Goal: Information Seeking & Learning: Get advice/opinions

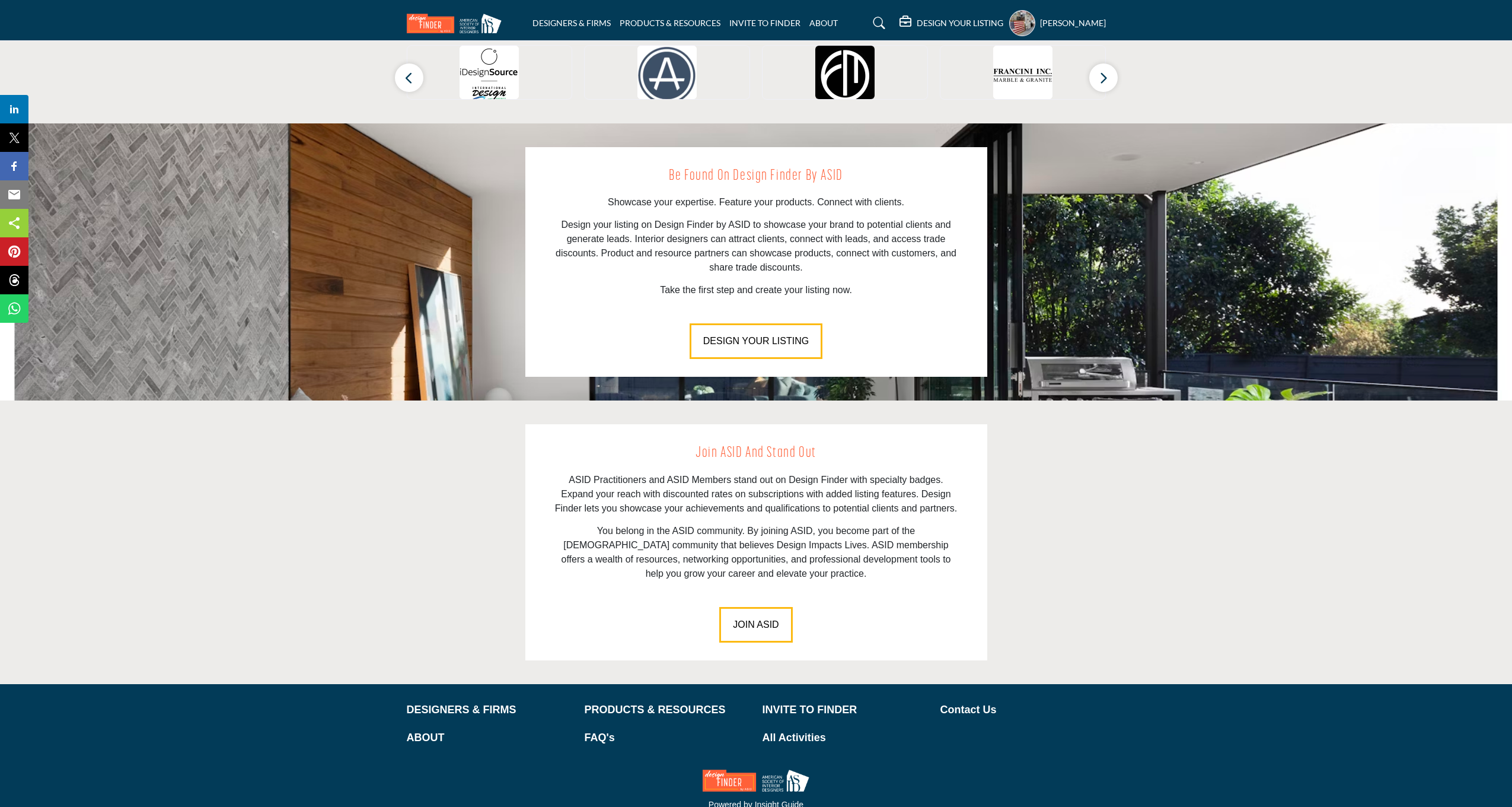
scroll to position [1257, 0]
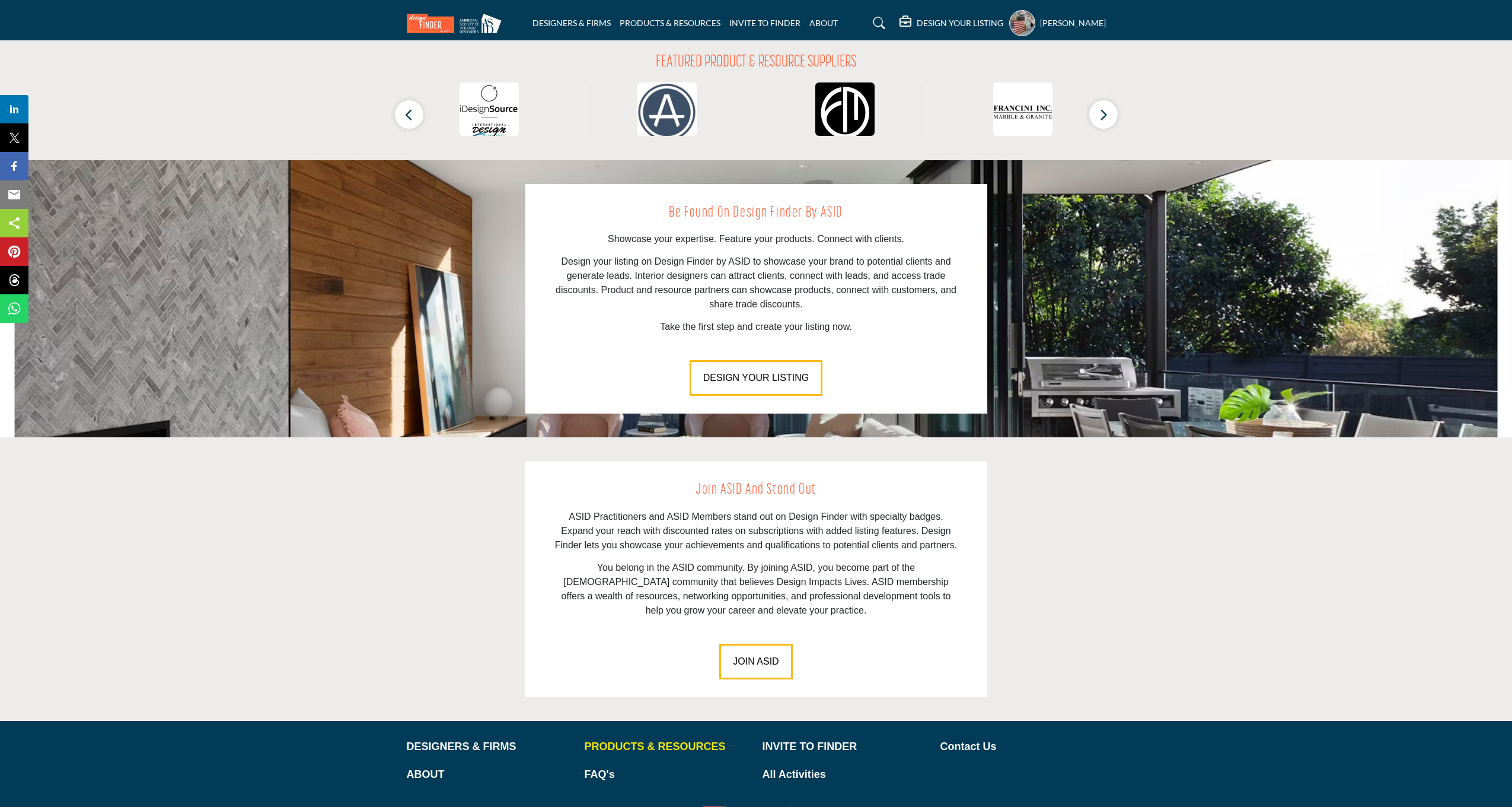
click at [675, 739] on div "PRODUCTS & RESOURCES" at bounding box center [667, 752] width 178 height 28
click at [677, 739] on p "PRODUCTS & RESOURCES" at bounding box center [668, 746] width 165 height 16
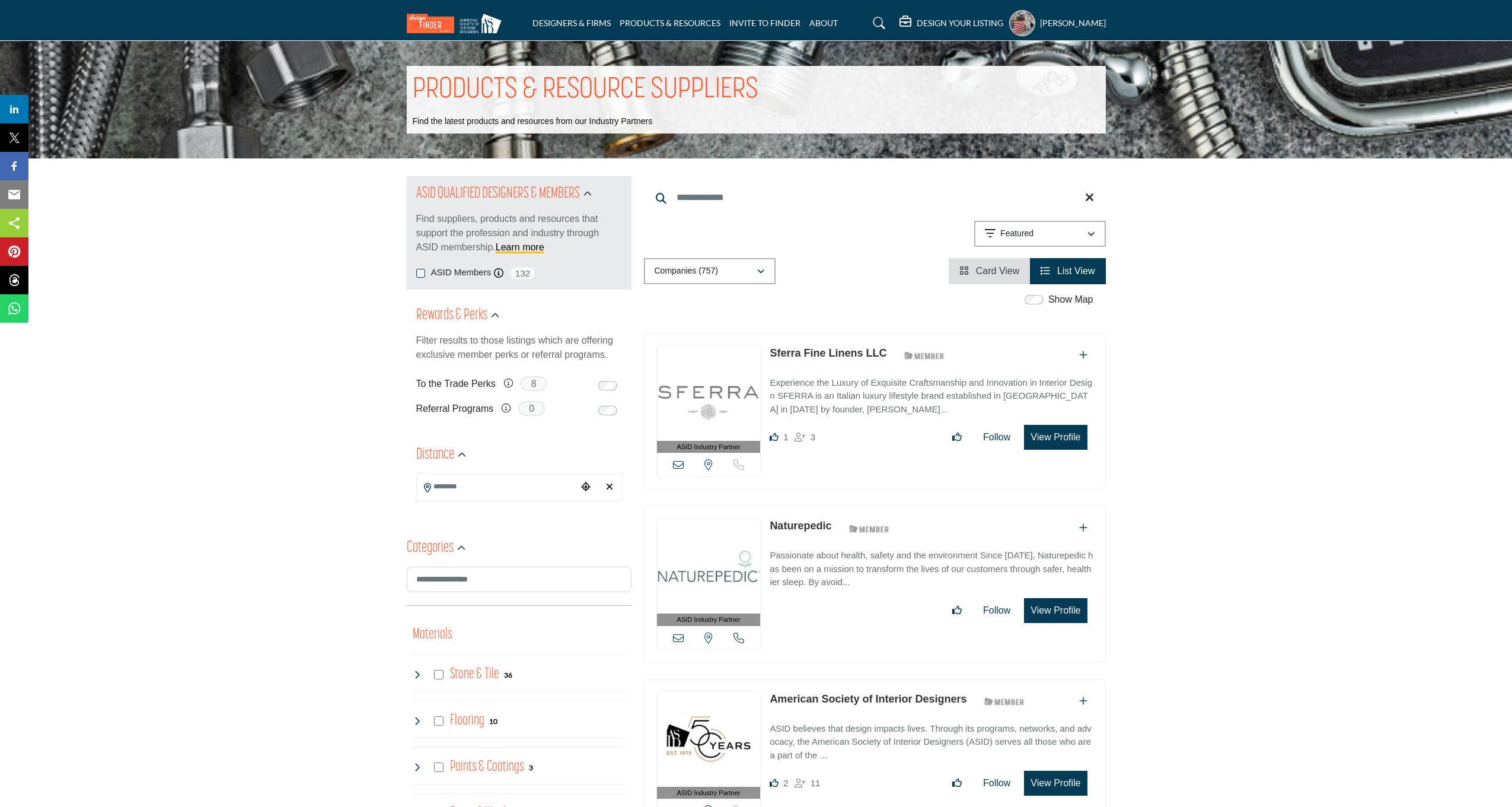
click at [995, 277] on li "Card View" at bounding box center [989, 271] width 81 height 26
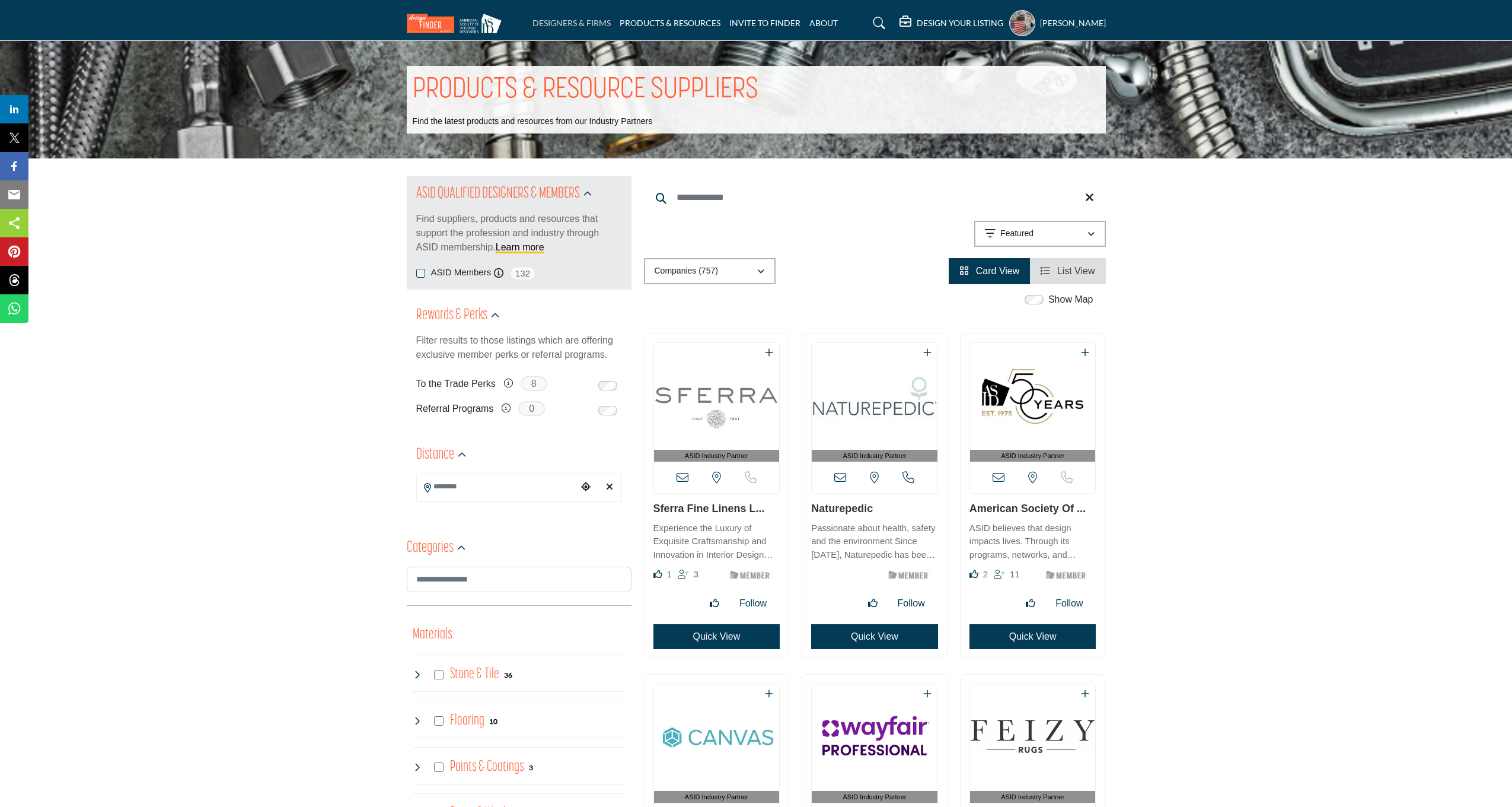
click at [582, 18] on link "DESIGNERS & FIRMS" at bounding box center [571, 23] width 78 height 10
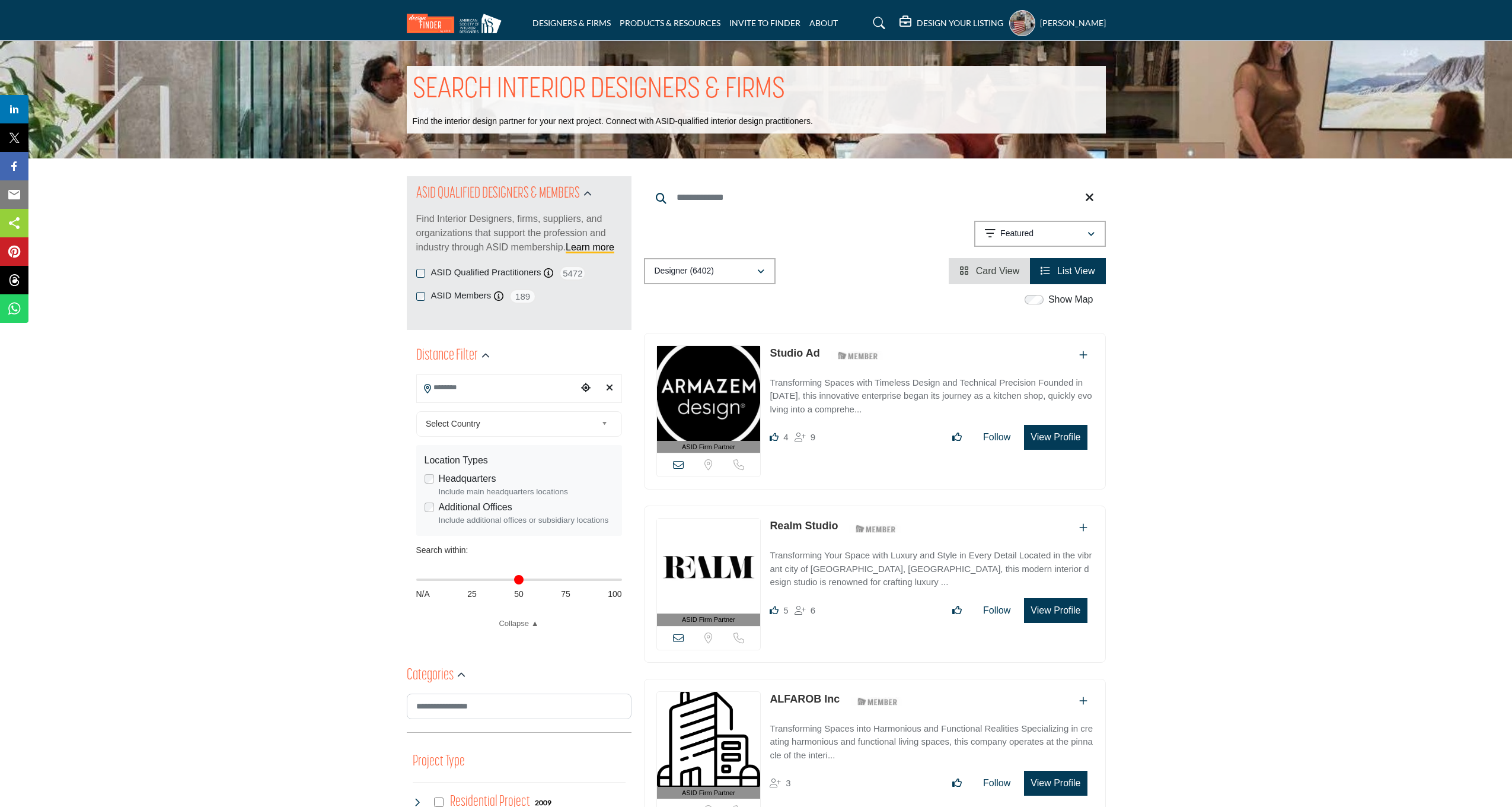
click at [516, 385] on input "Search Location" at bounding box center [497, 387] width 160 height 23
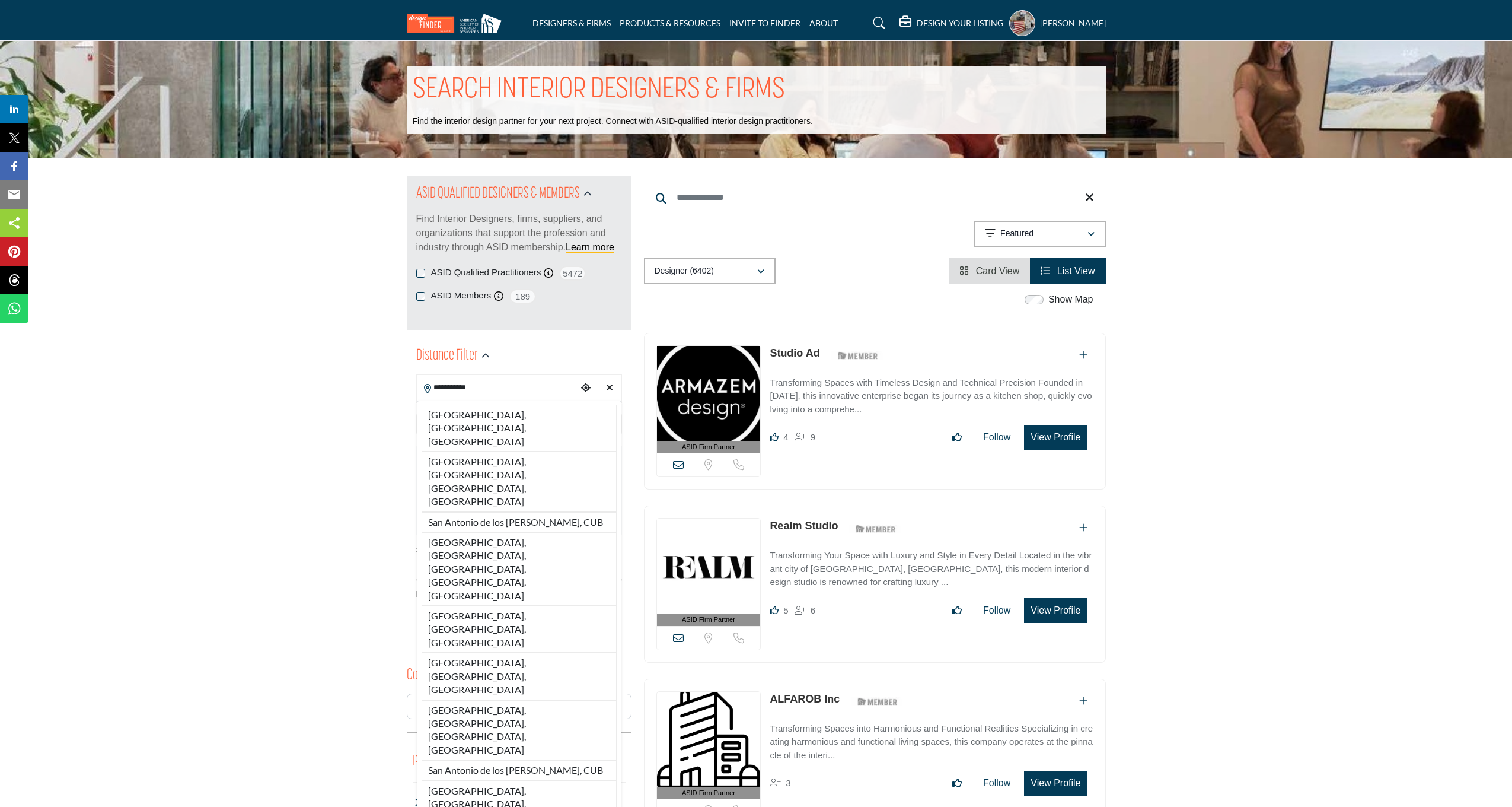
type input "**********"
drag, startPoint x: 517, startPoint y: 385, endPoint x: 496, endPoint y: 411, distance: 33.4
click at [496, 411] on div "San Antonio, TX, USA San Antonio International Airport, San Antonio, TX, USA Sa…" at bounding box center [519, 780] width 205 height 759
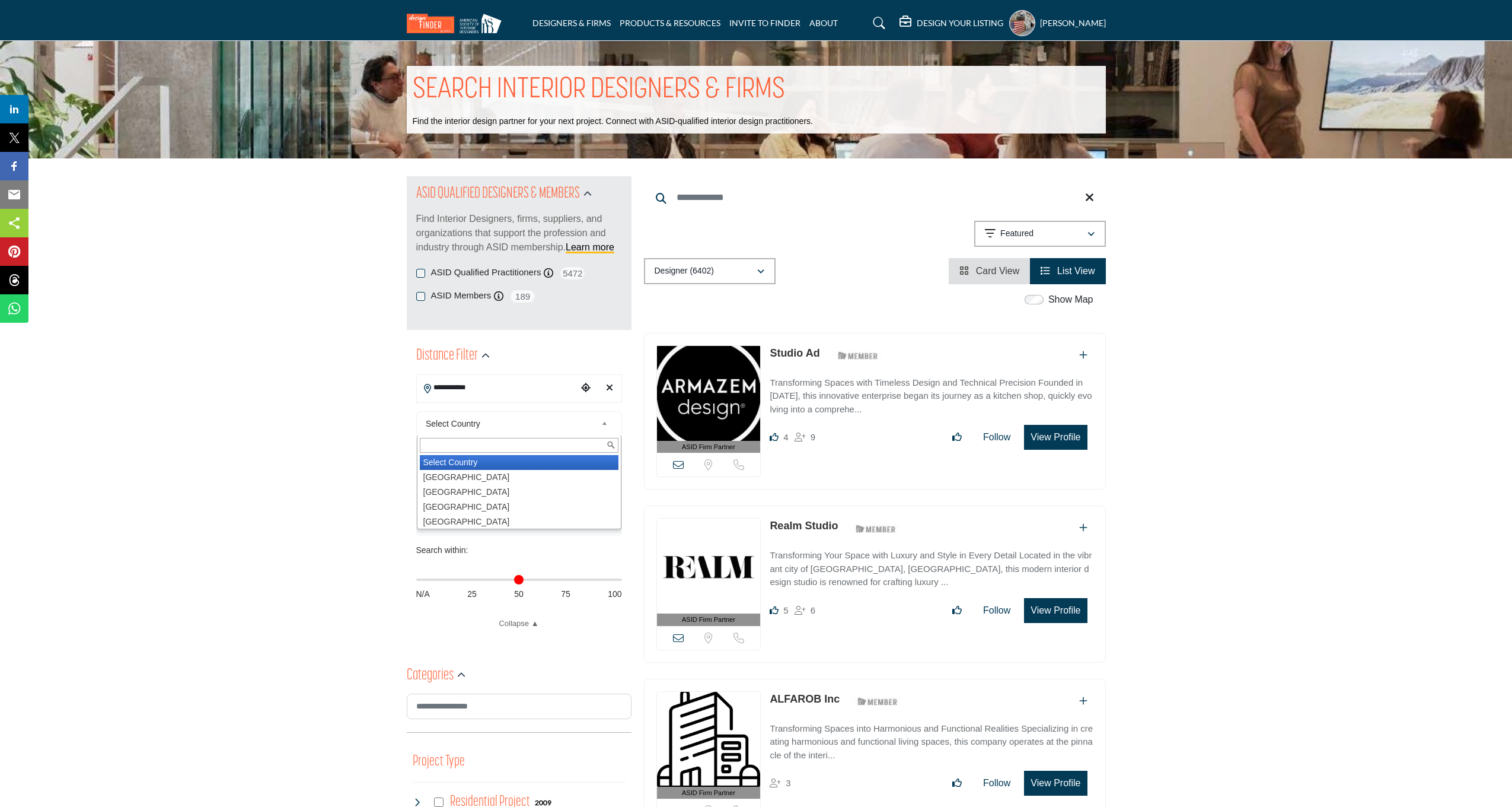
click at [505, 421] on span "Select Country" at bounding box center [511, 423] width 171 height 14
click at [480, 472] on li "United States" at bounding box center [519, 477] width 199 height 15
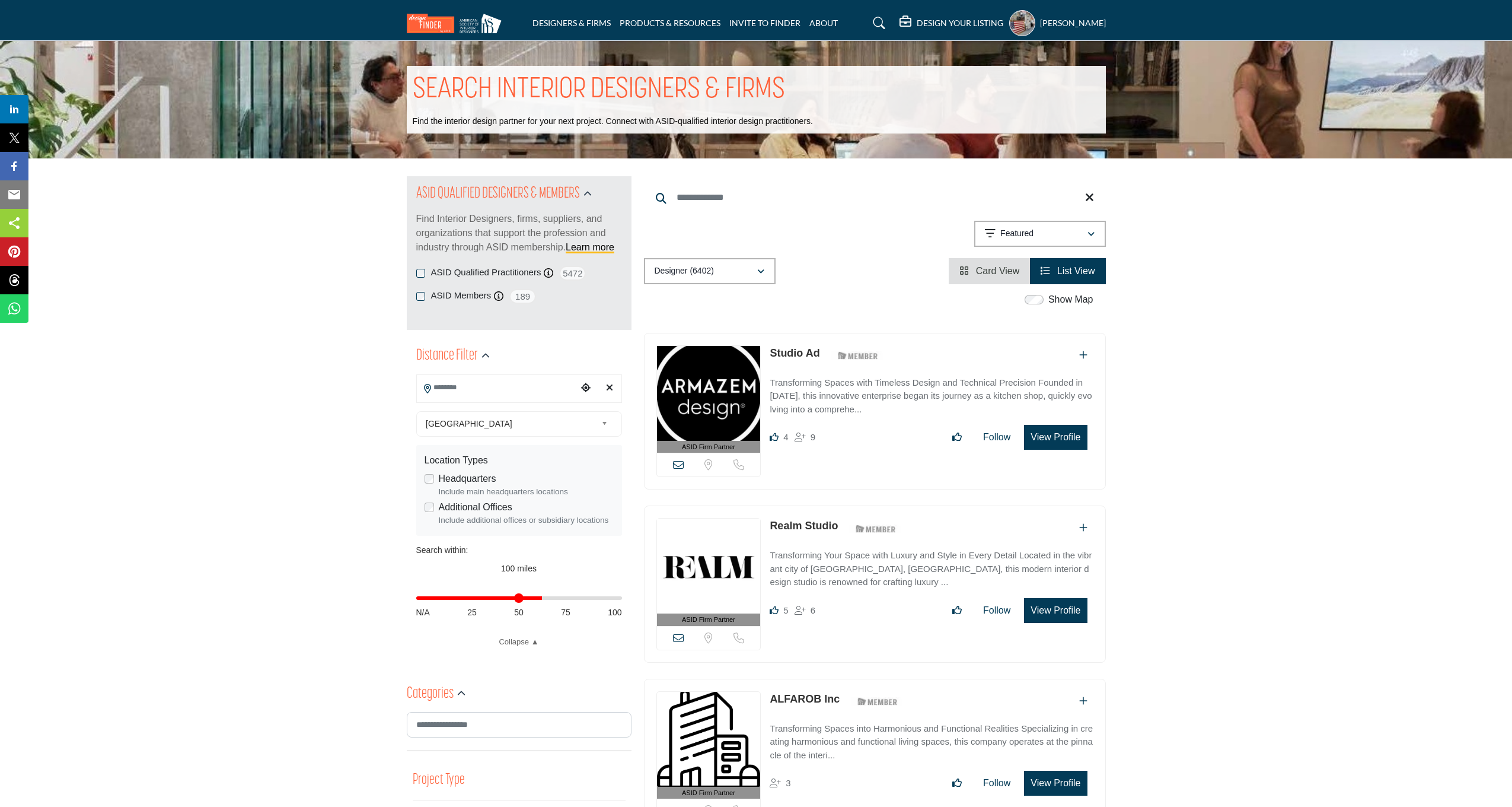
drag, startPoint x: 614, startPoint y: 599, endPoint x: 541, endPoint y: 600, distance: 73.0
type input "**"
click at [541, 599] on input "Distance in miles" at bounding box center [519, 598] width 206 height 3
type input "**********"
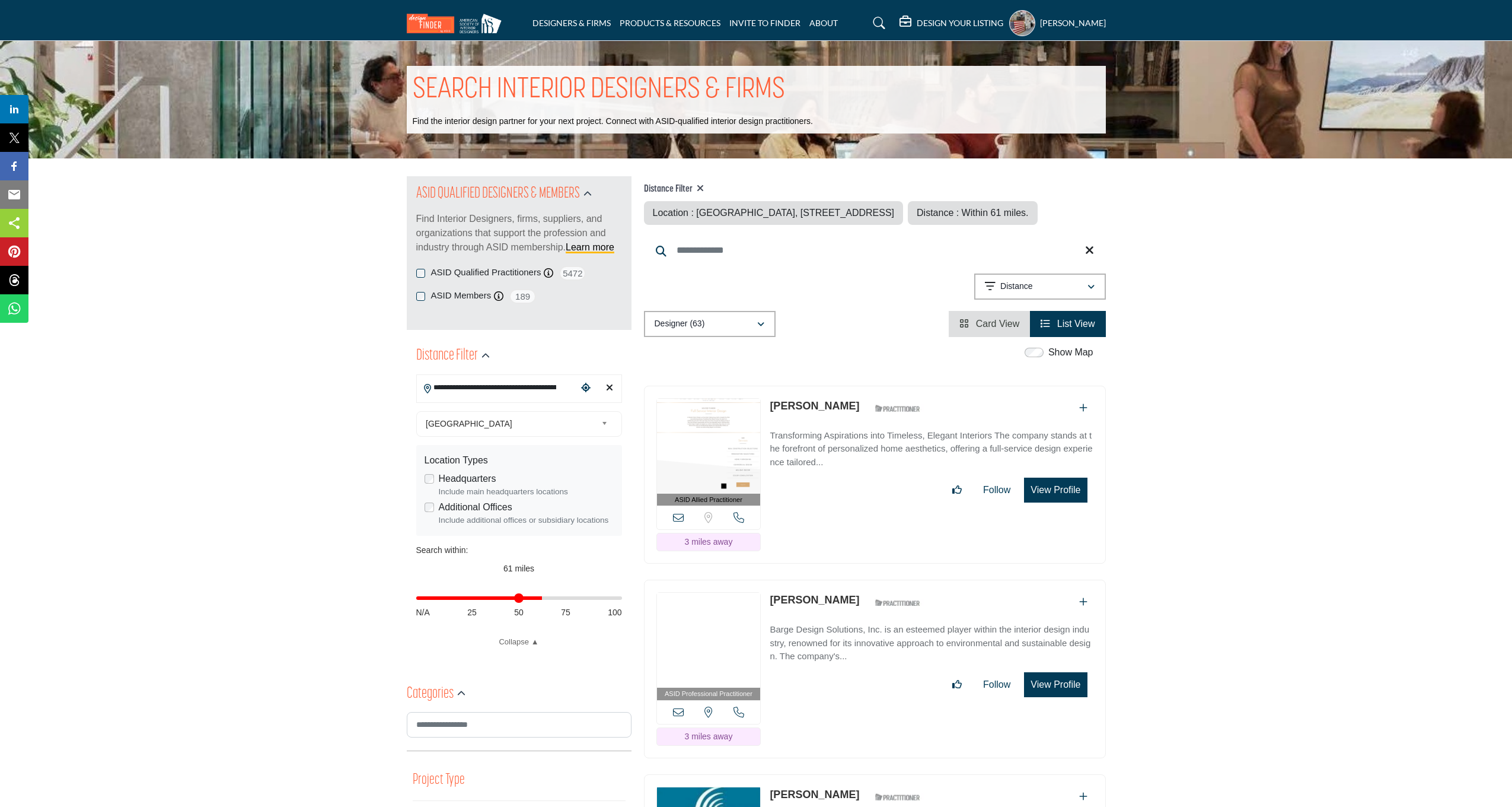
click at [517, 601] on div "Distance in miles N/A 25 50 75 100" at bounding box center [519, 604] width 206 height 46
drag, startPoint x: 520, startPoint y: 598, endPoint x: 507, endPoint y: 559, distance: 41.1
type input "**"
click at [519, 598] on input "Distance in miles" at bounding box center [519, 598] width 206 height 3
drag, startPoint x: 507, startPoint y: 559, endPoint x: 516, endPoint y: 585, distance: 27.5
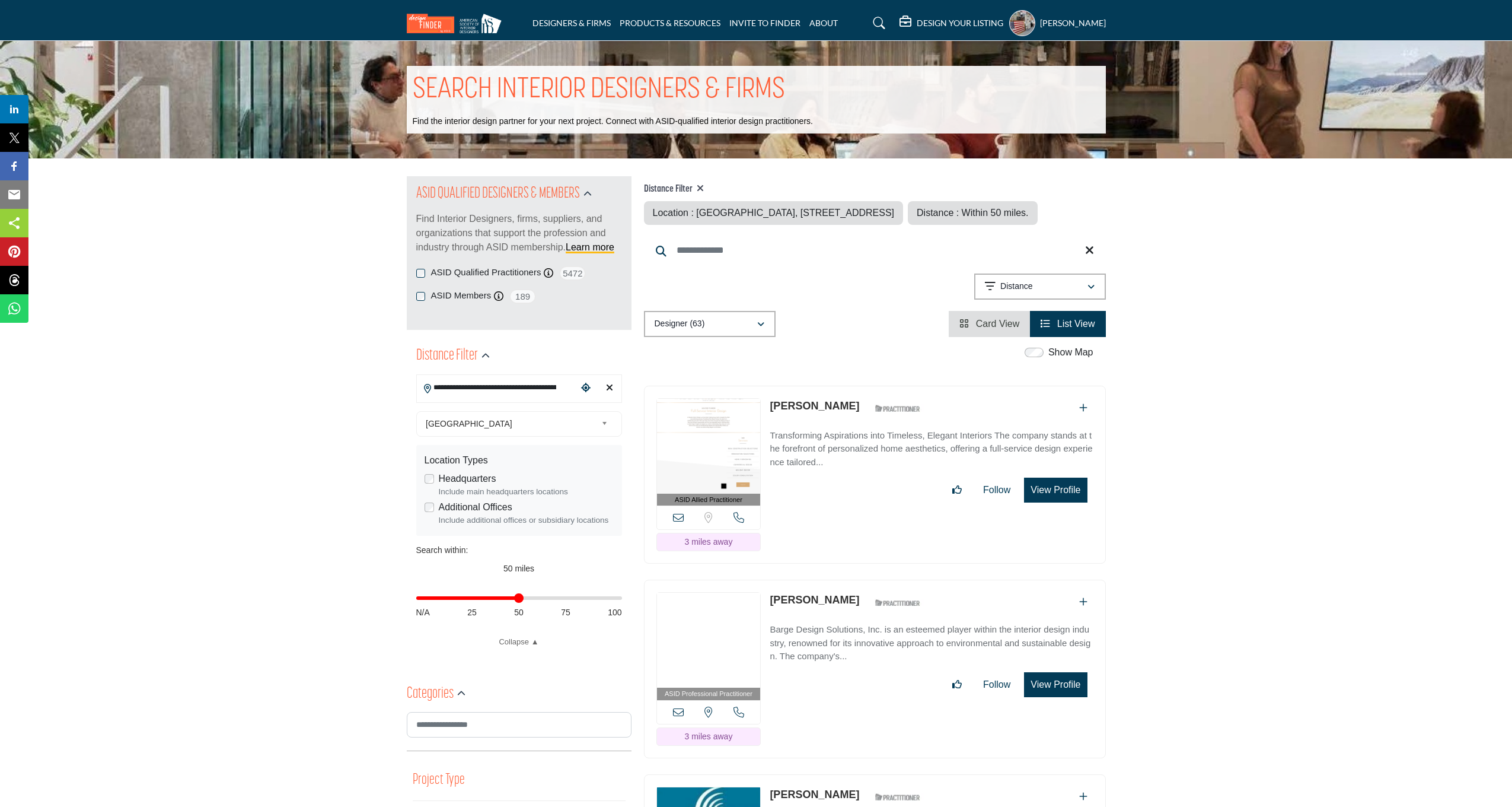
click at [507, 560] on div "**********" at bounding box center [519, 525] width 206 height 245
click at [508, 566] on span "50 miles" at bounding box center [518, 568] width 31 height 9
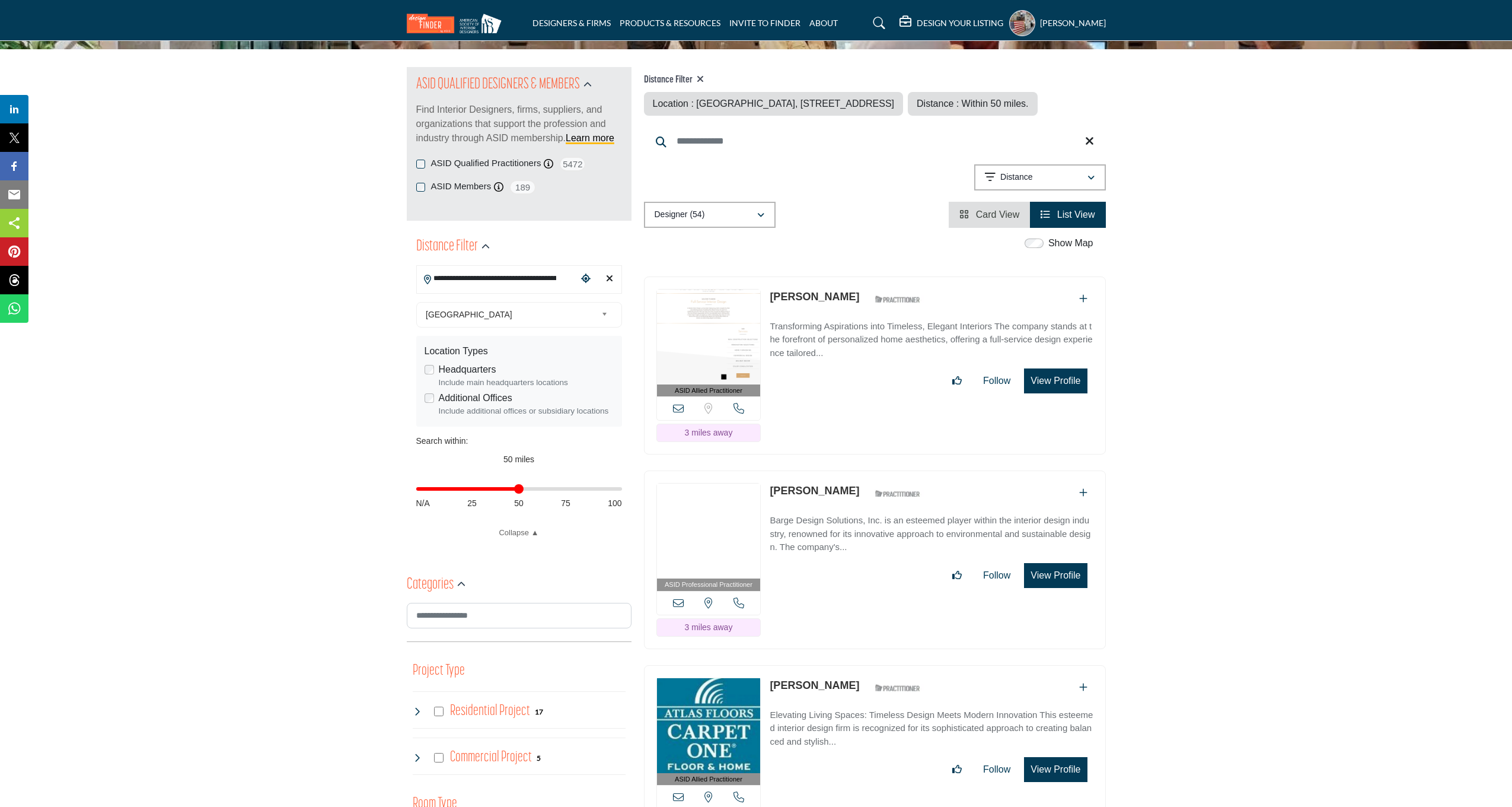
scroll to position [111, 0]
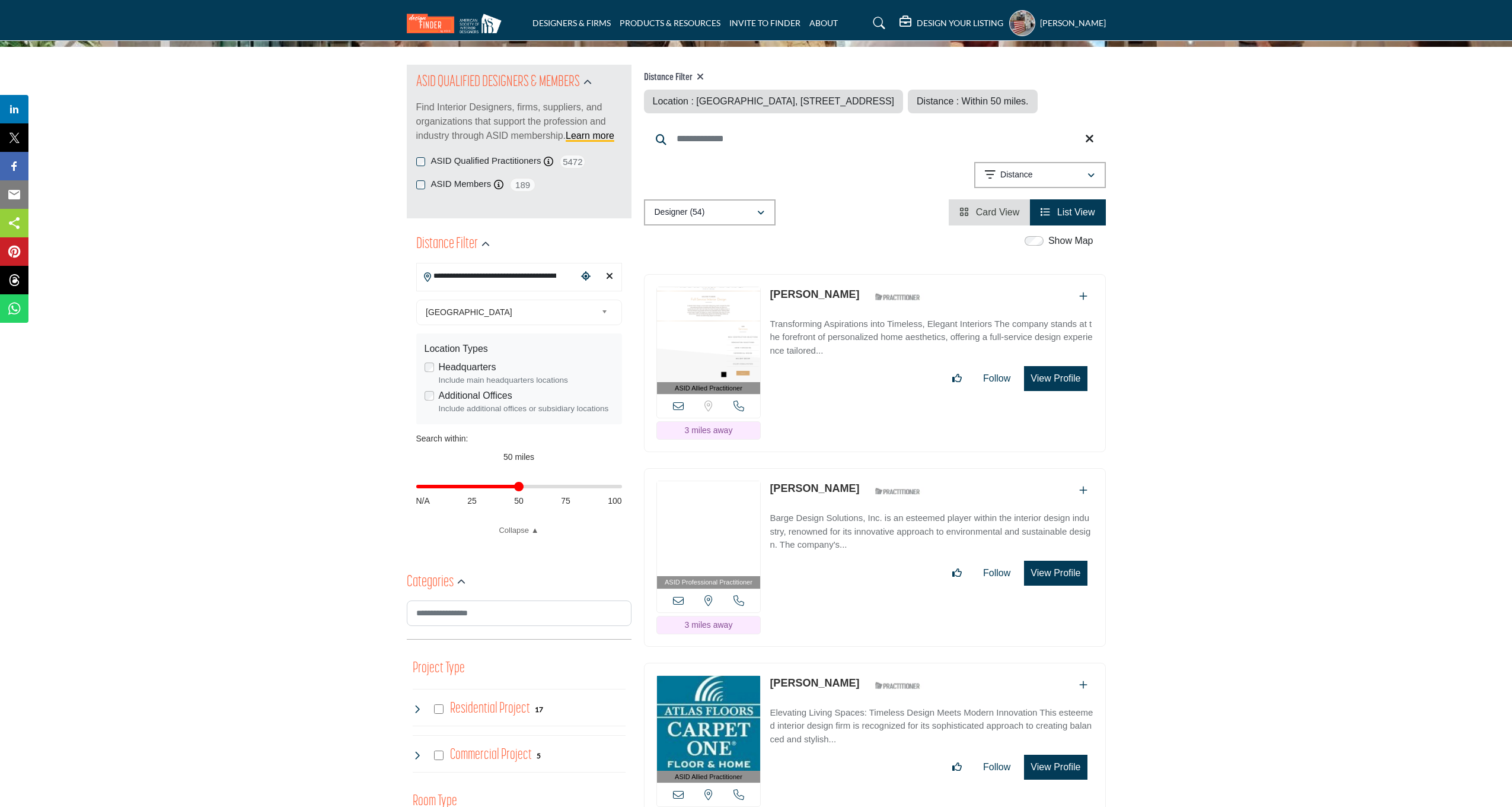
click at [612, 275] on icon "Clear search location" at bounding box center [609, 275] width 7 height 9
type input "***"
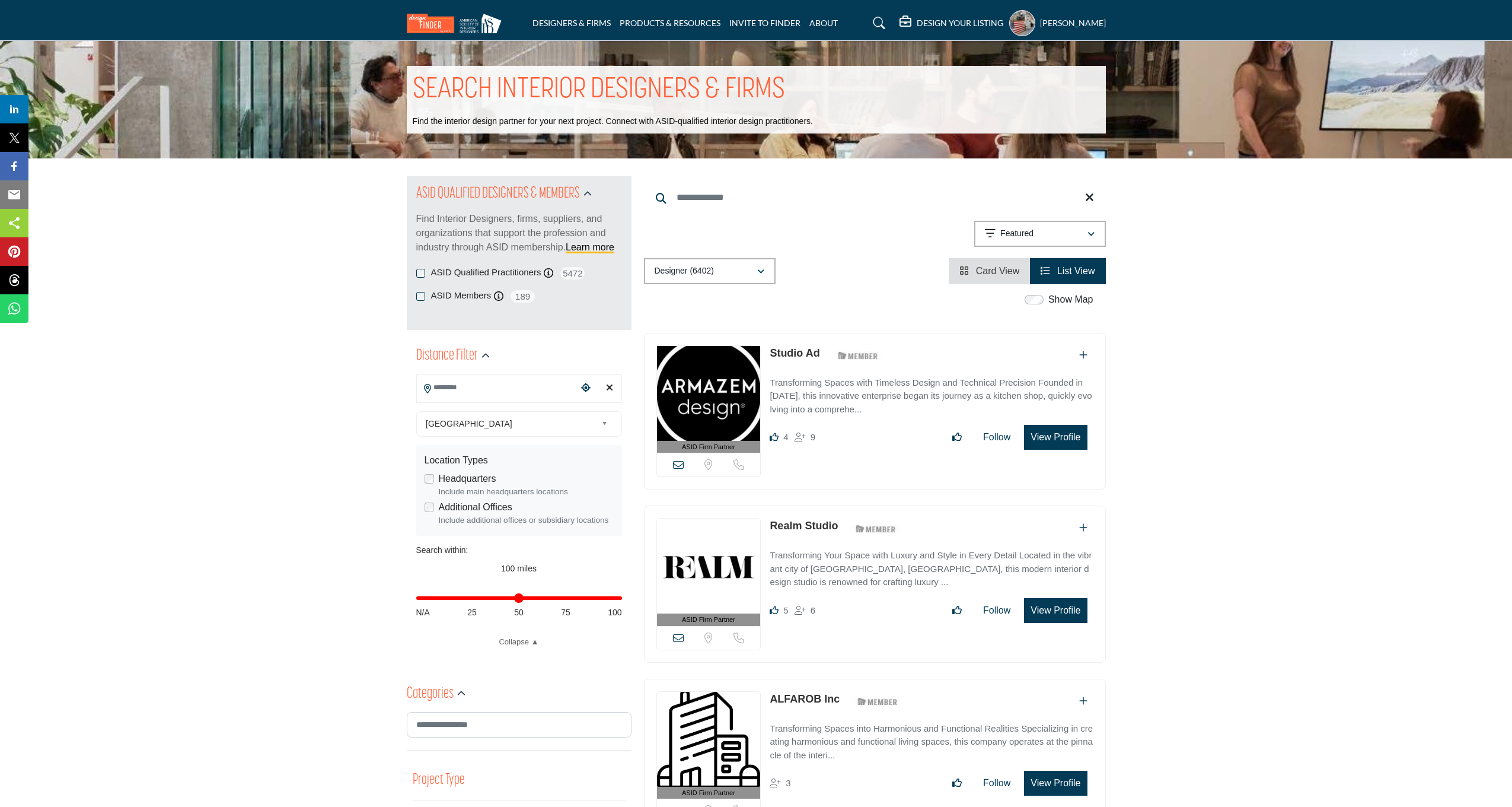
click at [583, 384] on icon "Choose your current location" at bounding box center [585, 387] width 9 height 9
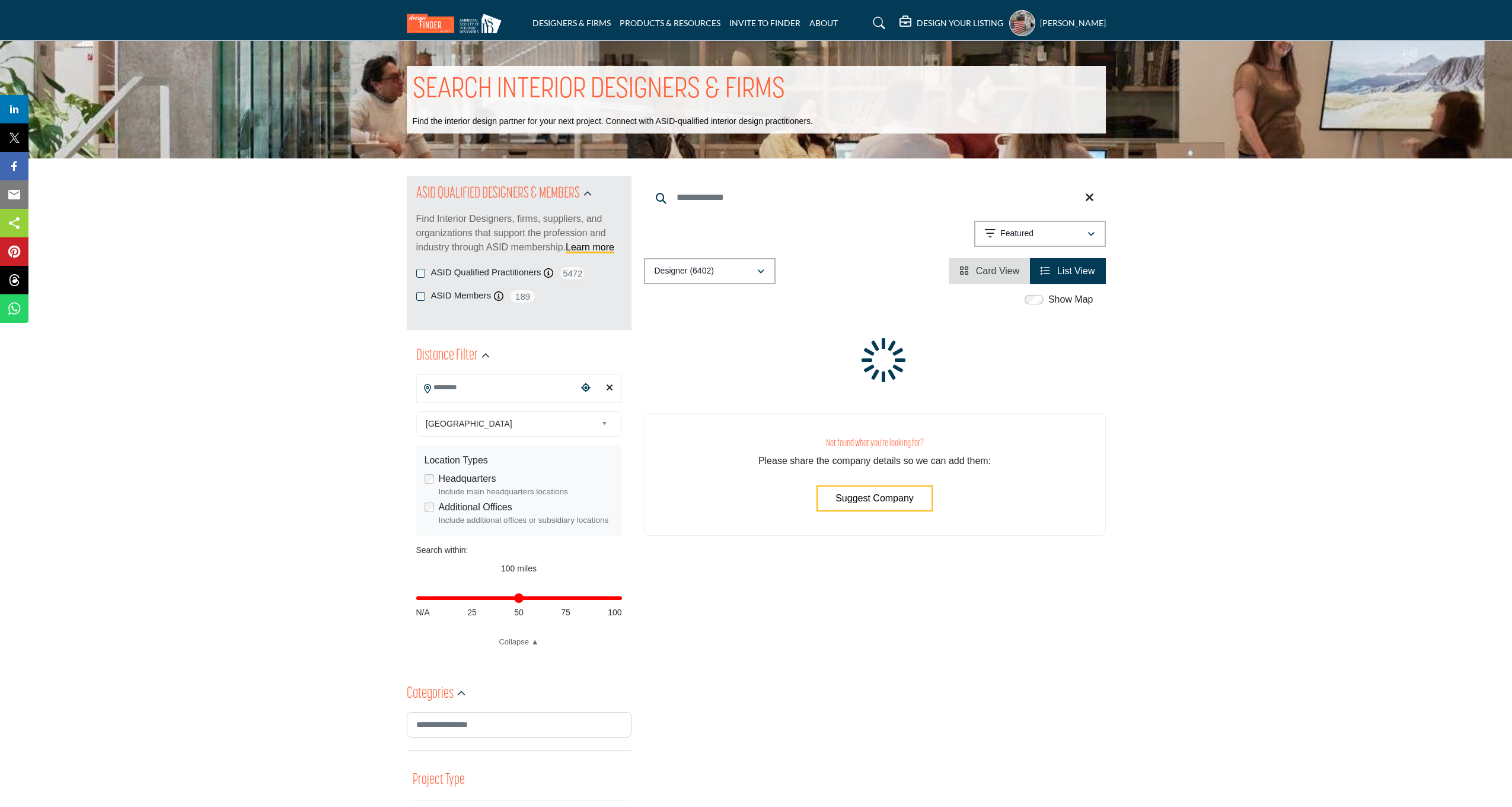
type input "**********"
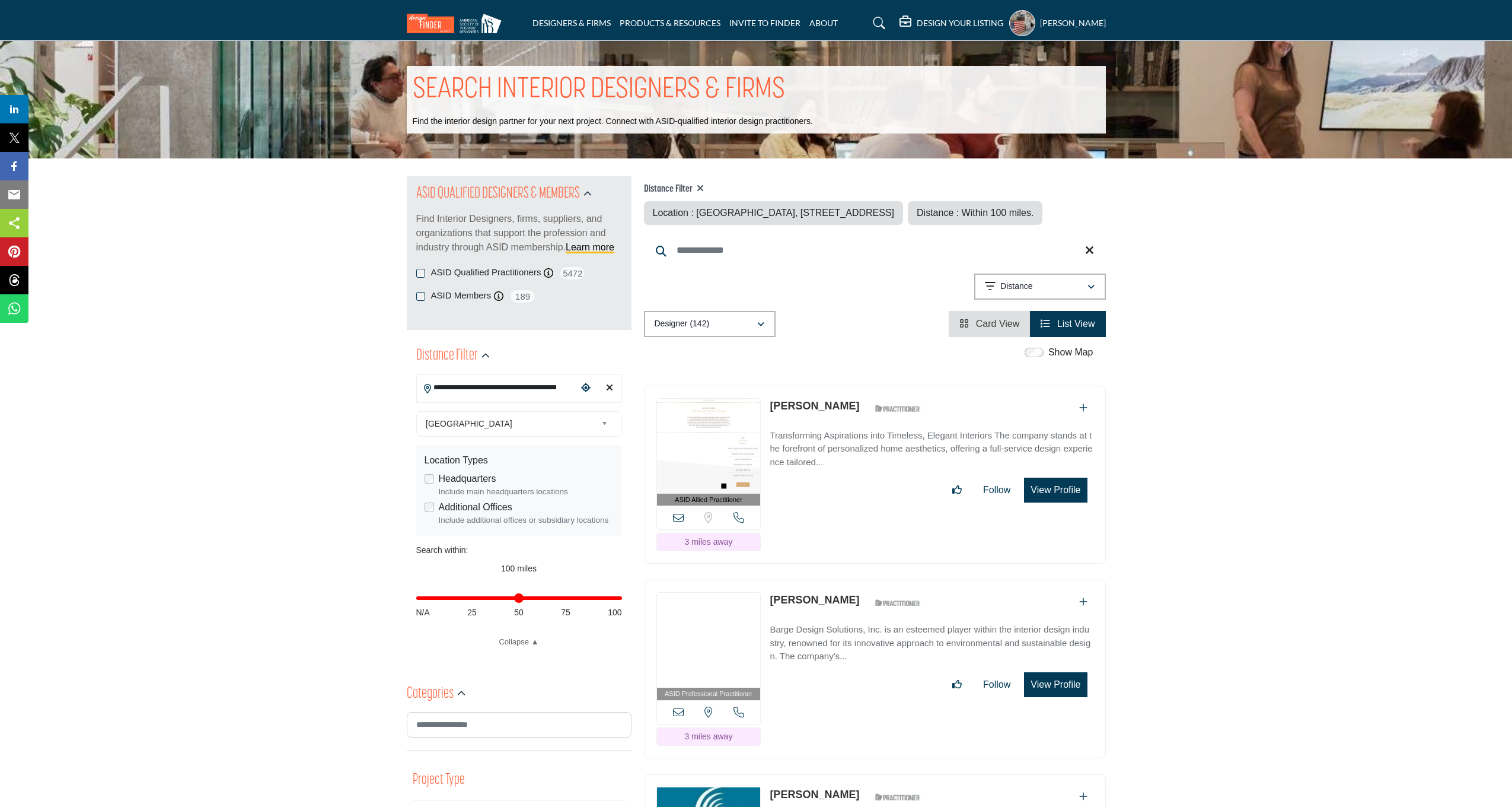
click at [513, 381] on input "**********" at bounding box center [497, 387] width 160 height 23
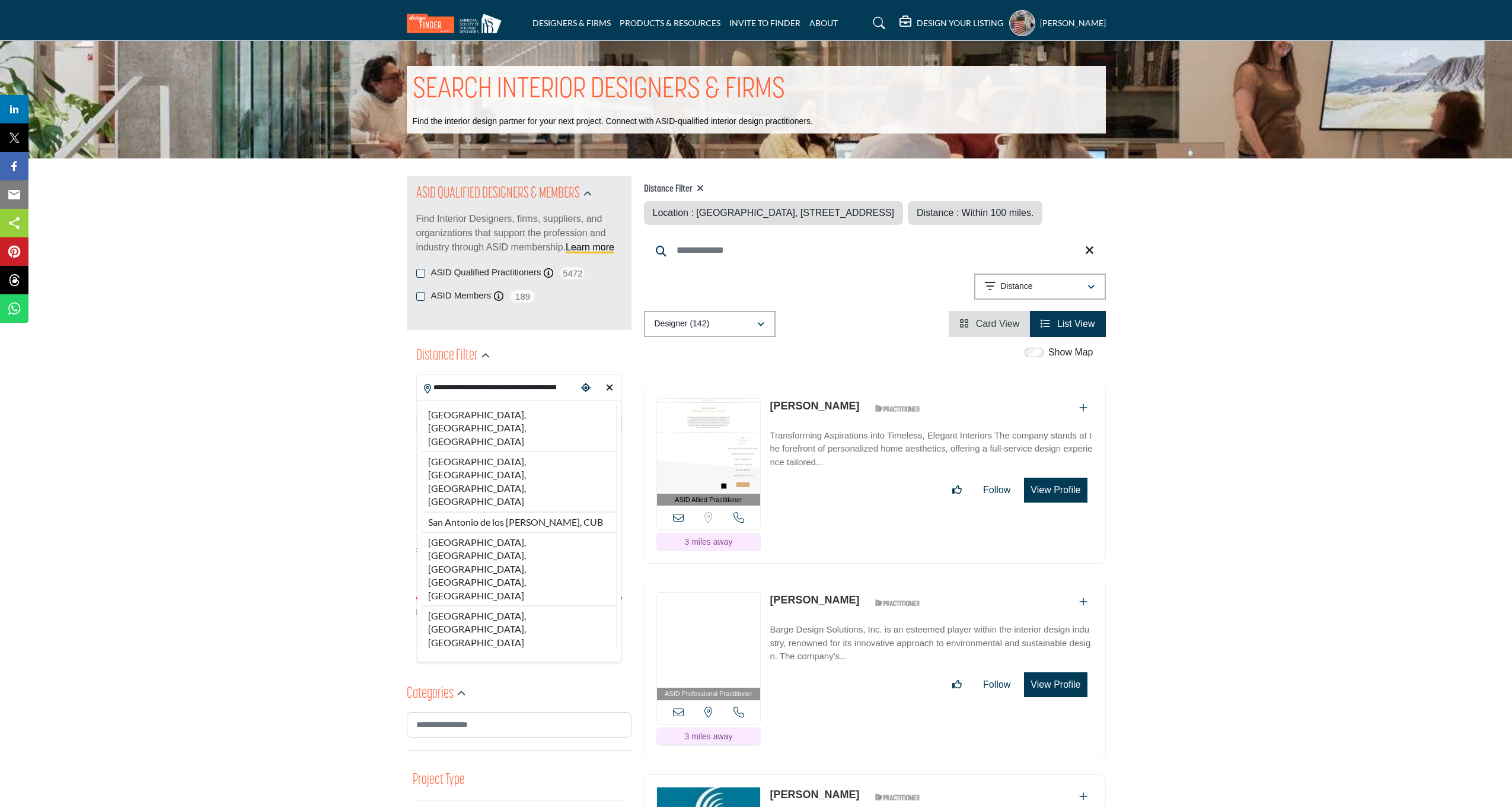
click at [539, 385] on input "**********" at bounding box center [497, 387] width 160 height 23
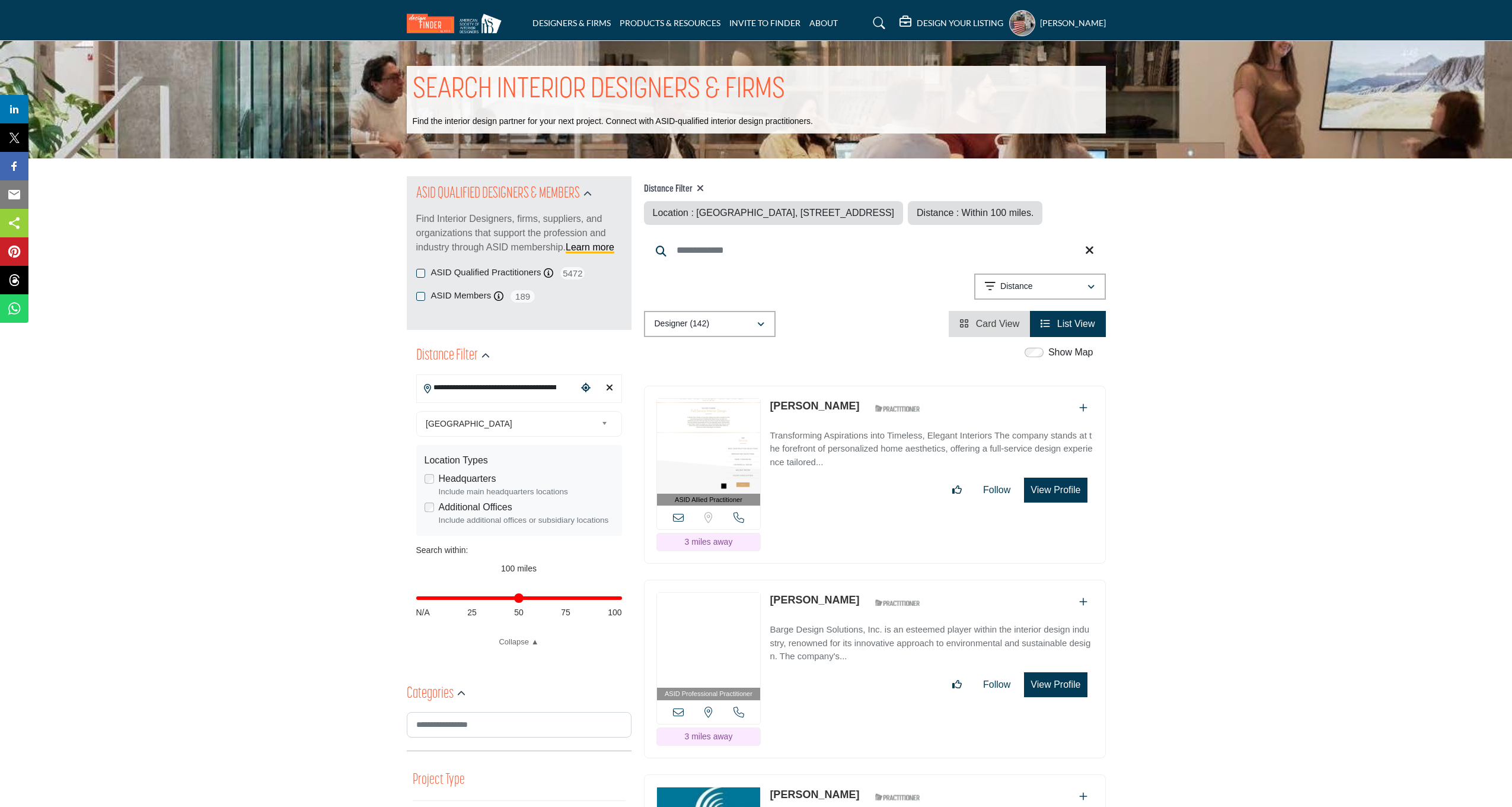
click at [519, 600] on div "Distance in miles N/A 25 50 75 100" at bounding box center [519, 604] width 206 height 46
click at [521, 595] on div "Distance in miles N/A 25 50 75 100" at bounding box center [519, 604] width 206 height 46
drag, startPoint x: 619, startPoint y: 599, endPoint x: 518, endPoint y: 607, distance: 101.3
type input "**"
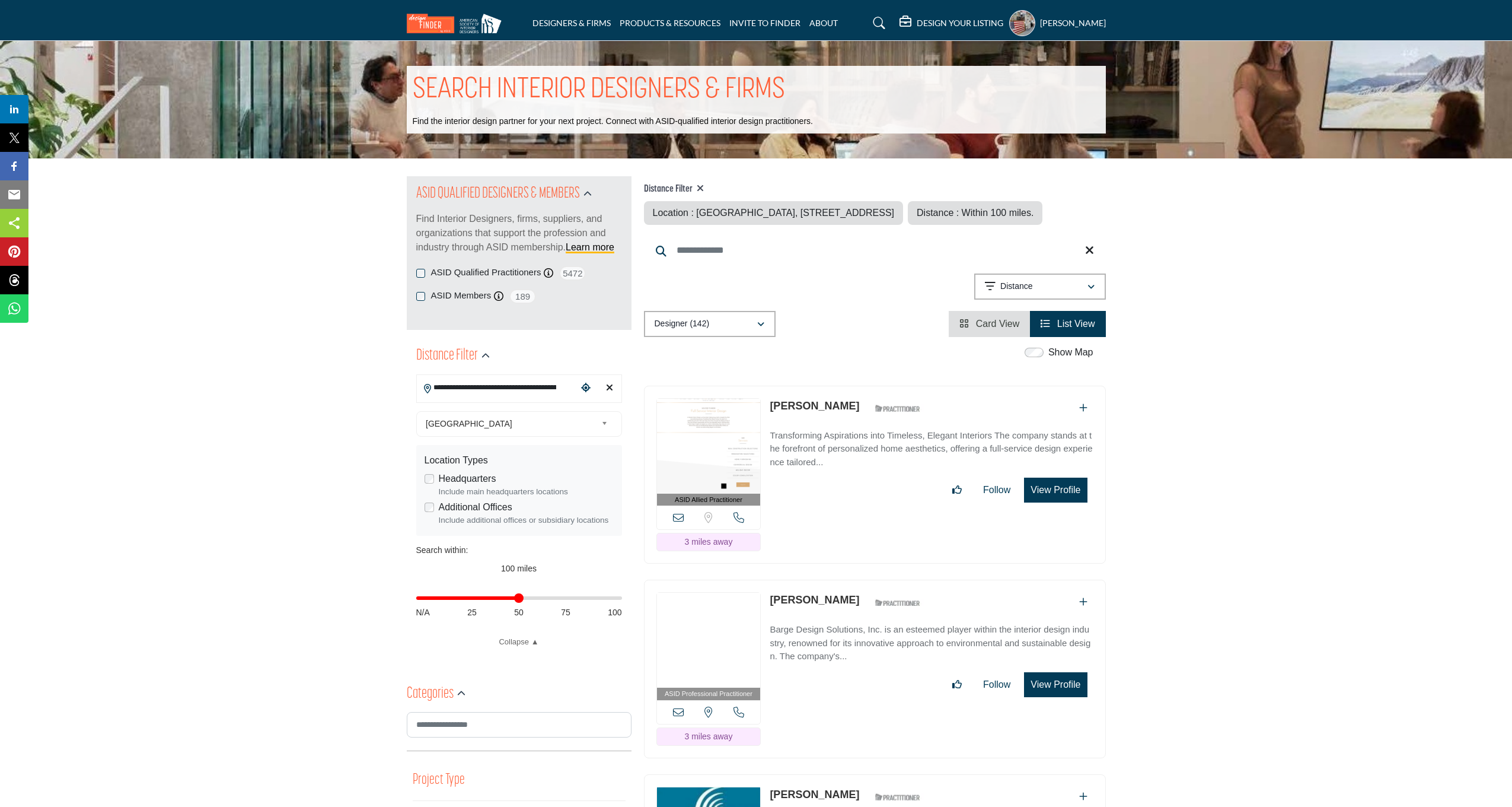
click at [518, 607] on div "Distance in miles N/A 25 50 75 100" at bounding box center [519, 604] width 206 height 46
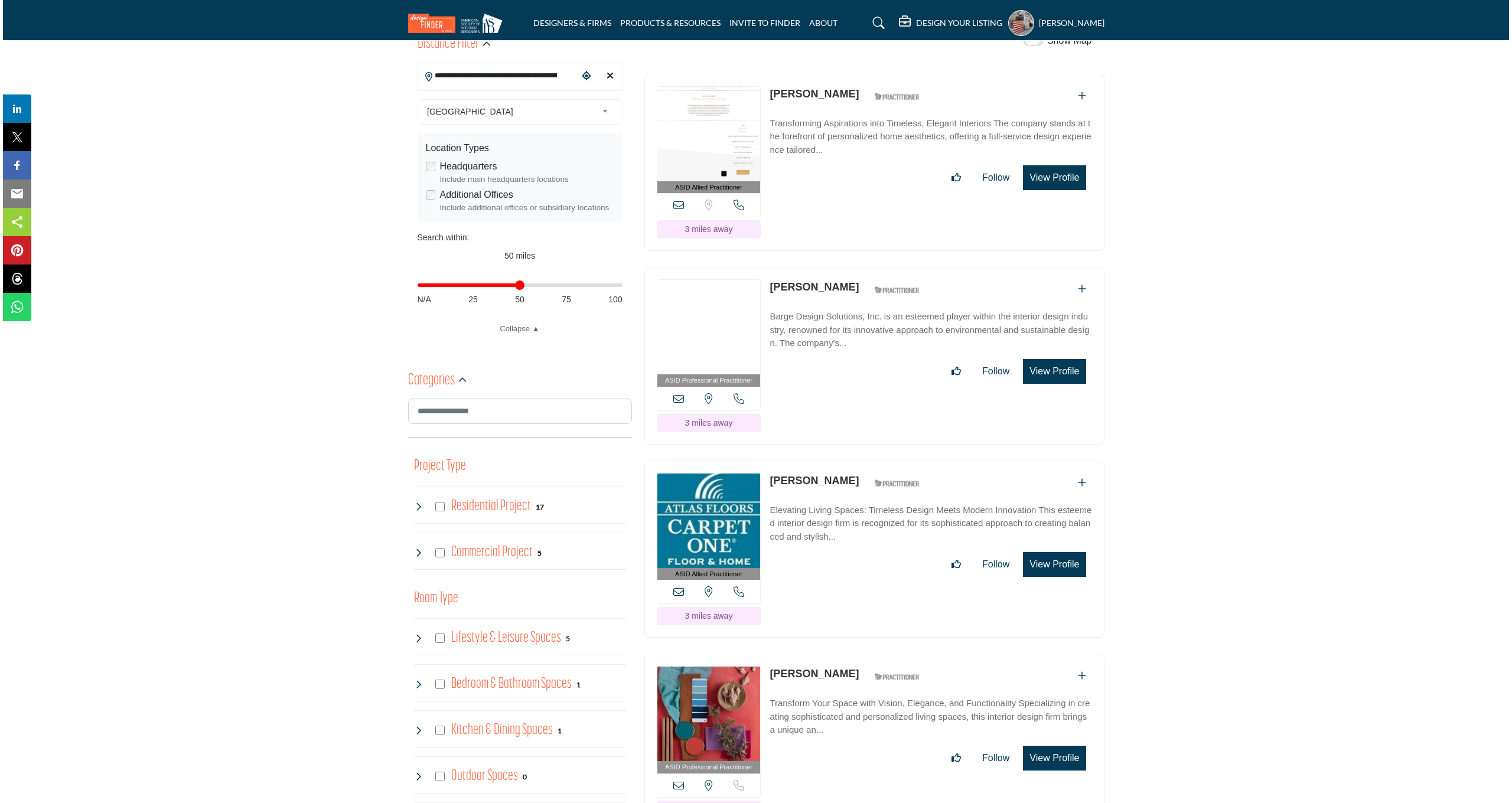
scroll to position [65, 0]
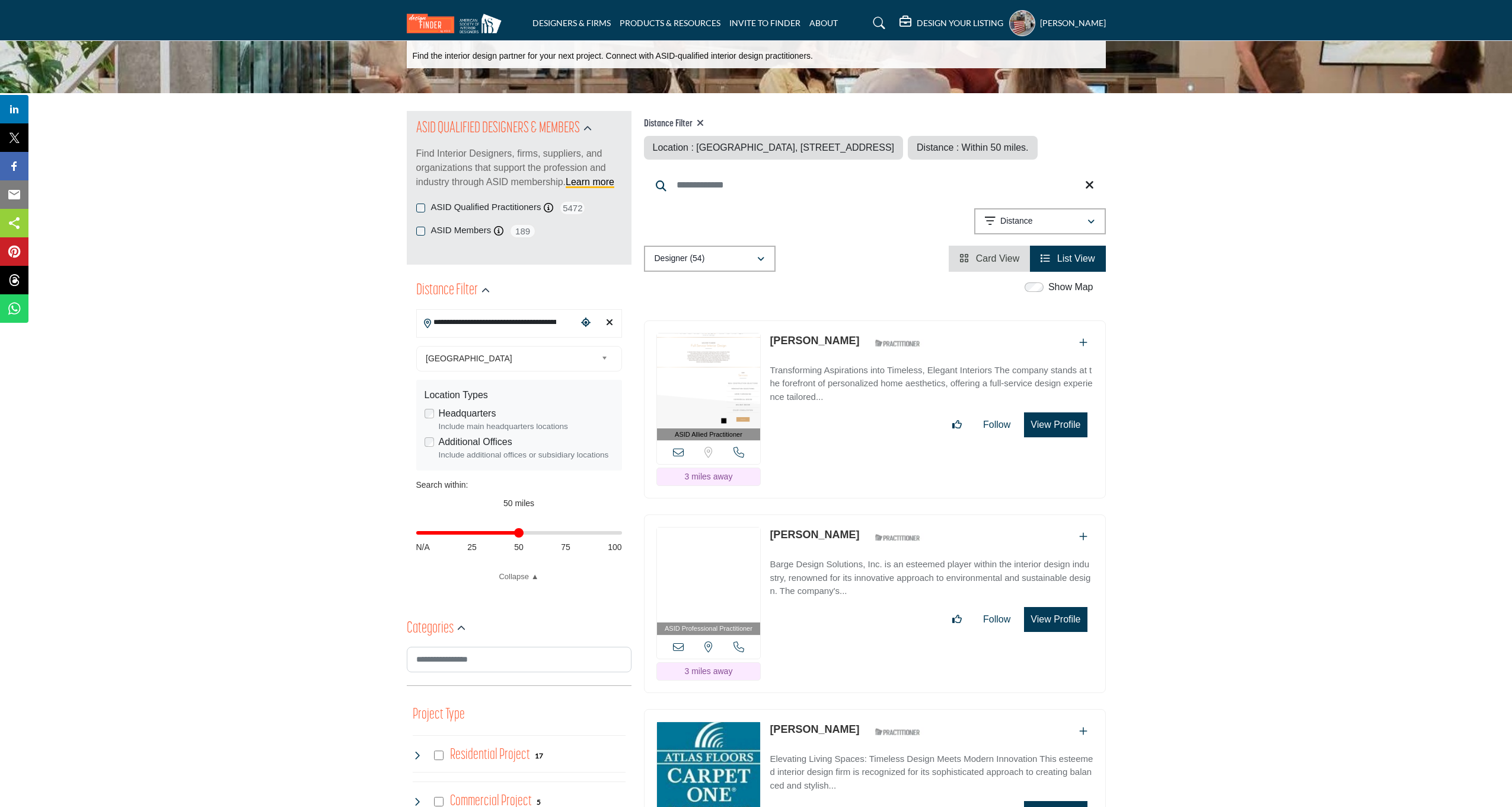
click at [1039, 437] on button "View Profile" at bounding box center [1055, 425] width 63 height 25
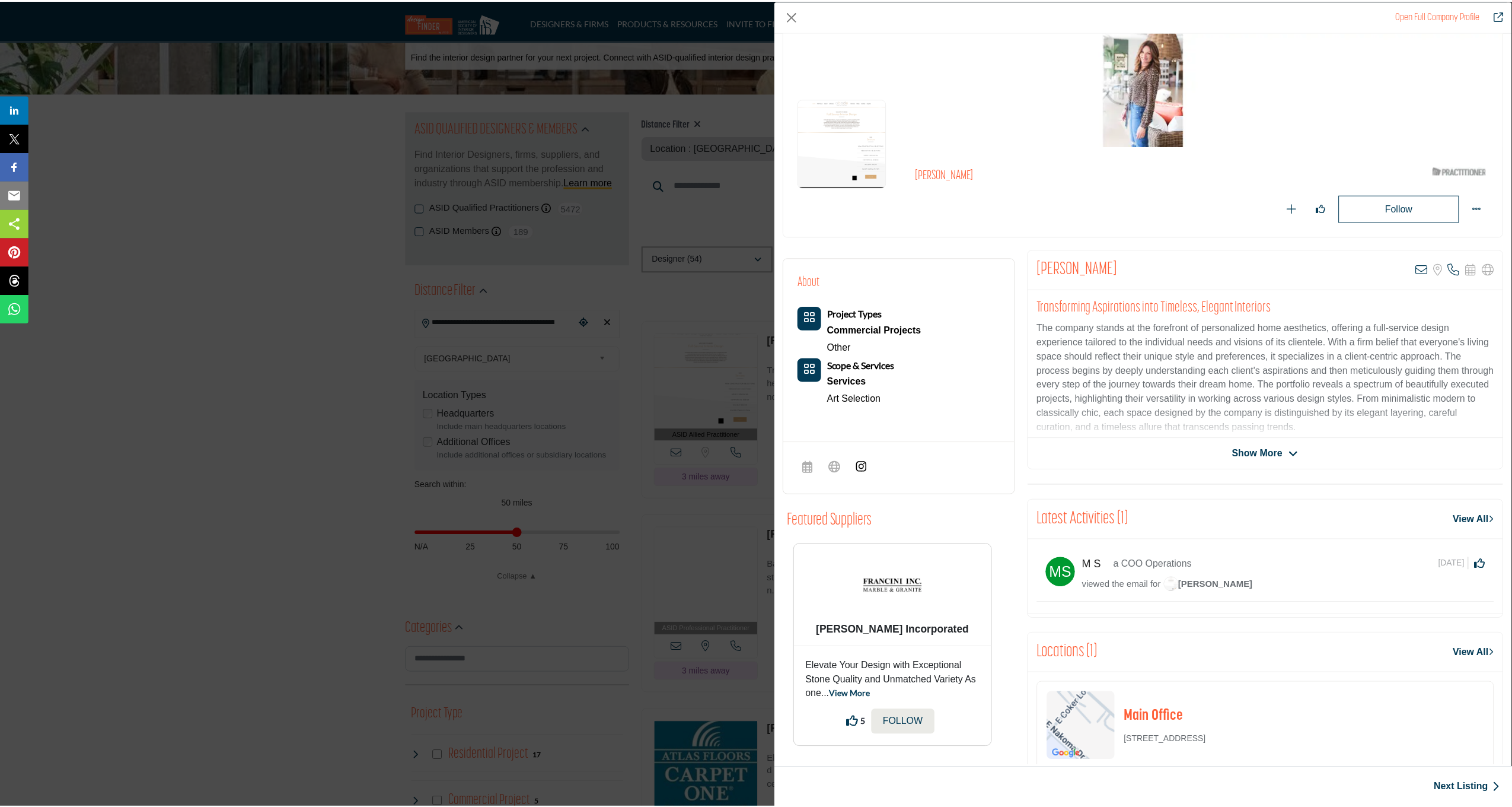
scroll to position [53, 0]
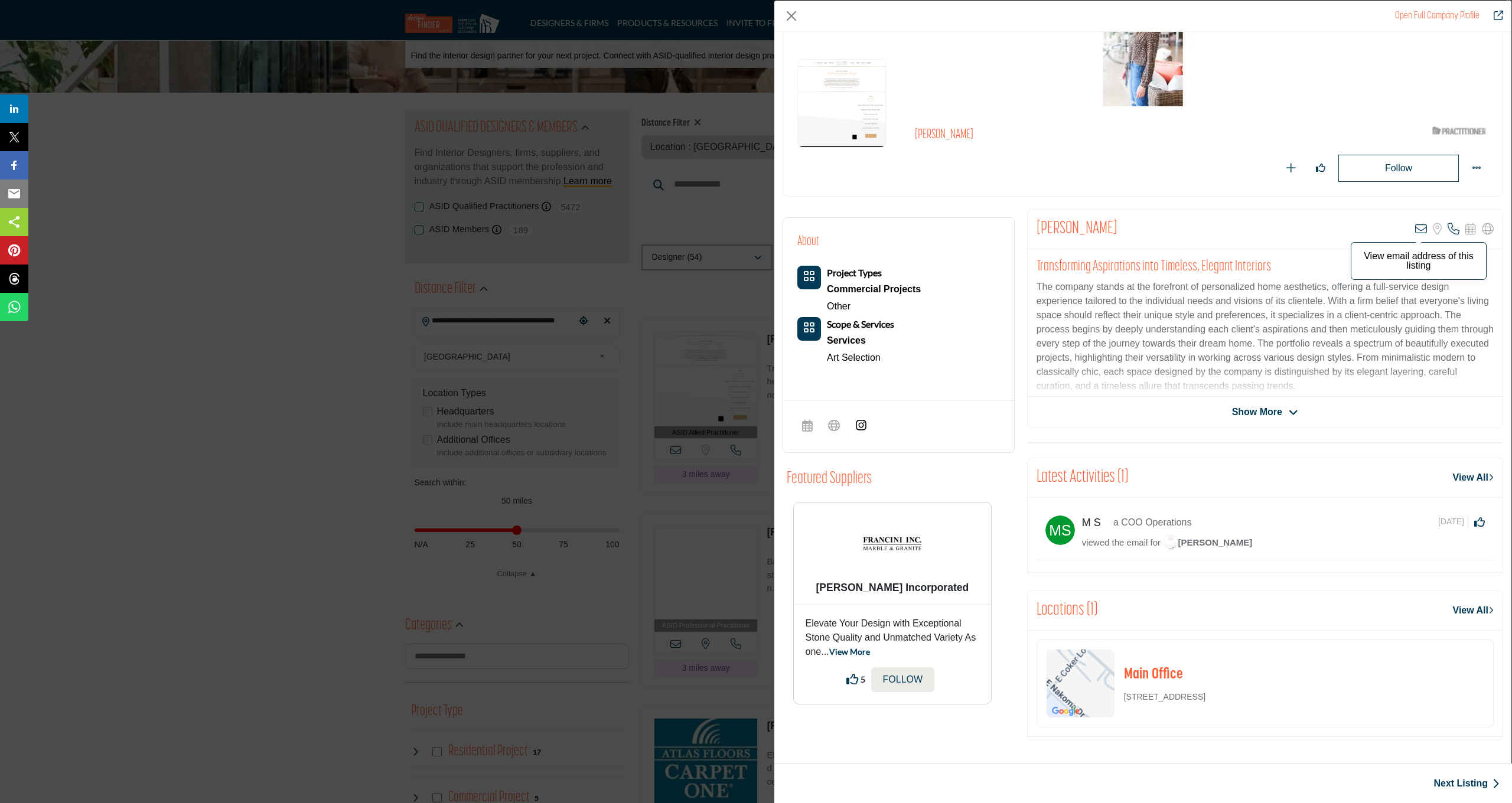
click at [1415, 226] on icon "Company Data Modal" at bounding box center [1420, 229] width 12 height 12
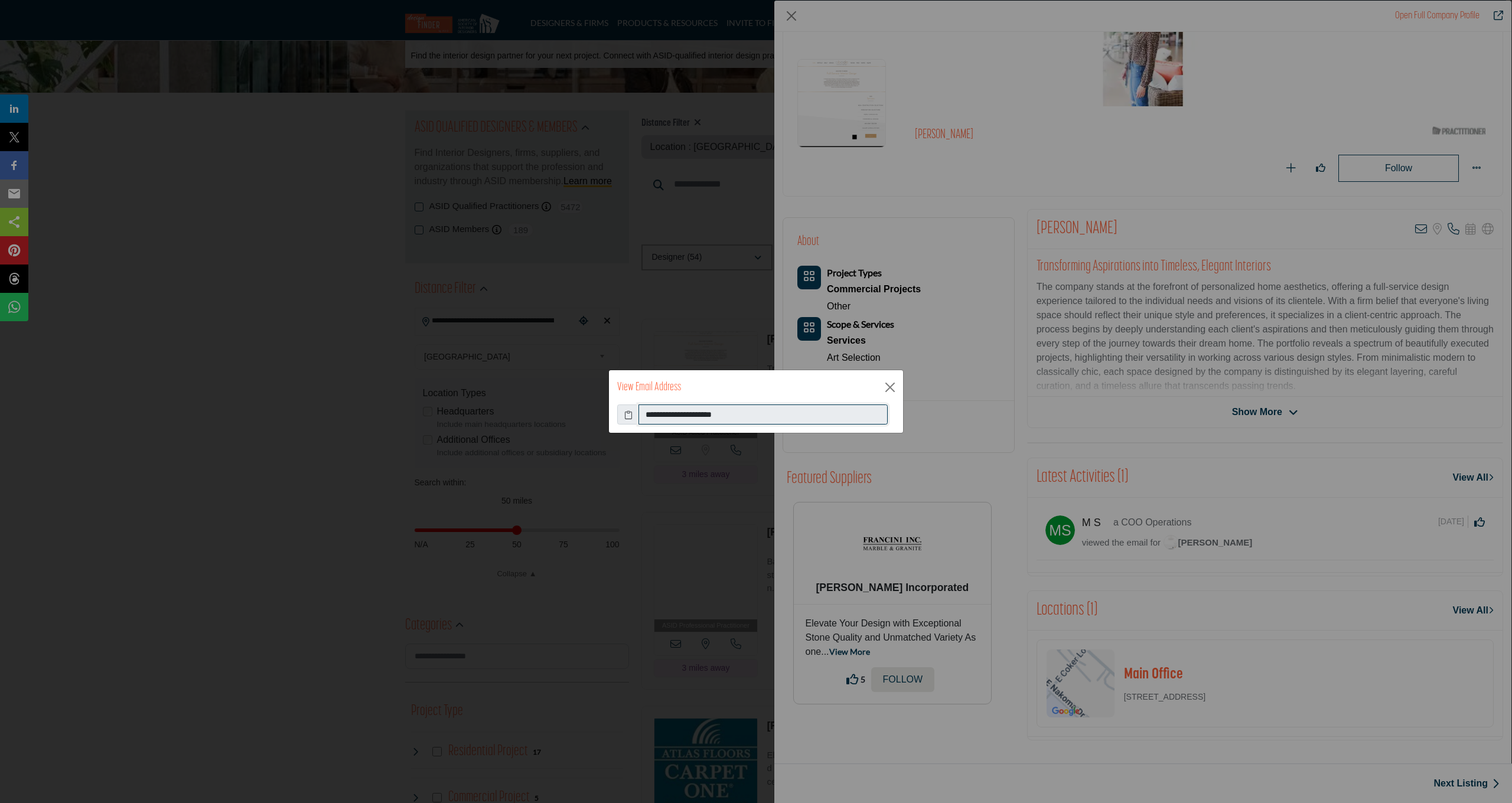
click at [686, 411] on input "**********" at bounding box center [762, 415] width 249 height 20
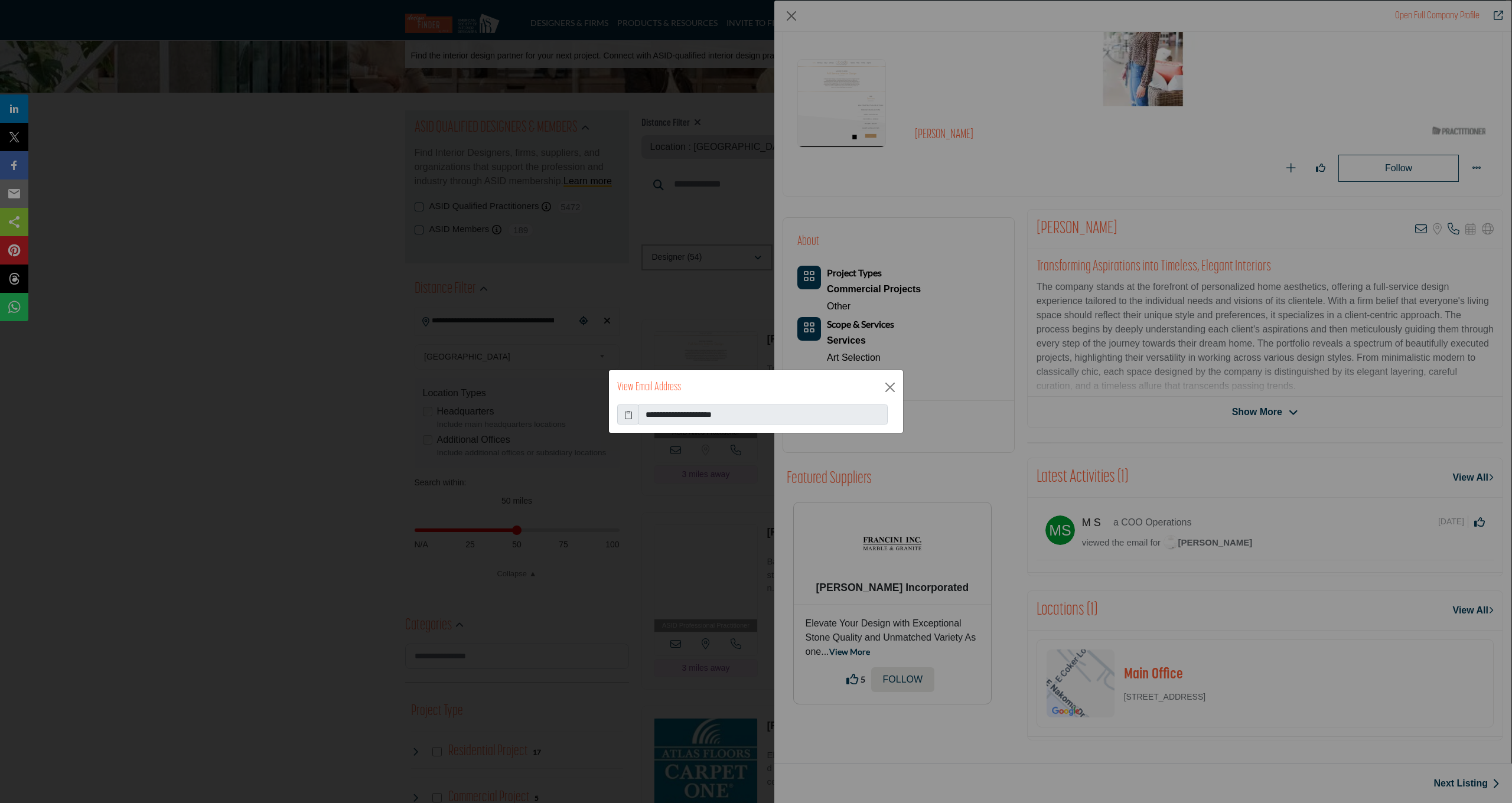
click at [991, 135] on div "**********" at bounding box center [756, 401] width 1512 height 803
click at [892, 389] on button "Close" at bounding box center [890, 387] width 18 height 18
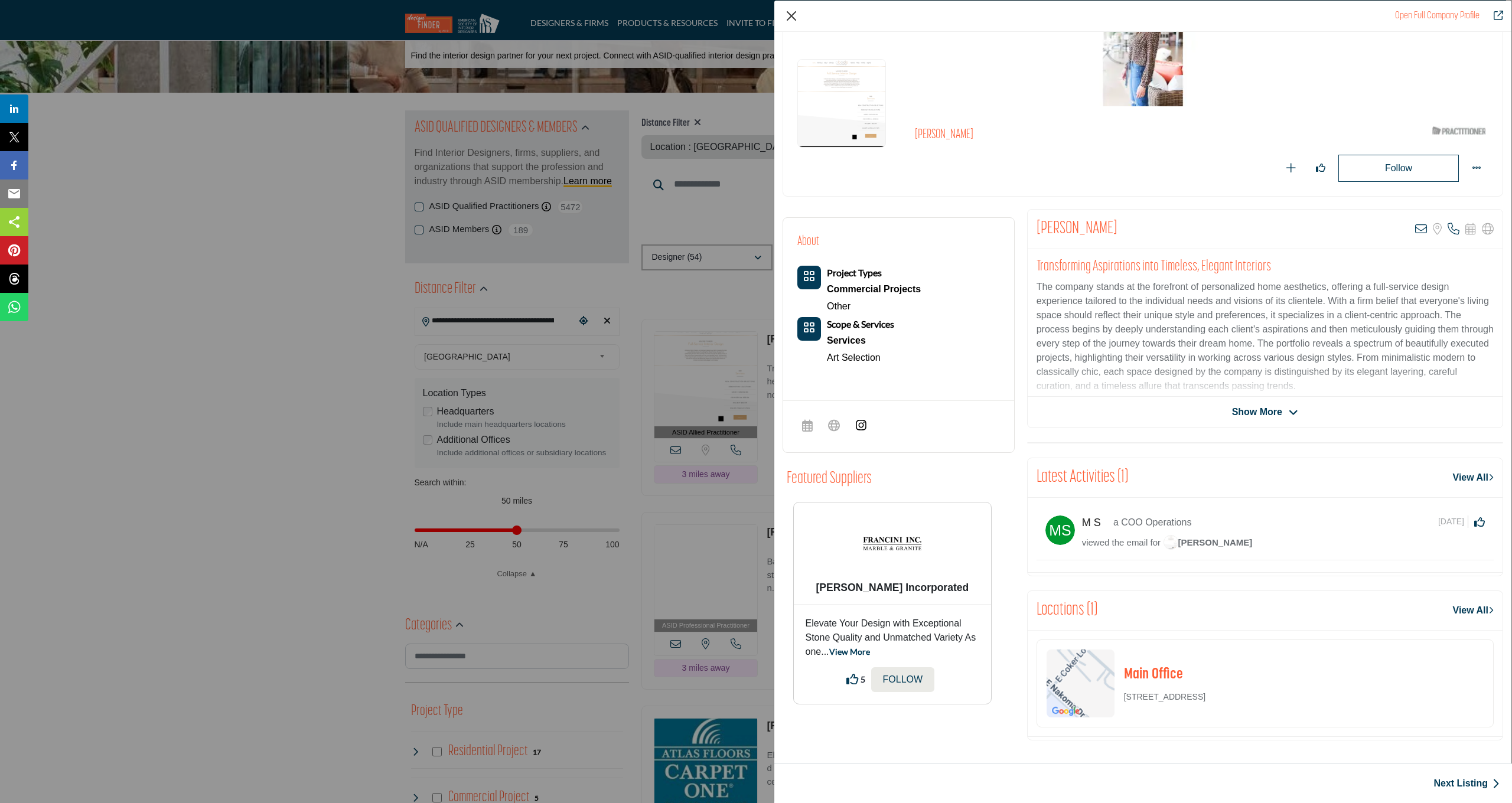
click at [792, 12] on button "Close" at bounding box center [791, 15] width 18 height 18
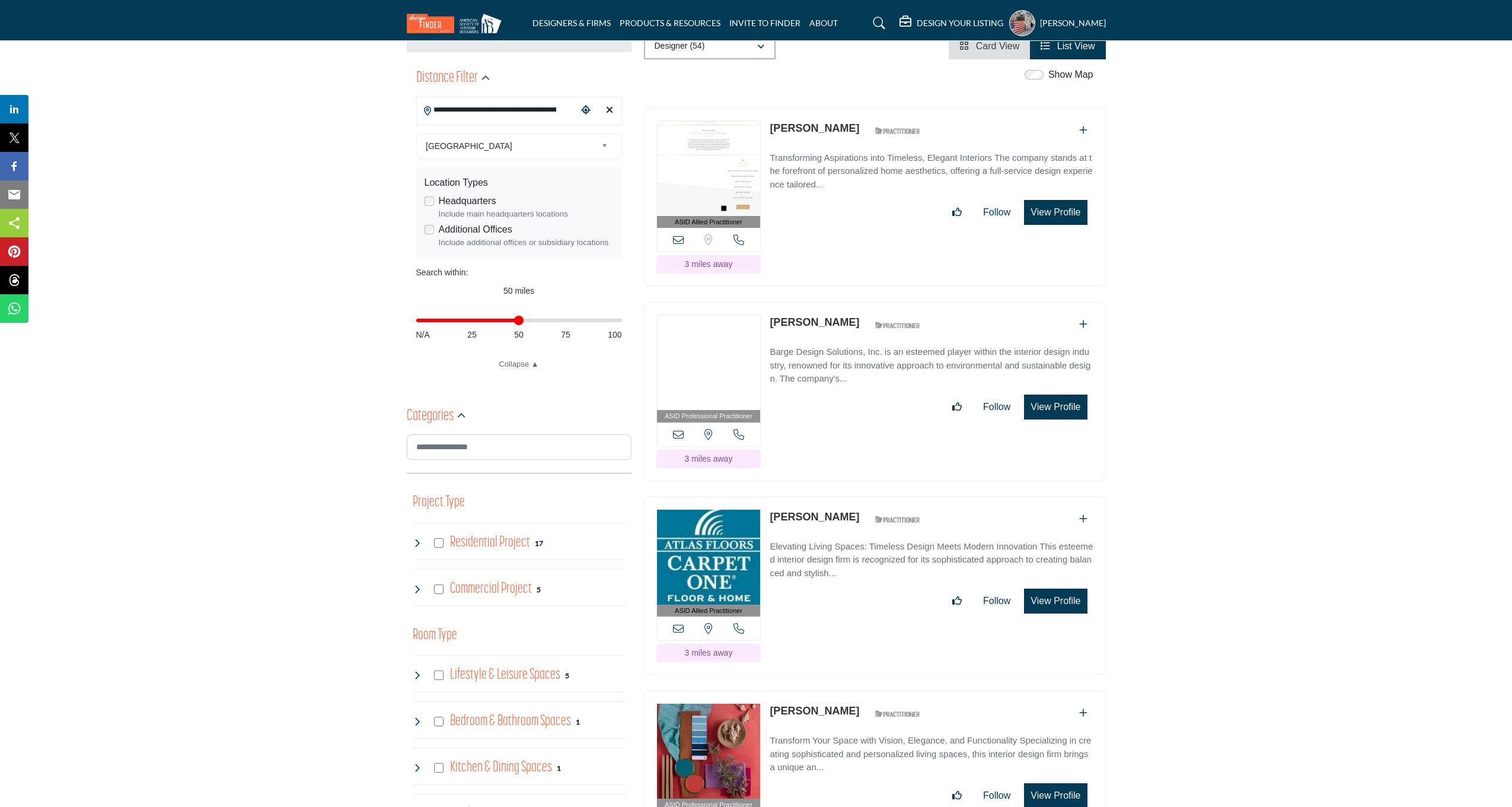
scroll to position [347, 0]
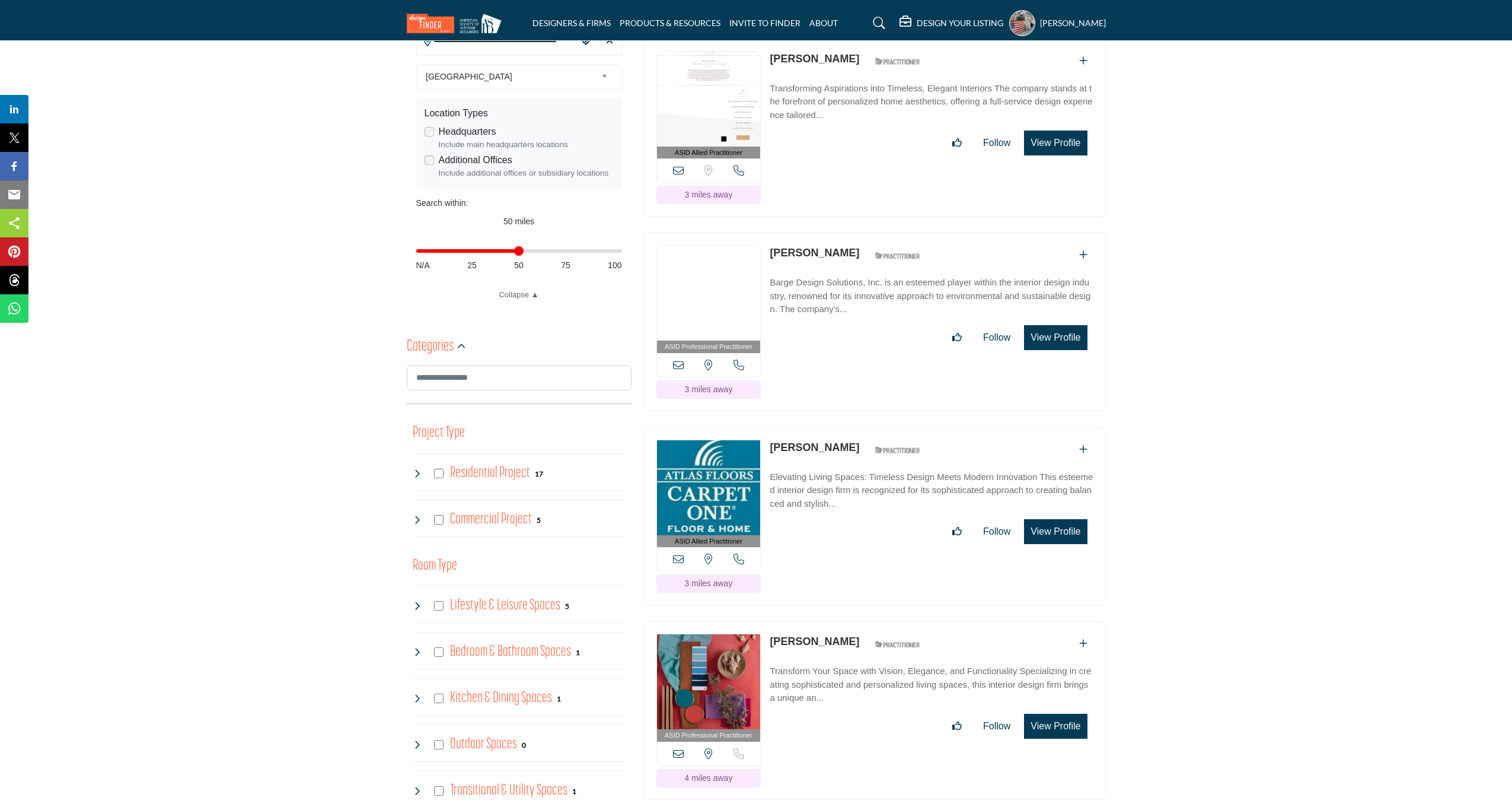
click at [1056, 350] on button "View Profile" at bounding box center [1055, 337] width 63 height 25
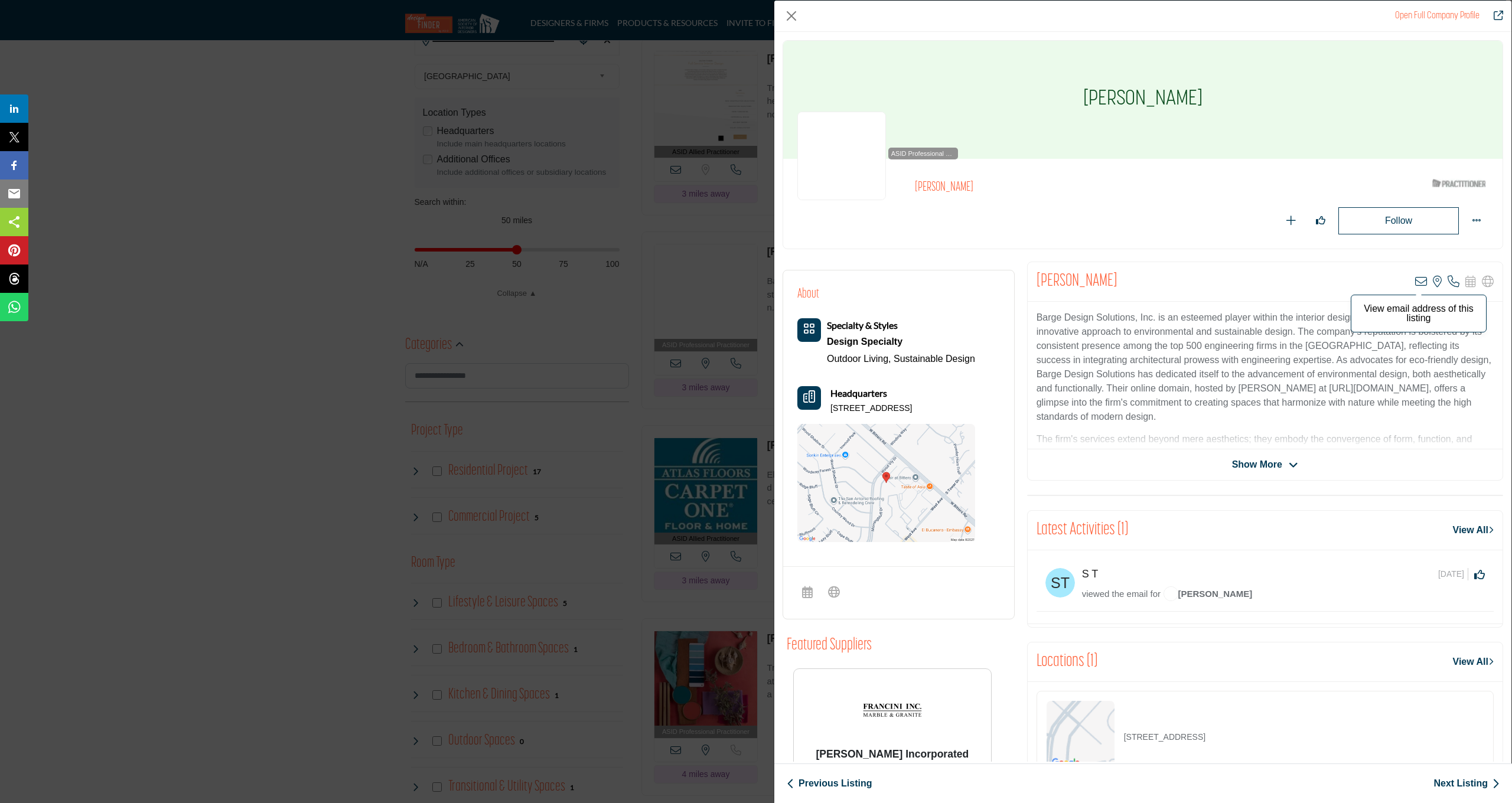
click at [1415, 280] on icon "Company Data Modal" at bounding box center [1420, 281] width 12 height 12
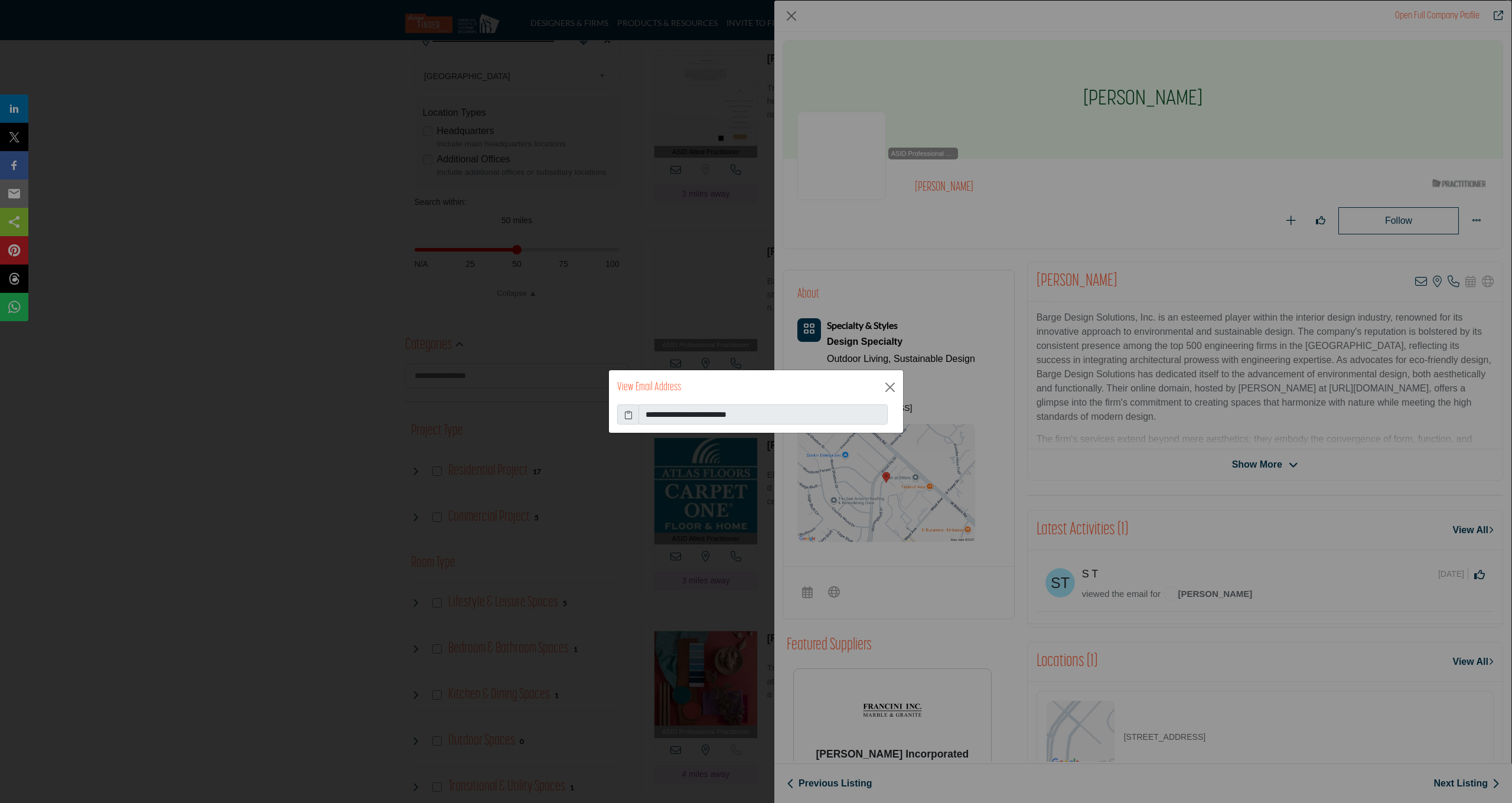
click at [626, 413] on icon at bounding box center [629, 415] width 8 height 13
click at [891, 390] on button "Close" at bounding box center [890, 387] width 18 height 18
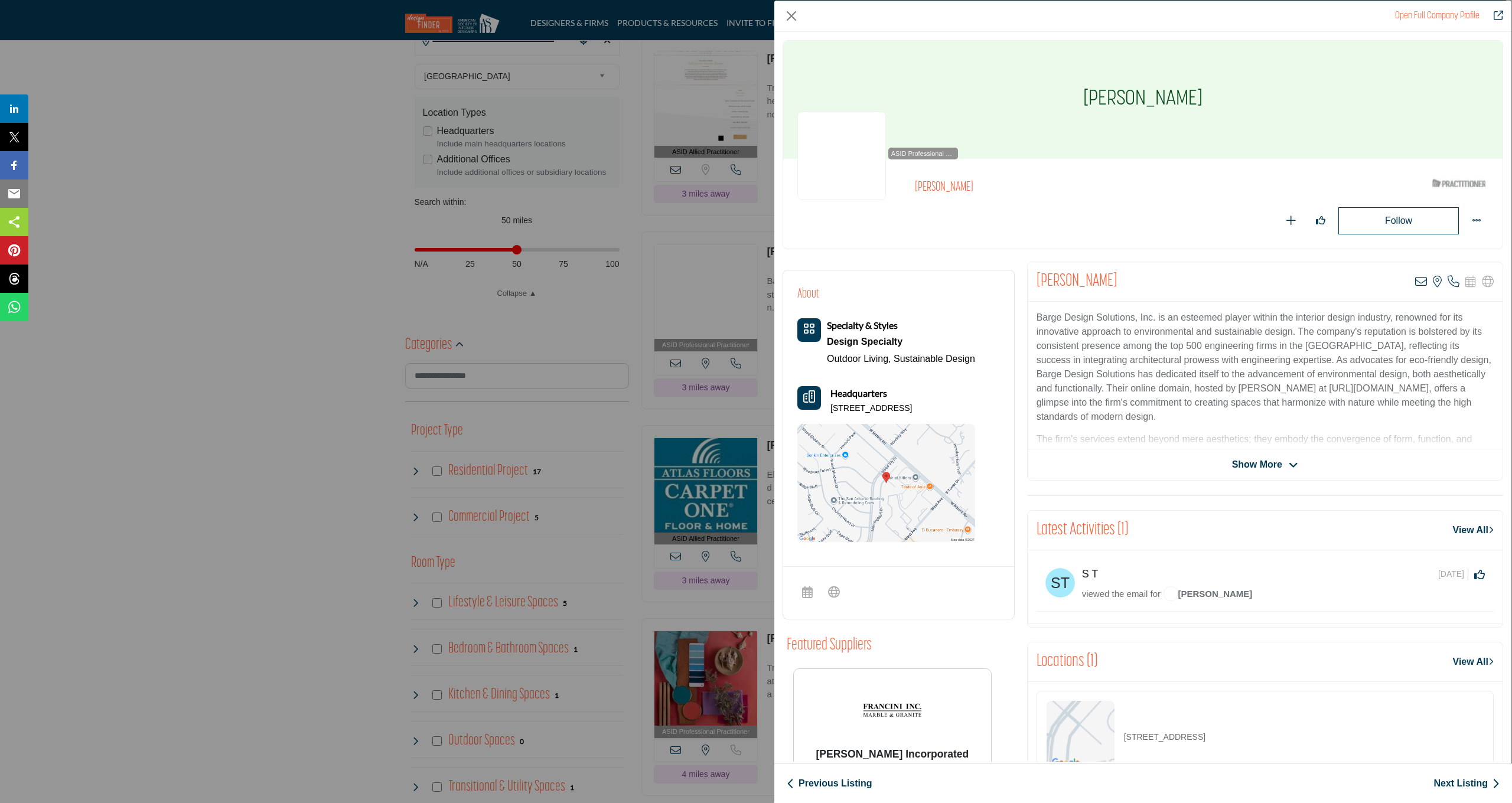
click at [630, 209] on div "Open Full Company Profile Victoria Muniz ASID Qualified Practitioner who valida…" at bounding box center [756, 401] width 1512 height 803
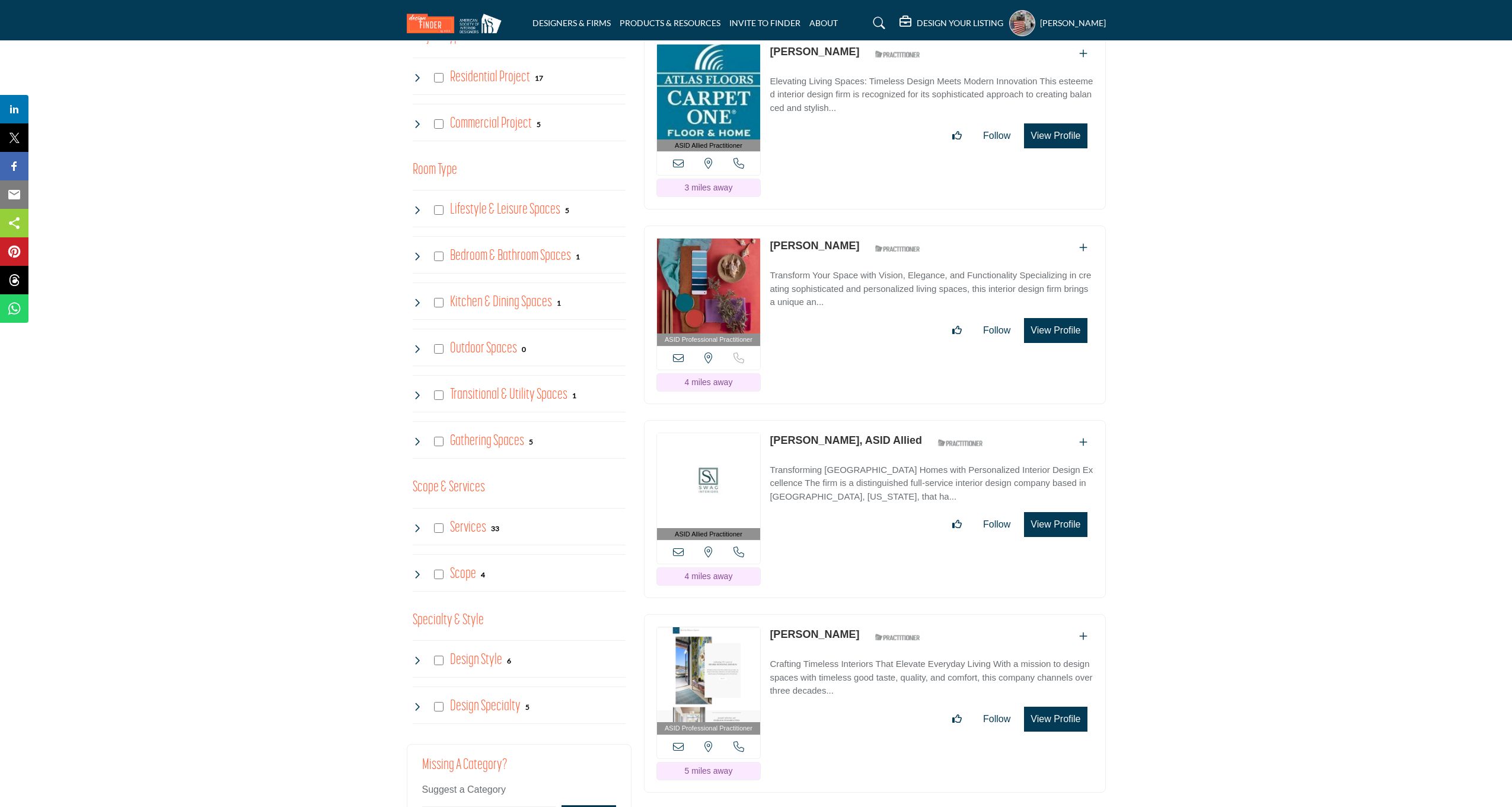
scroll to position [764, 0]
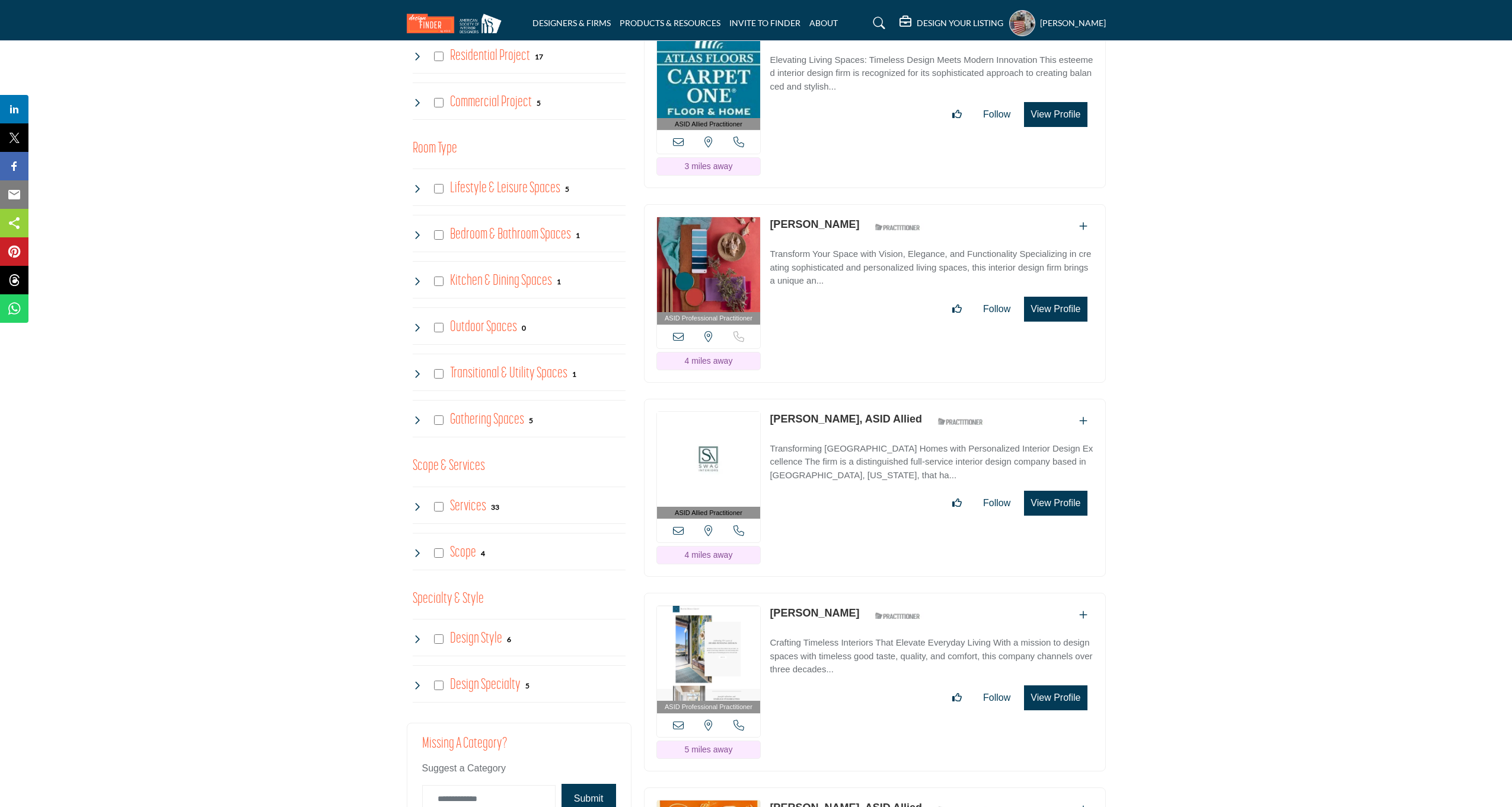
click at [1036, 127] on button "View Profile" at bounding box center [1055, 115] width 63 height 25
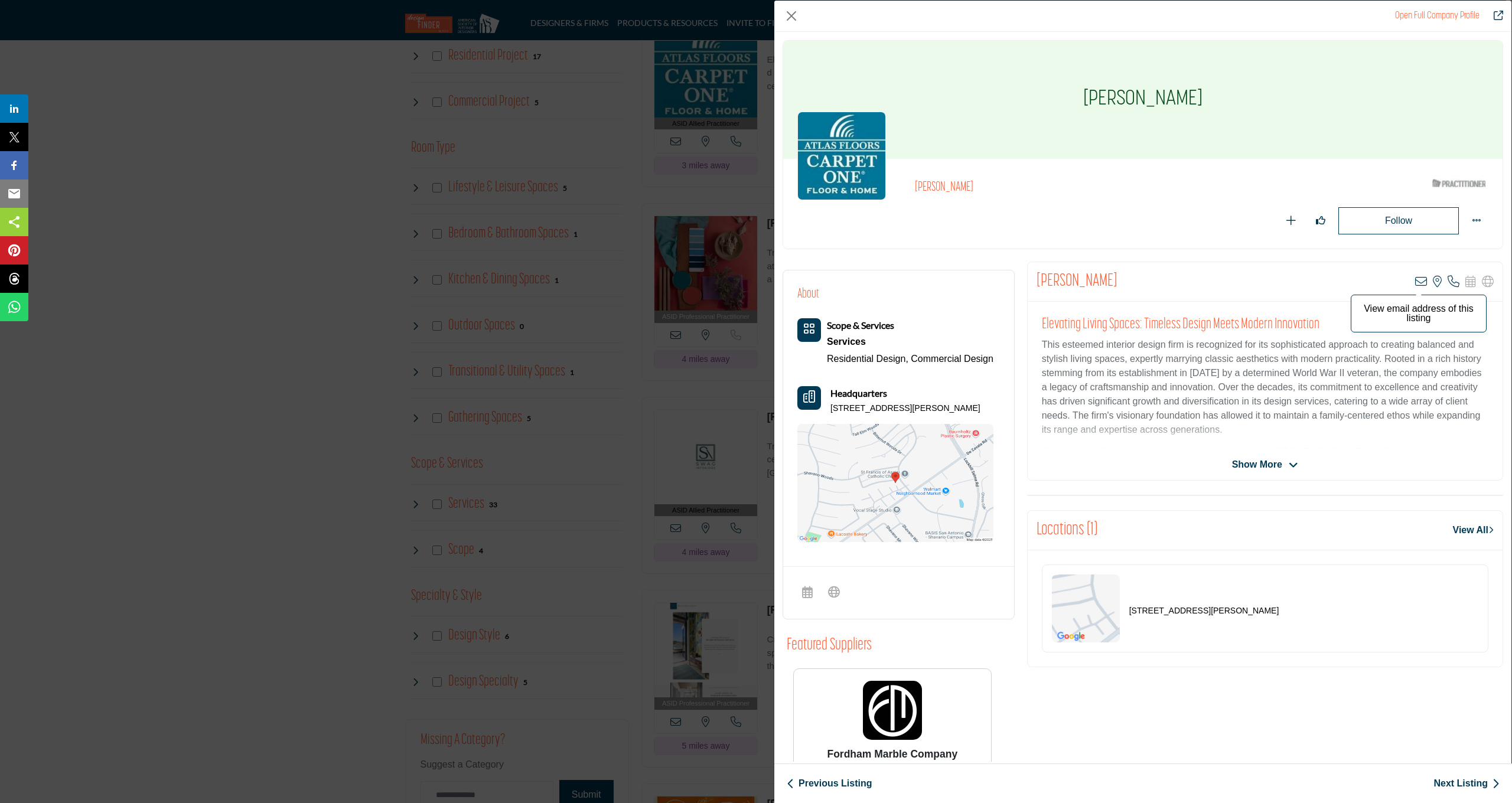
click at [1415, 279] on icon "Company Data Modal" at bounding box center [1420, 281] width 12 height 12
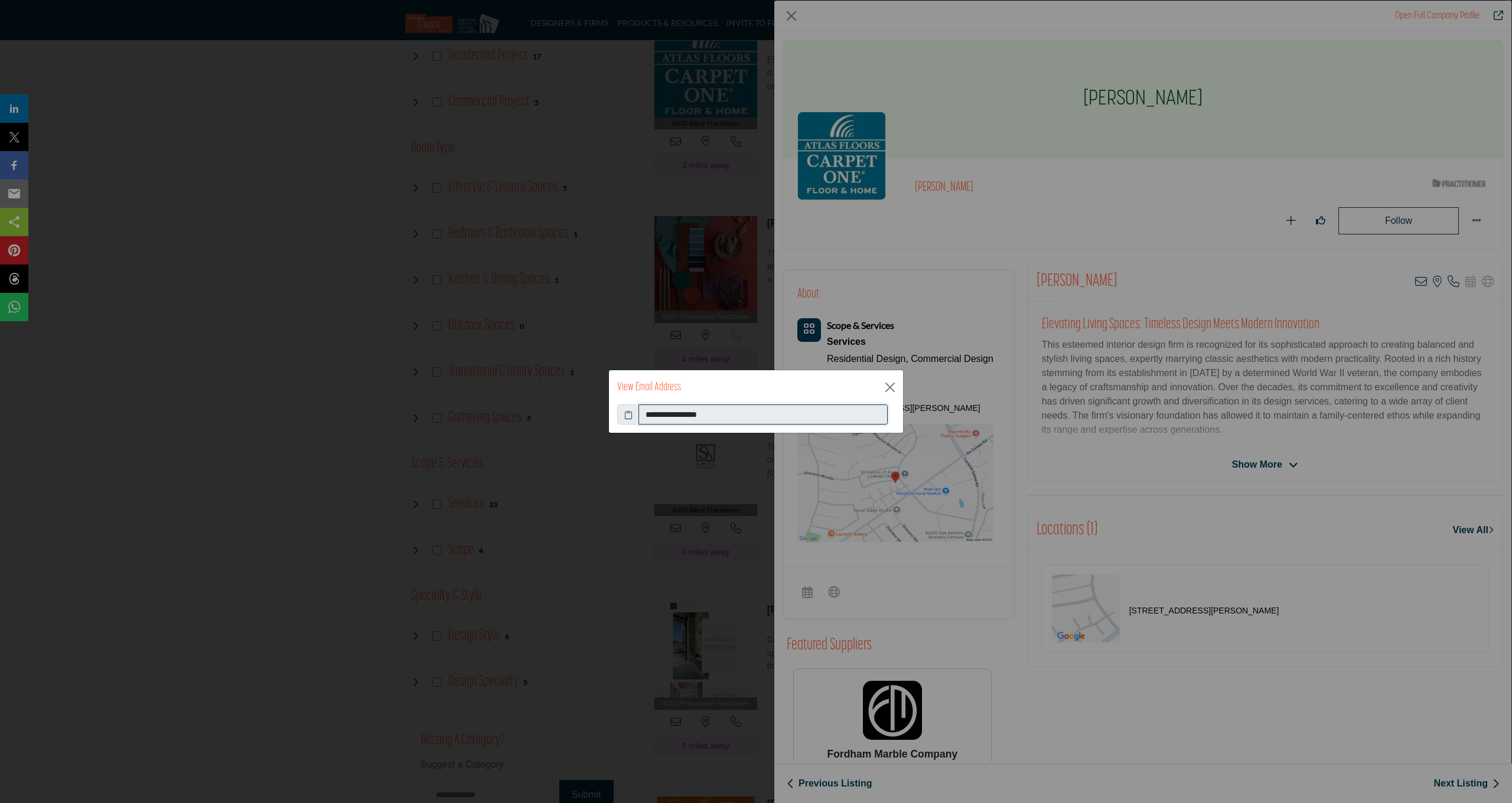
click at [664, 417] on input "**********" at bounding box center [762, 415] width 249 height 20
click at [665, 417] on input "**********" at bounding box center [762, 415] width 249 height 20
click at [630, 415] on icon at bounding box center [629, 415] width 8 height 13
click at [670, 262] on div "**********" at bounding box center [756, 401] width 1512 height 803
click at [672, 262] on div "**********" at bounding box center [756, 401] width 1512 height 803
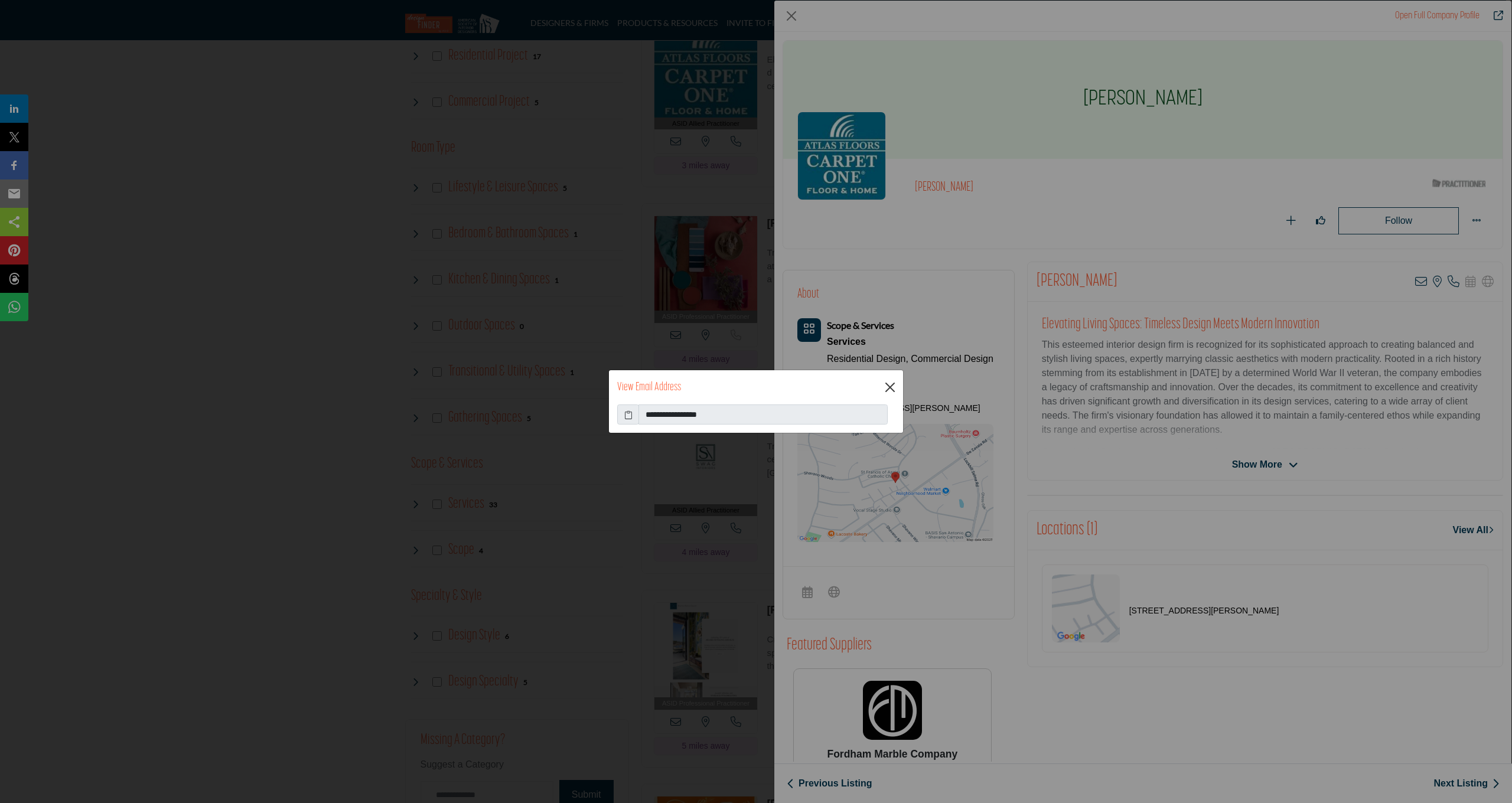
click at [884, 385] on button "Close" at bounding box center [890, 387] width 18 height 18
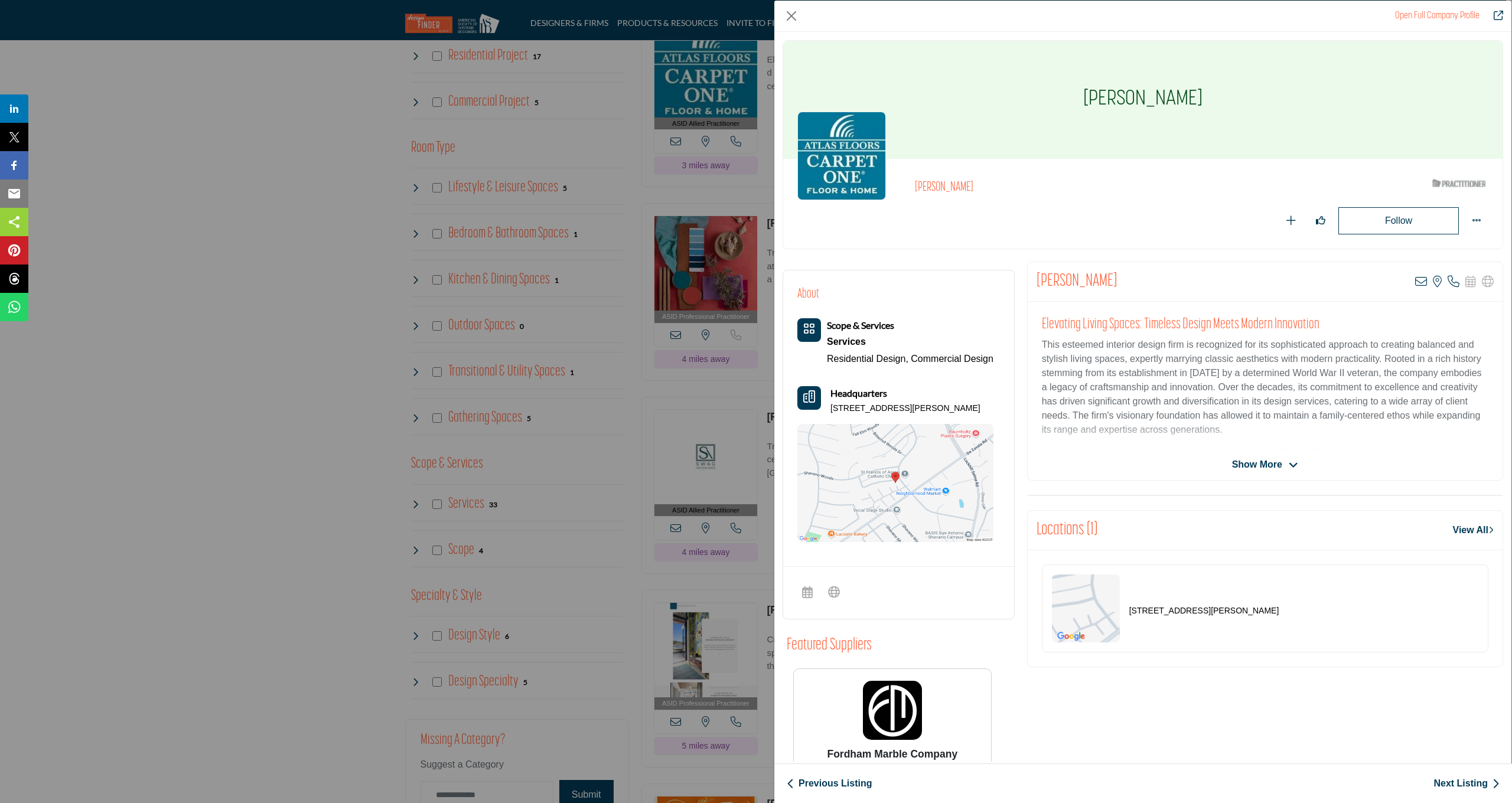
click at [697, 327] on div "Open Full Company Profile Sandy Cheatham ASID Qualified Practitioner who valida…" at bounding box center [756, 401] width 1512 height 803
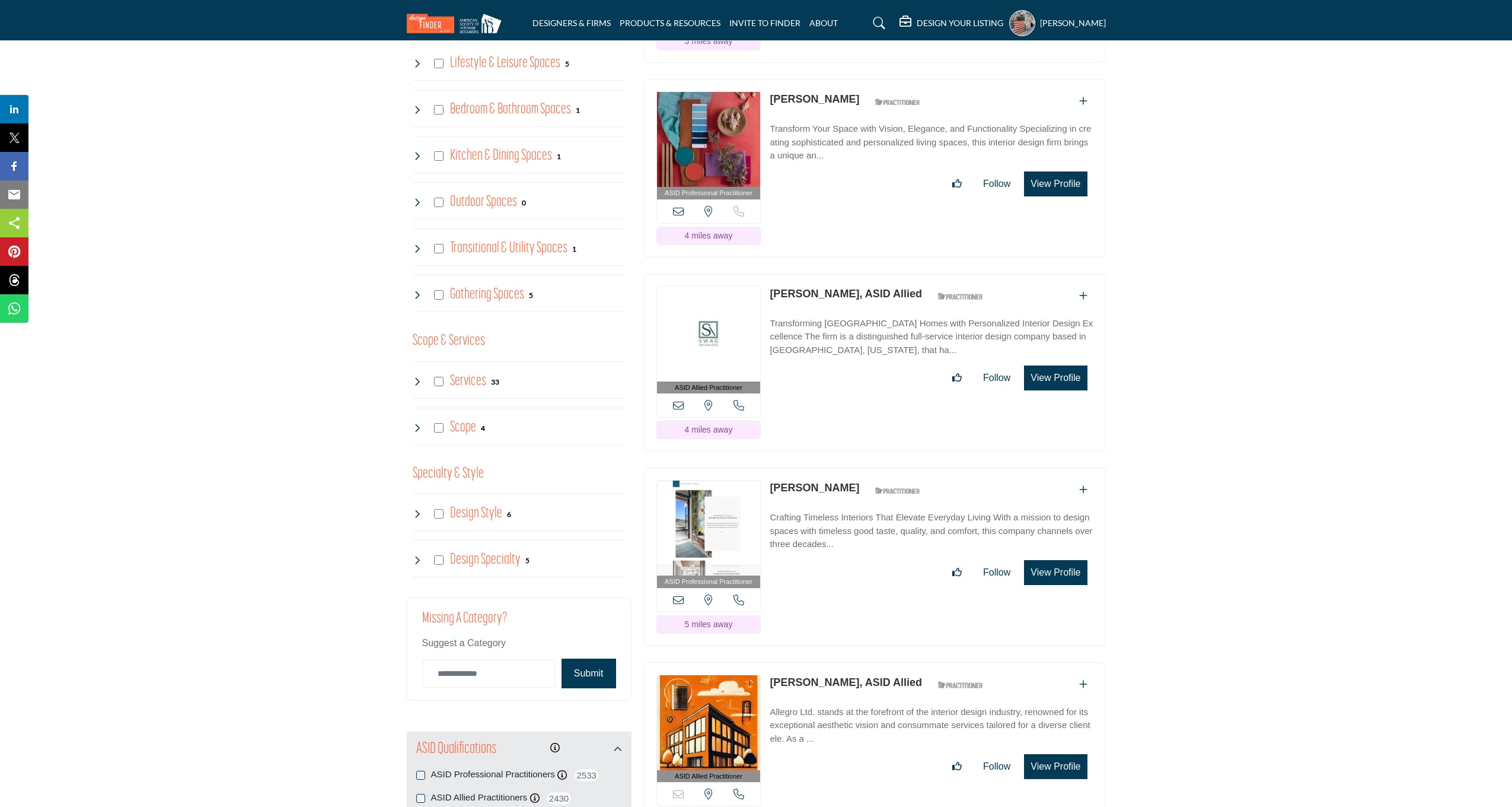
scroll to position [903, 0]
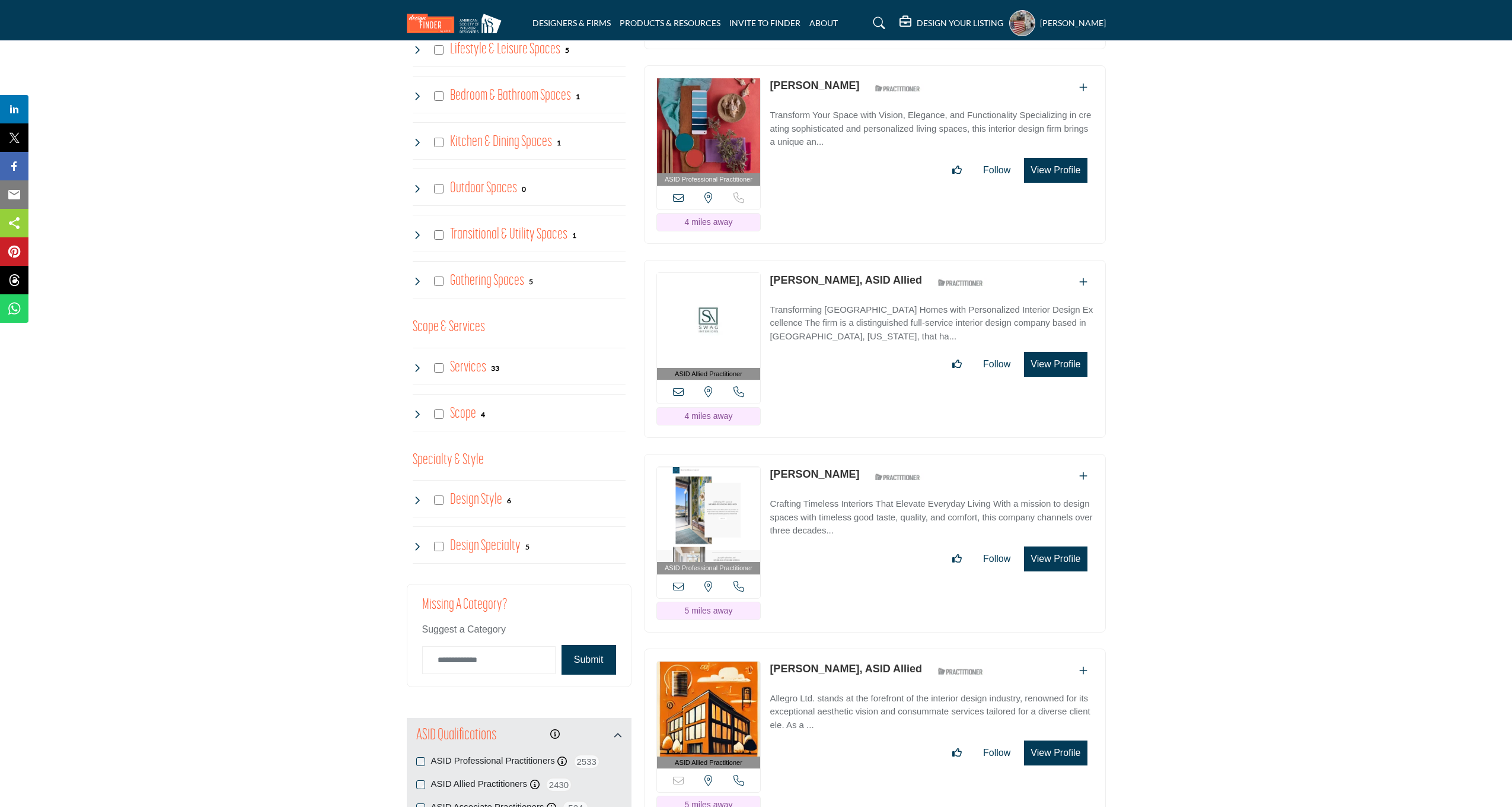
click at [1059, 183] on button "View Profile" at bounding box center [1055, 170] width 63 height 25
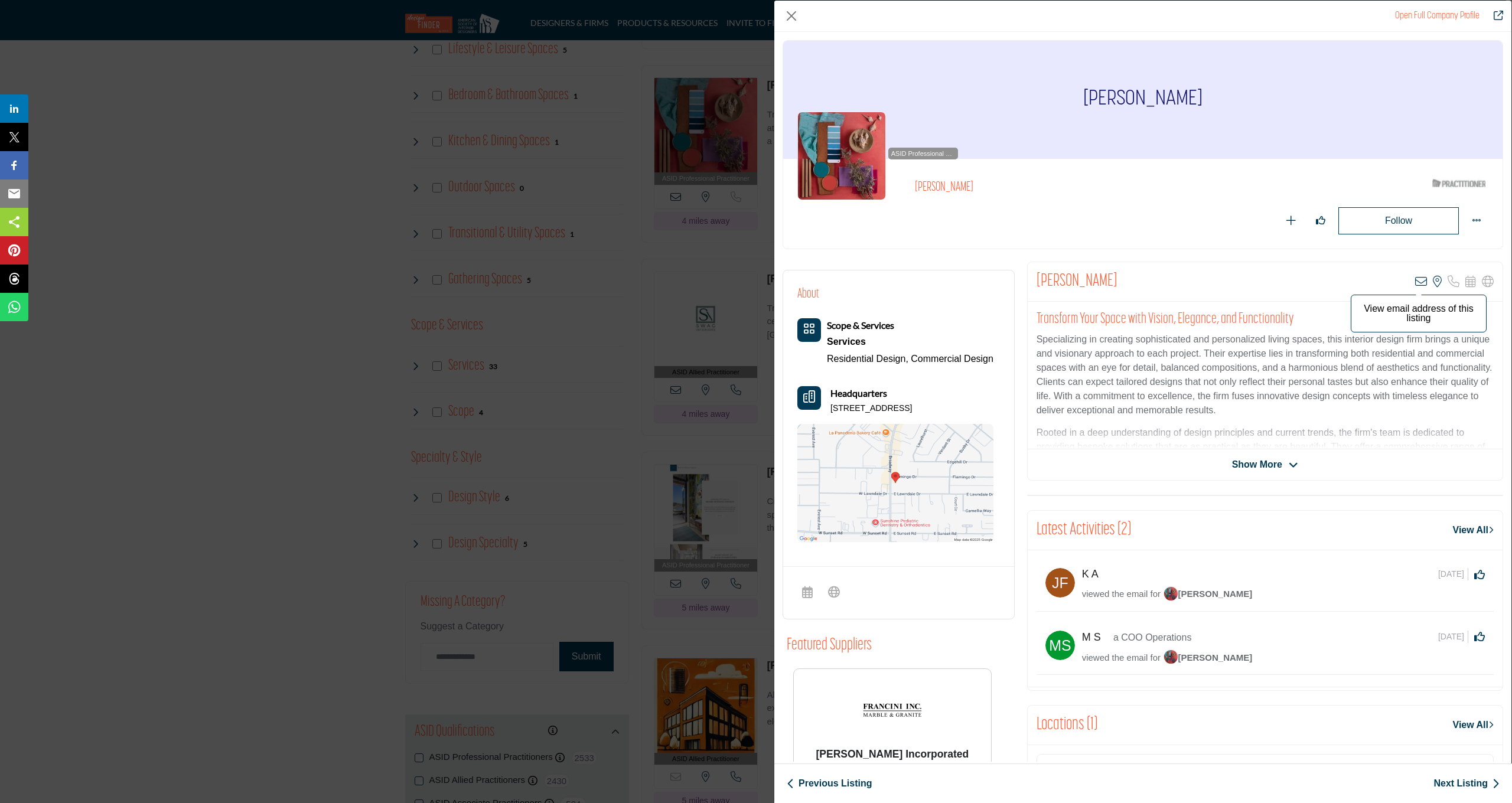
click at [1415, 279] on icon "Company Data Modal" at bounding box center [1420, 281] width 12 height 12
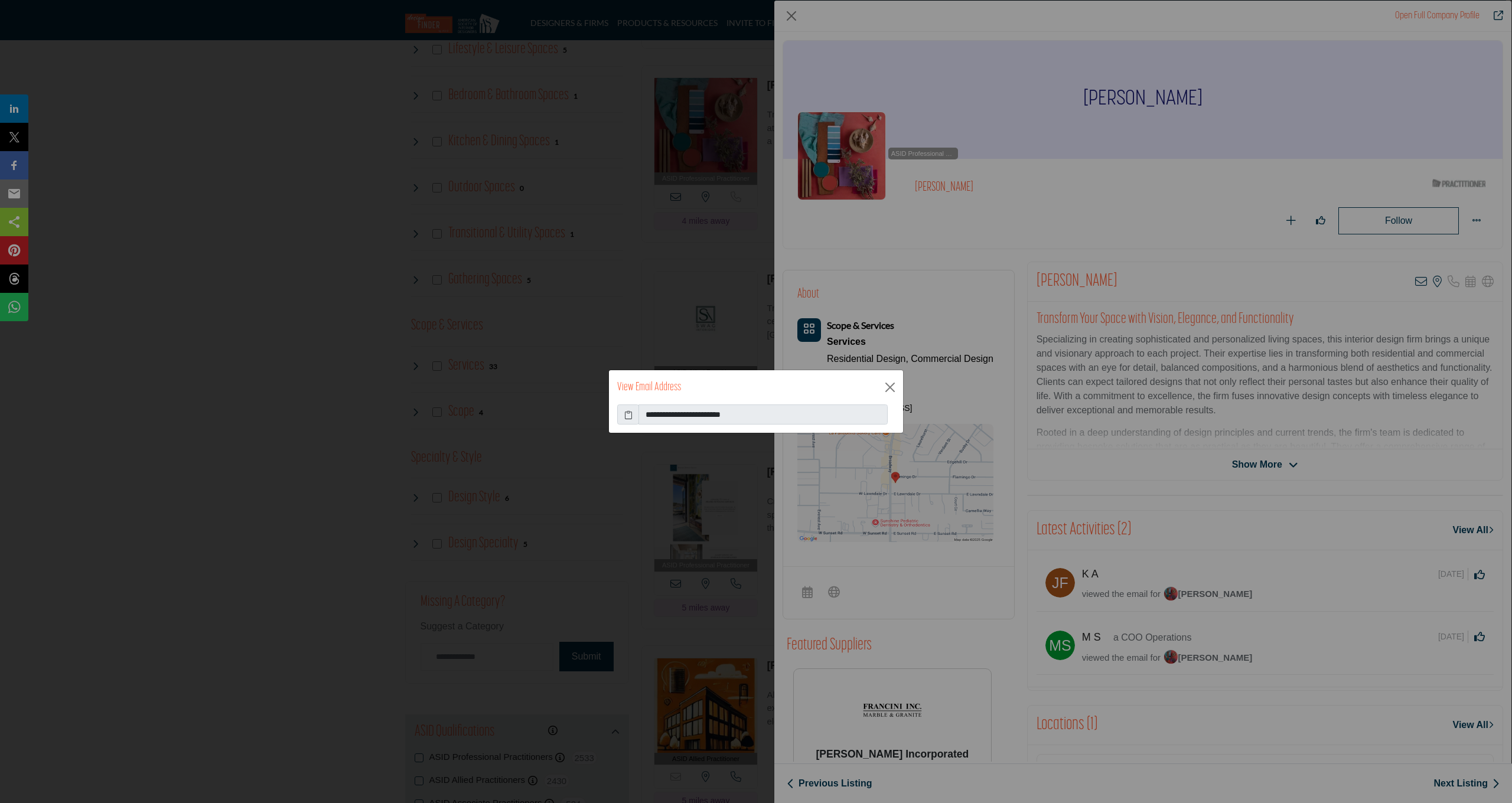
click at [628, 415] on icon at bounding box center [629, 415] width 8 height 13
click at [734, 256] on div "**********" at bounding box center [756, 401] width 1512 height 803
click at [888, 384] on button "Close" at bounding box center [890, 387] width 18 height 18
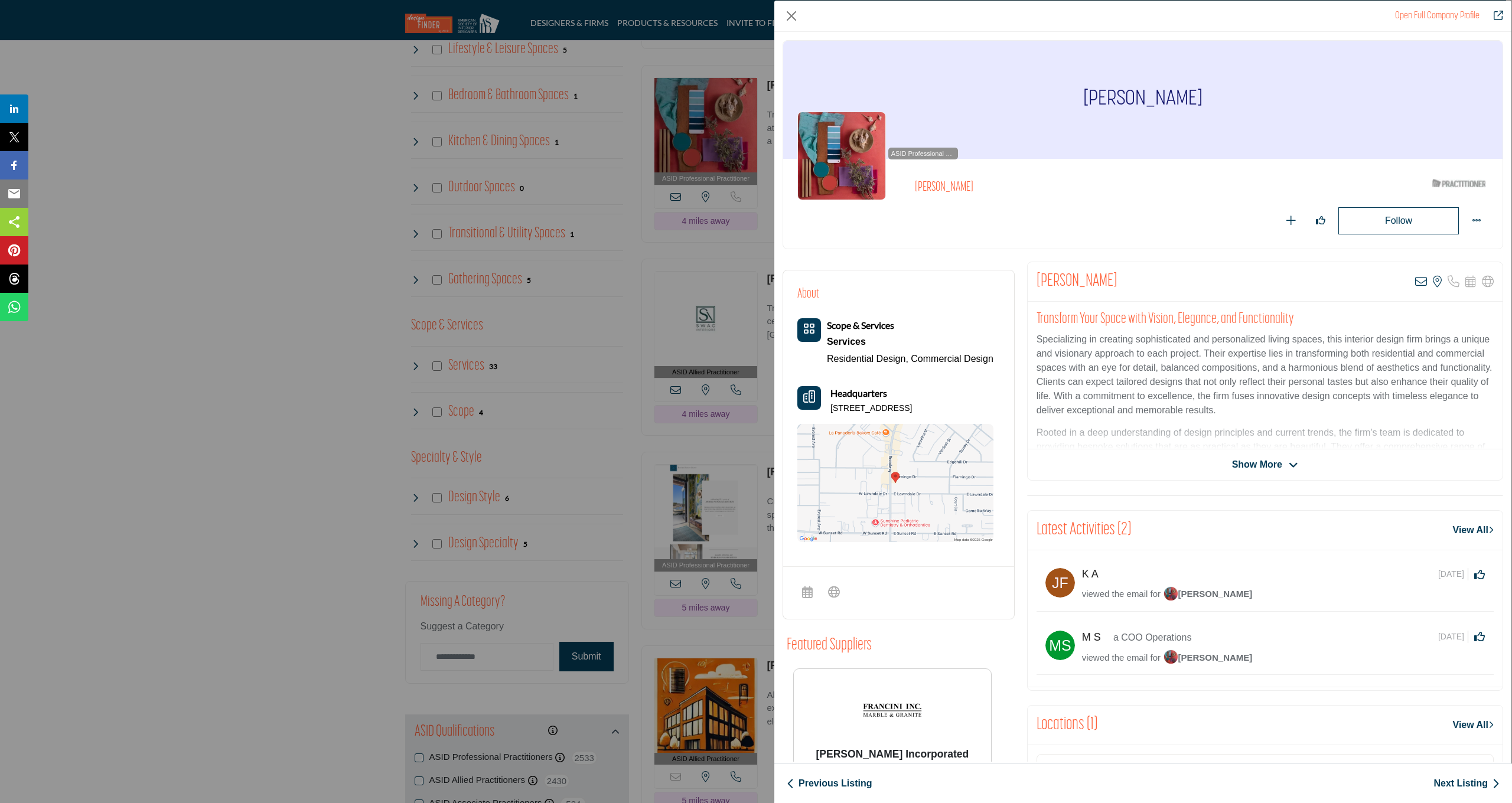
click at [710, 321] on div "Open Full Company Profile Aimee Escamilla ASID Qualified Practitioner who valid…" at bounding box center [756, 401] width 1512 height 803
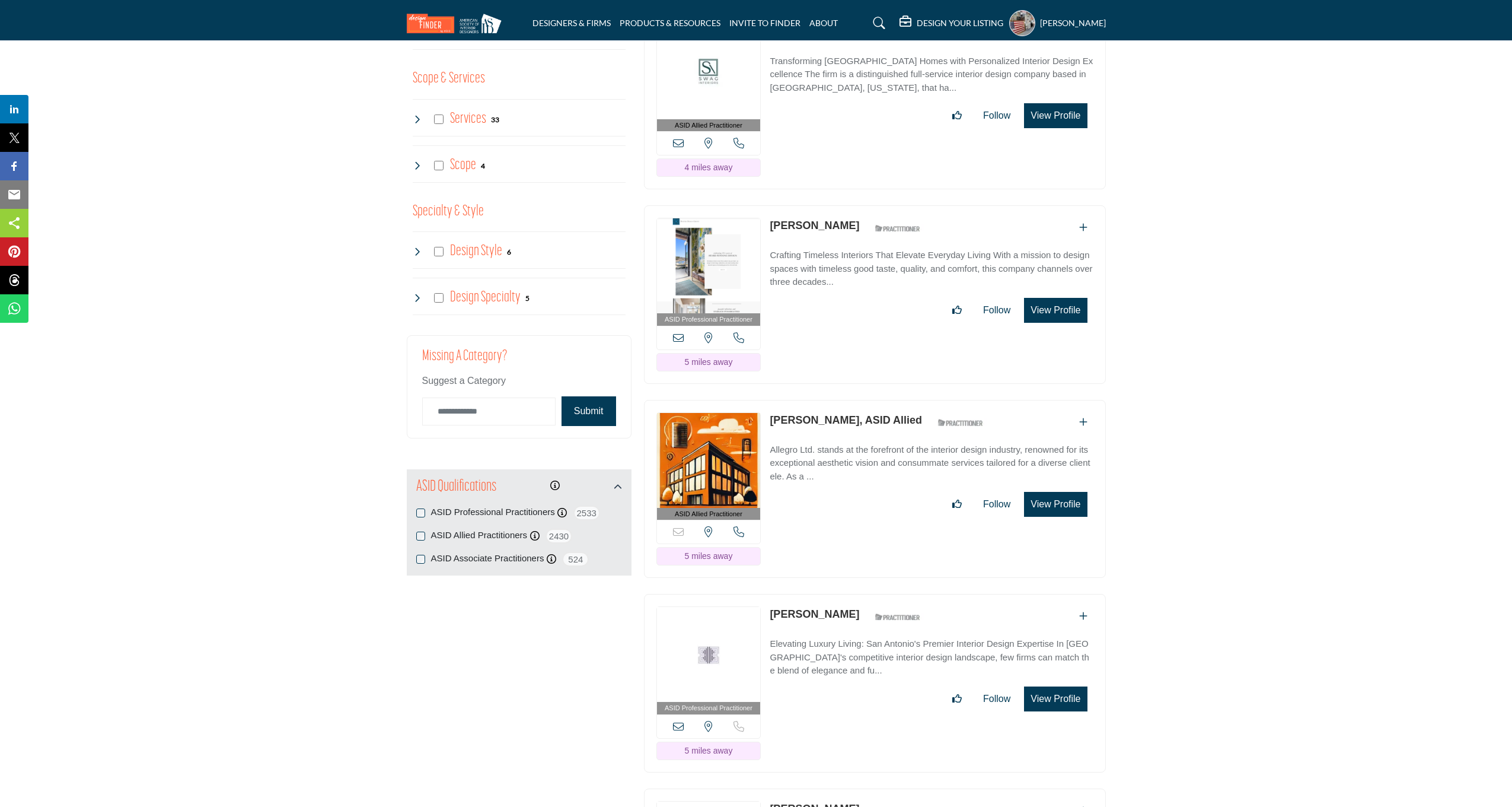
scroll to position [1136, 0]
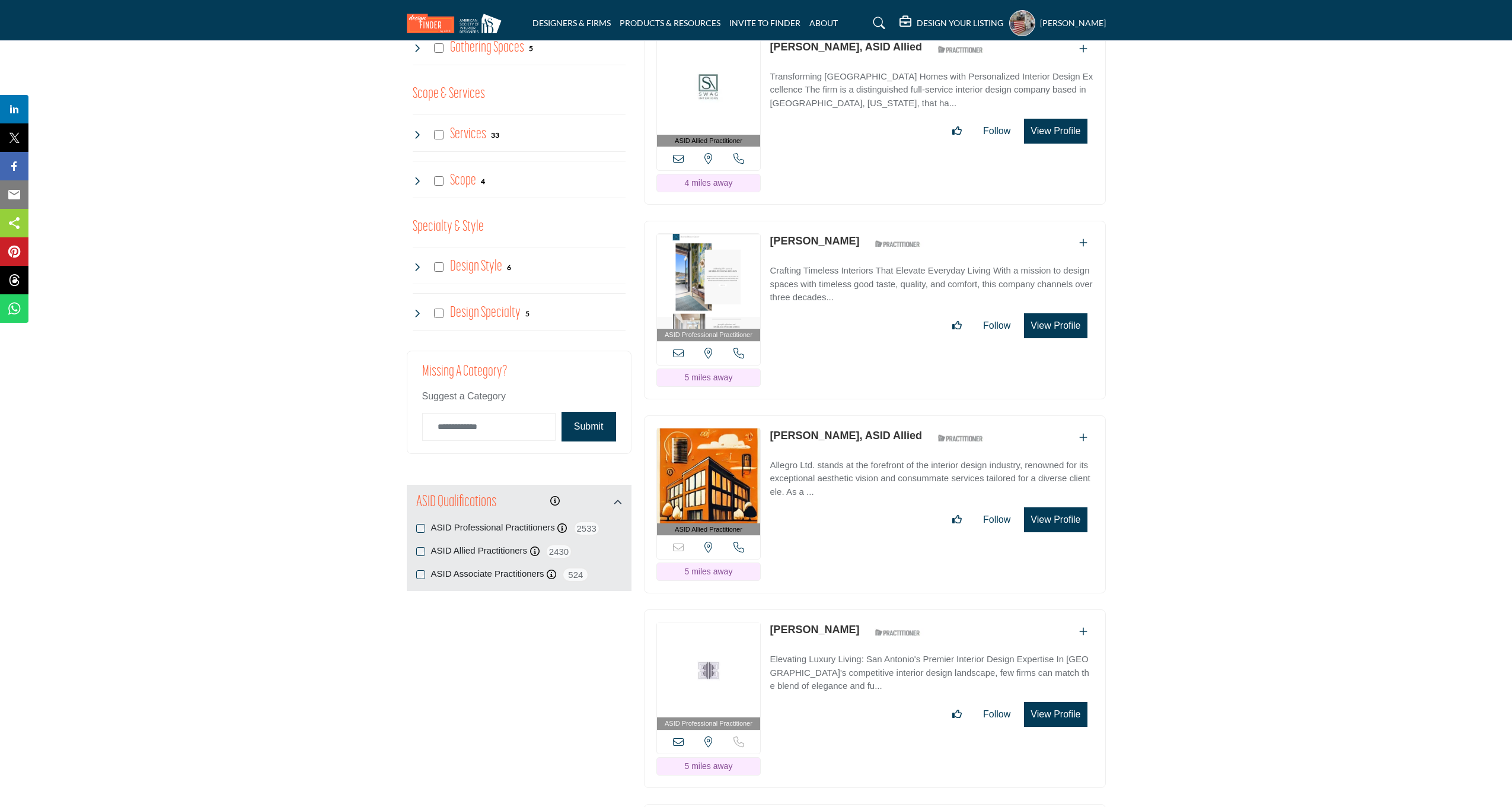
click at [1039, 143] on button "View Profile" at bounding box center [1055, 132] width 63 height 25
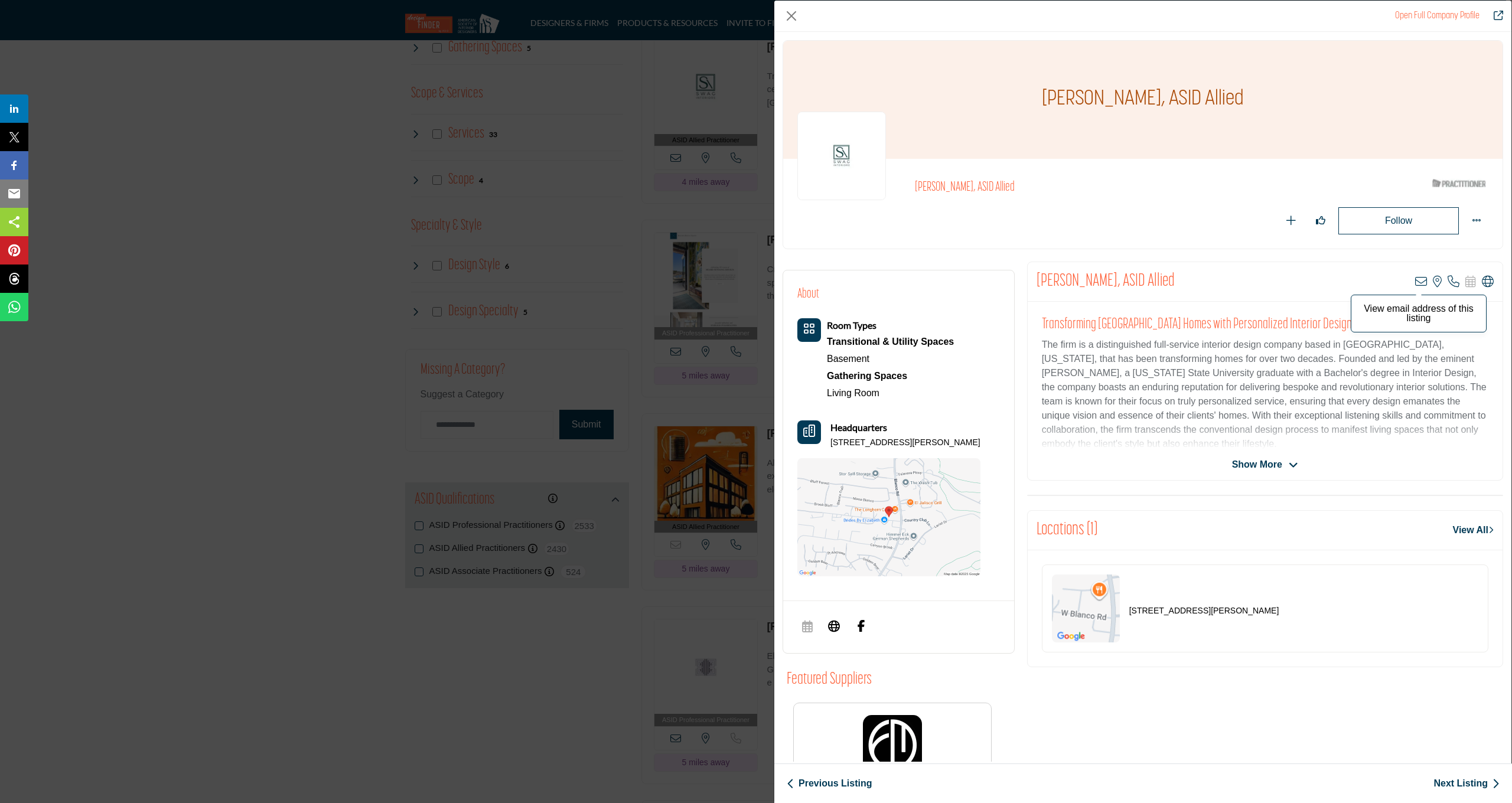
click at [1416, 284] on icon "Company Data Modal" at bounding box center [1420, 281] width 12 height 12
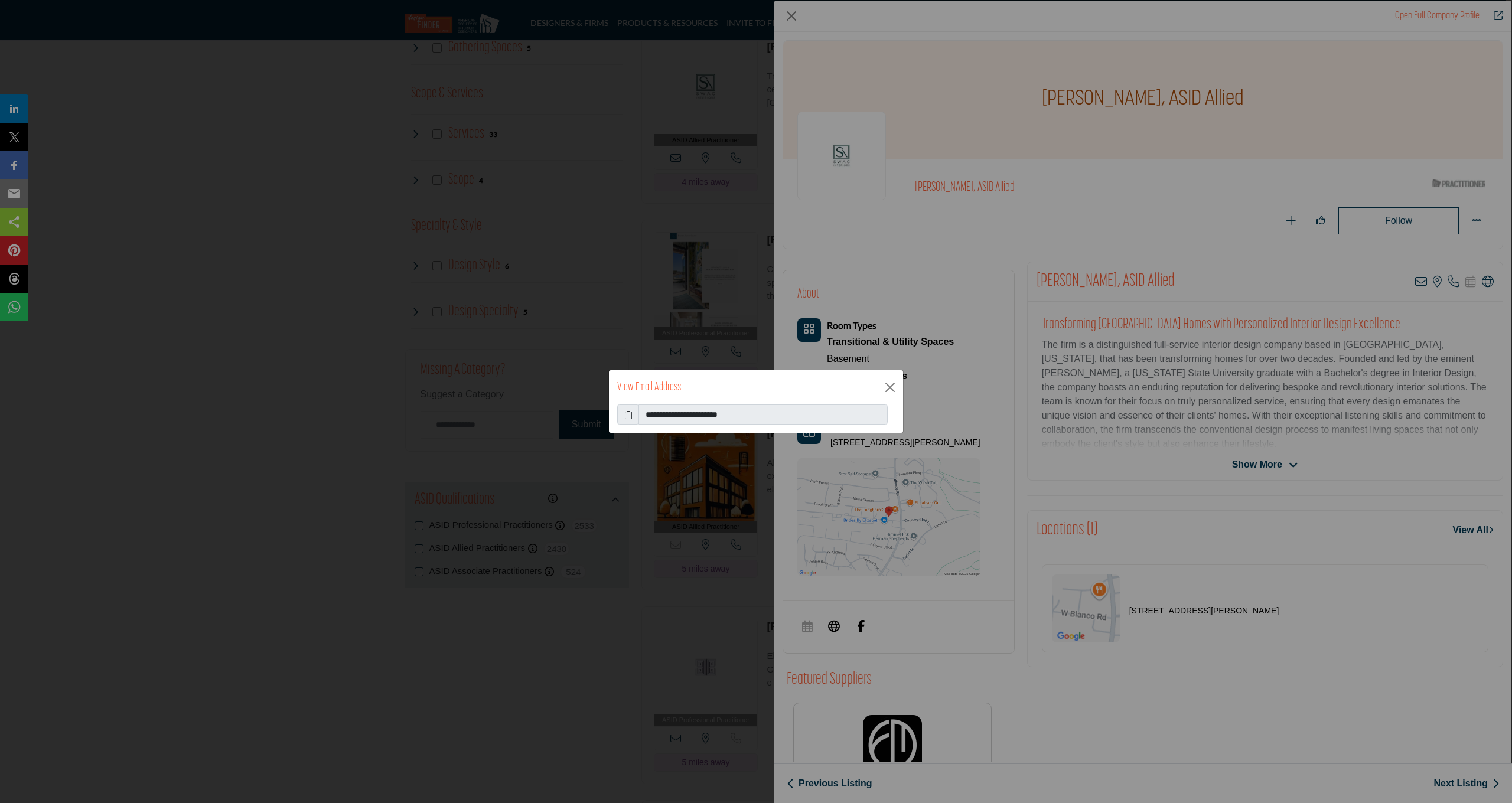
click at [631, 414] on icon at bounding box center [629, 415] width 8 height 13
click at [670, 277] on div "**********" at bounding box center [756, 401] width 1512 height 803
click at [884, 389] on button "Close" at bounding box center [890, 387] width 18 height 18
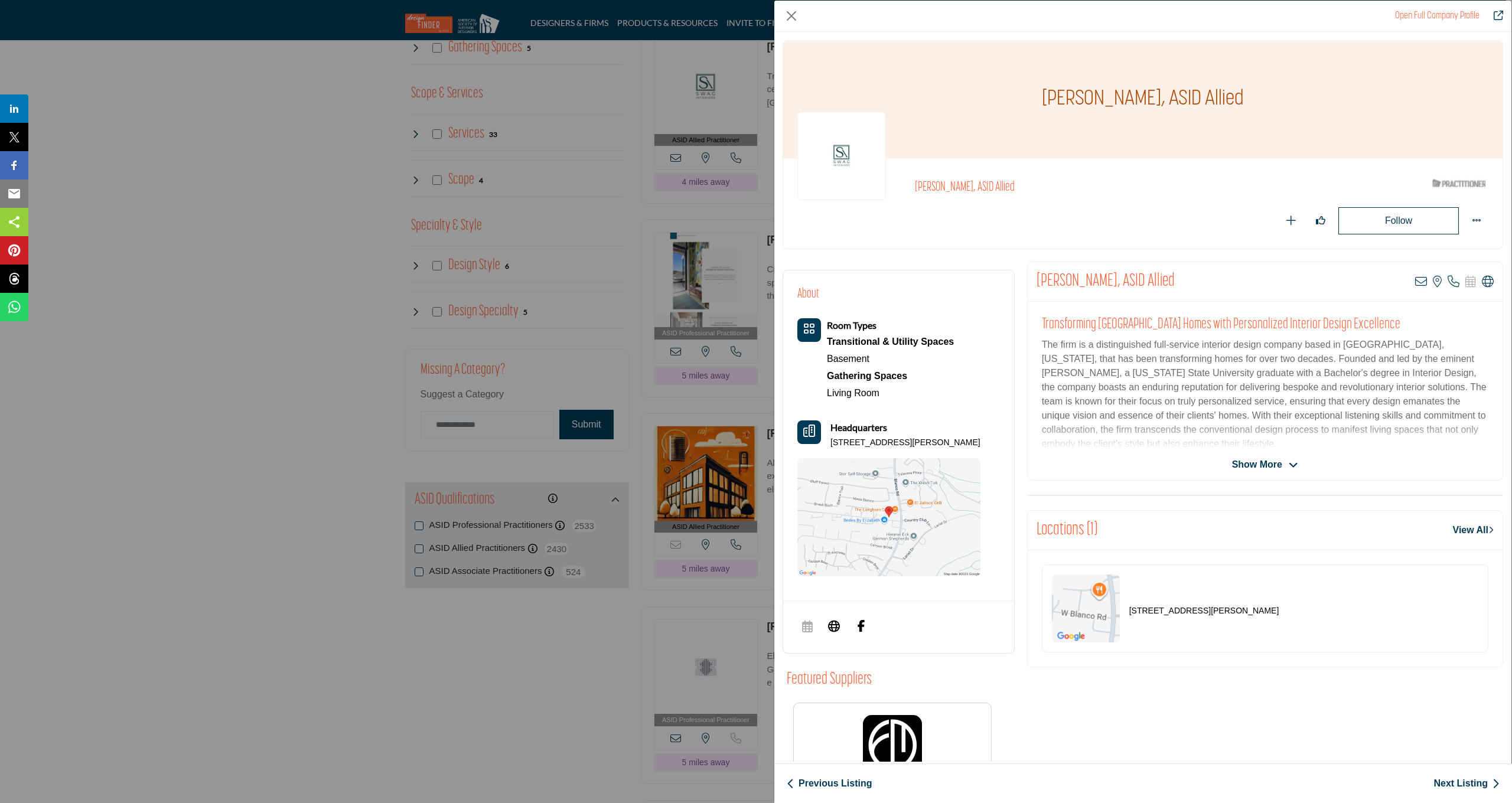
click at [722, 307] on div "Open Full Company Profile Kendra Guerrero, ASID Allied ASID Qualified Practitio…" at bounding box center [756, 401] width 1512 height 803
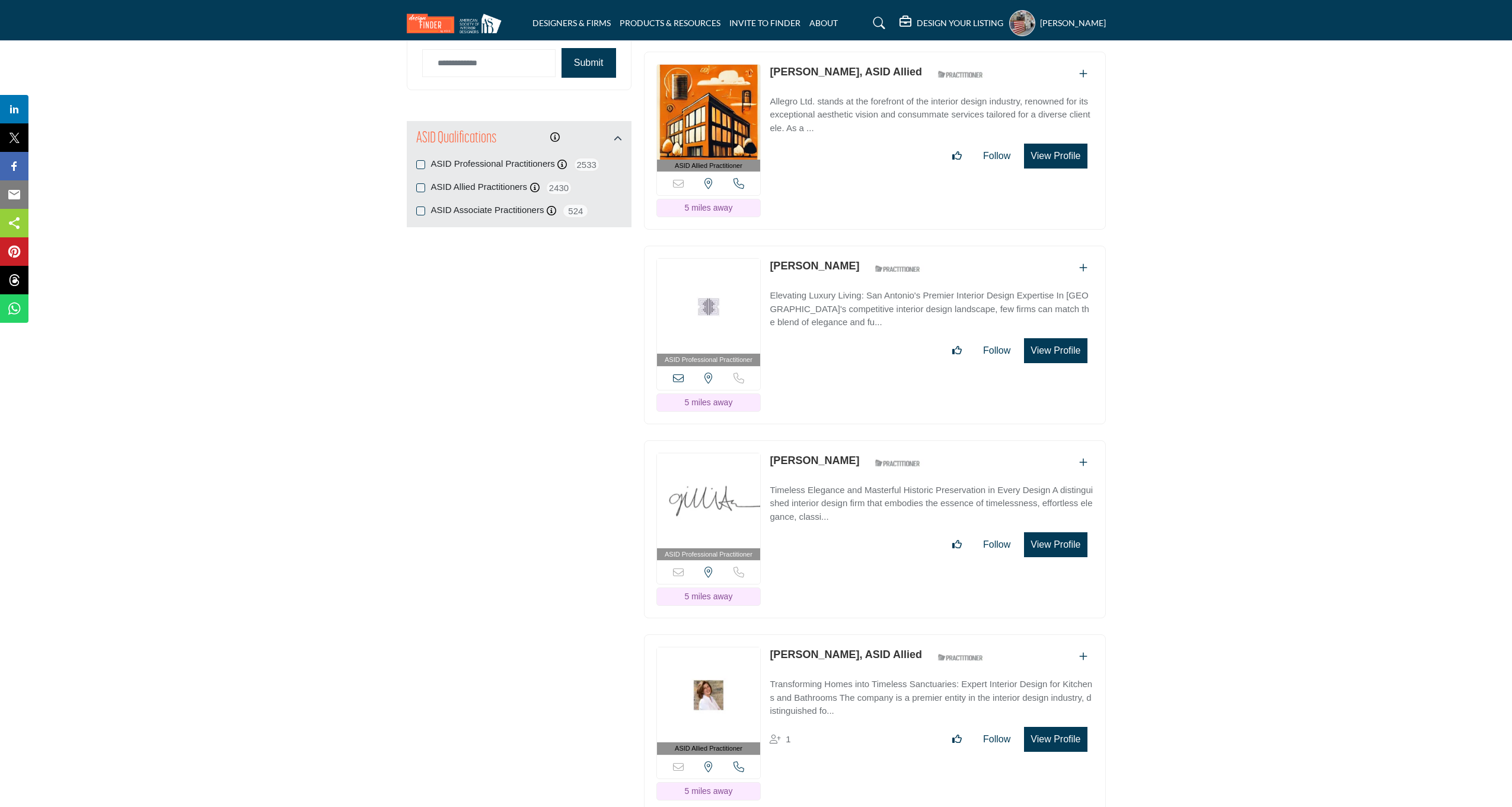
scroll to position [1502, 0]
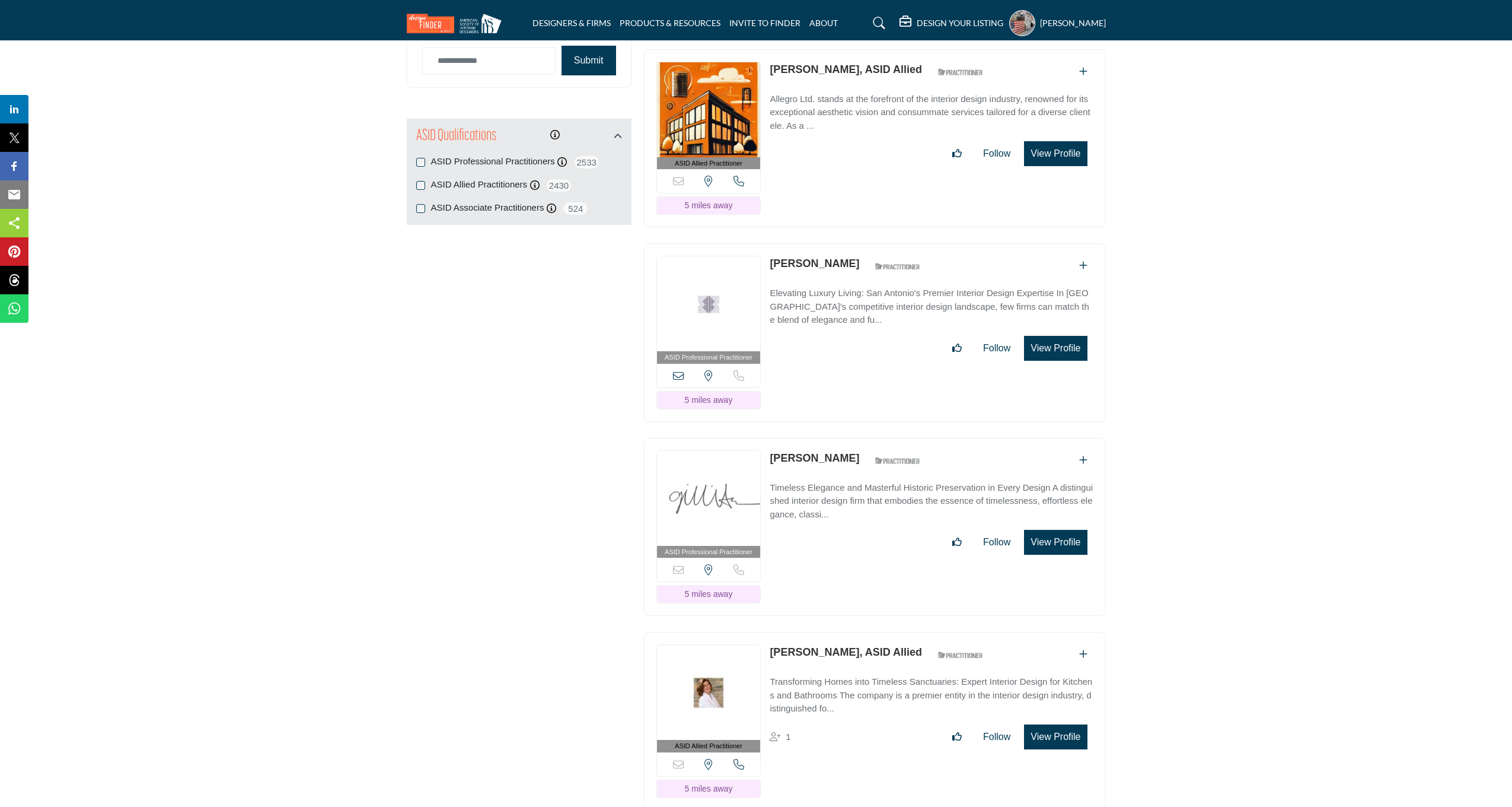
click at [1058, 166] on button "View Profile" at bounding box center [1055, 153] width 63 height 25
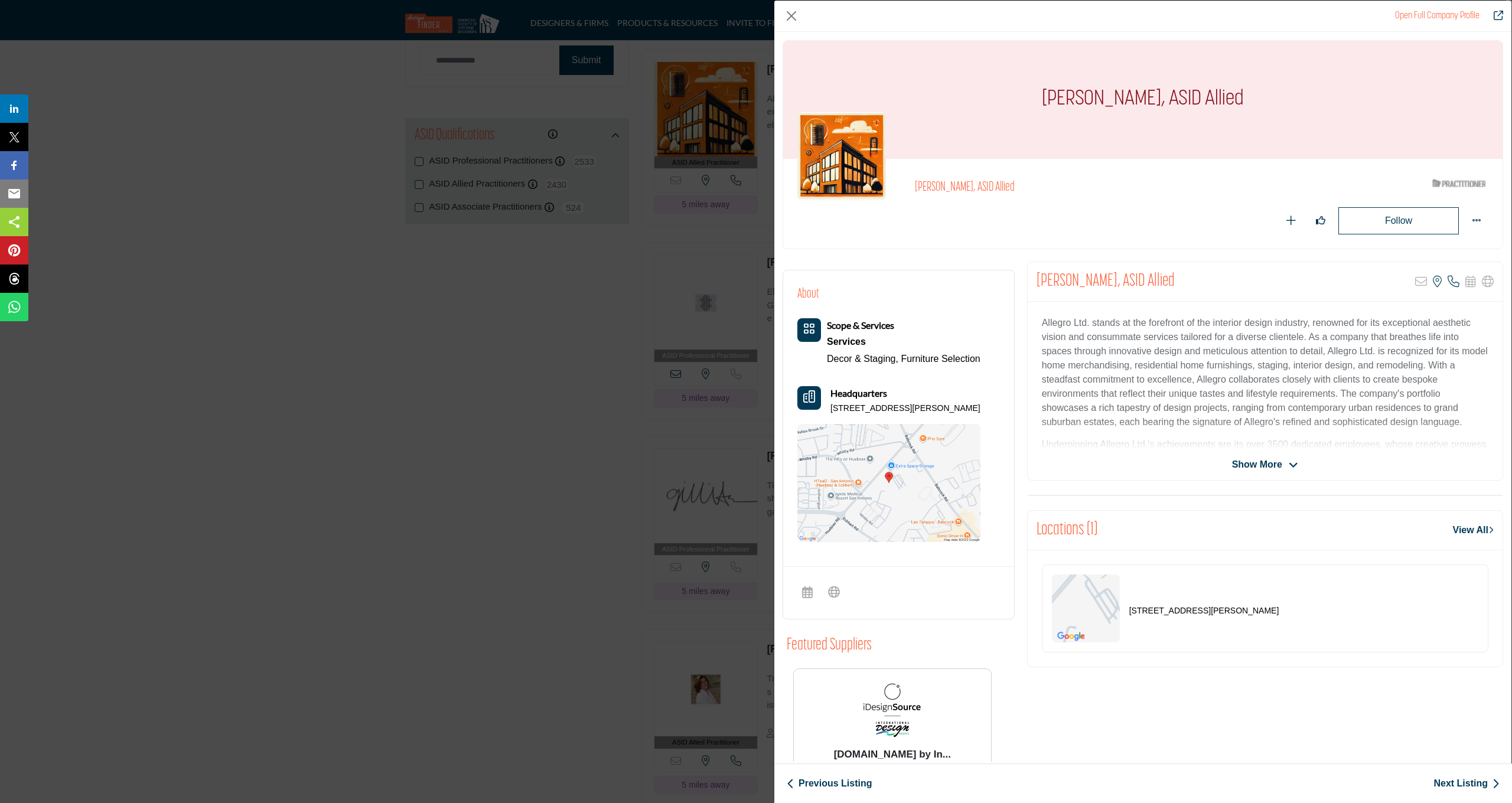
click at [724, 263] on div "Open Full Company Profile Courtney Doty, ASID Allied ASID Qualified Practitione…" at bounding box center [756, 401] width 1512 height 803
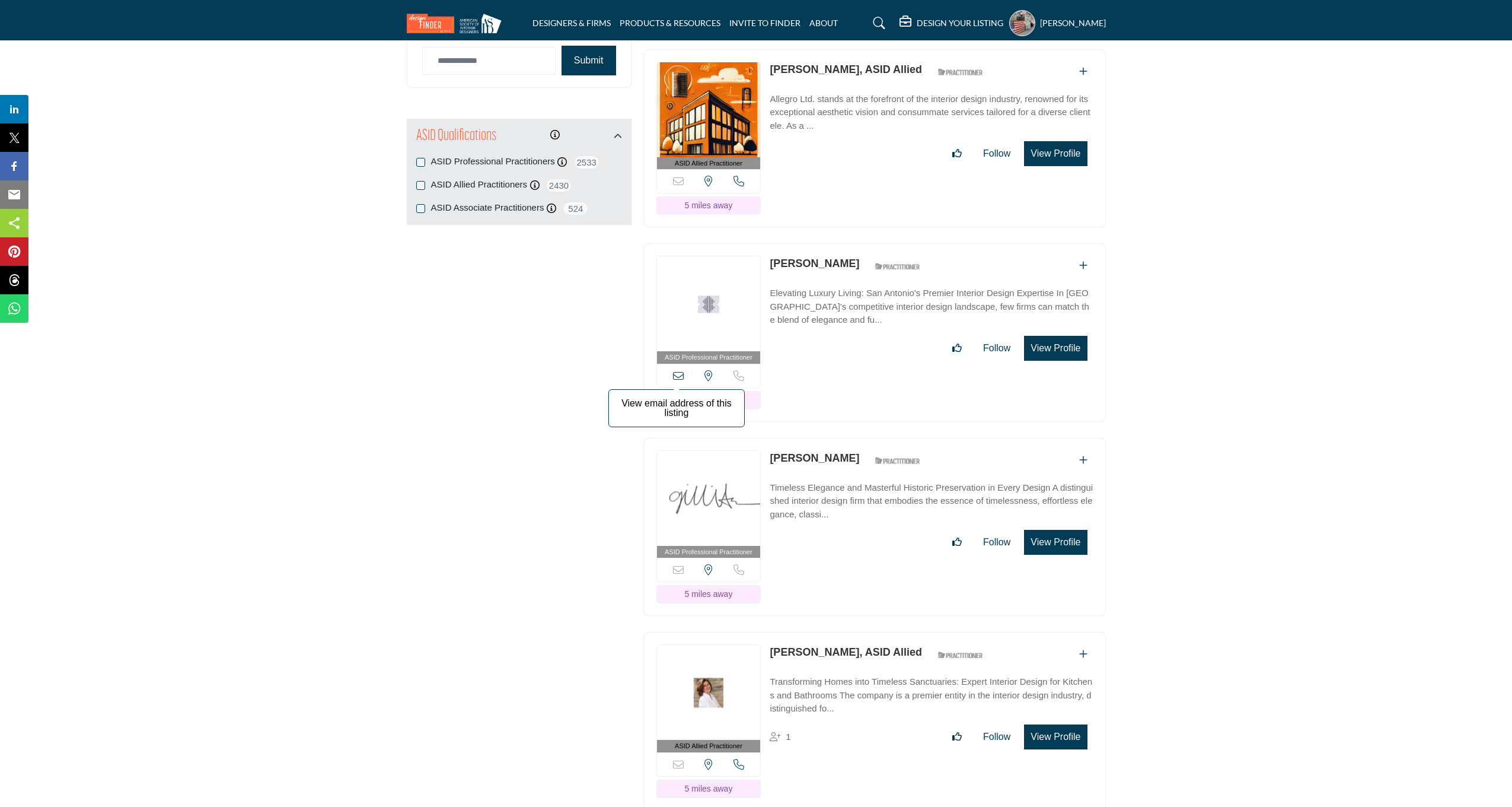
click at [674, 381] on icon at bounding box center [678, 375] width 11 height 11
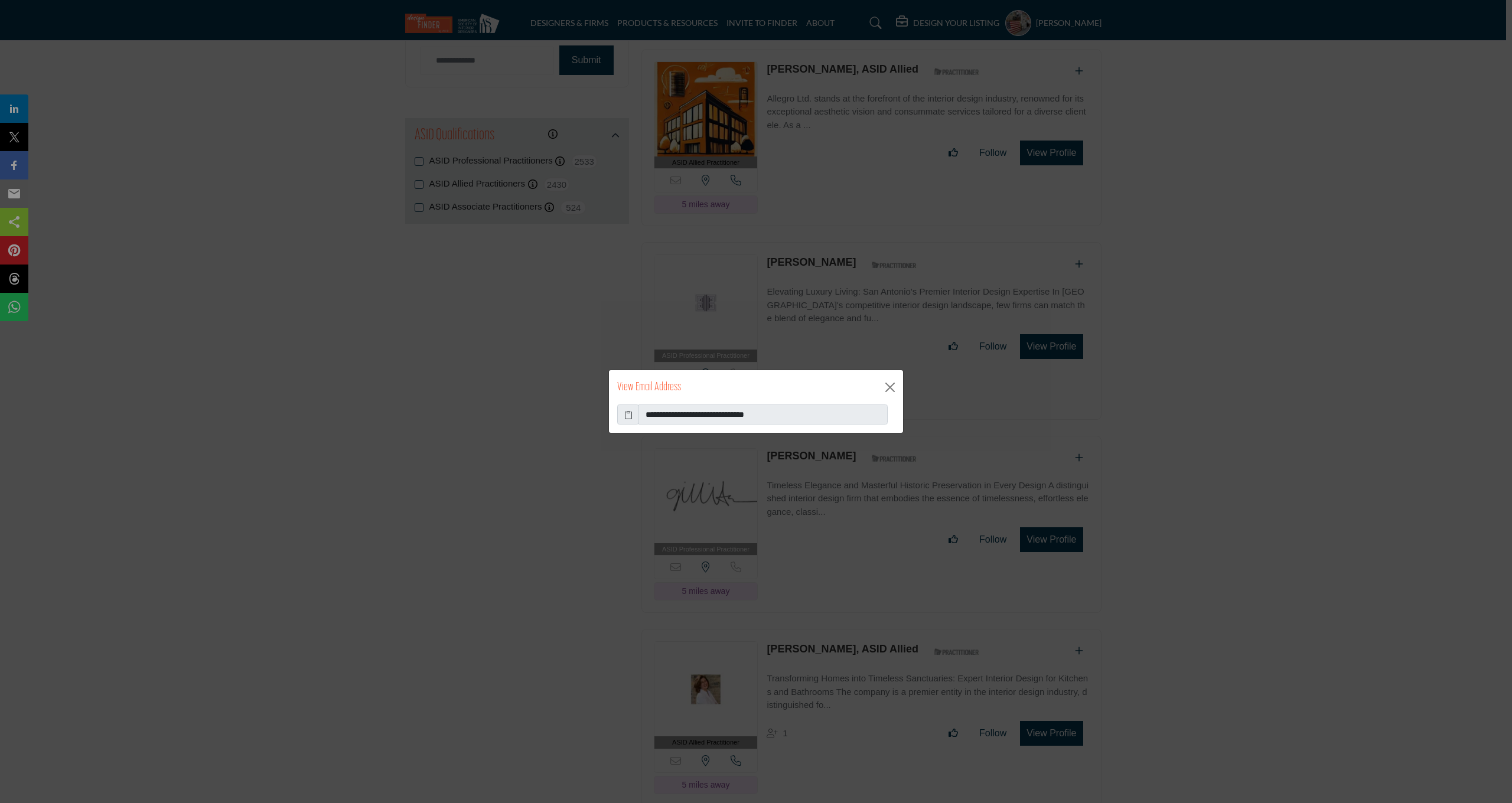
click at [630, 415] on icon at bounding box center [629, 415] width 8 height 13
click at [890, 388] on button "Close" at bounding box center [890, 387] width 18 height 18
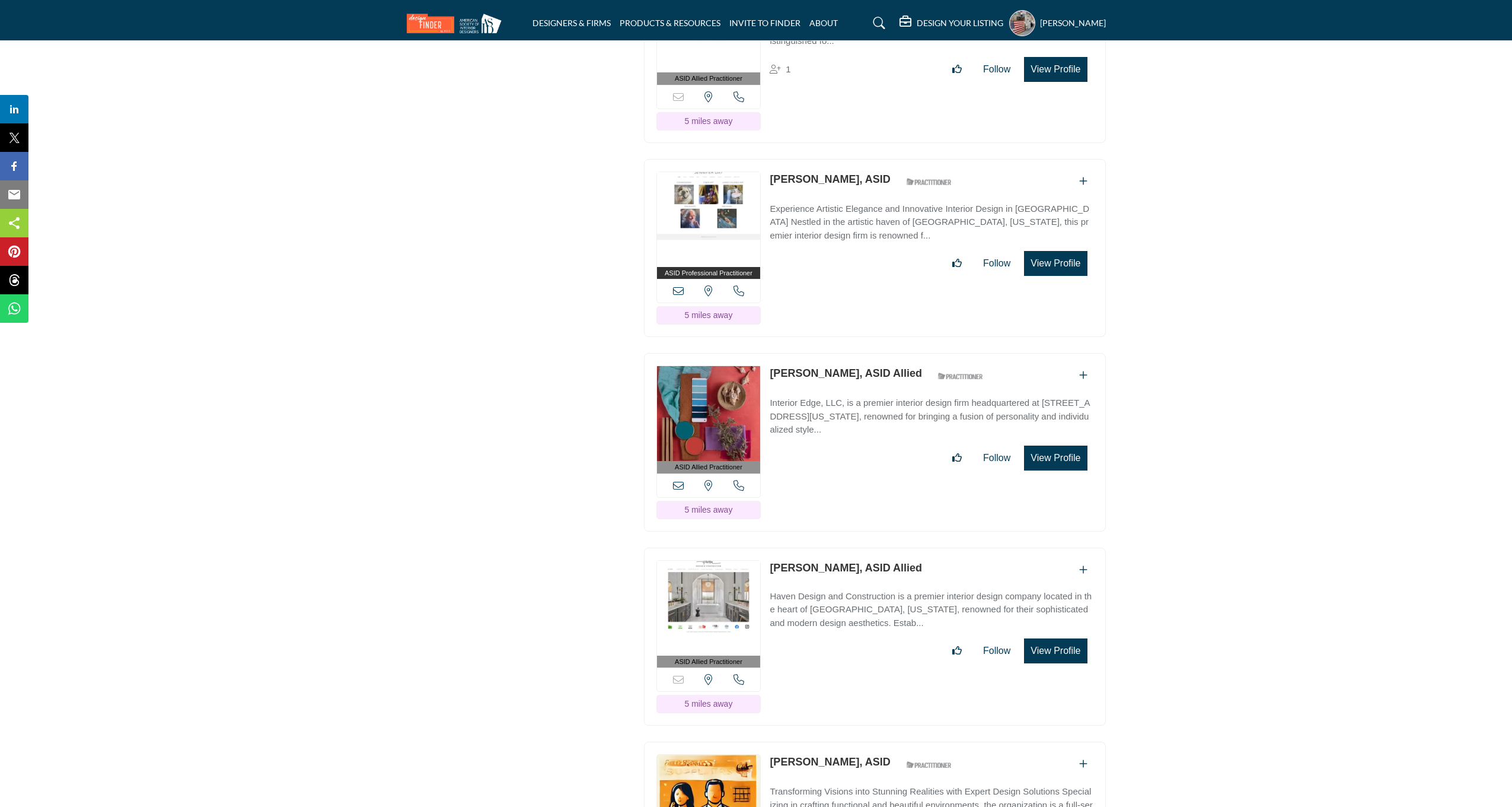
scroll to position [2246, 0]
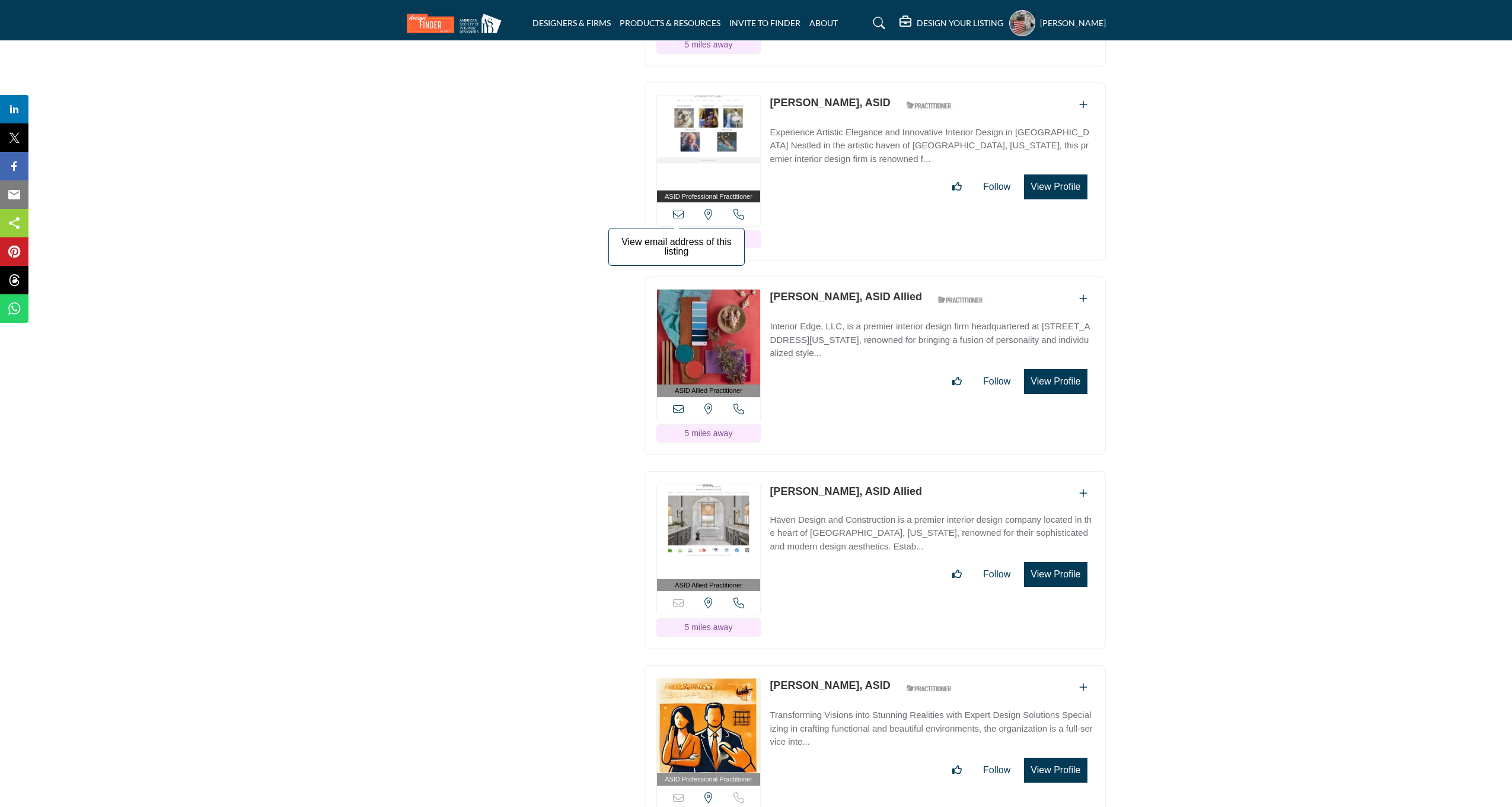
click at [675, 219] on icon at bounding box center [678, 214] width 11 height 11
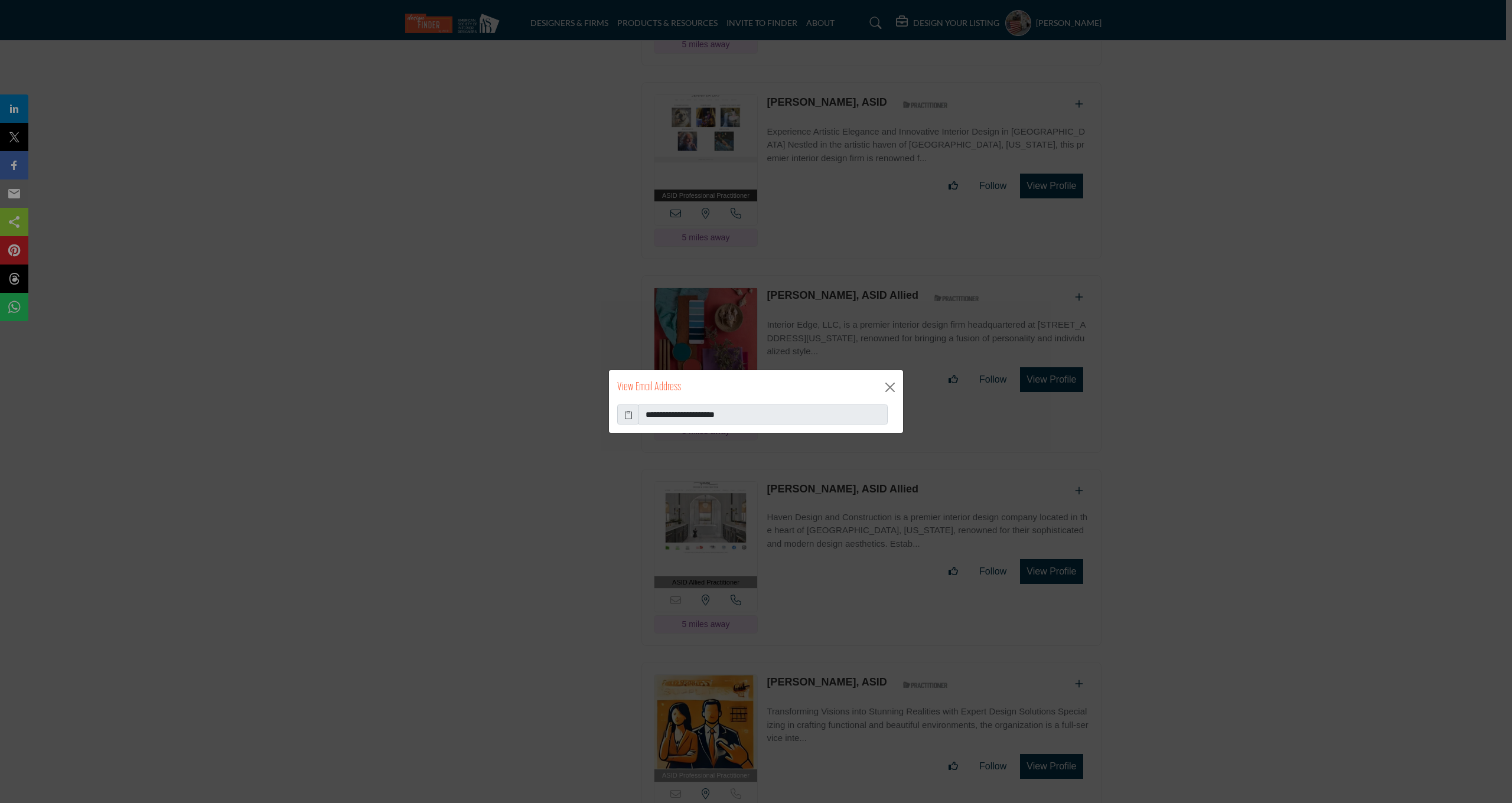
click at [625, 413] on icon at bounding box center [629, 415] width 8 height 13
click at [889, 389] on button "Close" at bounding box center [890, 387] width 18 height 18
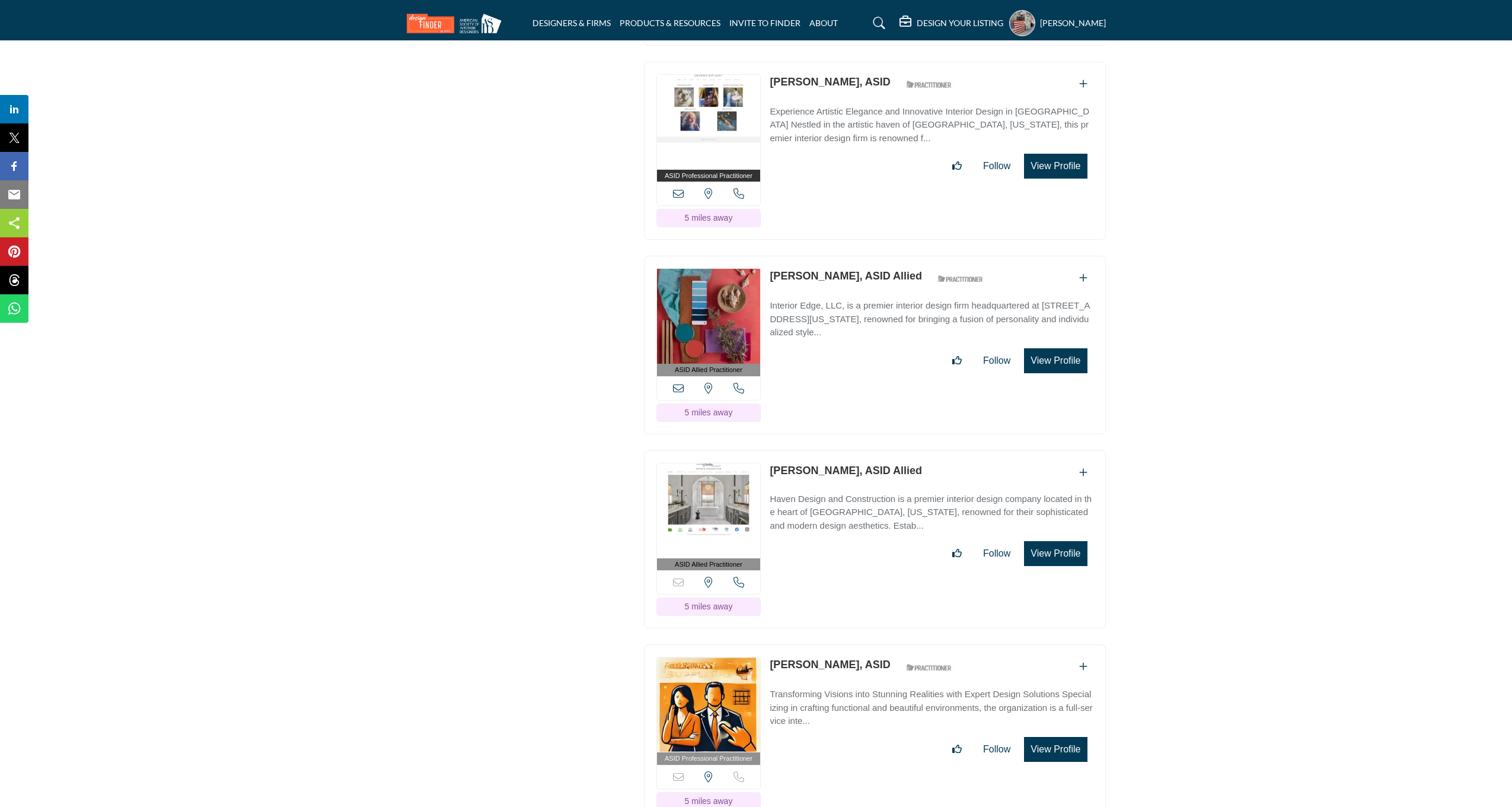
scroll to position [2264, 0]
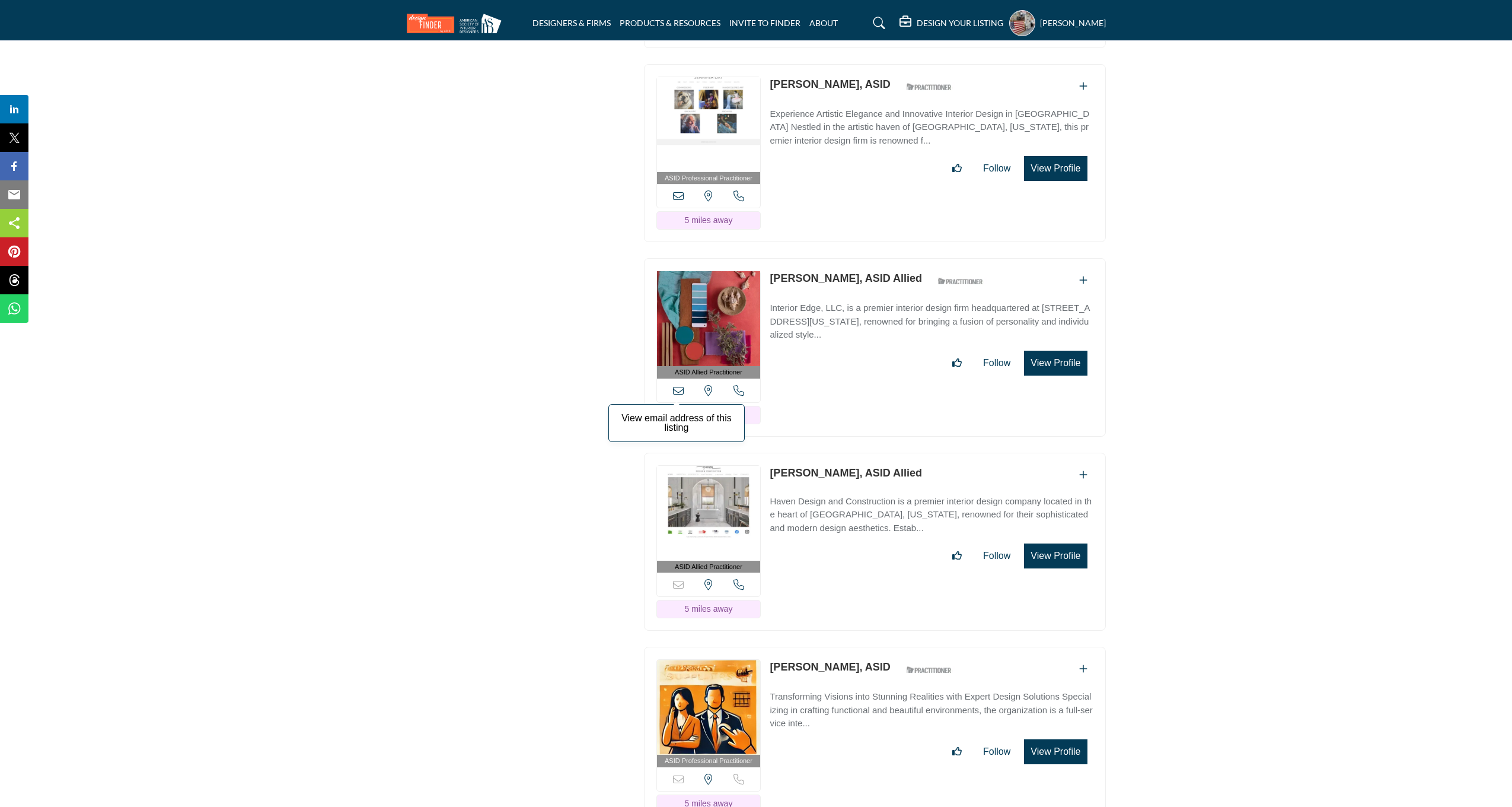
click at [678, 395] on icon at bounding box center [678, 390] width 11 height 11
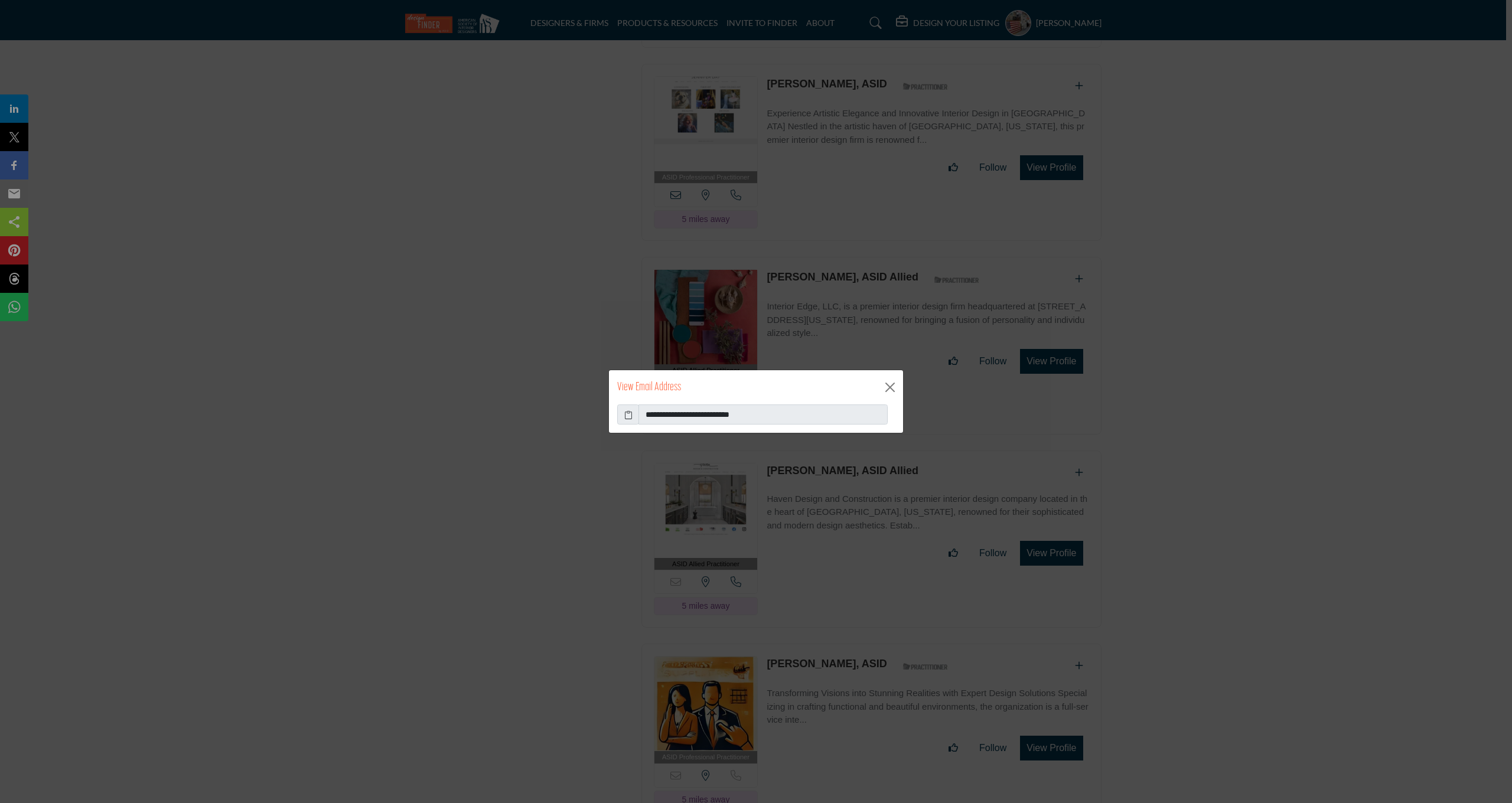
click at [632, 418] on icon at bounding box center [629, 415] width 8 height 13
click at [892, 386] on button "Close" at bounding box center [890, 387] width 18 height 18
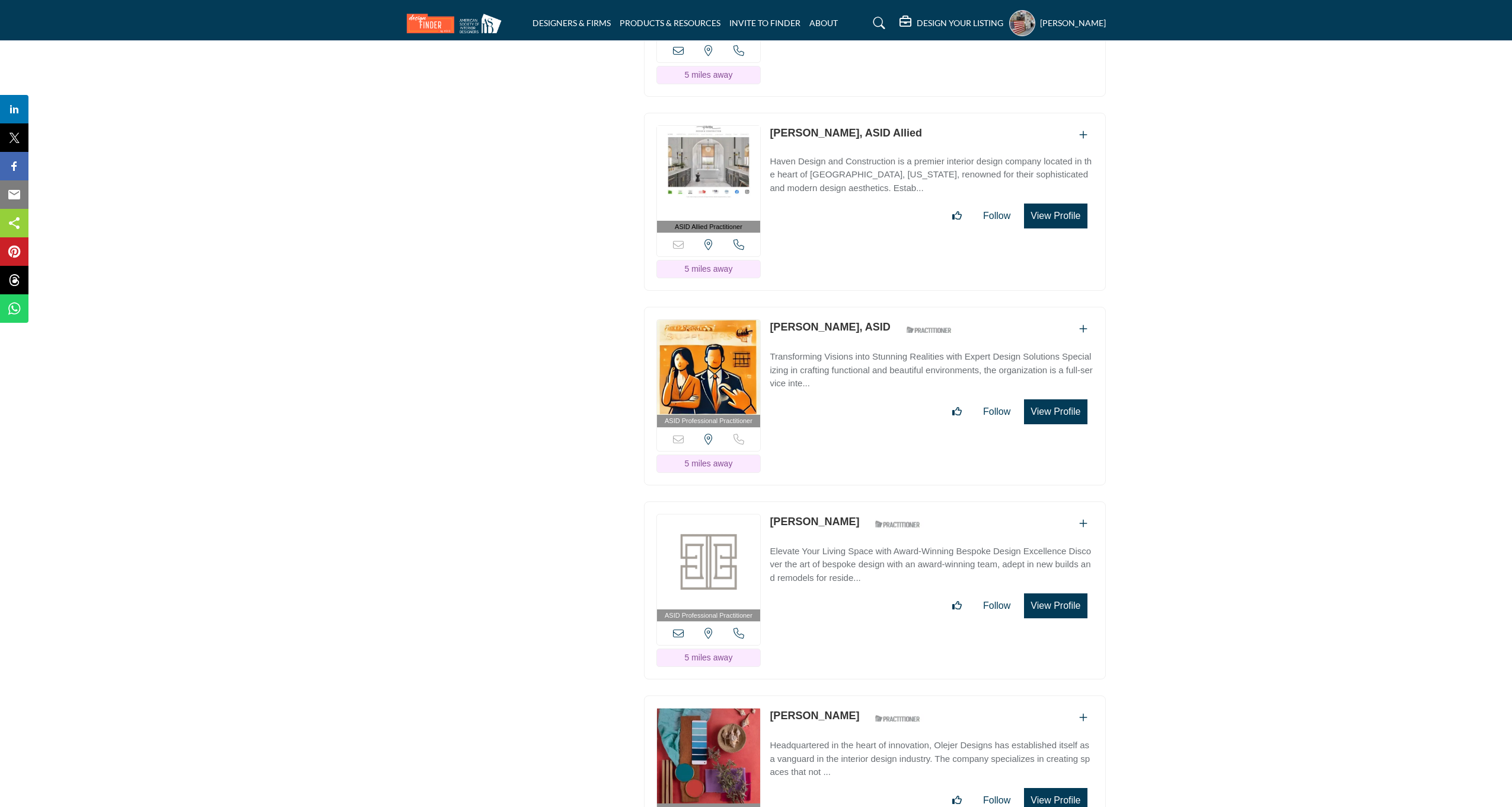
scroll to position [2949, 0]
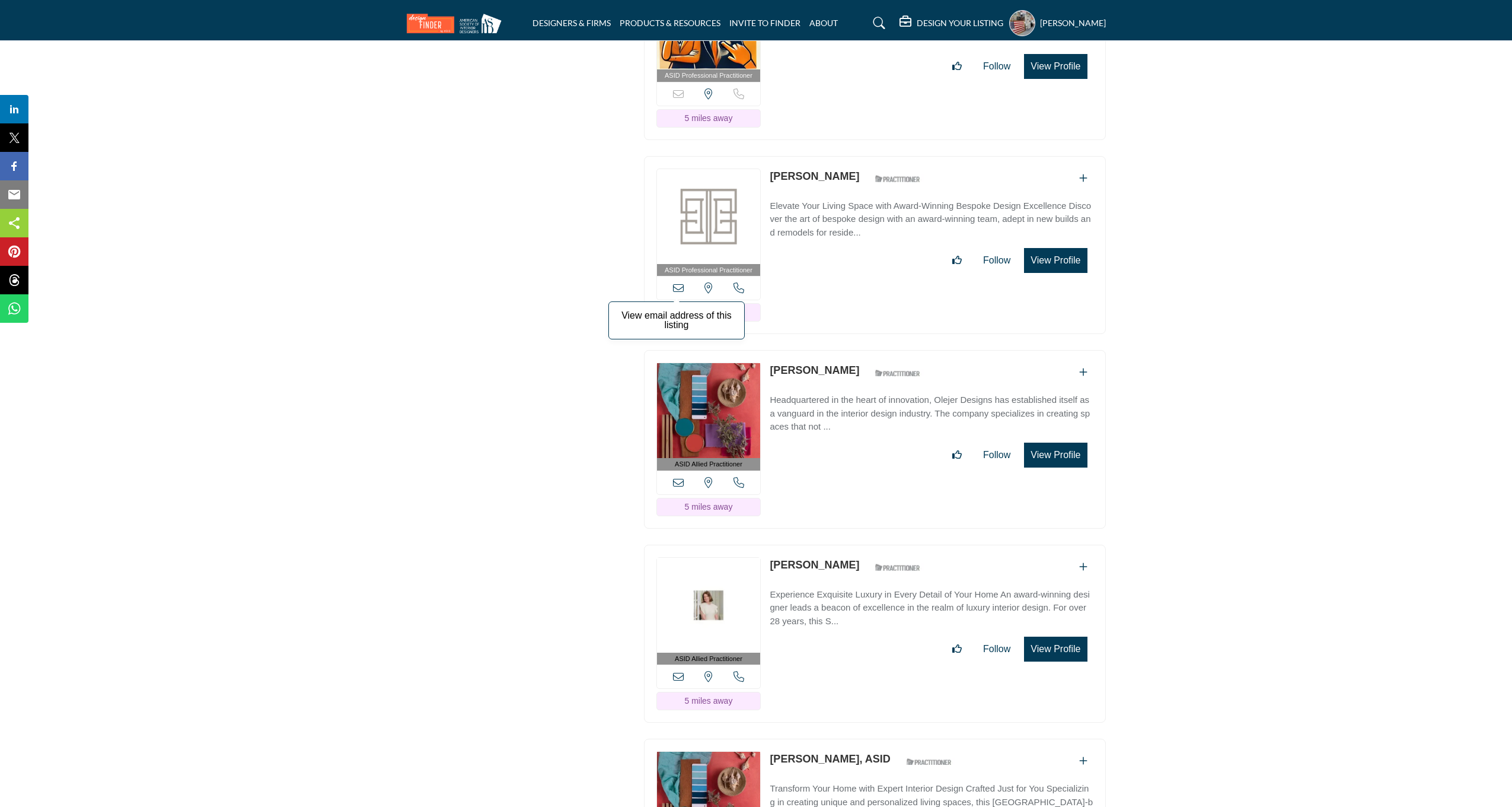
click at [678, 293] on icon at bounding box center [678, 288] width 11 height 11
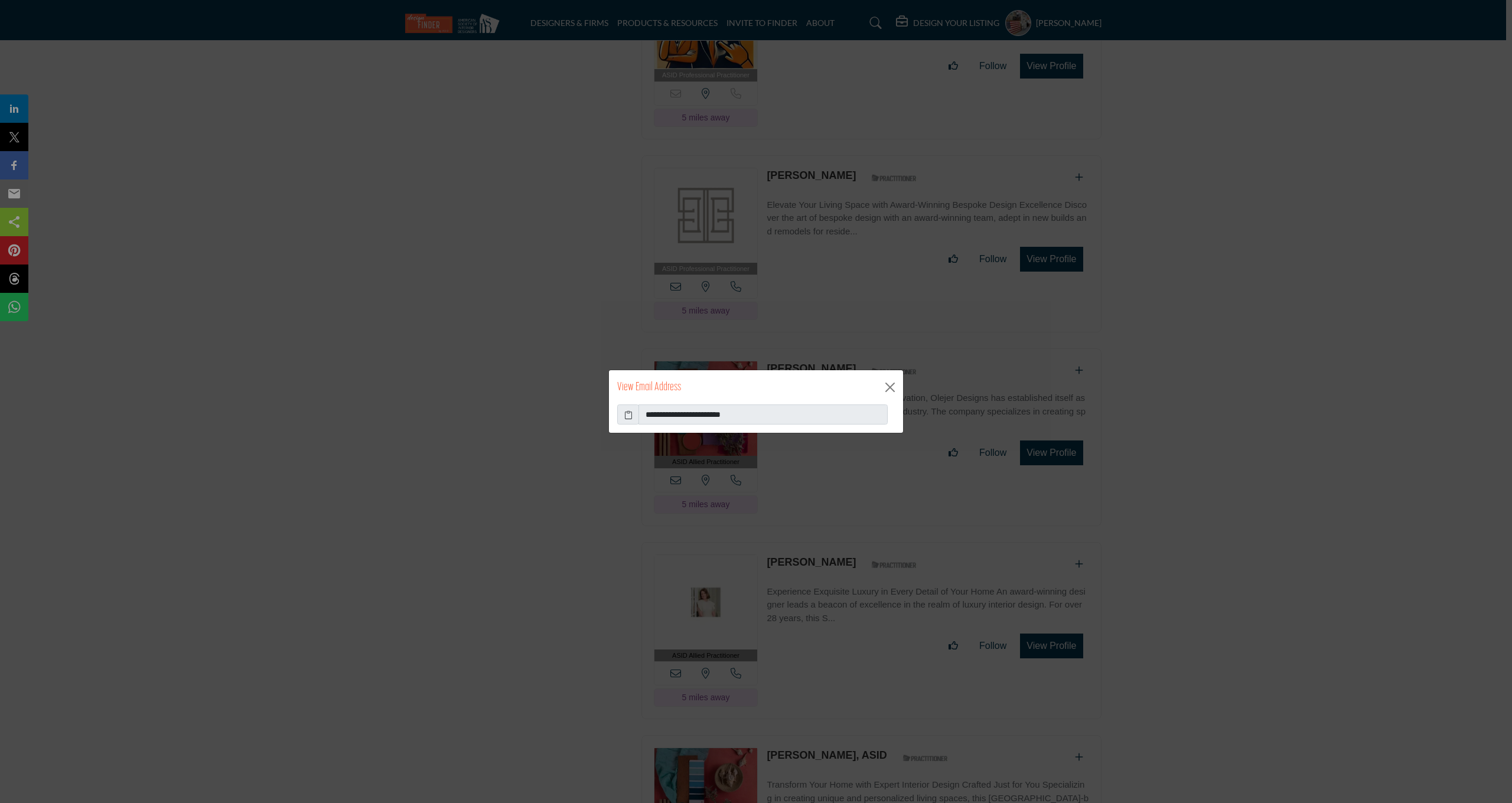
click at [626, 415] on icon at bounding box center [629, 415] width 8 height 13
click at [907, 311] on div "**********" at bounding box center [756, 401] width 1512 height 803
click at [888, 388] on button "Close" at bounding box center [890, 387] width 18 height 18
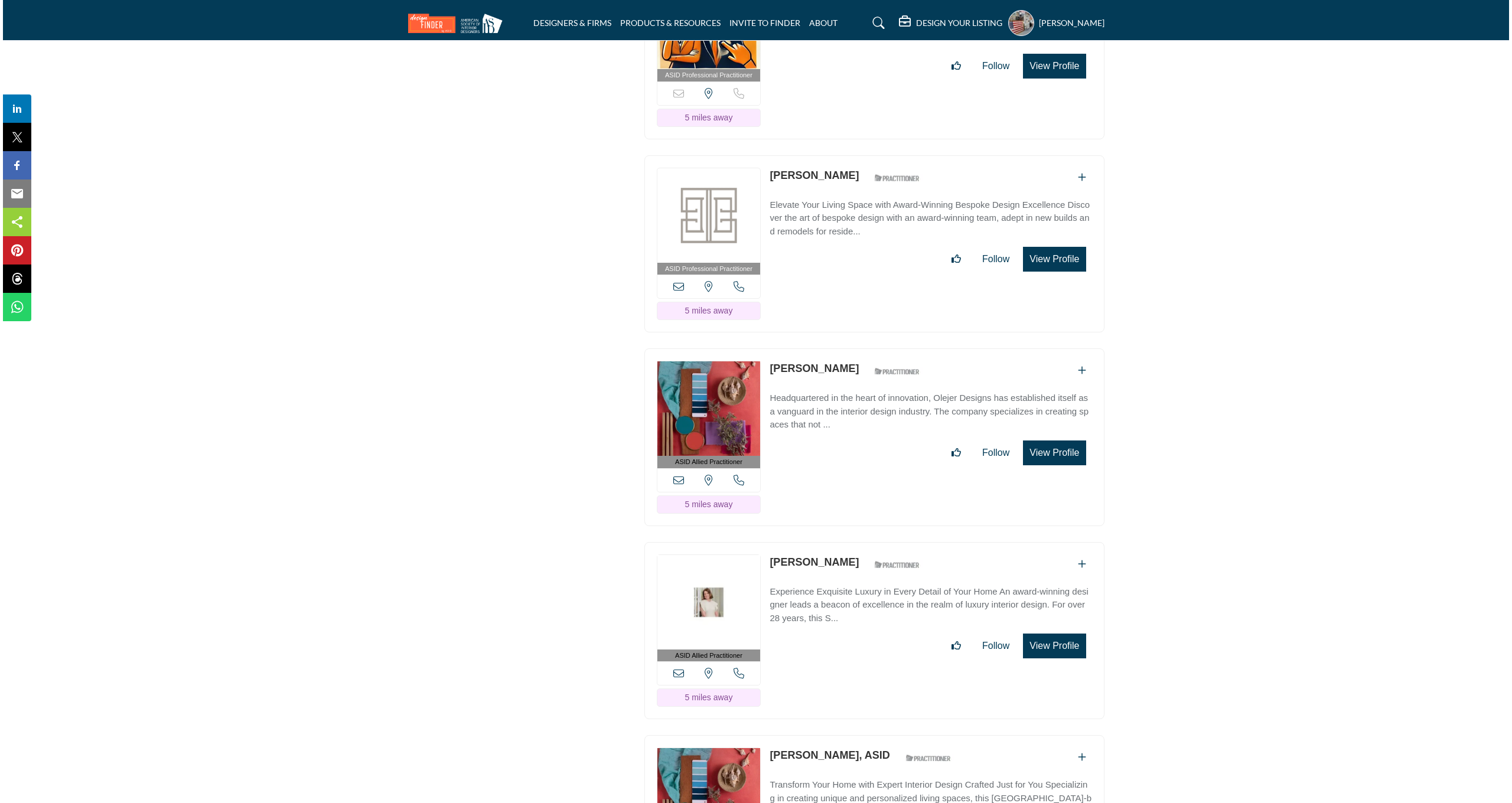
scroll to position [2937, 0]
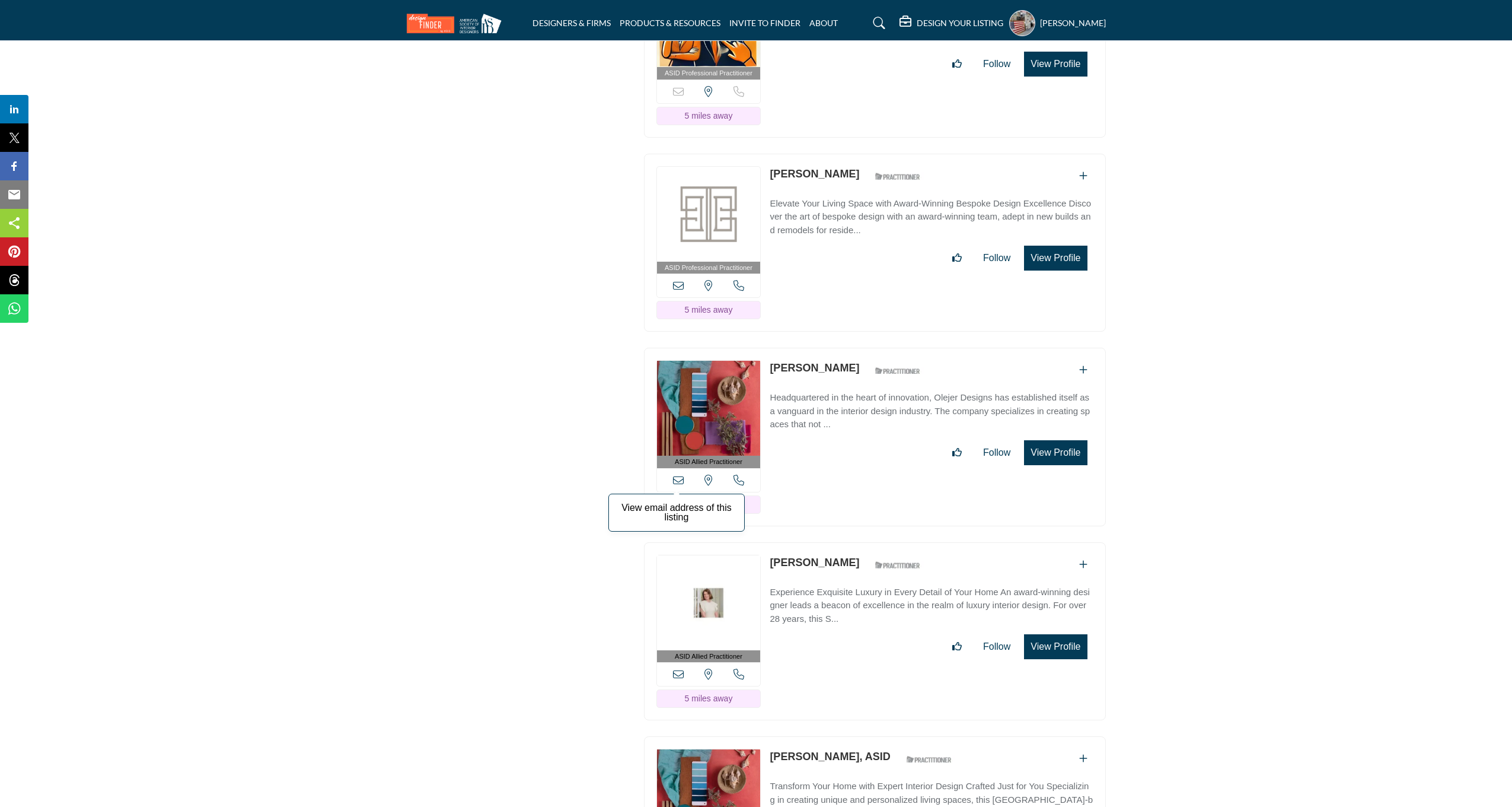
click at [675, 485] on icon at bounding box center [678, 480] width 11 height 11
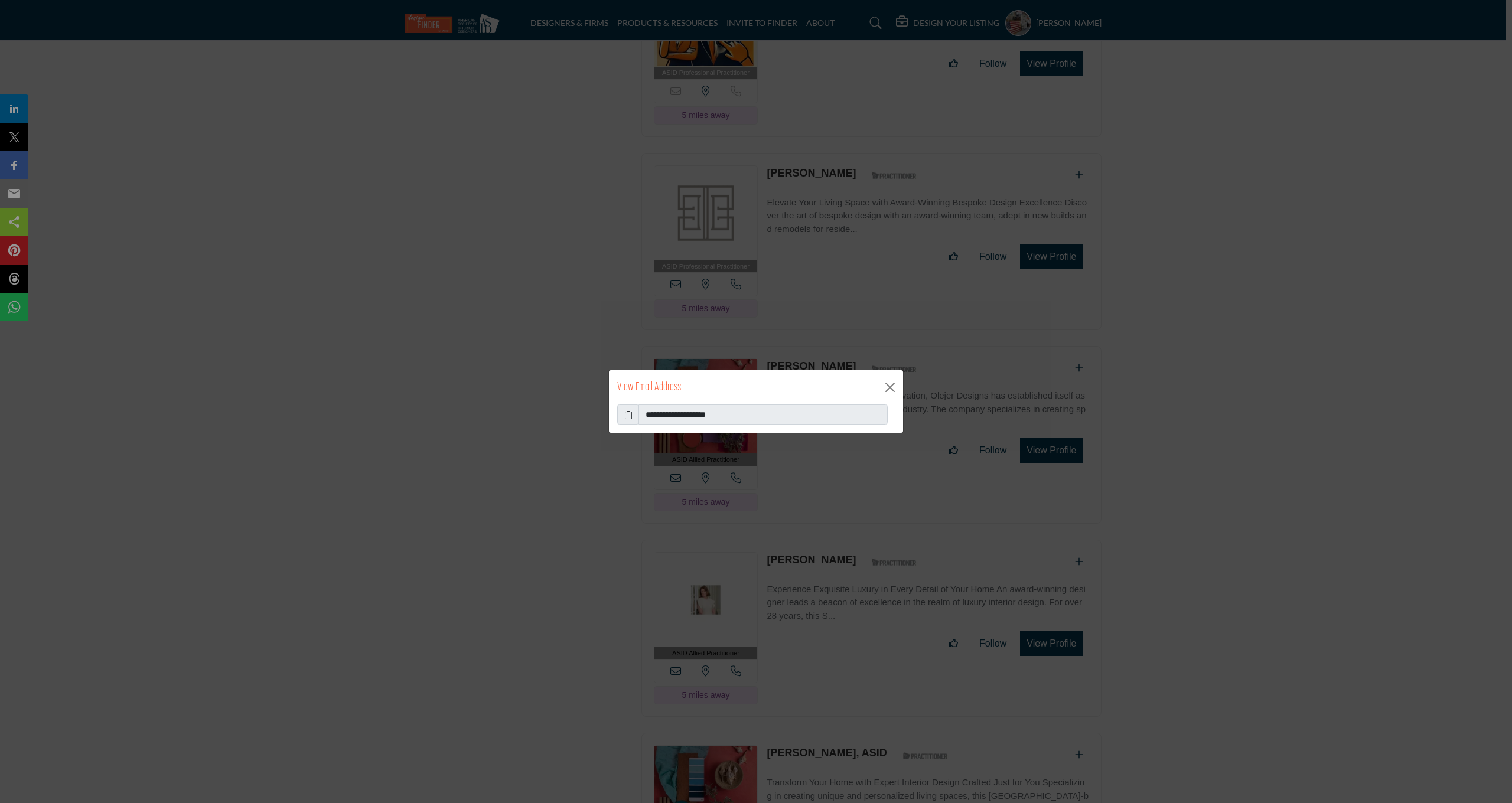
click at [632, 417] on icon at bounding box center [629, 415] width 8 height 13
click at [892, 379] on button "Close" at bounding box center [890, 387] width 18 height 18
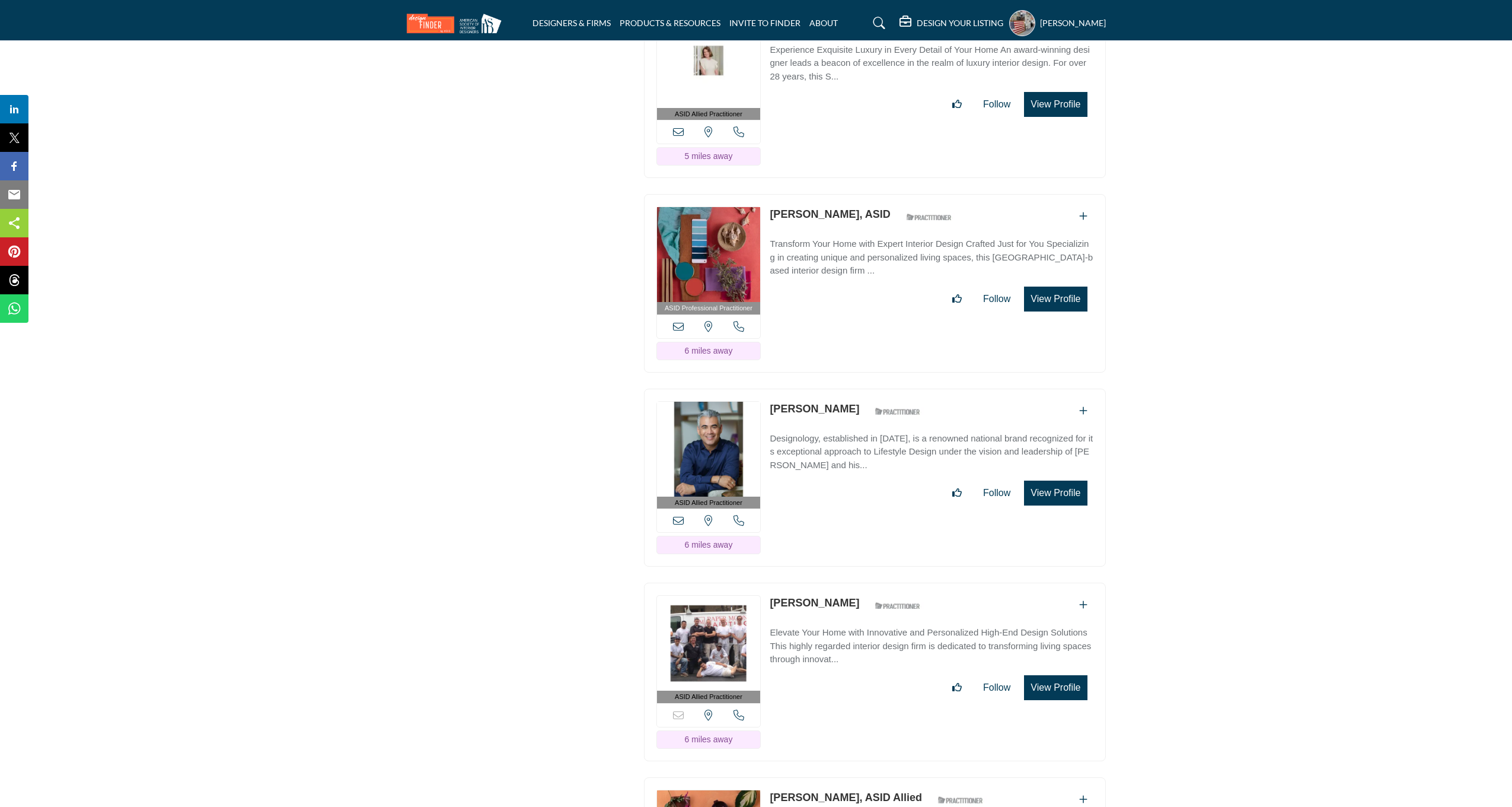
scroll to position [3393, 0]
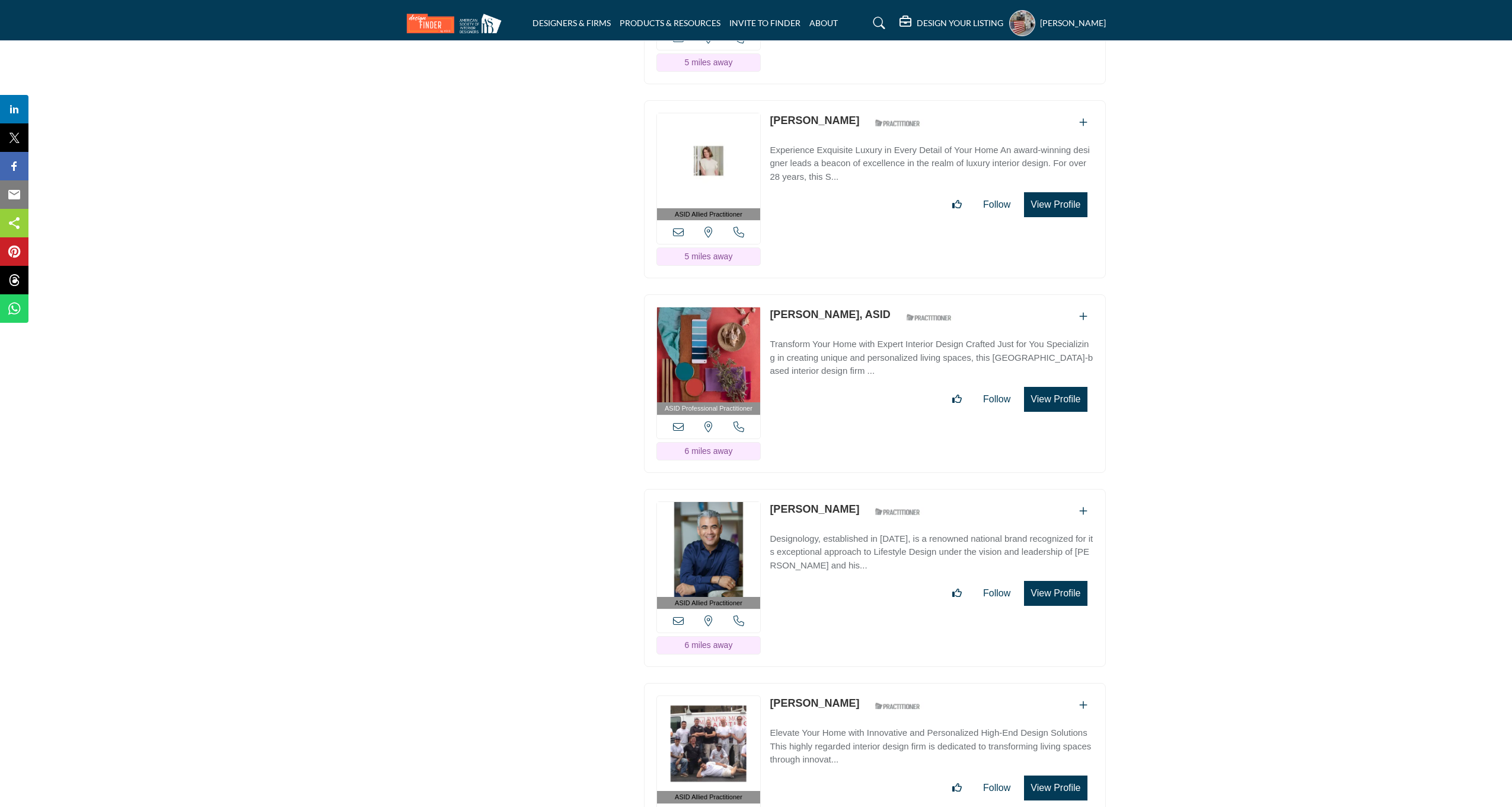
click at [672, 244] on div "View email address of this listing View the location of this listing Call Number" at bounding box center [708, 232] width 104 height 24
click at [674, 237] on icon at bounding box center [678, 232] width 11 height 11
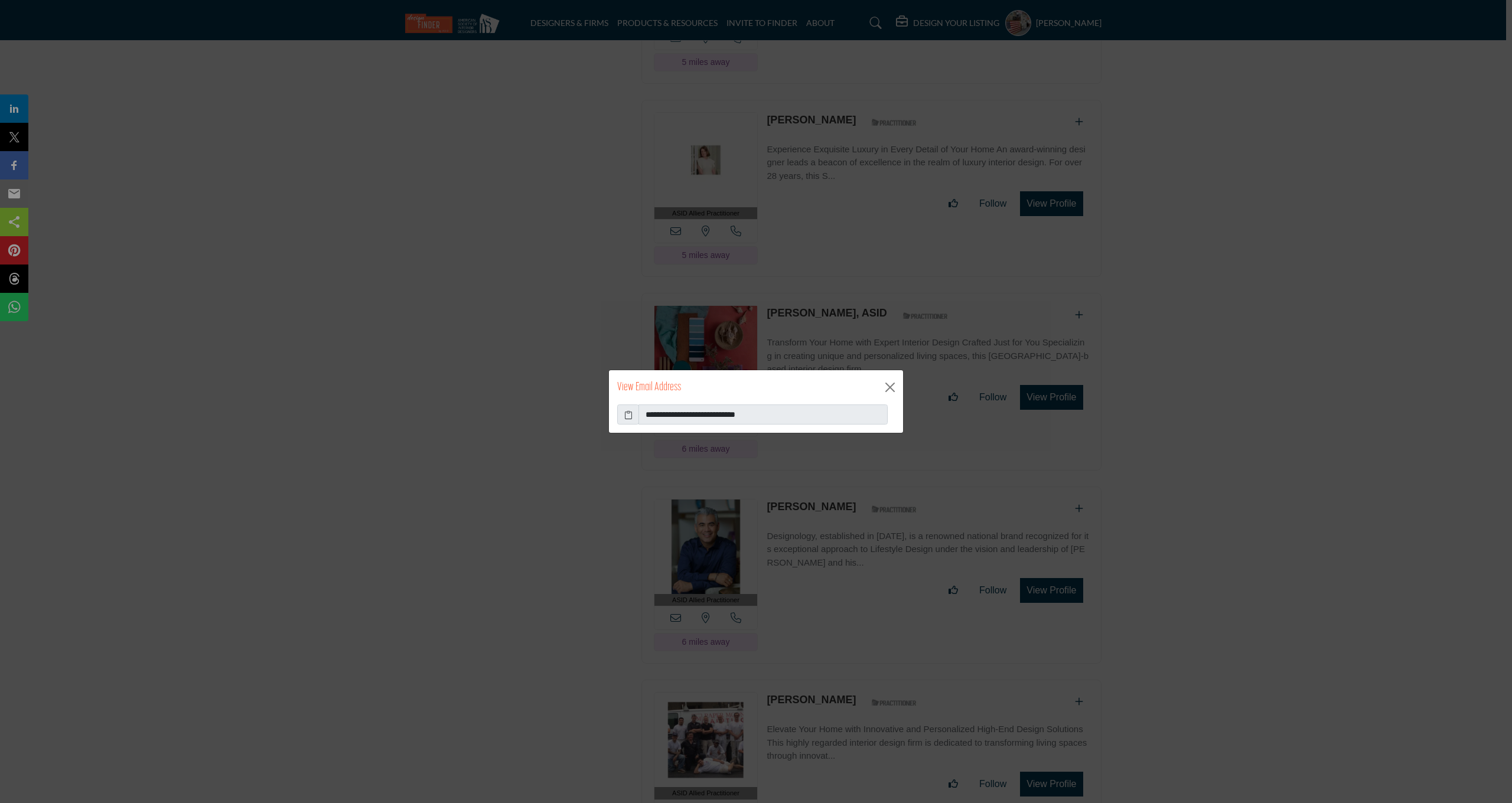
click at [625, 417] on icon at bounding box center [629, 415] width 8 height 13
click at [909, 214] on div "**********" at bounding box center [756, 401] width 1512 height 803
click at [897, 388] on button "Close" at bounding box center [890, 387] width 18 height 18
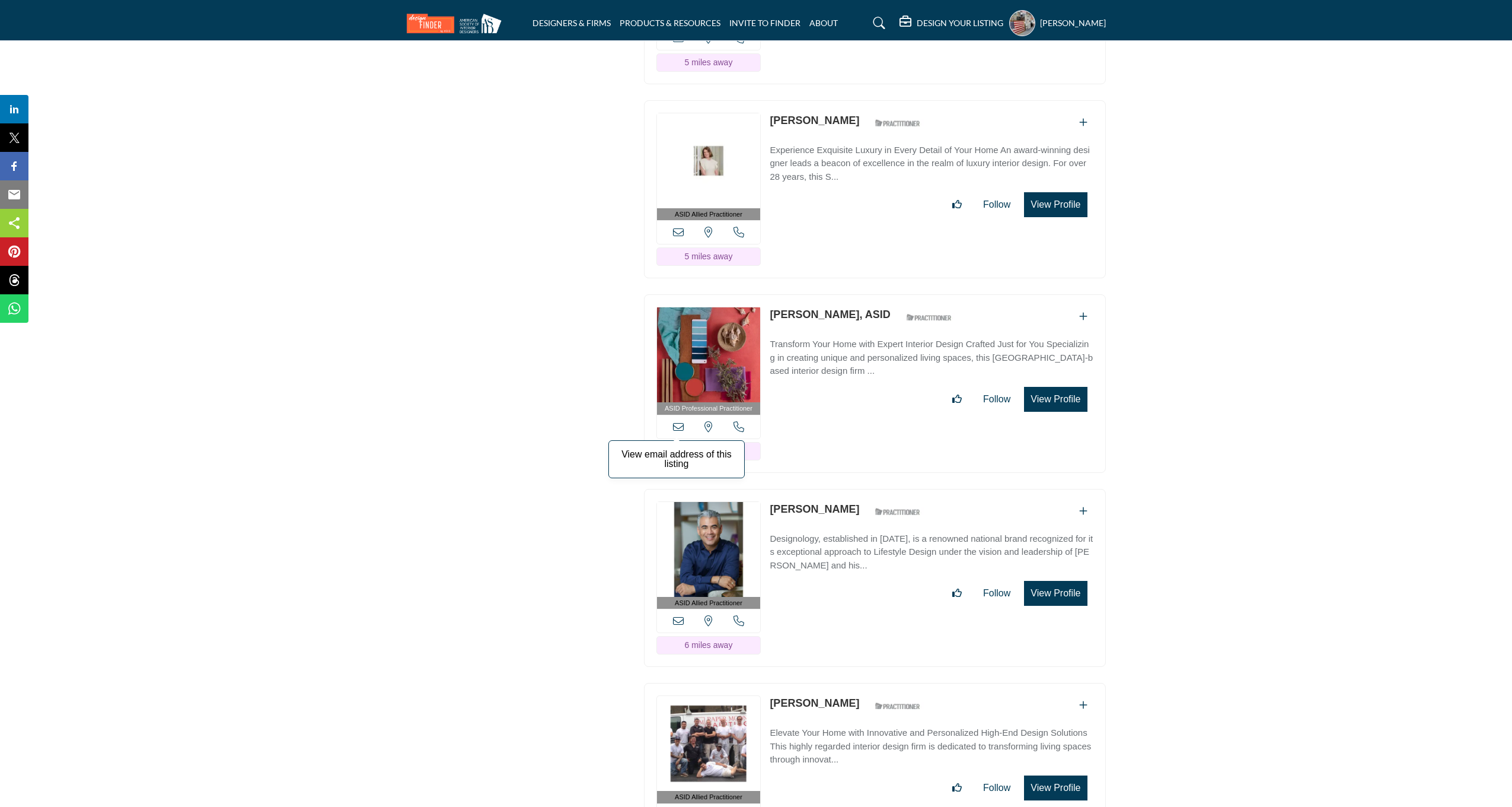
click at [675, 432] on icon at bounding box center [678, 426] width 11 height 11
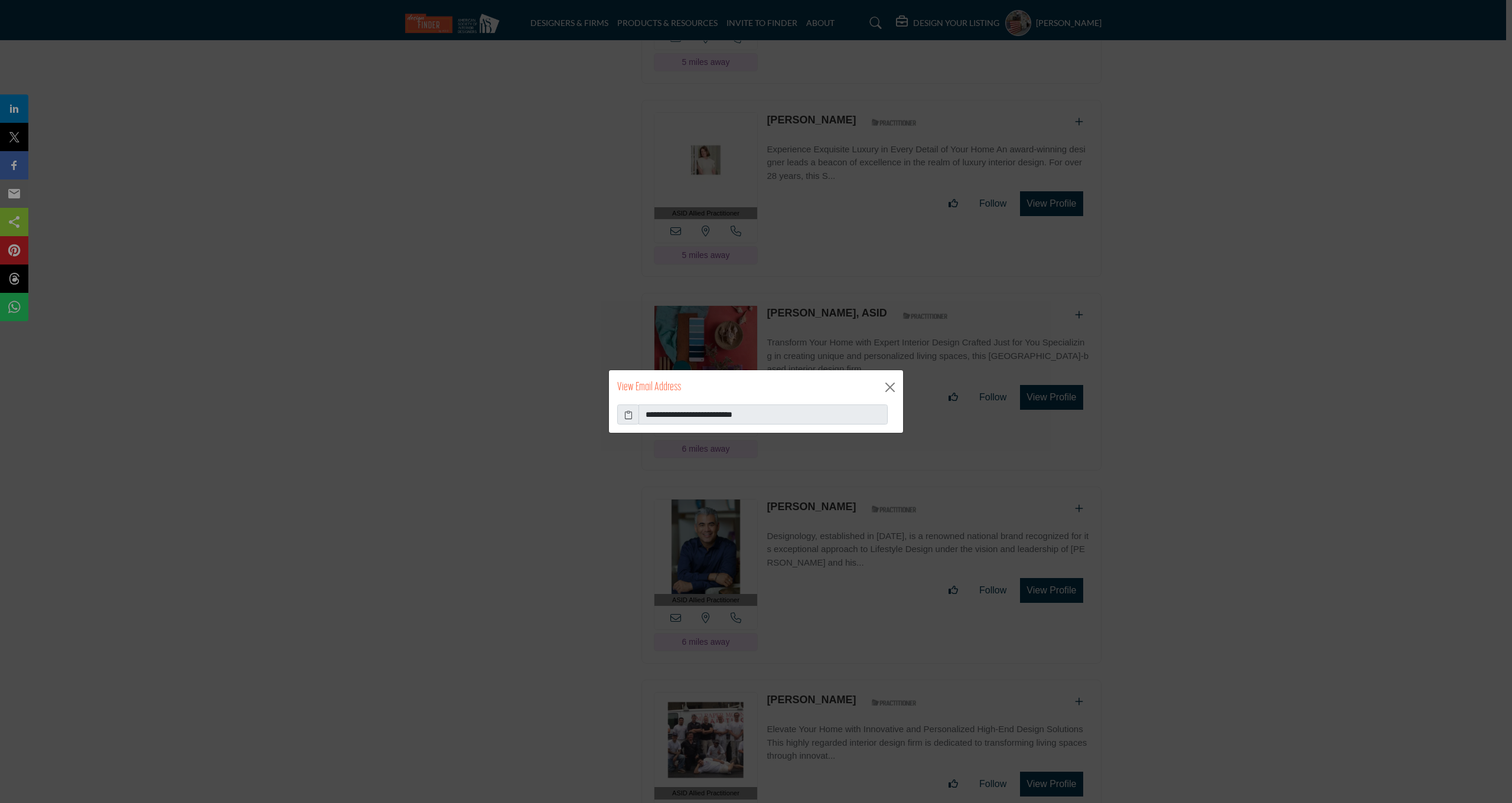
click at [625, 415] on icon at bounding box center [629, 415] width 8 height 13
click at [891, 390] on button "Close" at bounding box center [890, 387] width 18 height 18
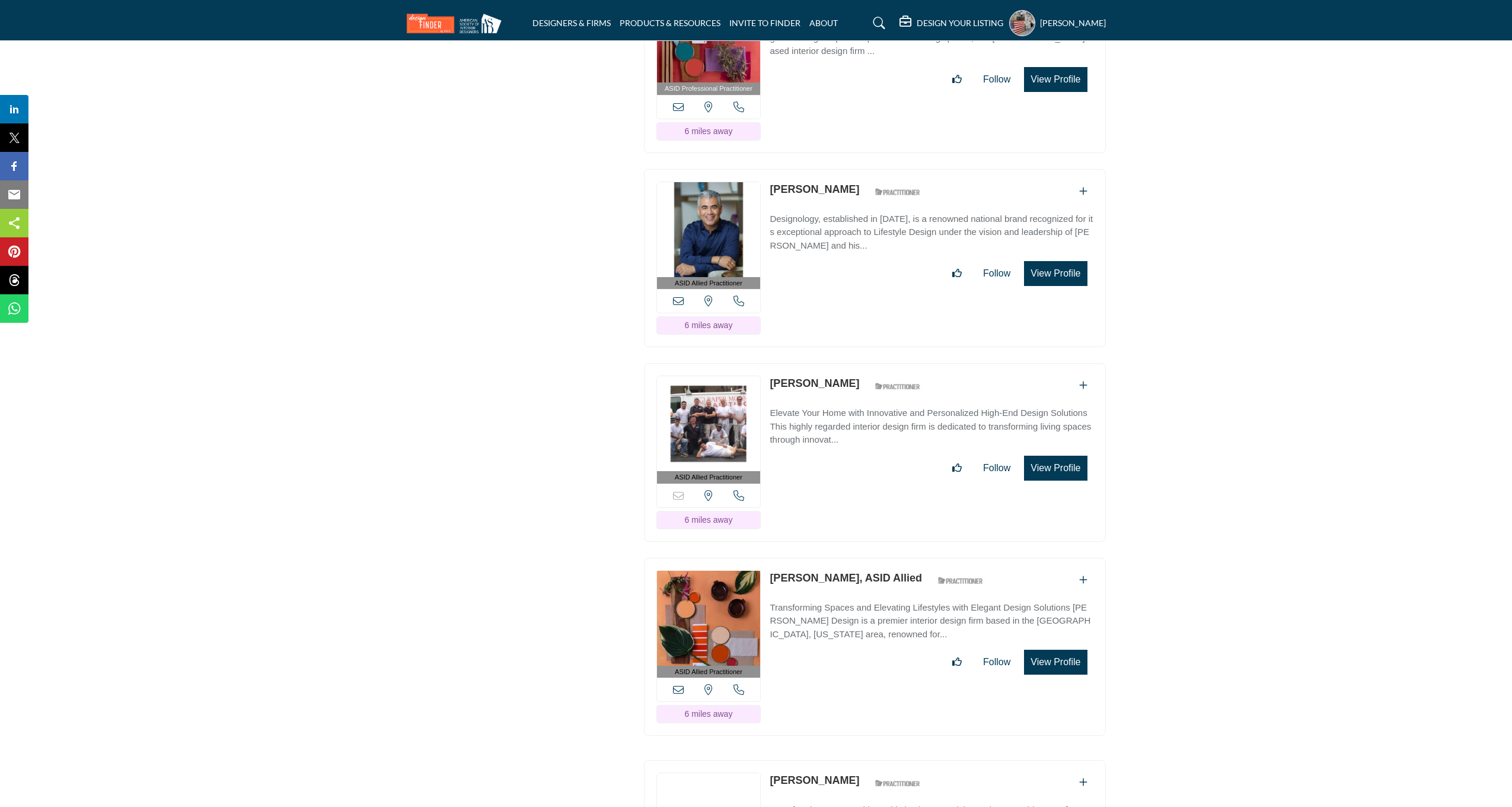
scroll to position [3809, 0]
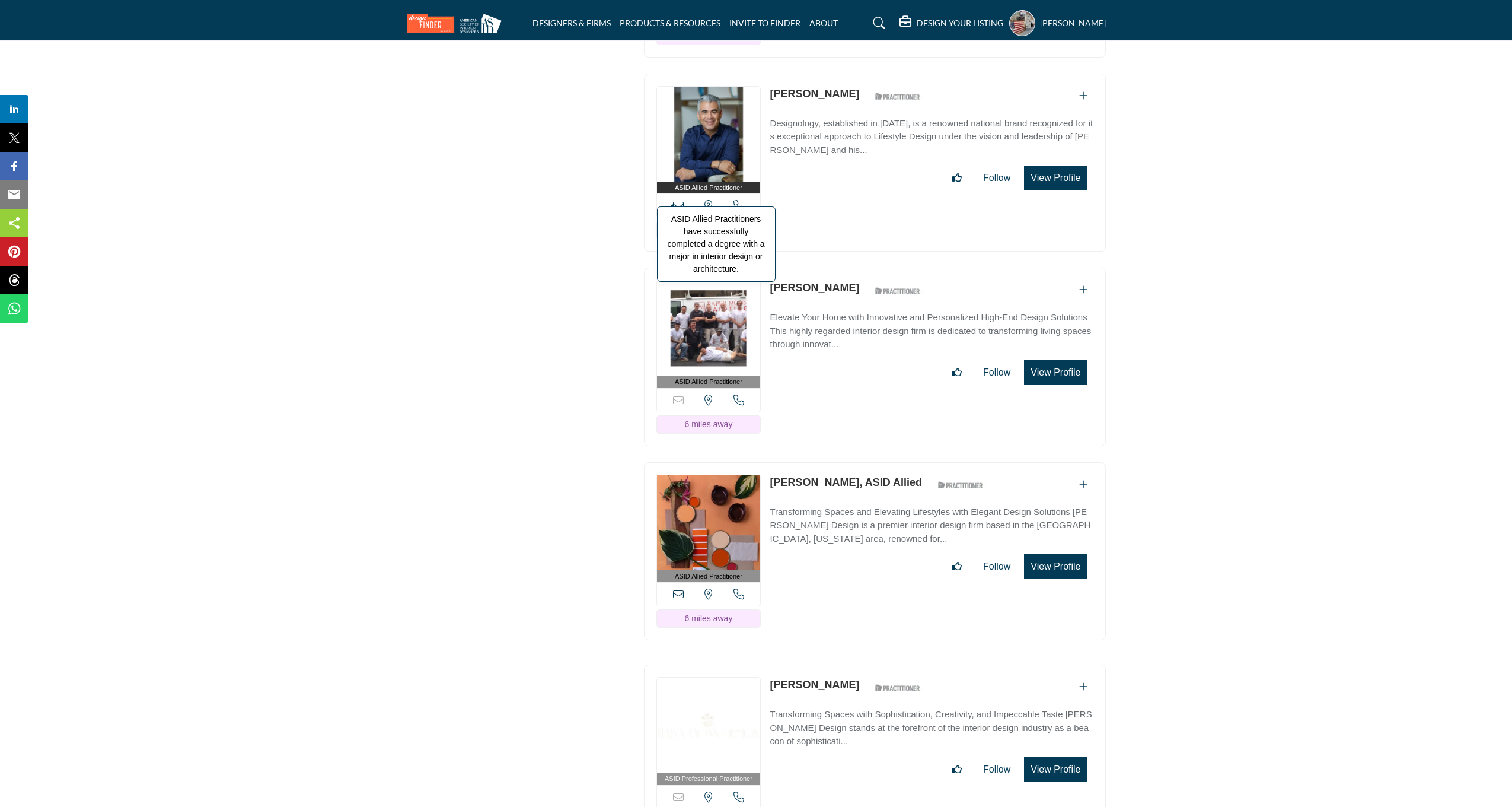
click at [679, 218] on span "ASID Allied Practitioners have successfully completed a degree with a major in …" at bounding box center [716, 244] width 119 height 75
click at [681, 211] on icon at bounding box center [678, 205] width 11 height 11
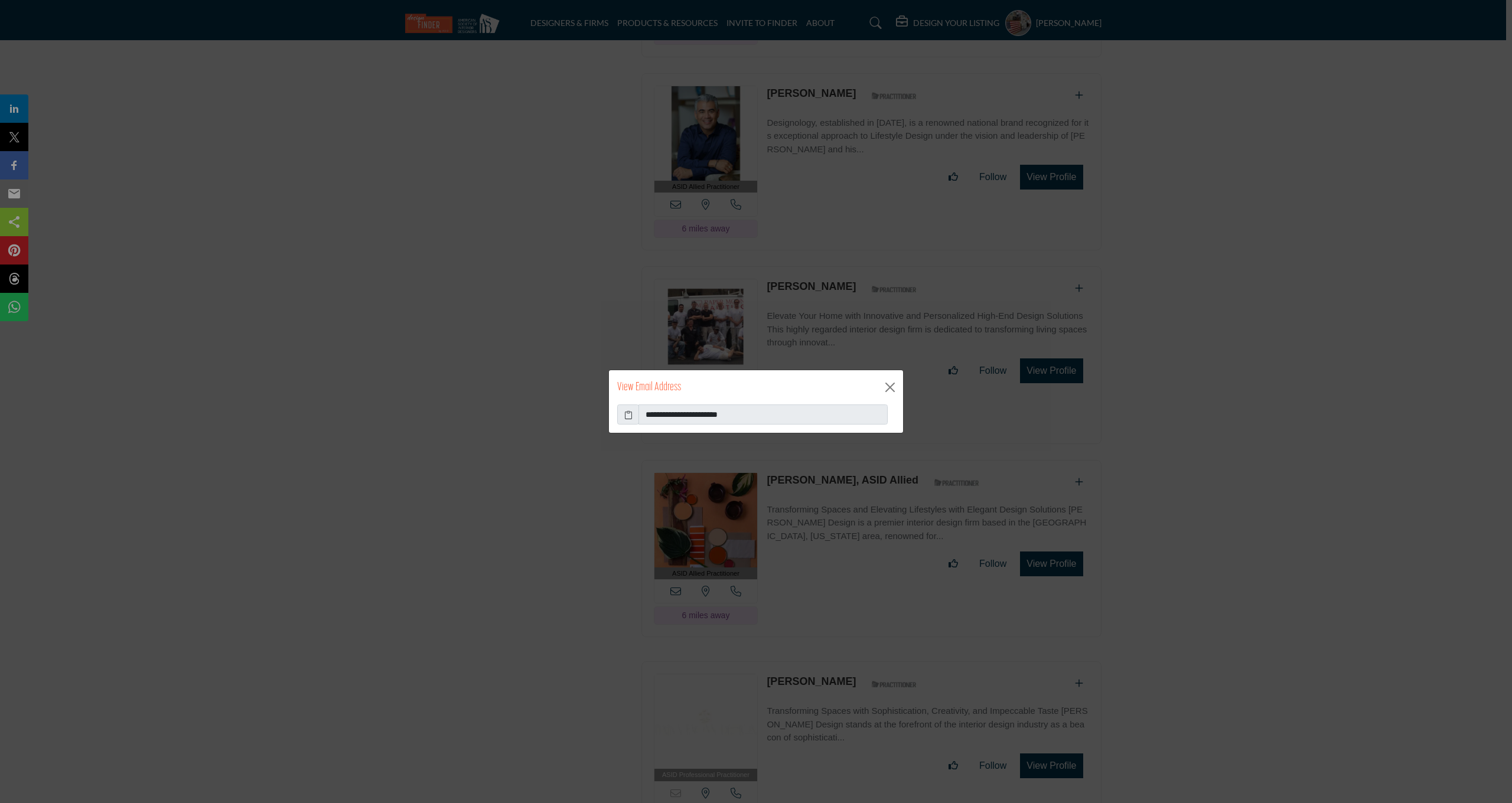
click at [628, 415] on icon at bounding box center [629, 415] width 8 height 13
click at [982, 253] on div "**********" at bounding box center [756, 401] width 1512 height 803
click at [887, 388] on button "Close" at bounding box center [890, 387] width 18 height 18
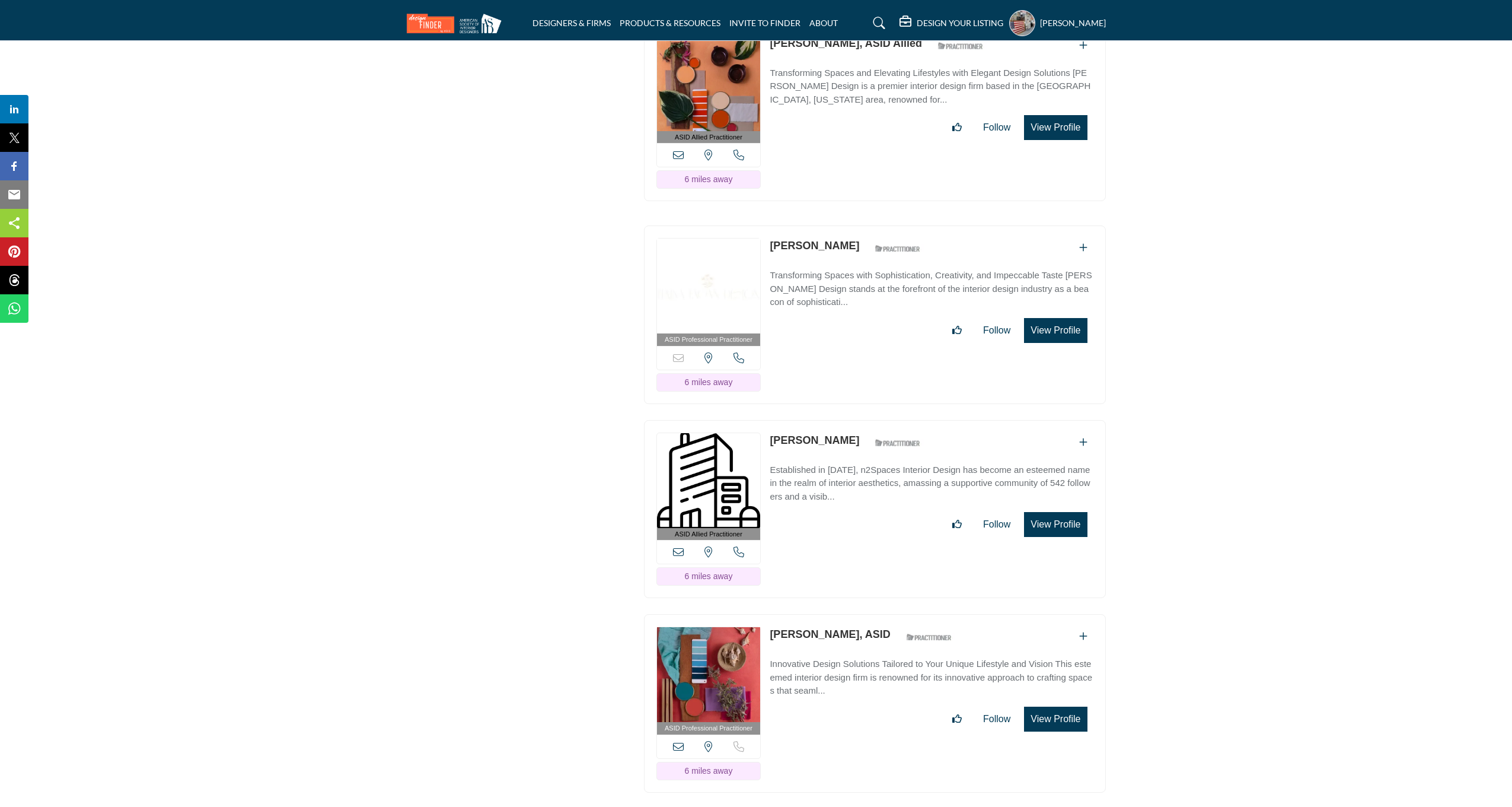
scroll to position [4245, 0]
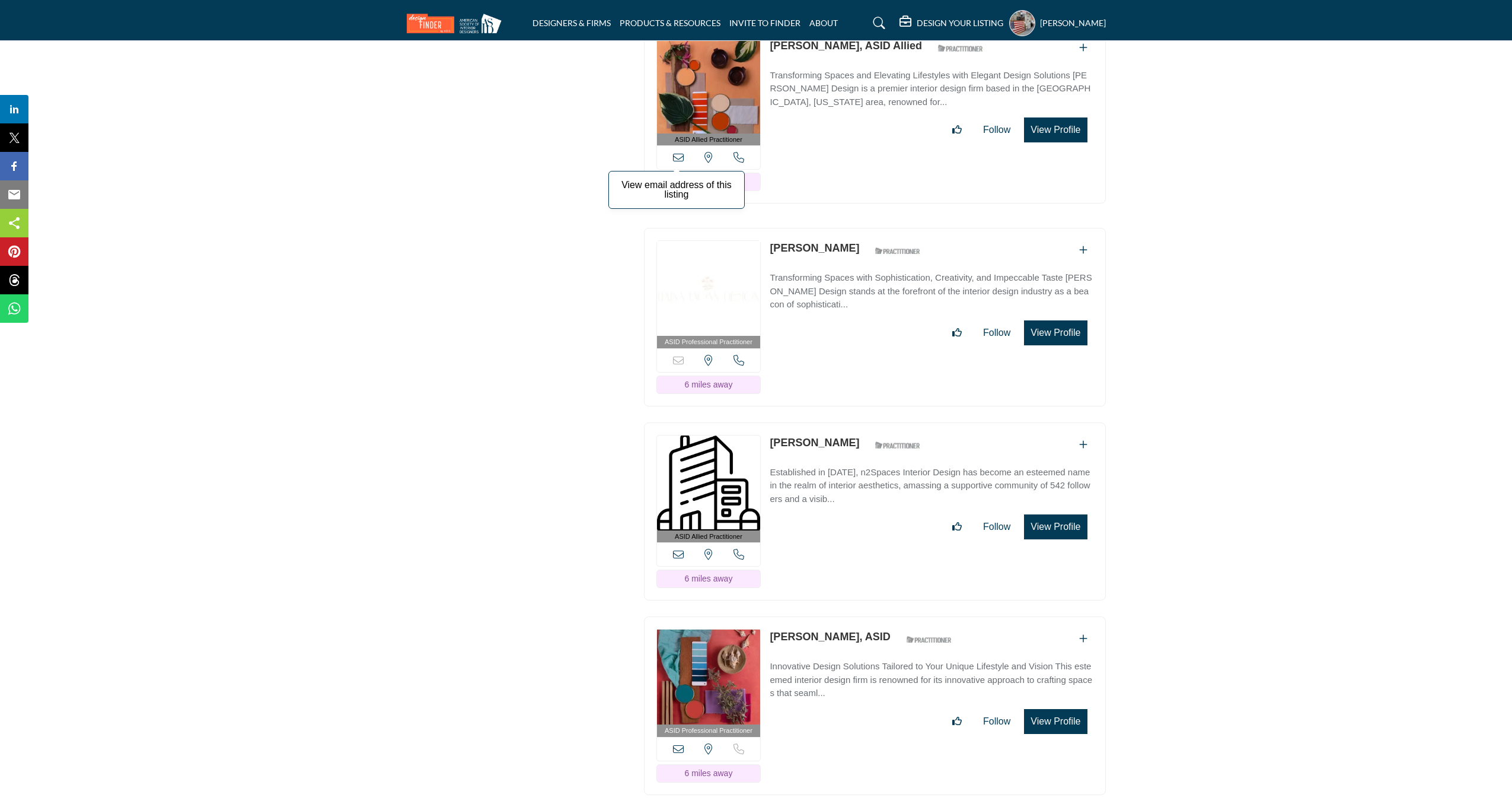
click at [678, 163] on icon at bounding box center [678, 157] width 11 height 11
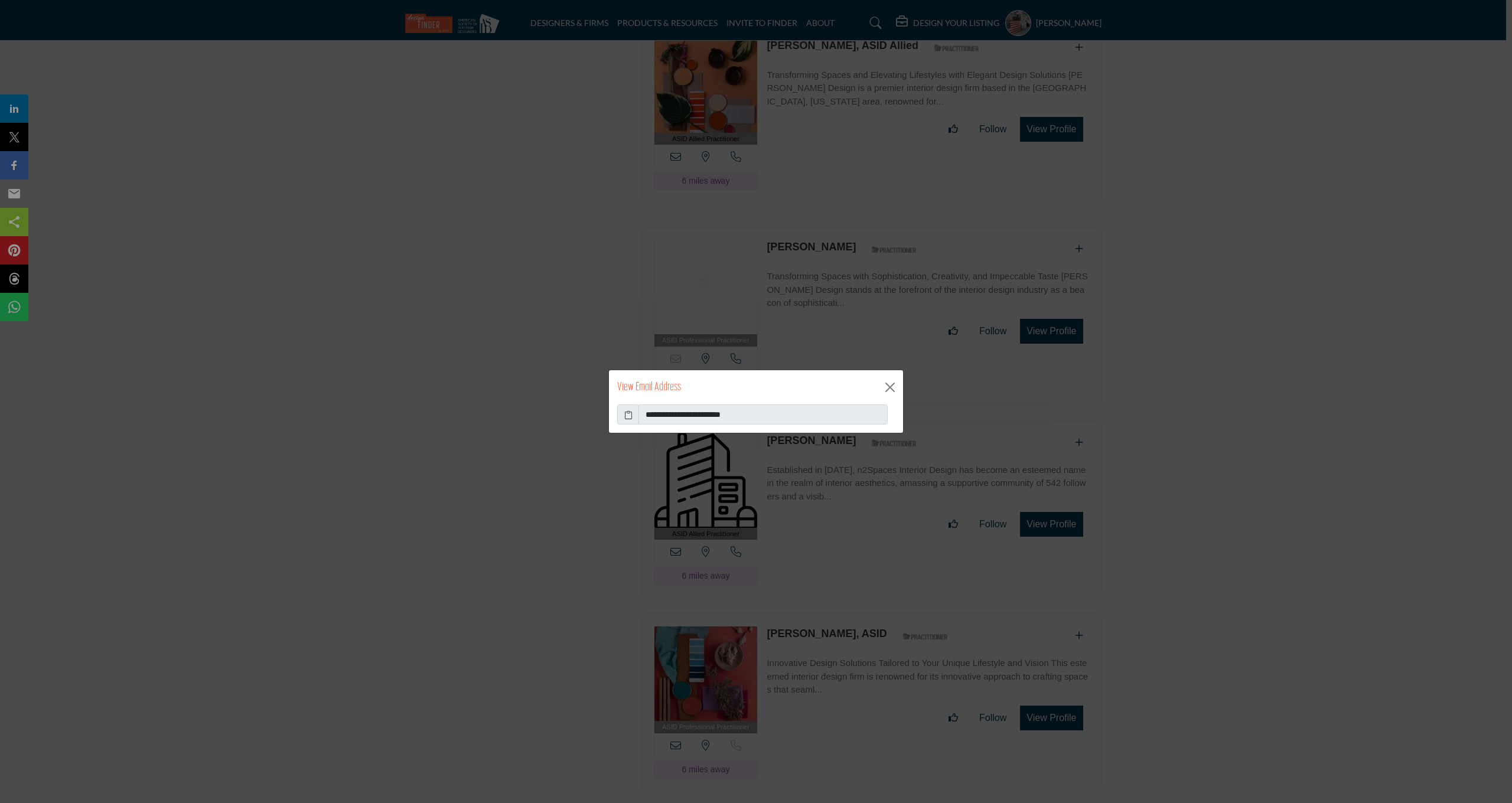
click at [625, 417] on icon at bounding box center [629, 415] width 8 height 13
click at [889, 385] on button "Close" at bounding box center [890, 387] width 18 height 18
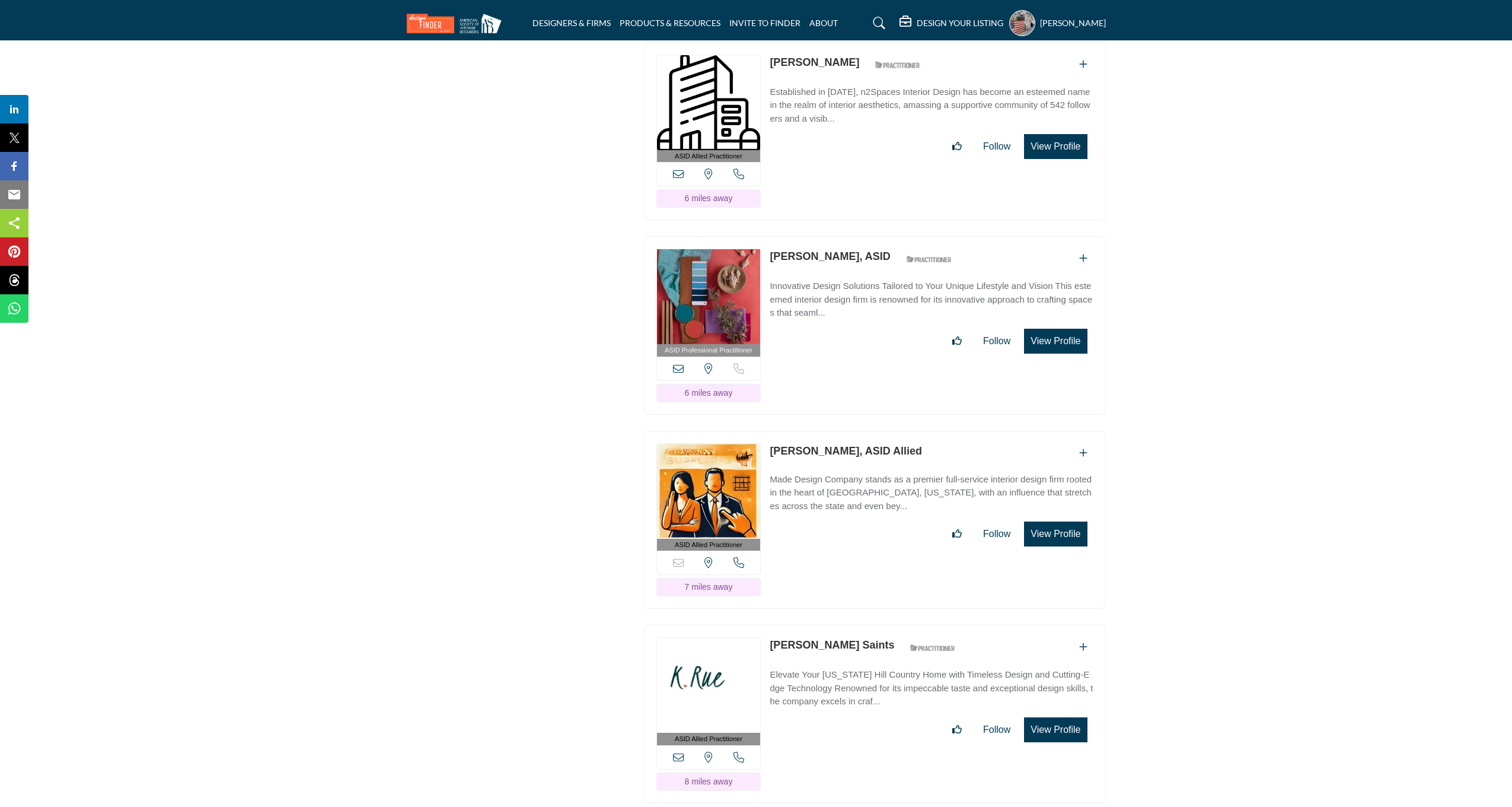
scroll to position [4645, 0]
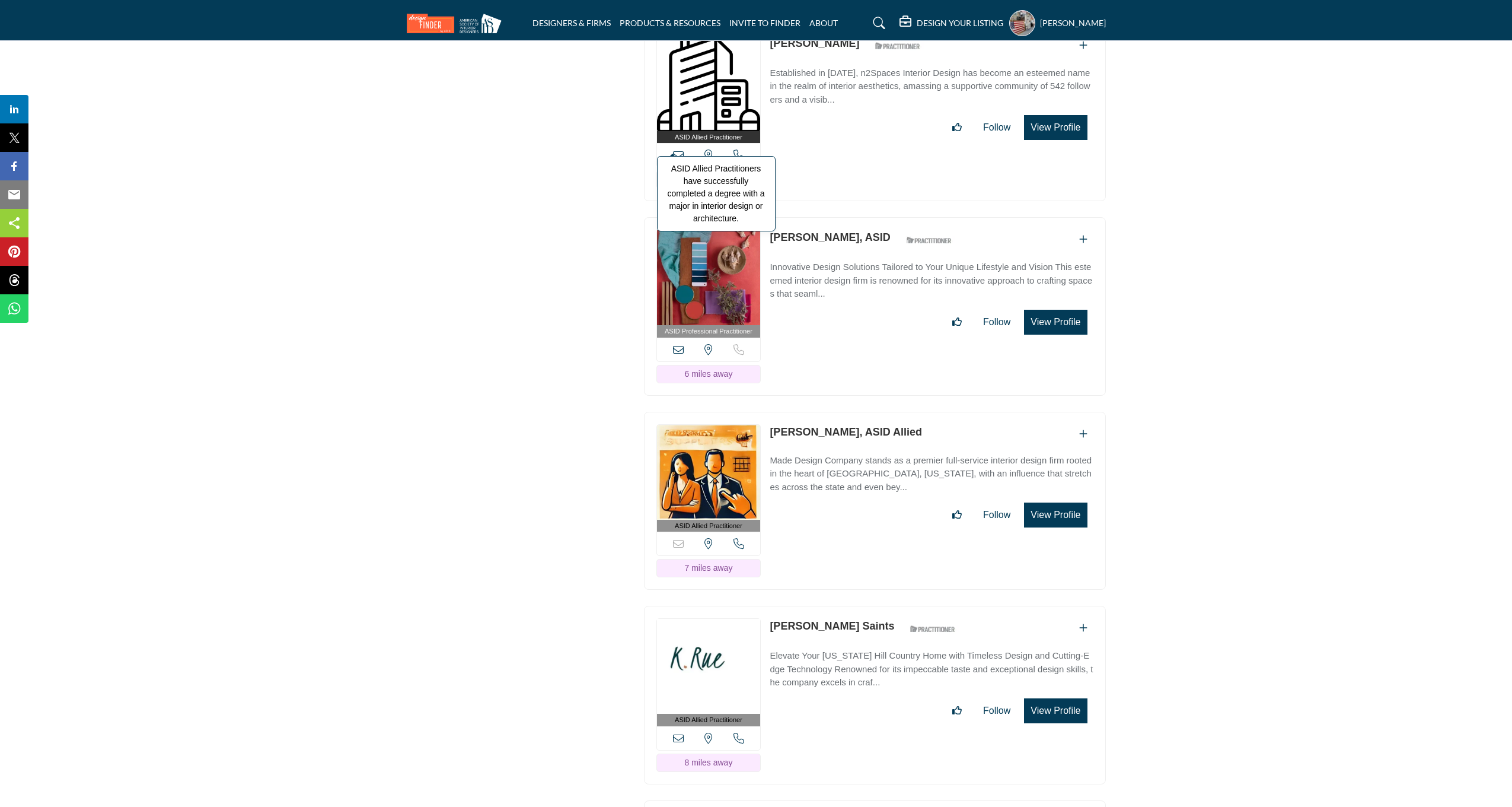
click at [677, 165] on span "ASID Allied Practitioners have successfully completed a degree with a major in …" at bounding box center [716, 193] width 119 height 75
click at [677, 160] on icon at bounding box center [678, 154] width 11 height 11
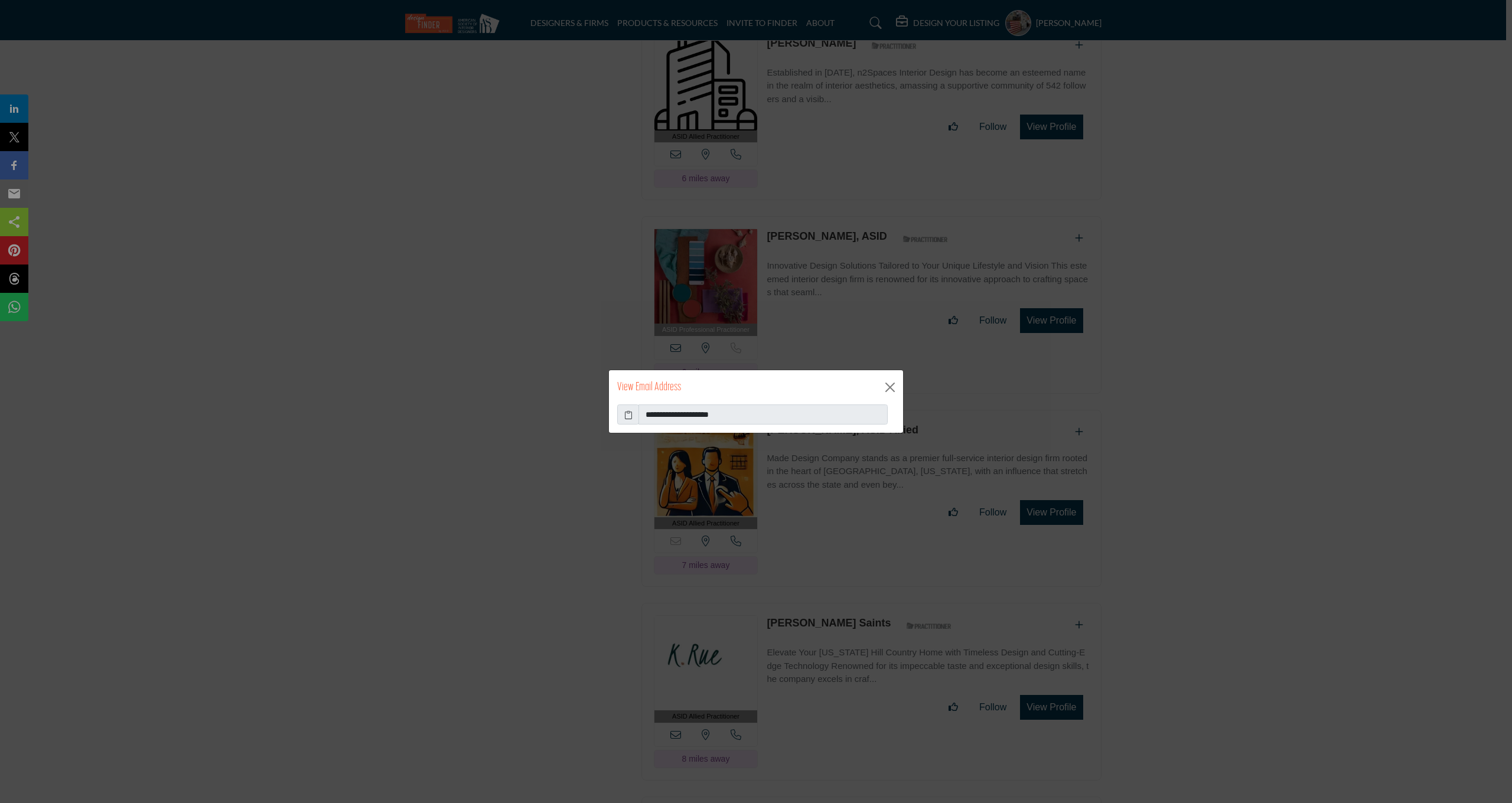
click at [630, 415] on icon at bounding box center [629, 415] width 8 height 13
click at [892, 383] on button "Close" at bounding box center [890, 387] width 18 height 18
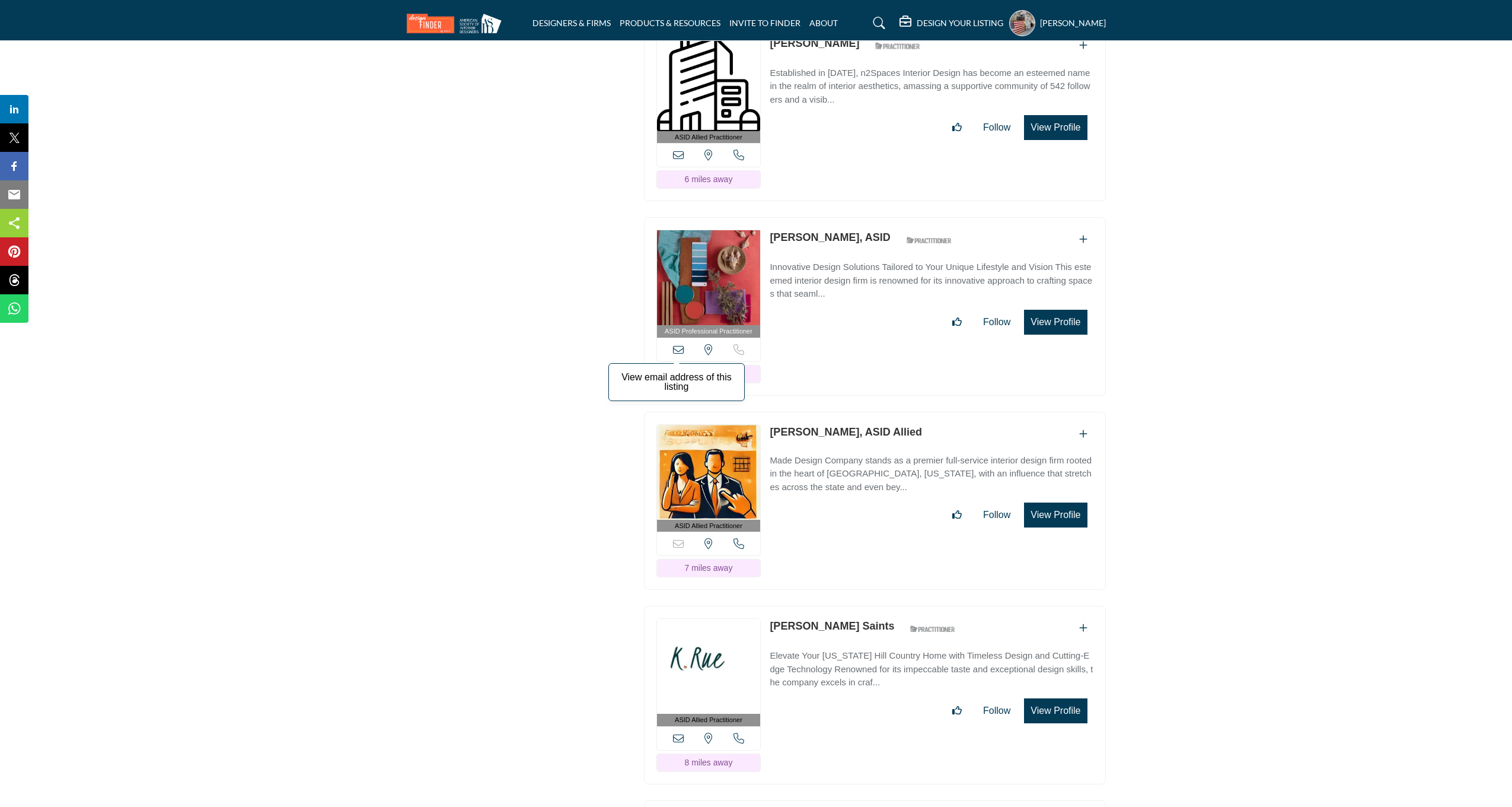
click at [681, 355] on icon at bounding box center [678, 349] width 11 height 11
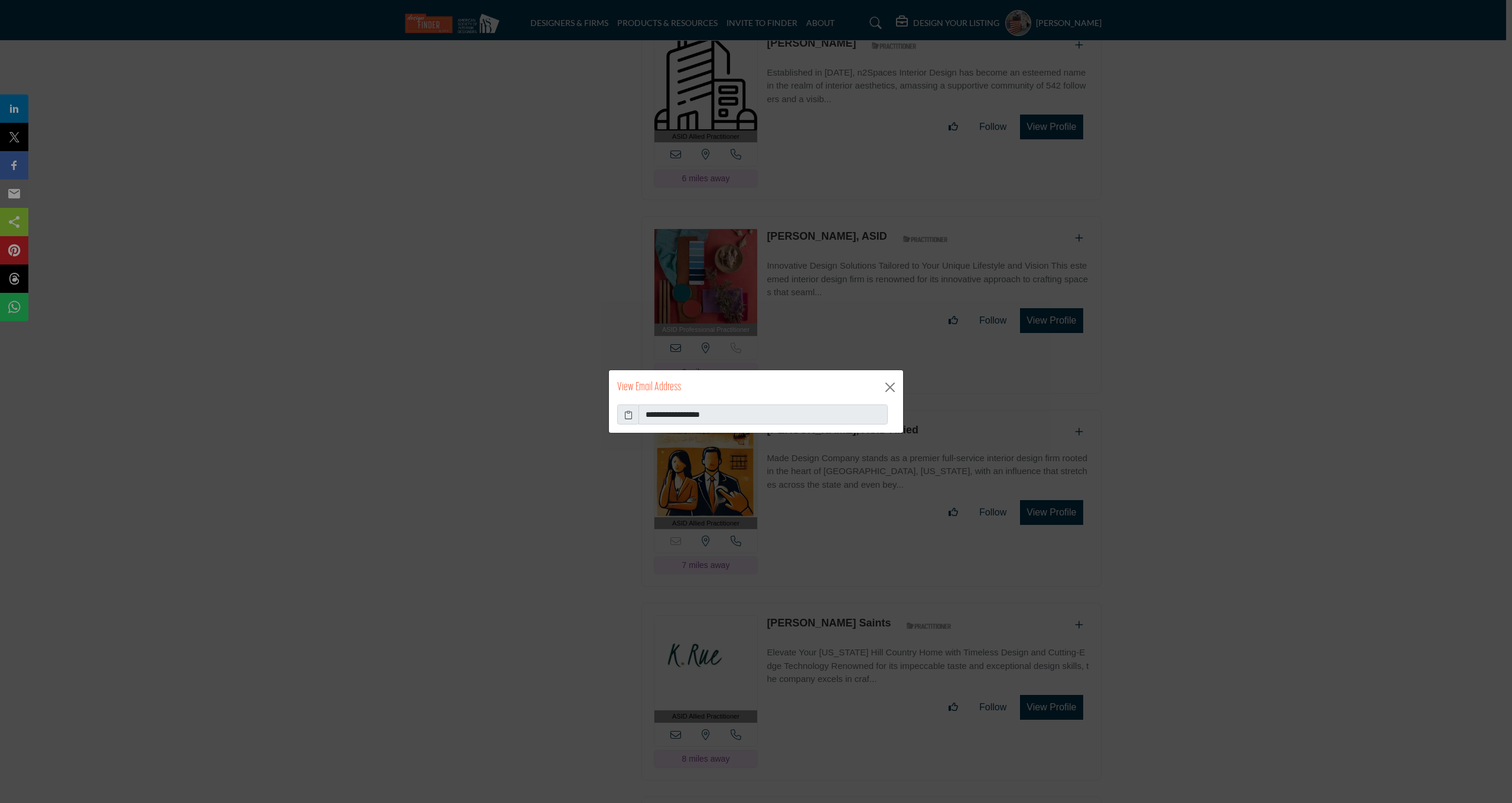
click at [625, 411] on icon at bounding box center [629, 415] width 8 height 13
click at [891, 391] on button "Close" at bounding box center [890, 387] width 18 height 18
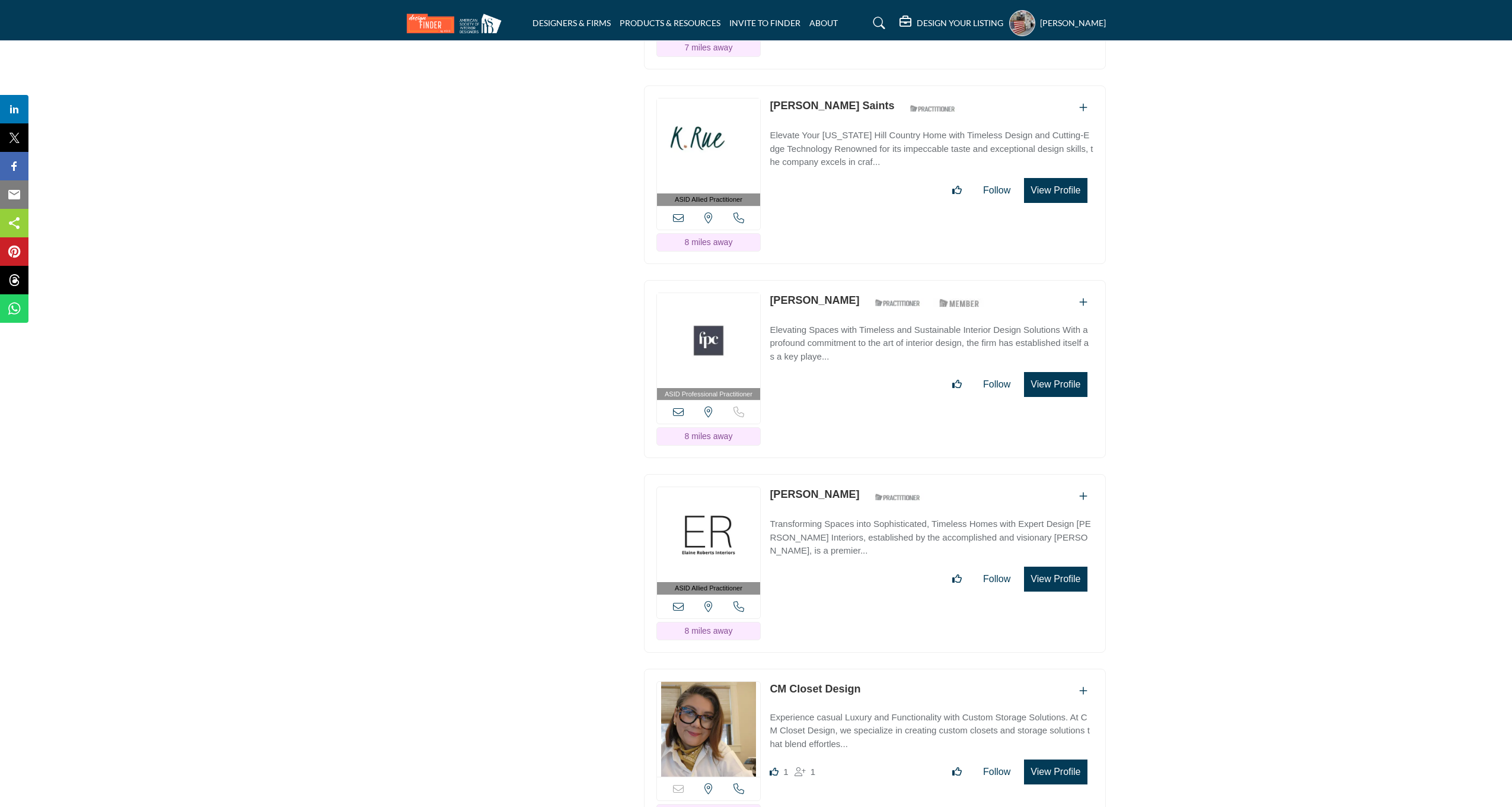
scroll to position [5180, 0]
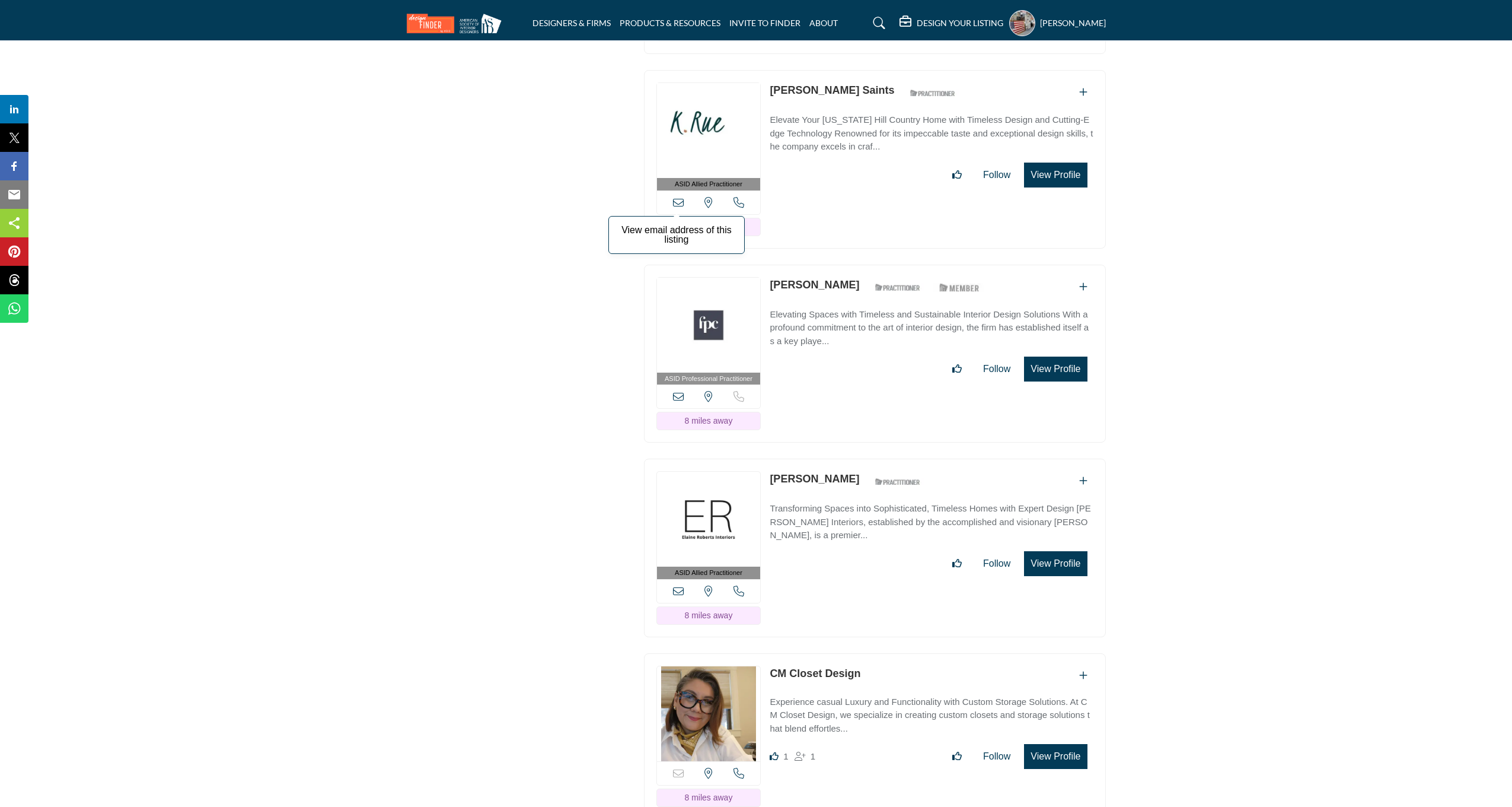
click at [674, 207] on icon at bounding box center [678, 202] width 11 height 11
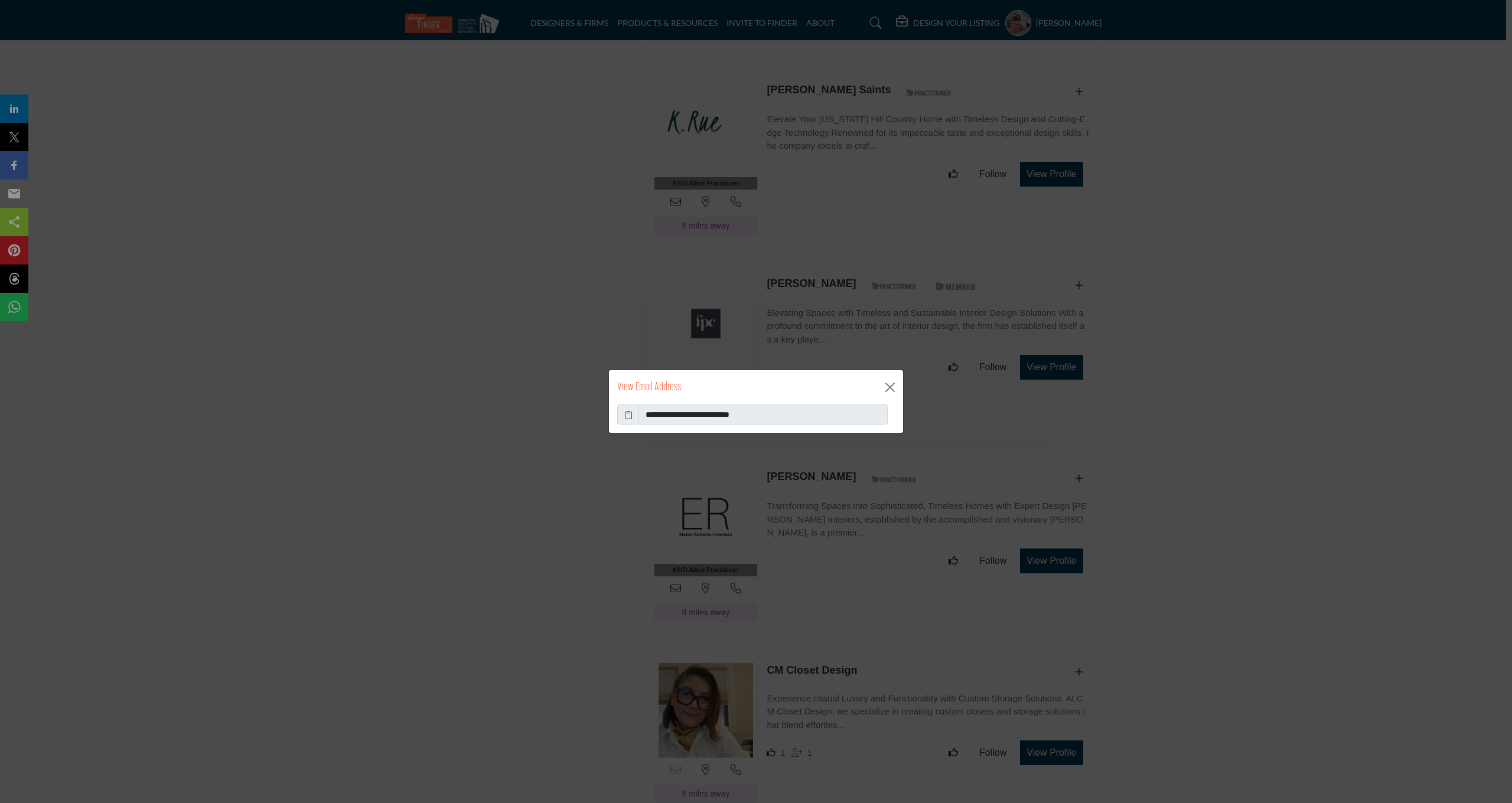
click at [626, 416] on icon at bounding box center [629, 415] width 8 height 13
click at [886, 385] on button "Close" at bounding box center [890, 387] width 18 height 18
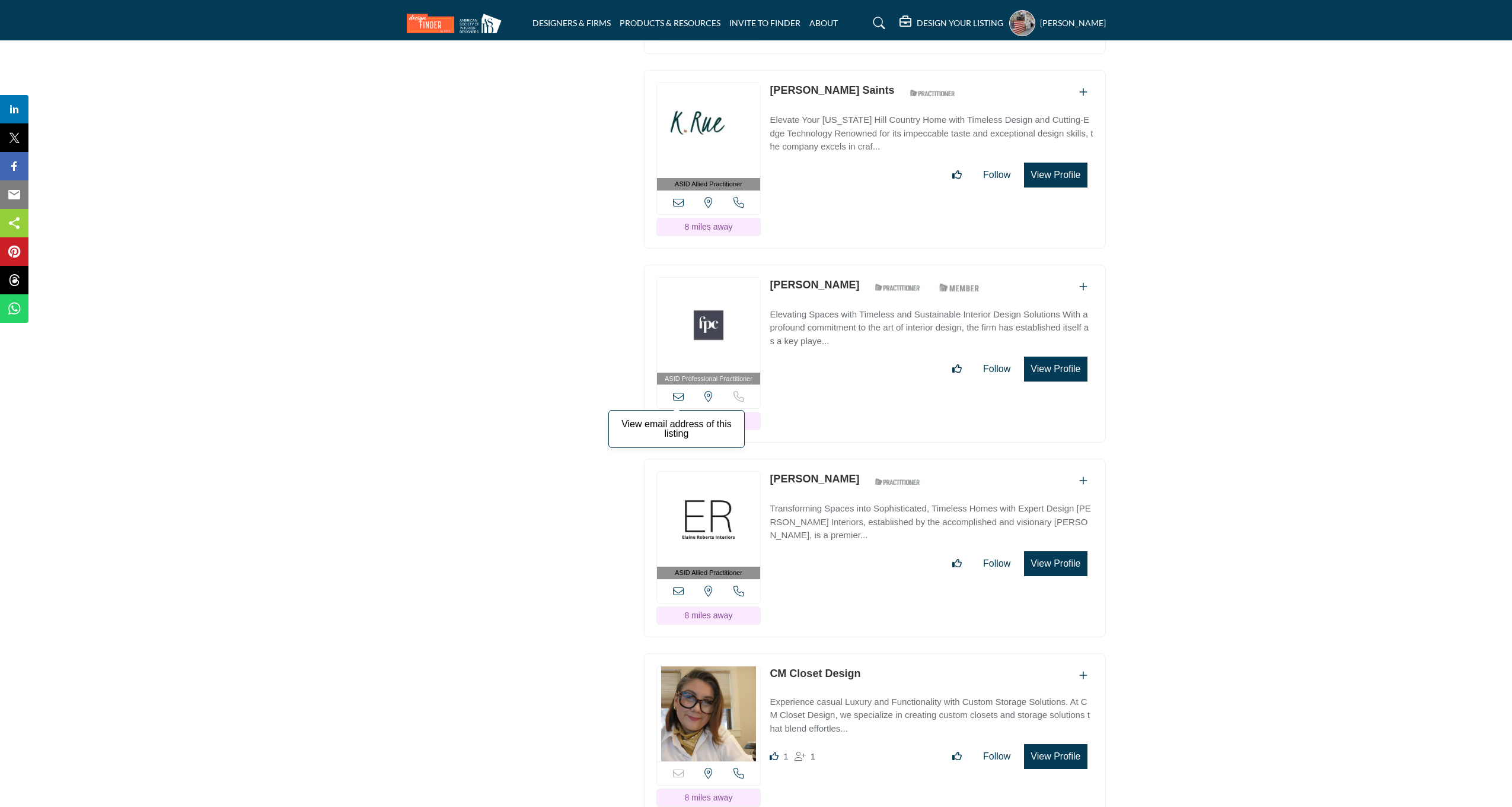
click at [681, 401] on icon at bounding box center [678, 396] width 11 height 11
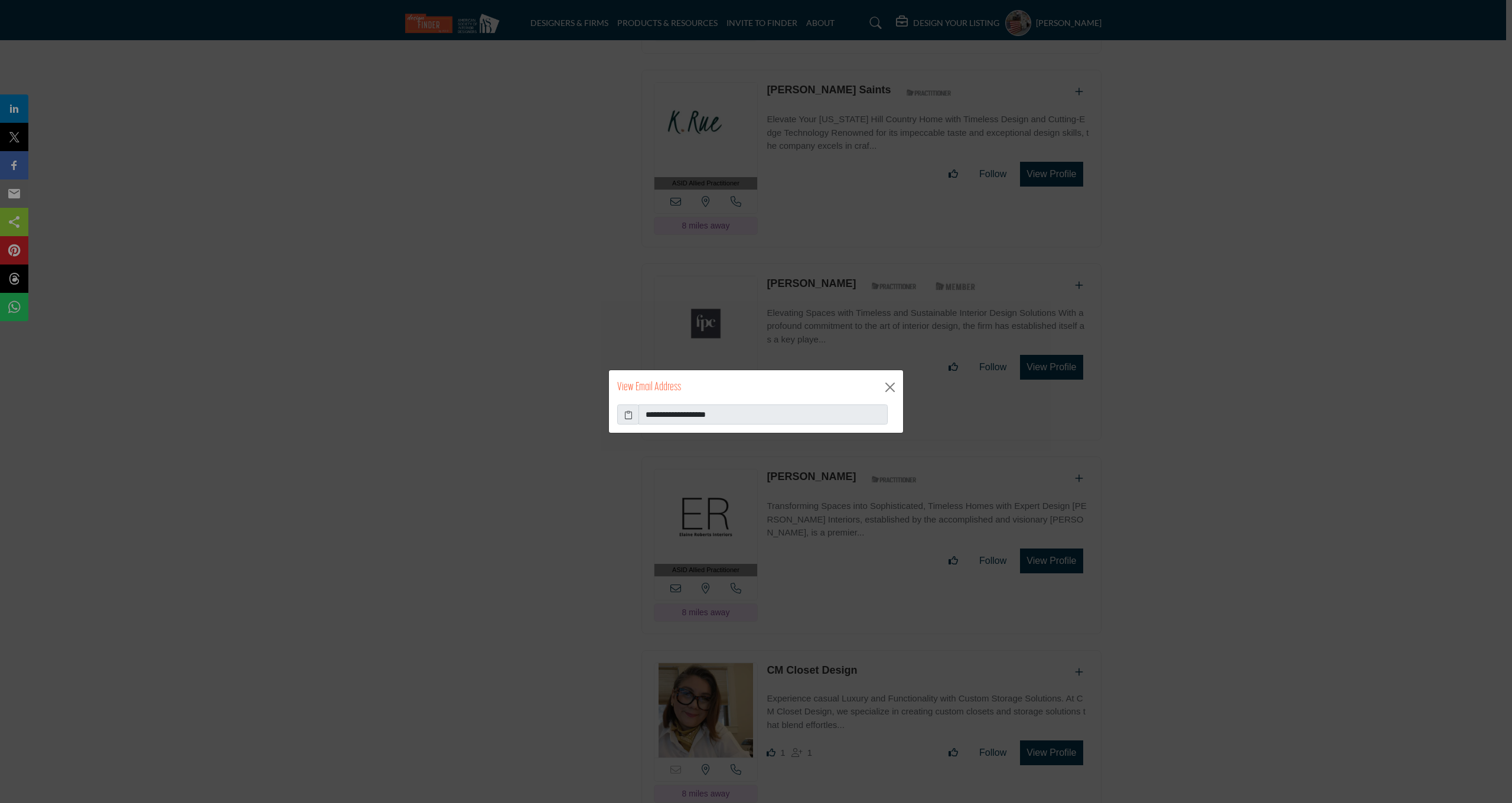
click at [630, 419] on icon at bounding box center [629, 415] width 8 height 13
click at [887, 387] on button "Close" at bounding box center [890, 387] width 18 height 18
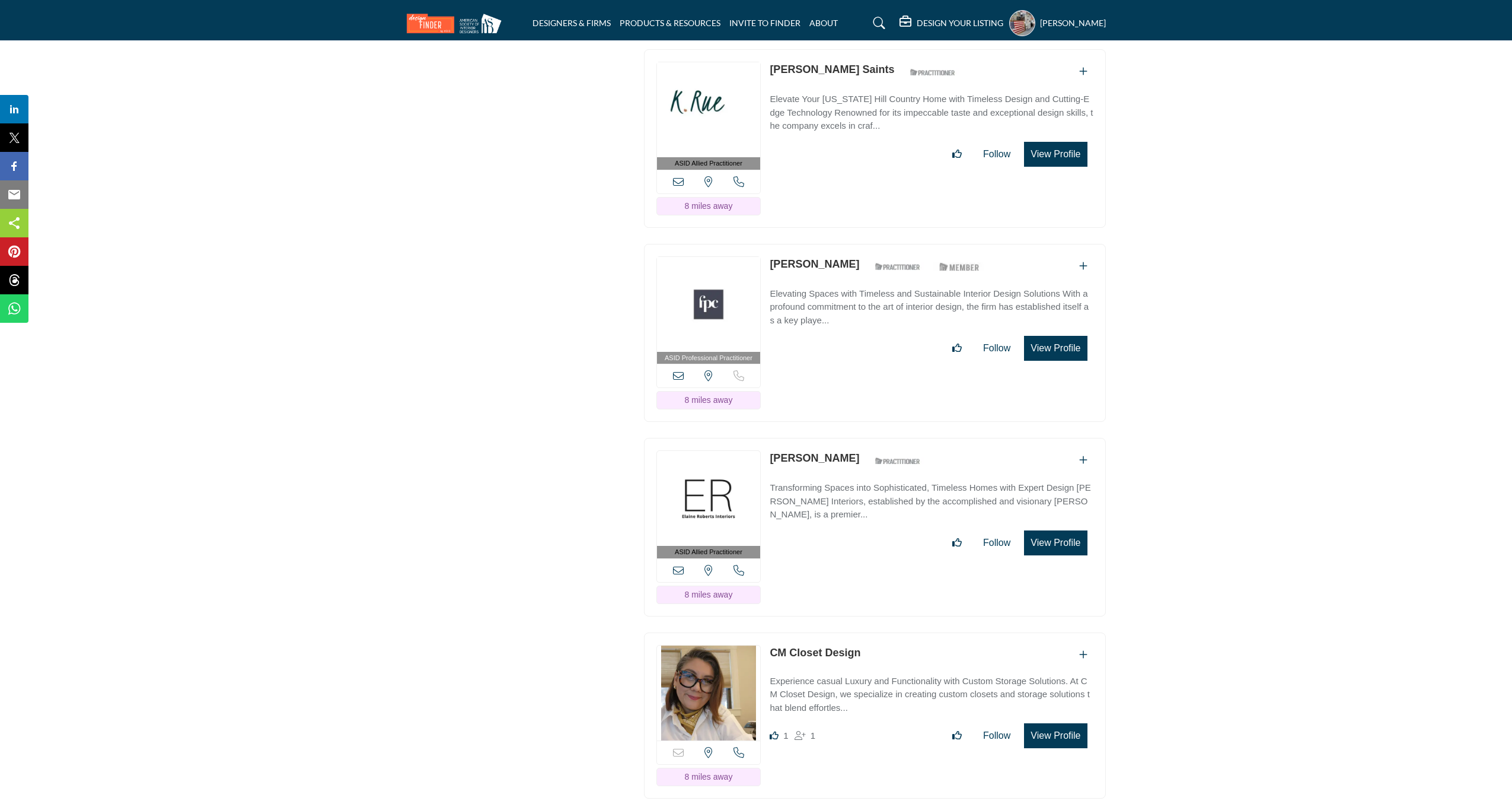
scroll to position [5230, 0]
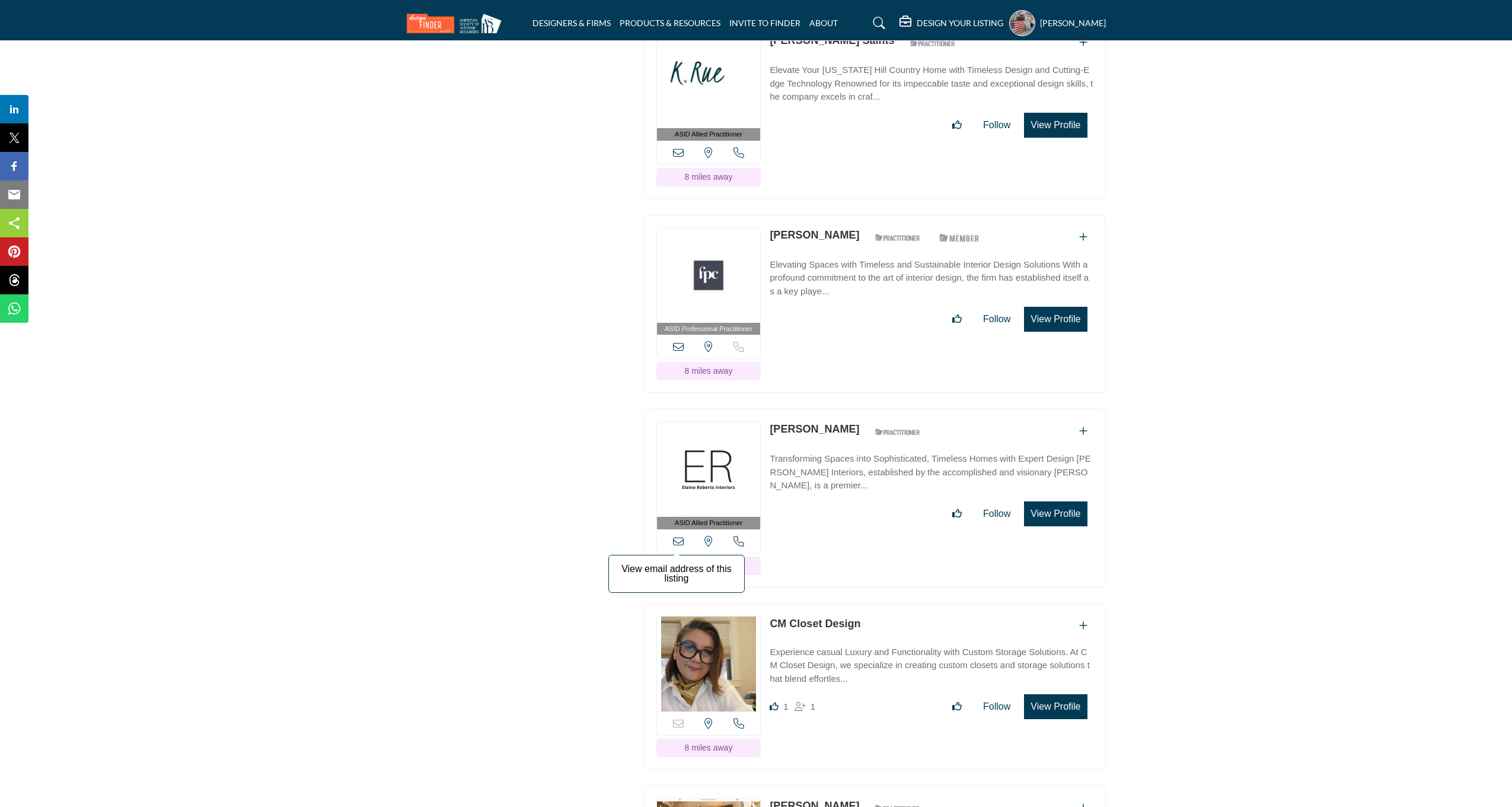
click at [677, 545] on icon at bounding box center [678, 541] width 11 height 11
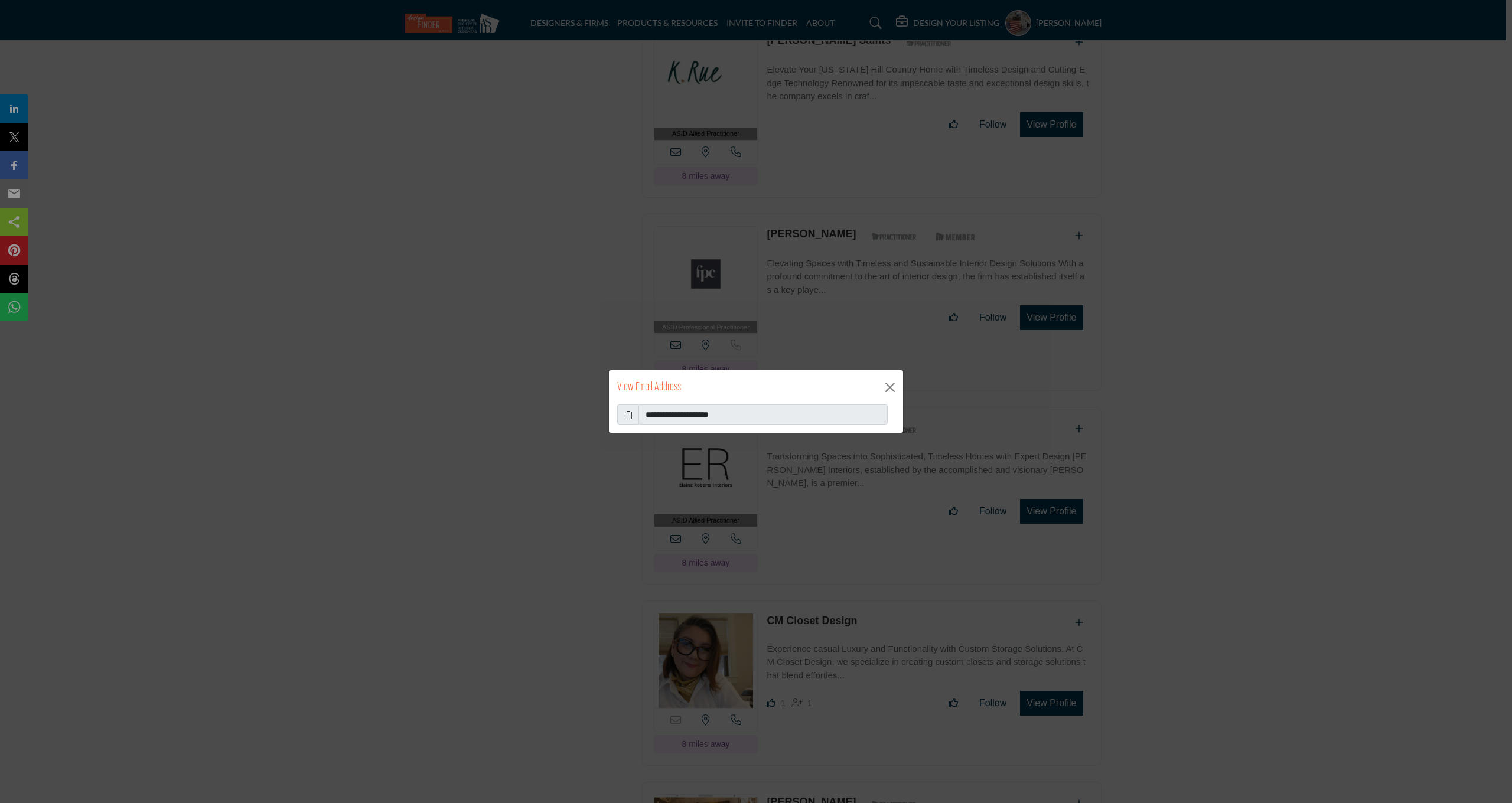
click at [629, 409] on icon at bounding box center [629, 415] width 8 height 13
click at [887, 382] on button "Close" at bounding box center [890, 387] width 18 height 18
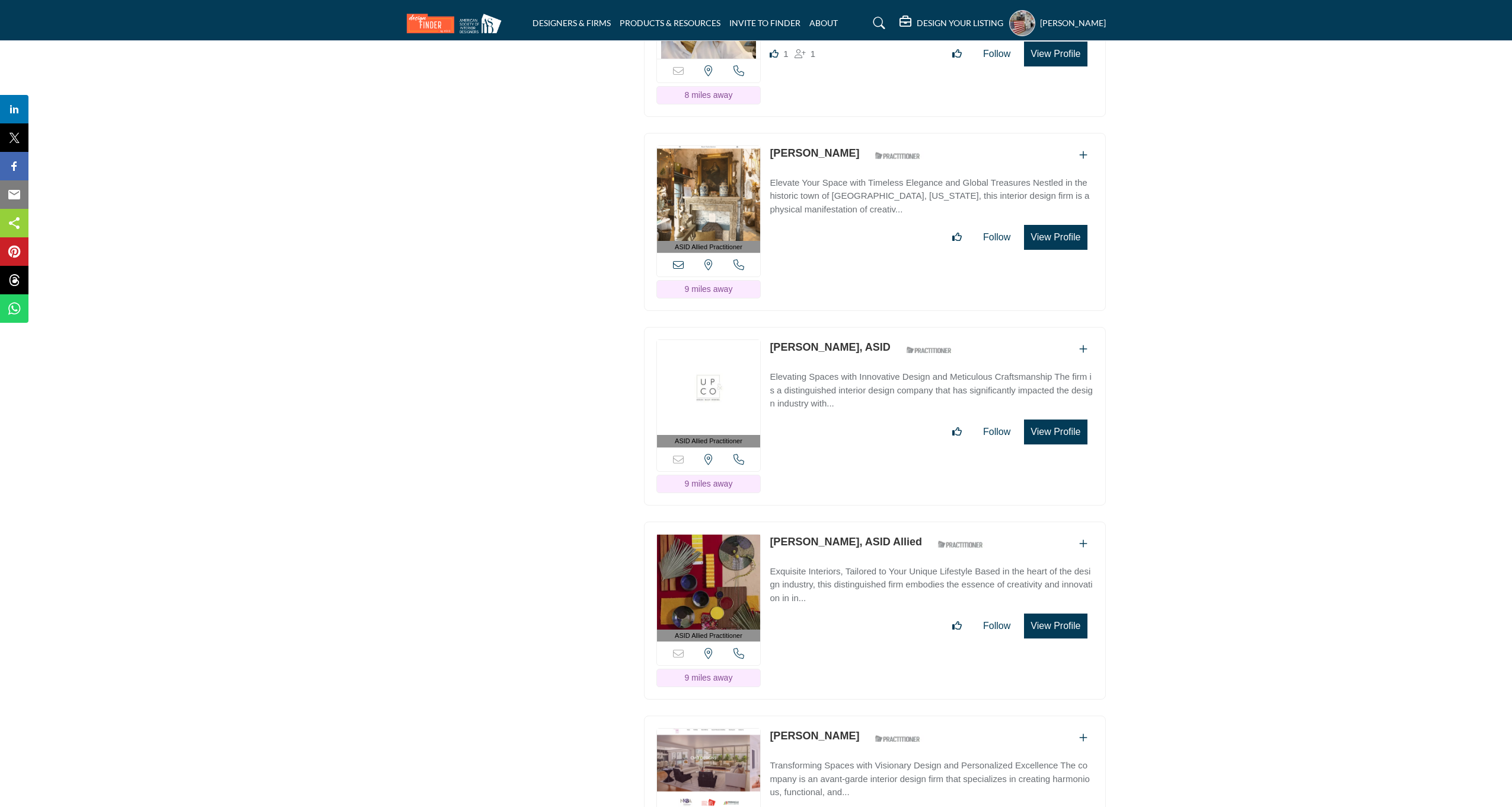
scroll to position [5931, 0]
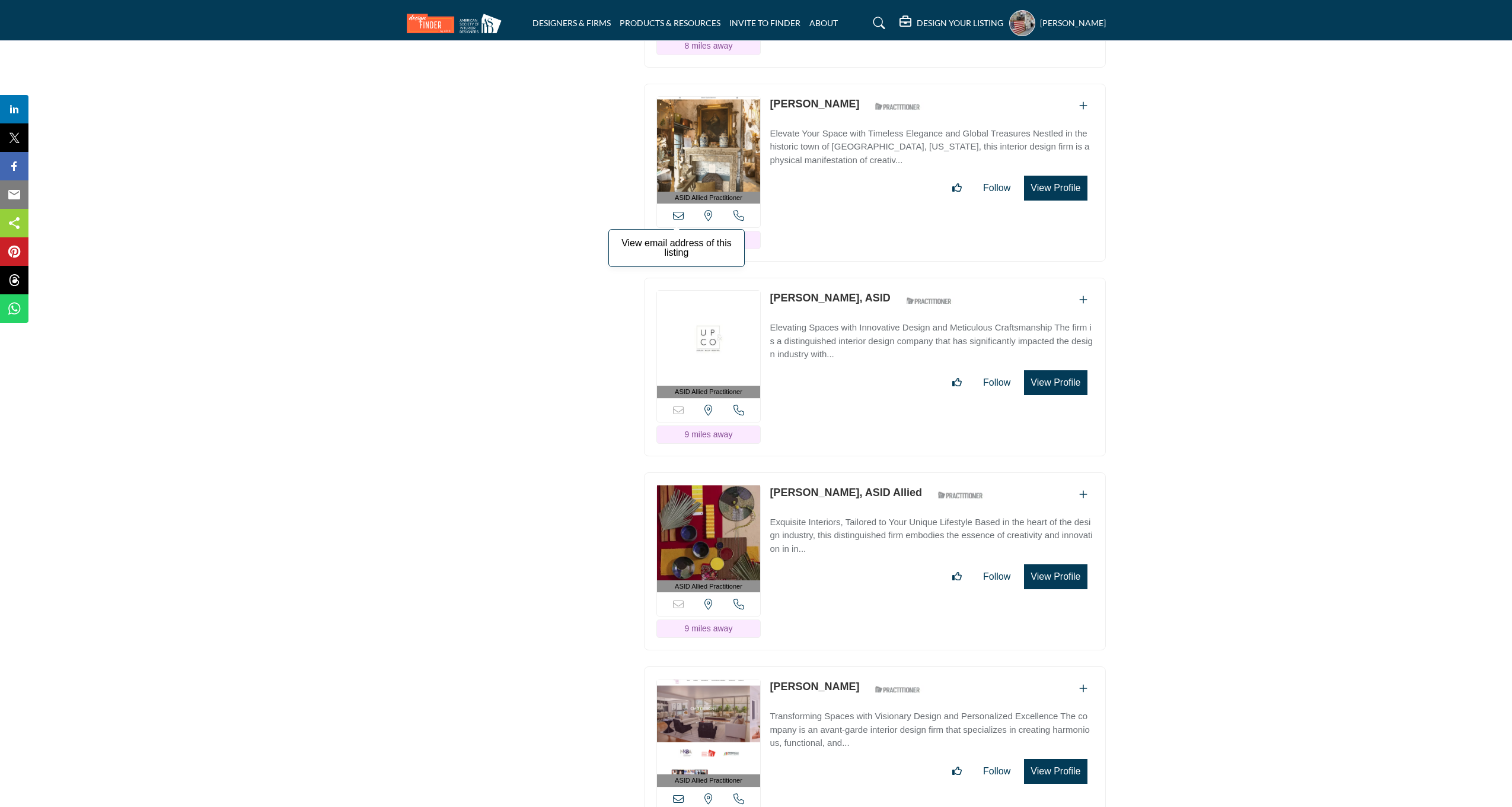
click at [673, 218] on icon at bounding box center [678, 215] width 11 height 11
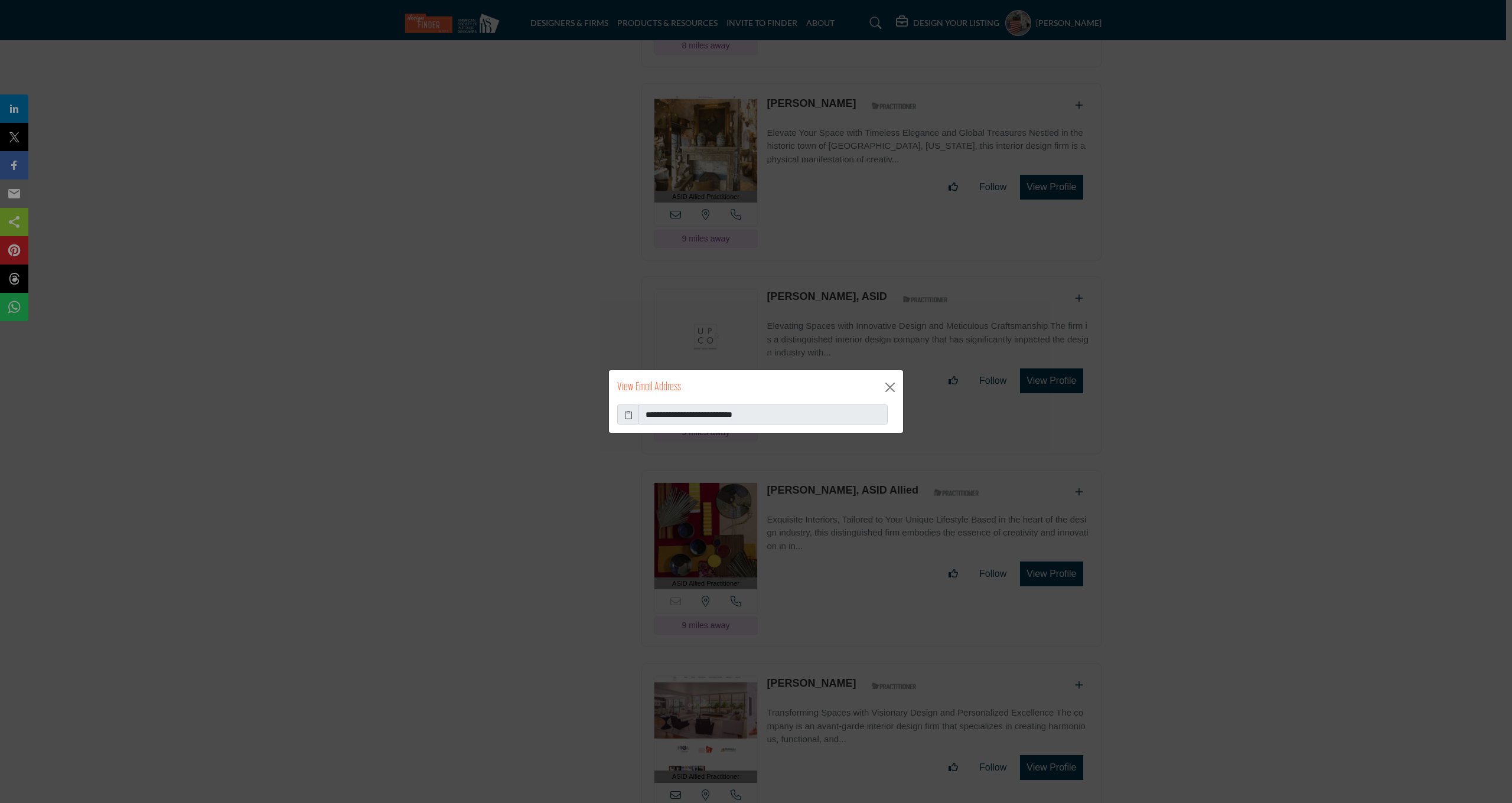
click at [628, 418] on icon at bounding box center [629, 415] width 8 height 13
click at [891, 387] on button "Close" at bounding box center [890, 387] width 18 height 18
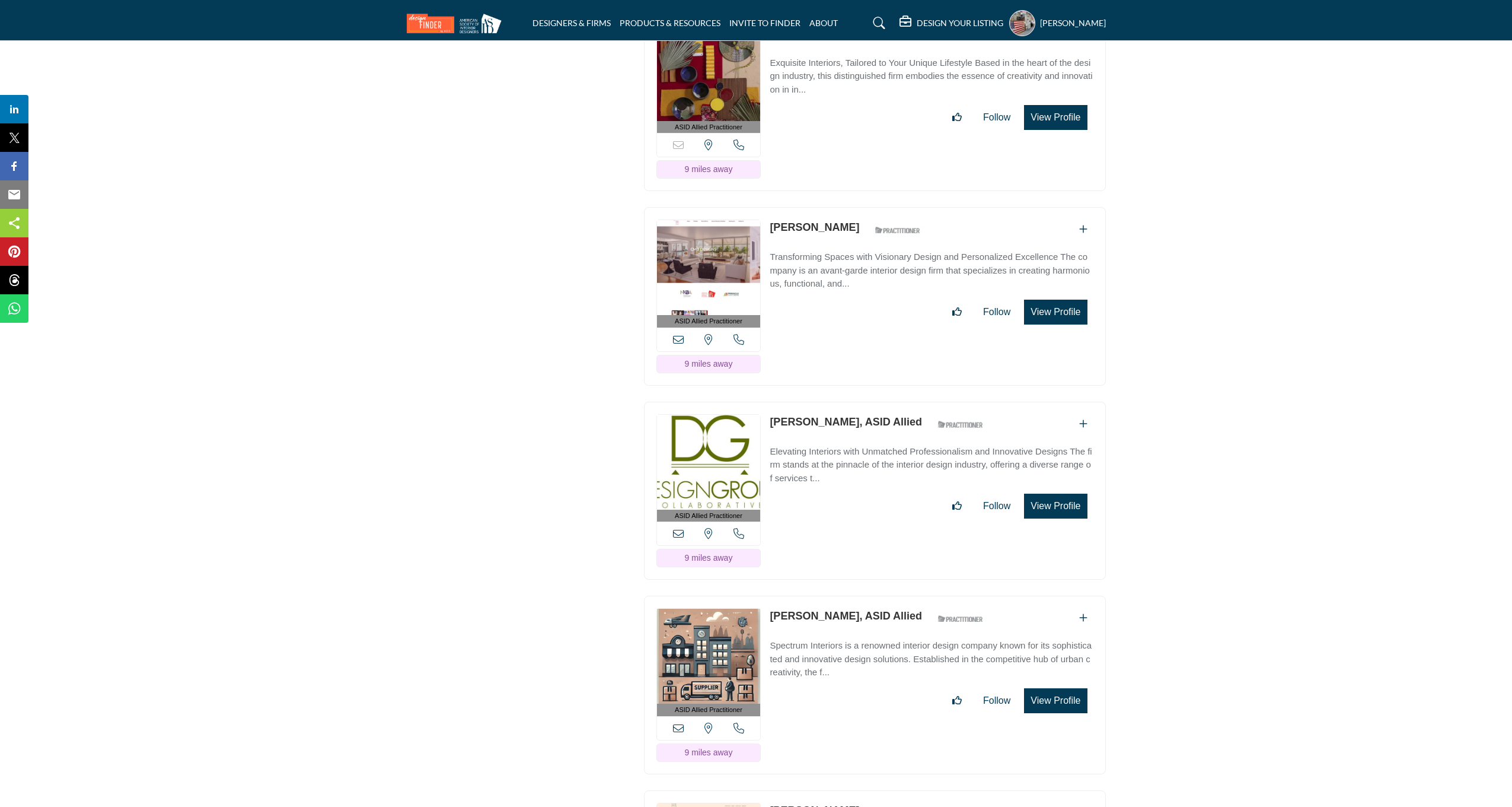
scroll to position [6461, 0]
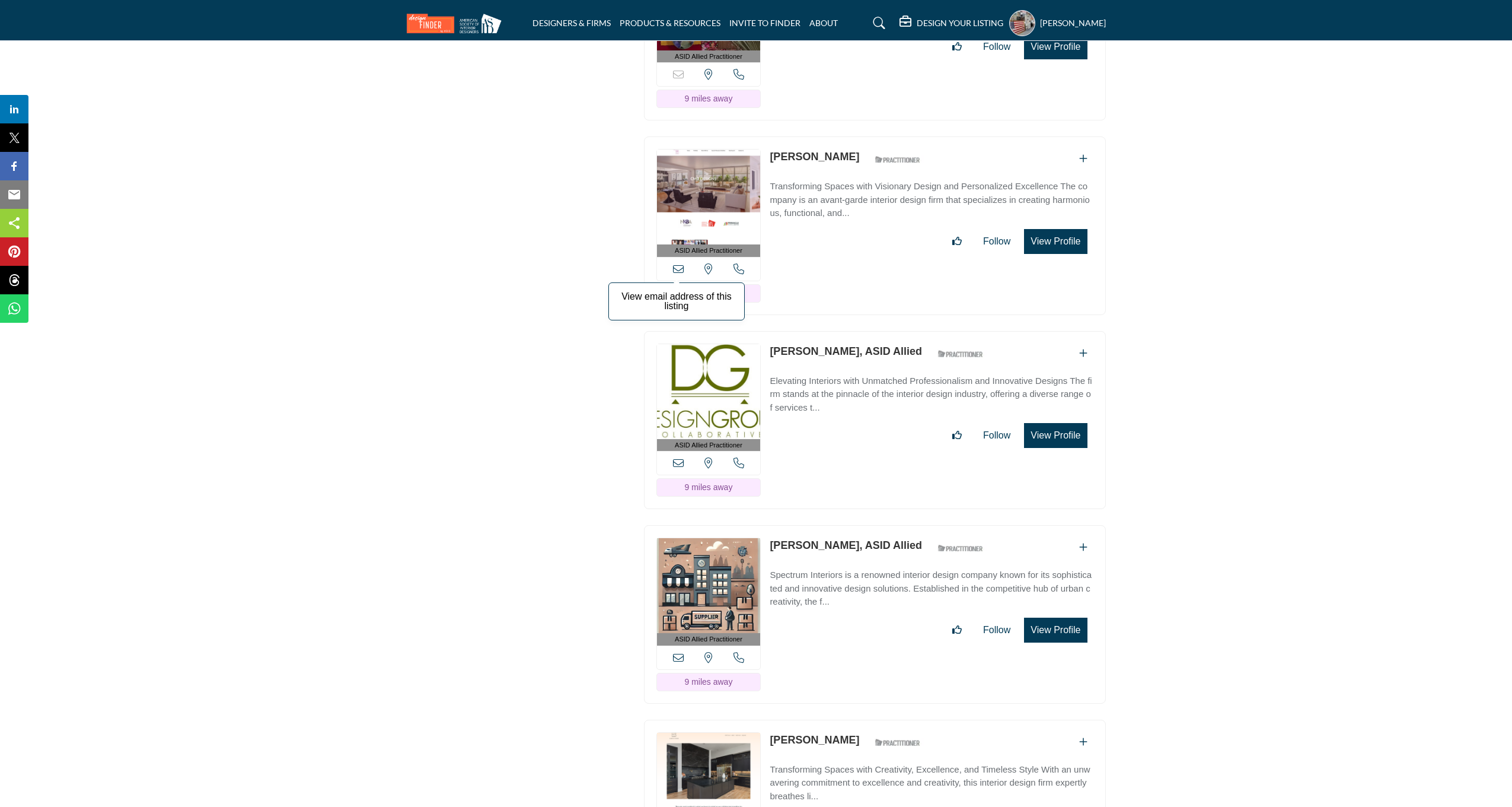
click at [682, 272] on icon at bounding box center [678, 268] width 11 height 11
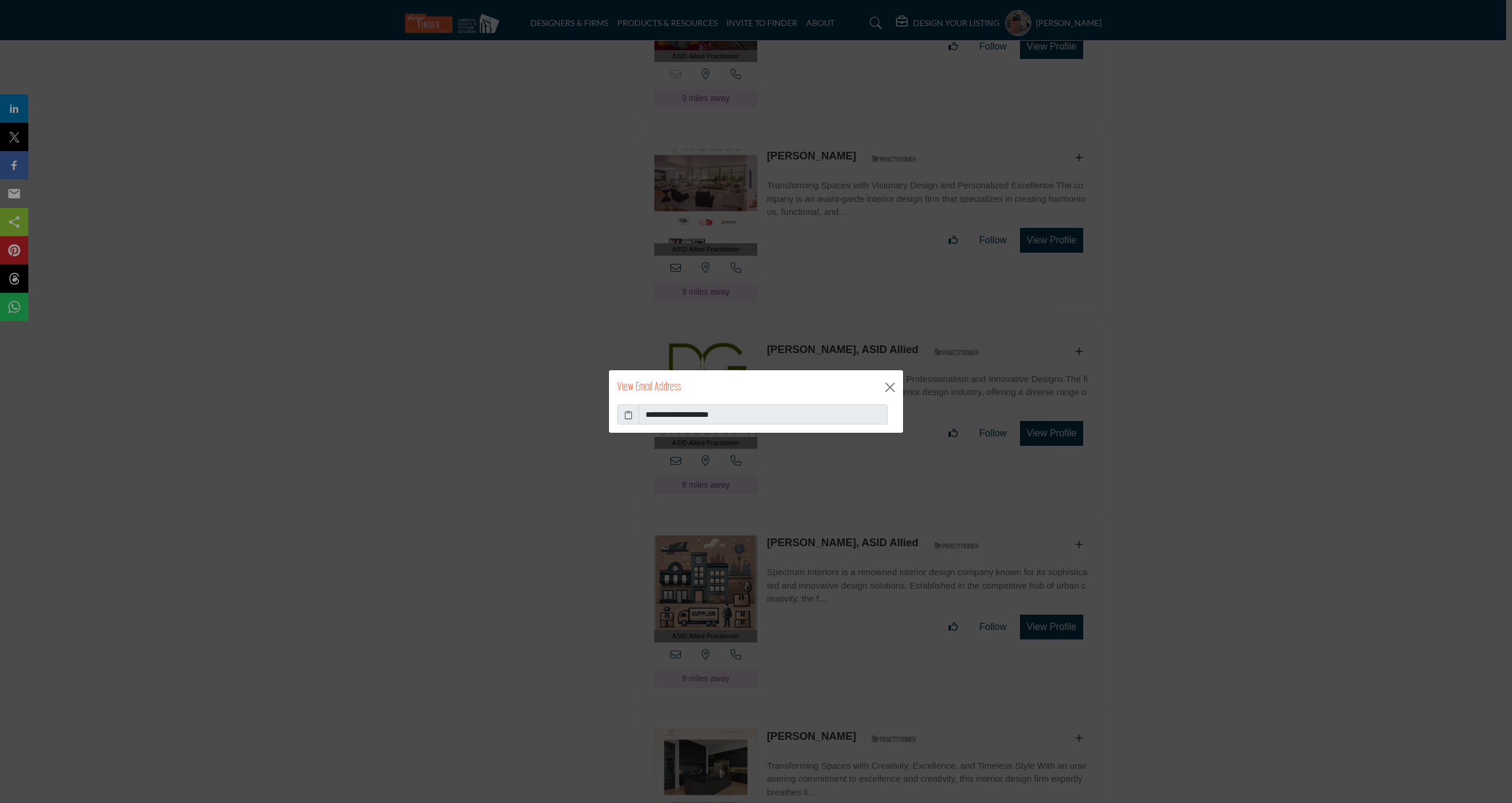
click at [631, 411] on icon at bounding box center [629, 415] width 8 height 13
click at [889, 383] on button "Close" at bounding box center [890, 387] width 18 height 18
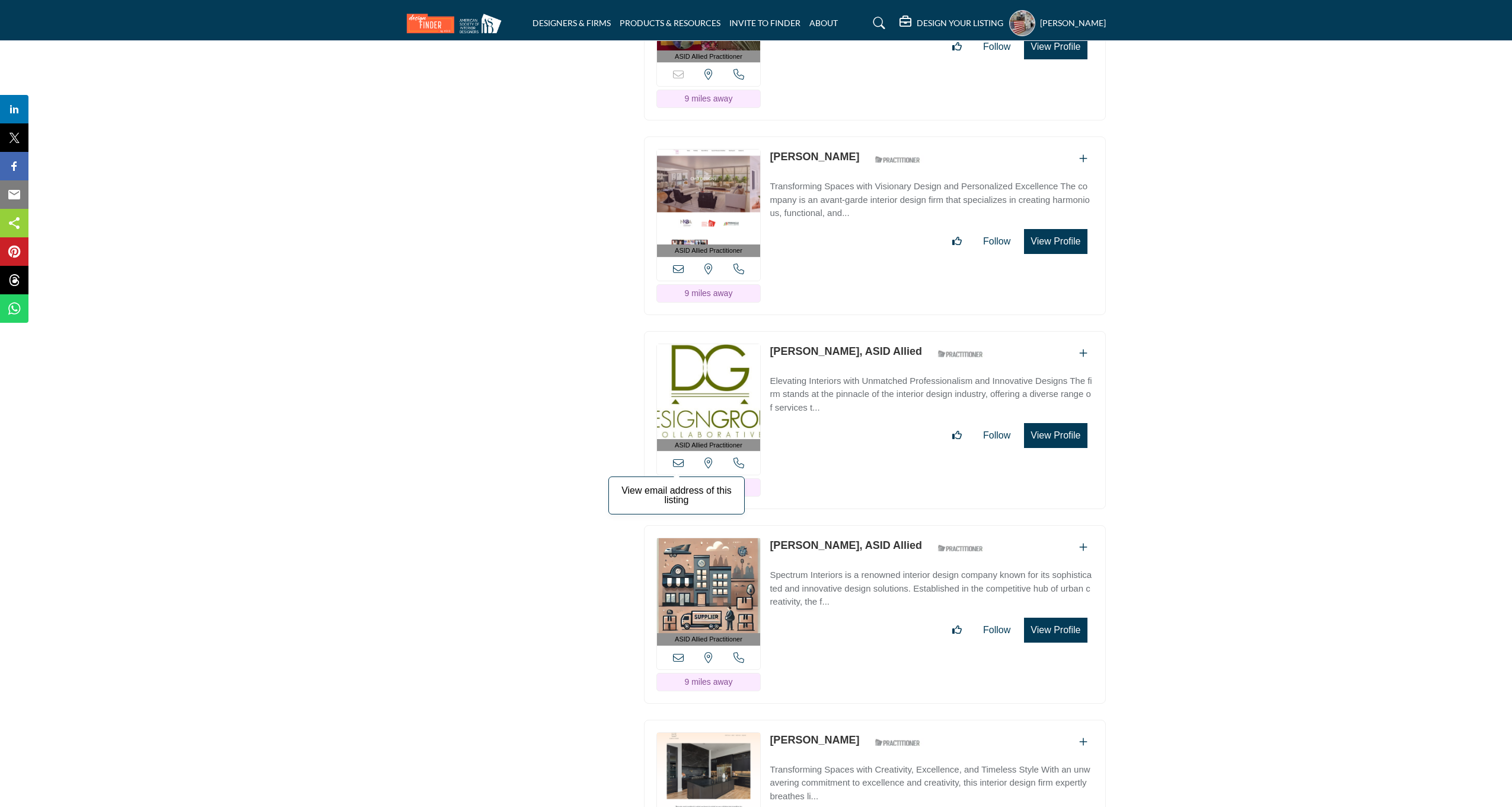
click at [676, 465] on icon at bounding box center [678, 462] width 11 height 11
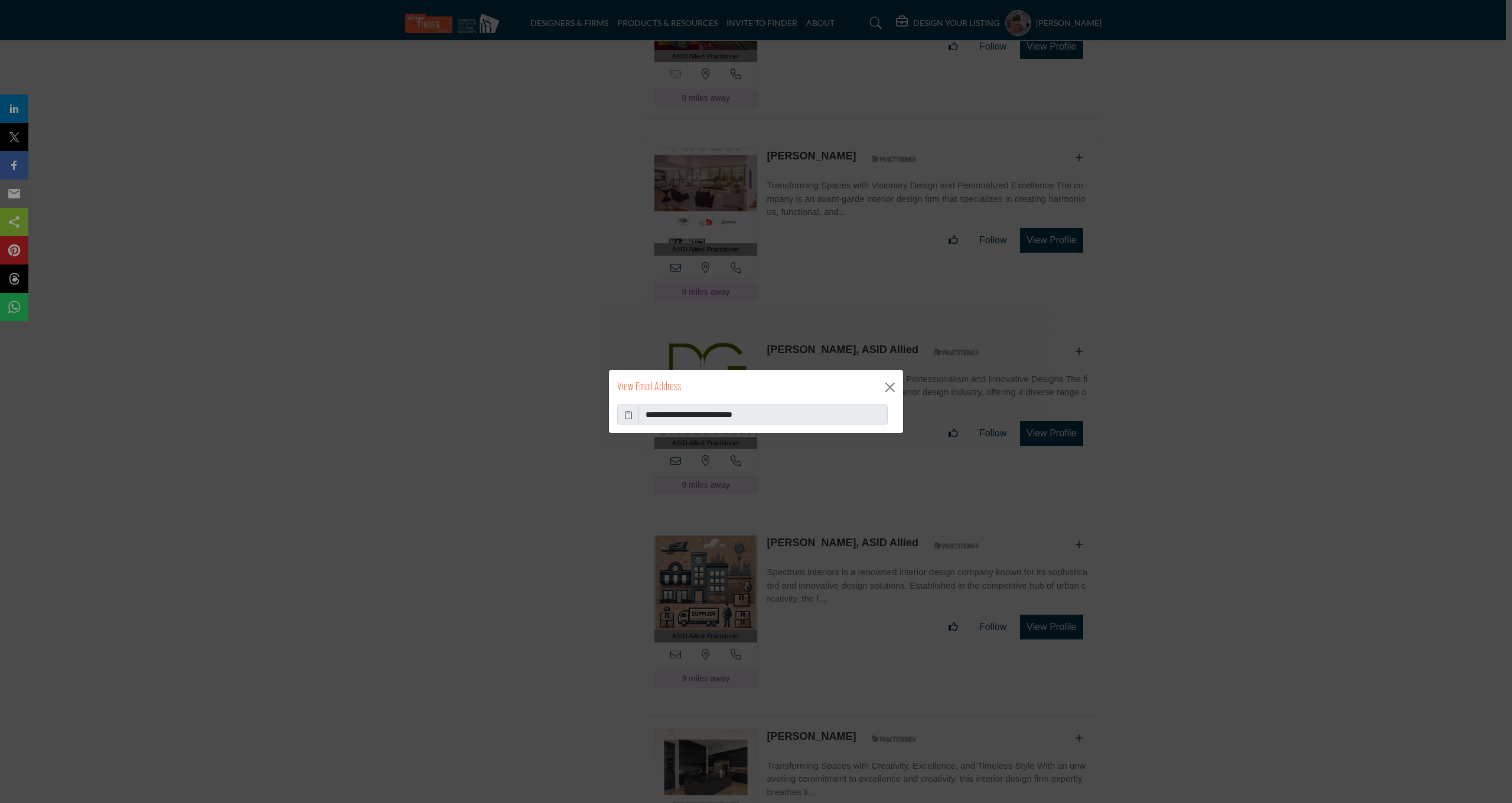
click at [628, 415] on icon at bounding box center [629, 415] width 8 height 13
click at [888, 383] on button "Close" at bounding box center [890, 387] width 18 height 18
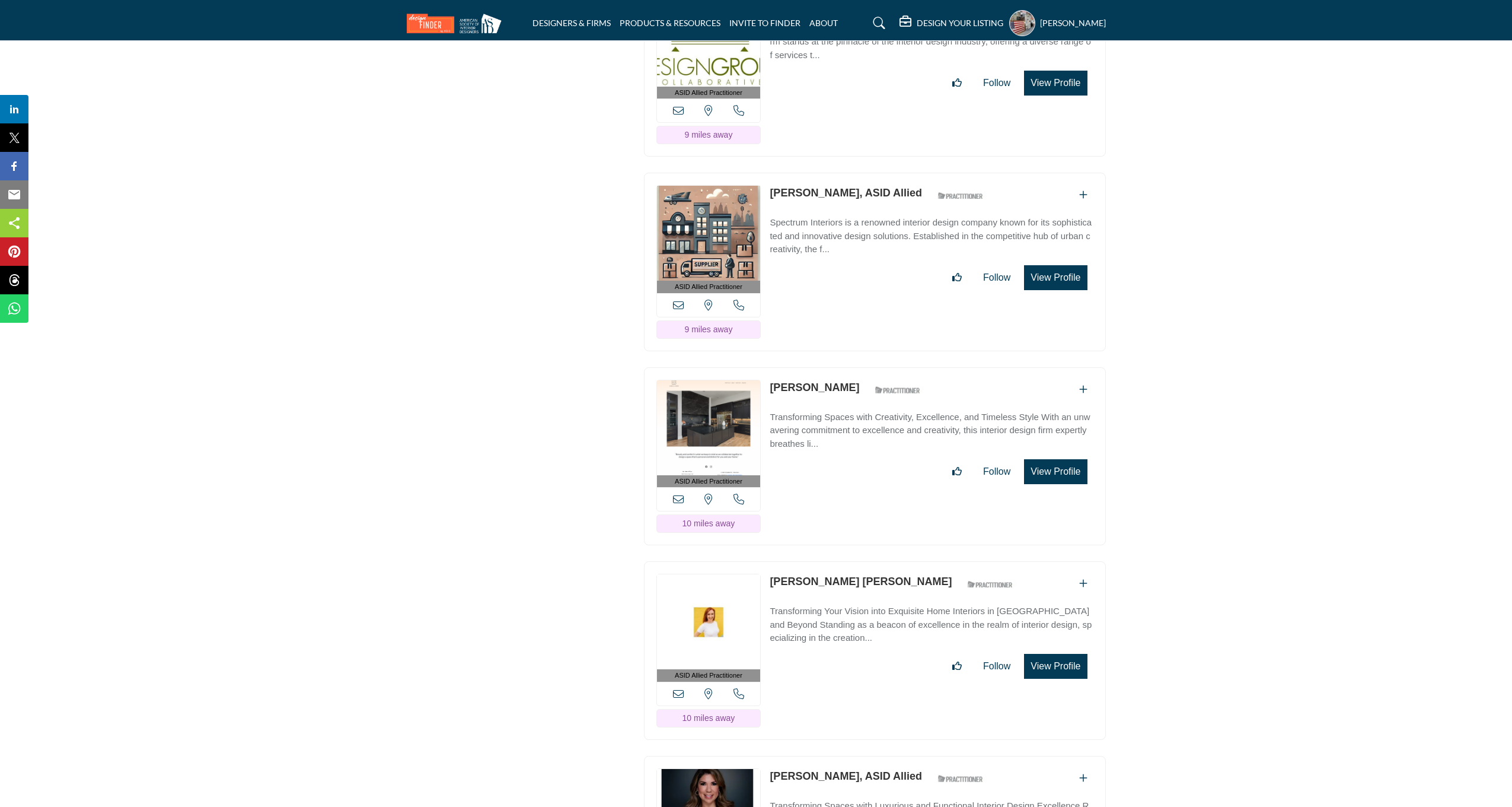
scroll to position [6859, 0]
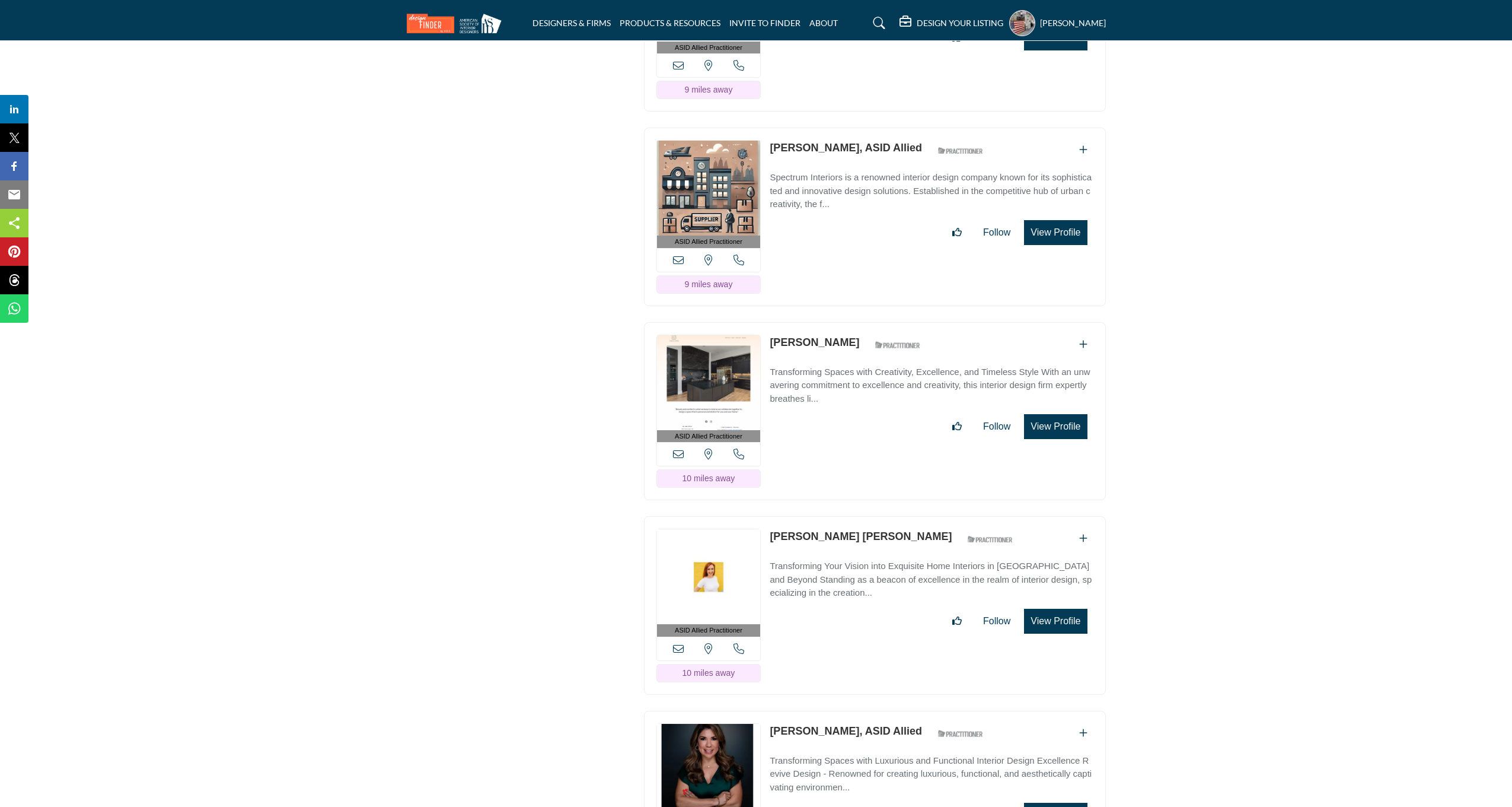
click at [670, 259] on div "View email address of this listing View the location of this listing Call Number" at bounding box center [708, 260] width 104 height 24
click at [683, 259] on icon at bounding box center [678, 260] width 11 height 11
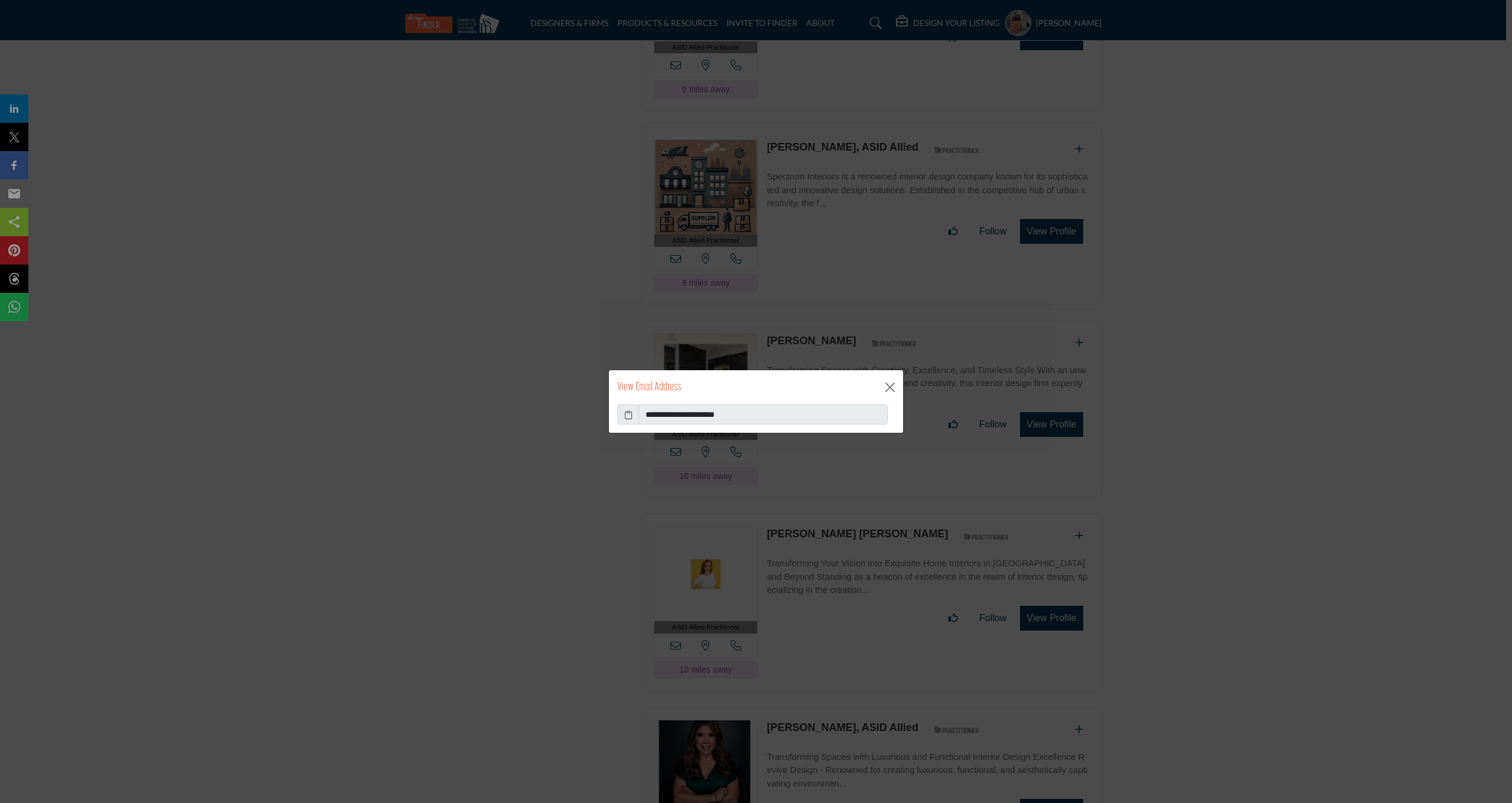
click at [635, 414] on span at bounding box center [628, 415] width 22 height 20
click at [623, 419] on span at bounding box center [628, 415] width 22 height 20
click at [627, 413] on icon at bounding box center [629, 415] width 8 height 13
click at [889, 387] on button "Close" at bounding box center [890, 387] width 18 height 18
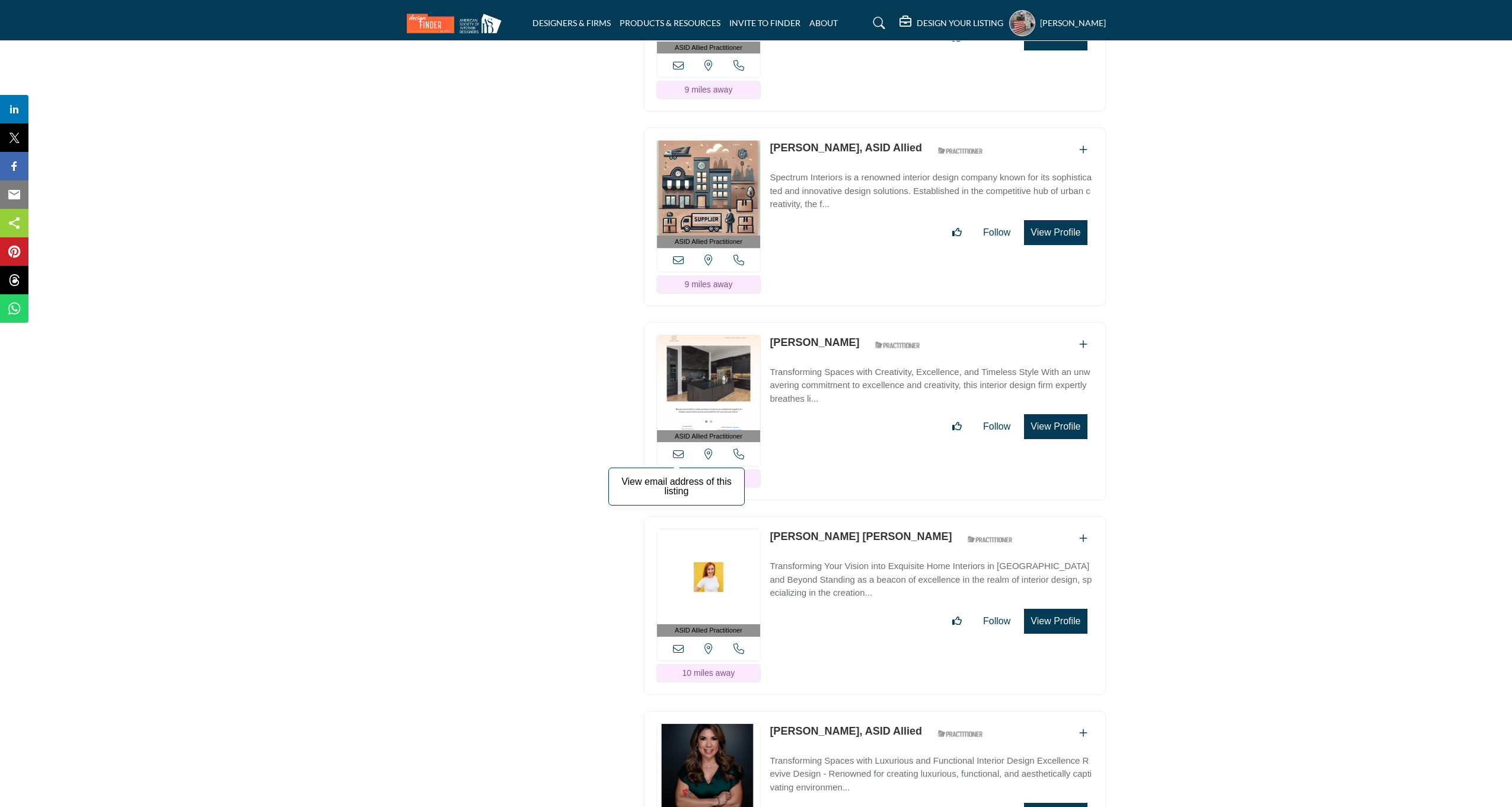
click at [674, 453] on icon at bounding box center [678, 454] width 11 height 11
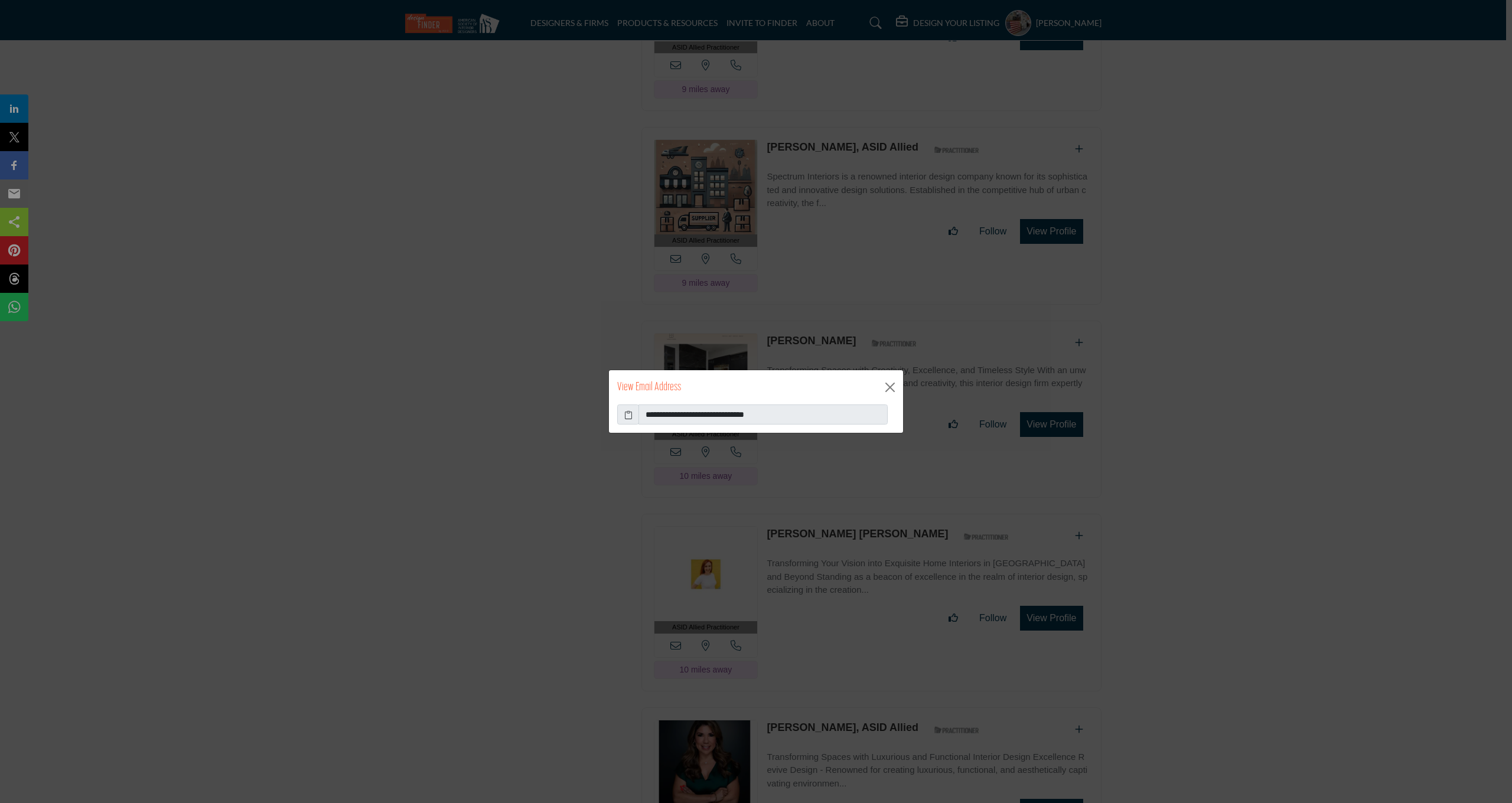
click at [630, 415] on icon at bounding box center [629, 415] width 8 height 13
click at [715, 313] on div "**********" at bounding box center [756, 401] width 1512 height 803
click at [886, 388] on button "Close" at bounding box center [890, 387] width 18 height 18
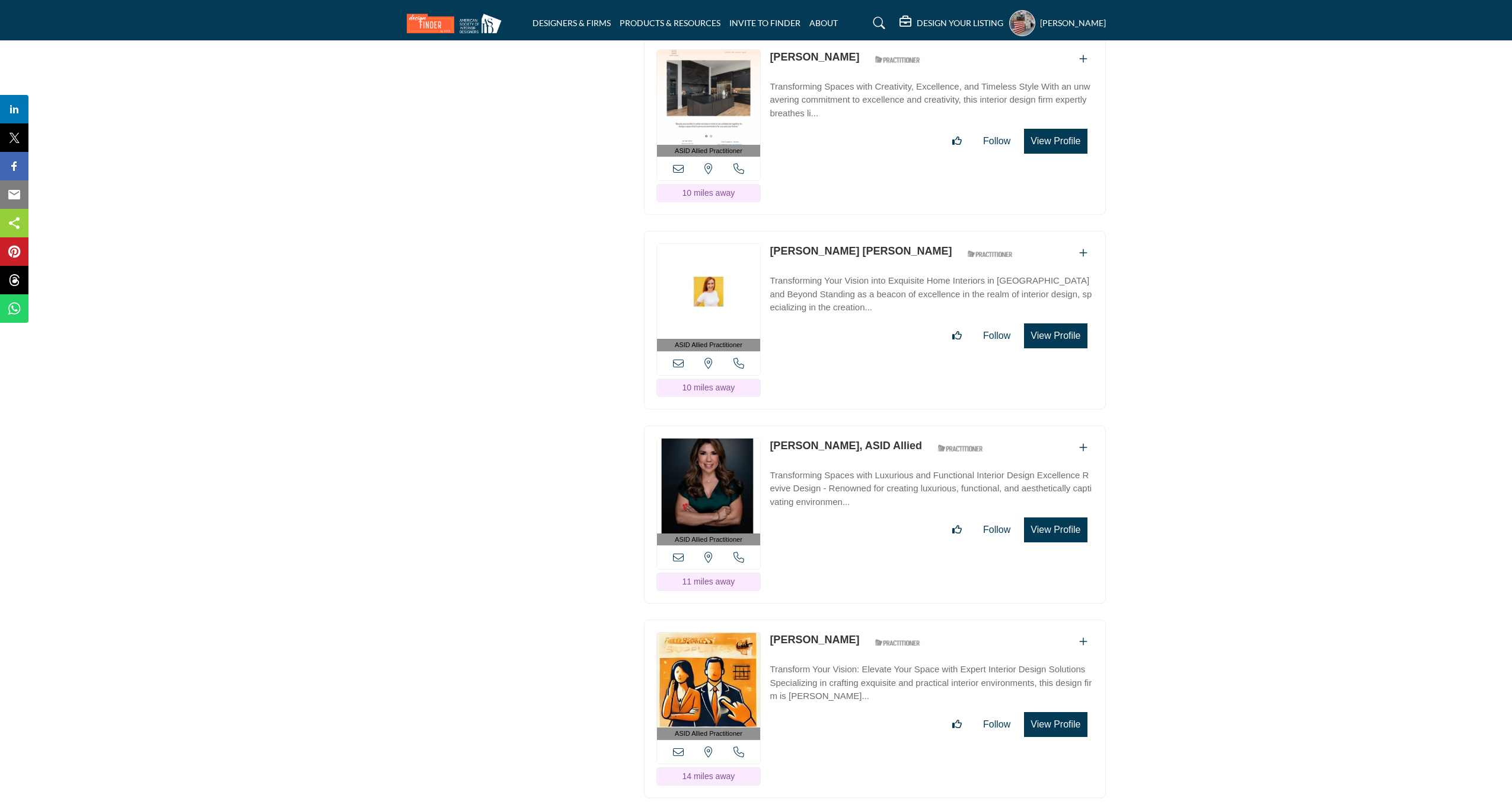
scroll to position [7147, 0]
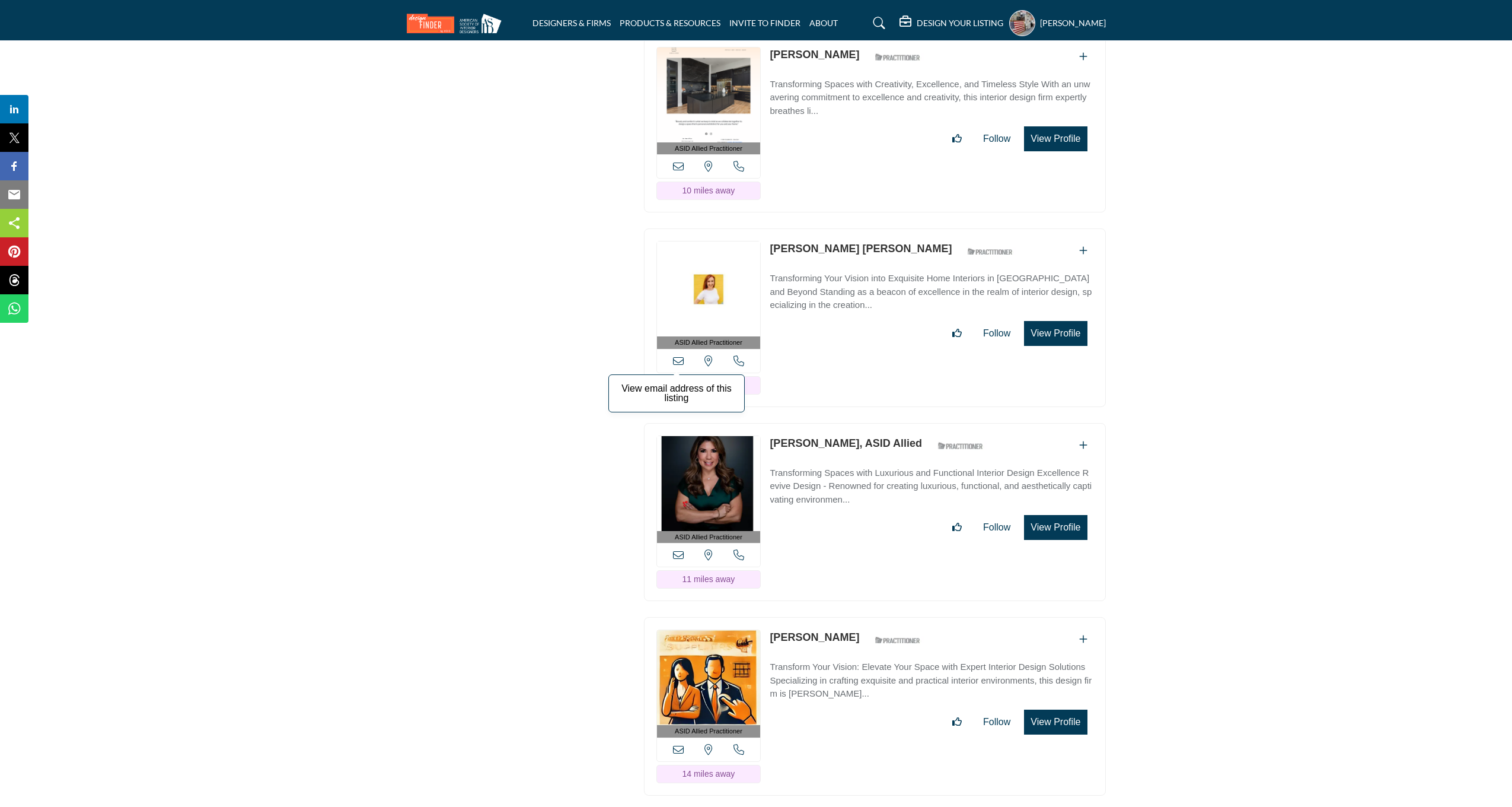
click at [676, 357] on icon at bounding box center [678, 360] width 11 height 11
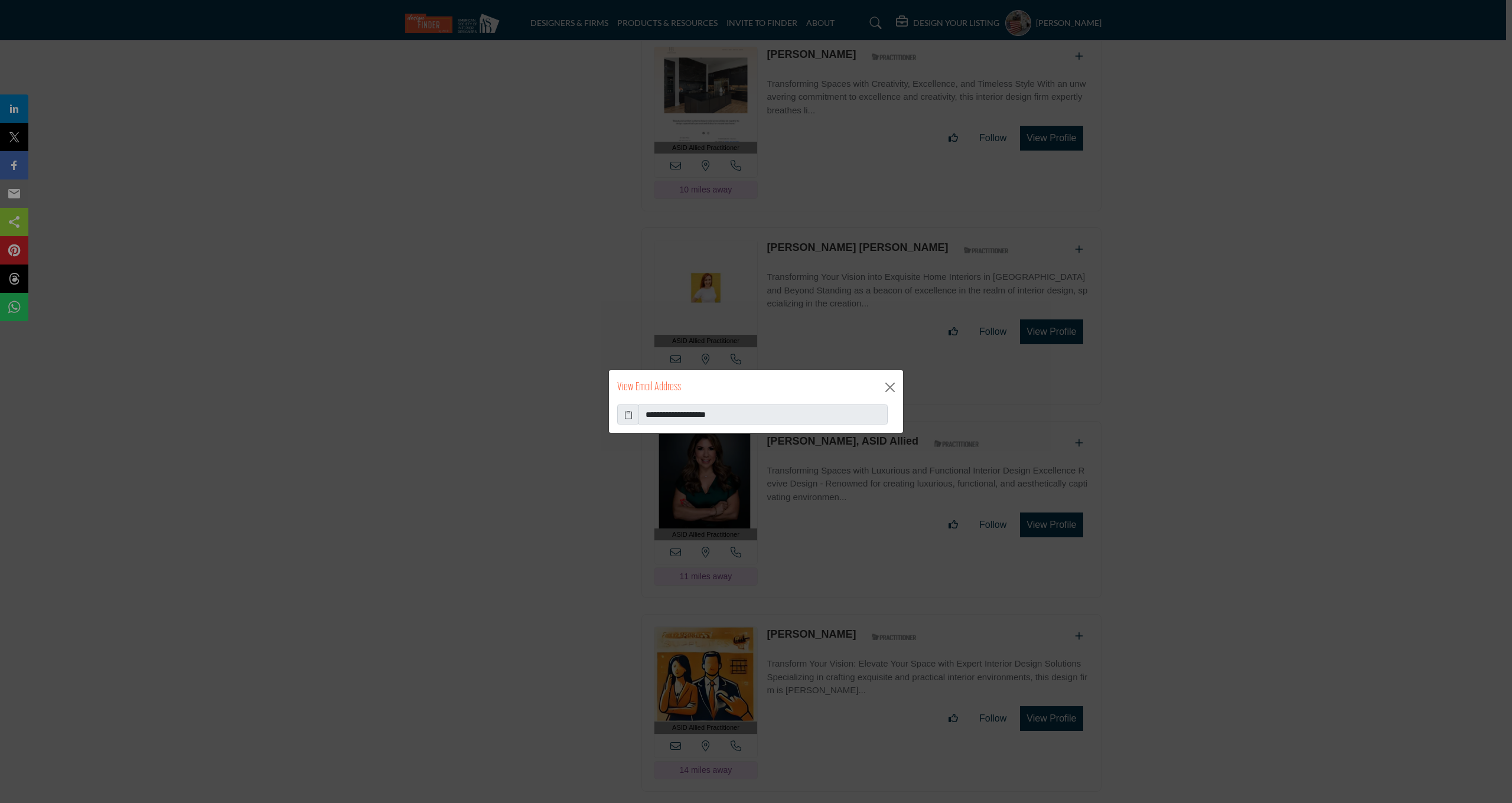
click at [634, 413] on span at bounding box center [628, 415] width 22 height 20
click at [625, 415] on icon at bounding box center [629, 415] width 8 height 13
click at [888, 393] on button "Close" at bounding box center [890, 387] width 18 height 18
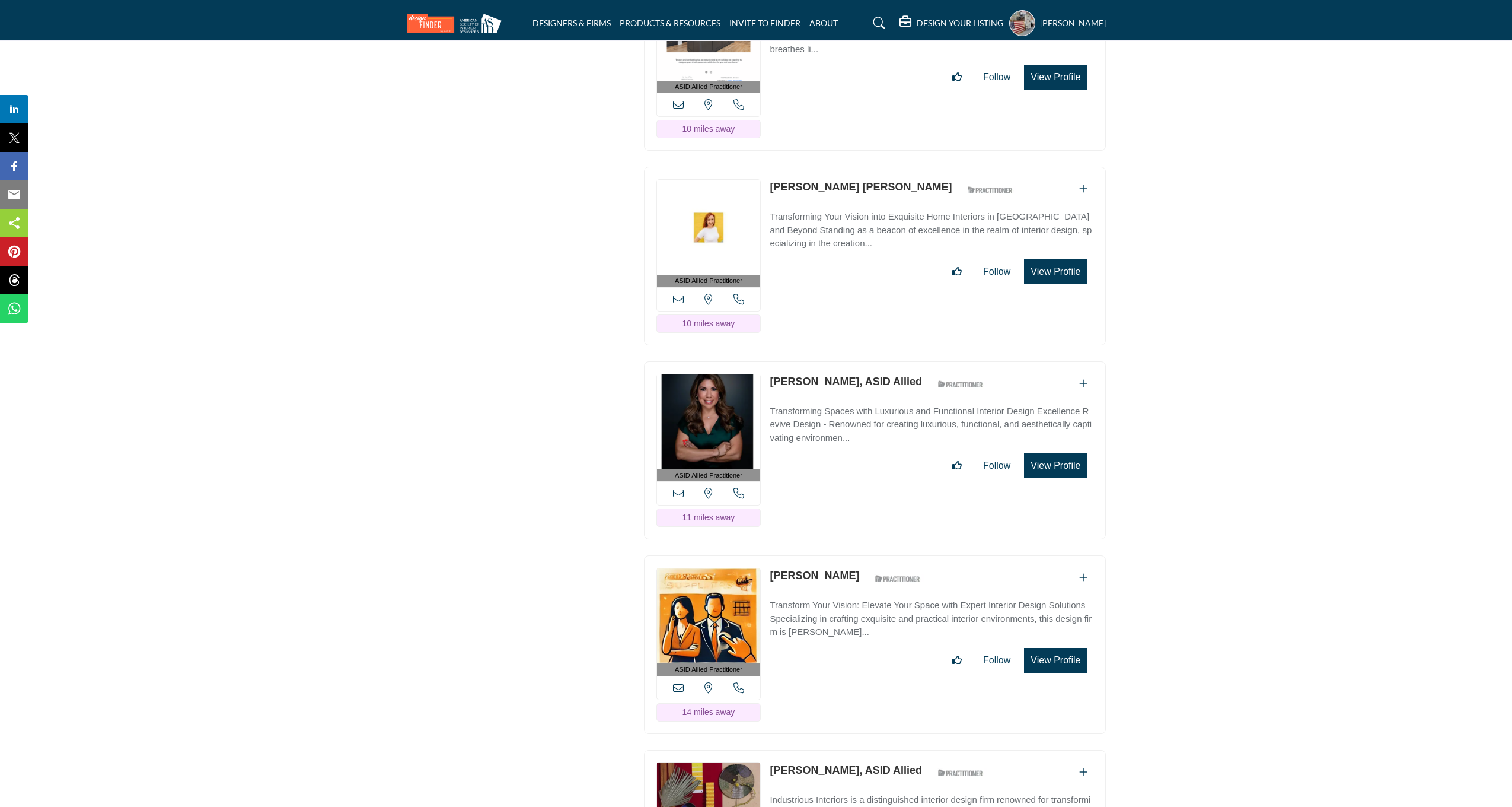
scroll to position [7282, 0]
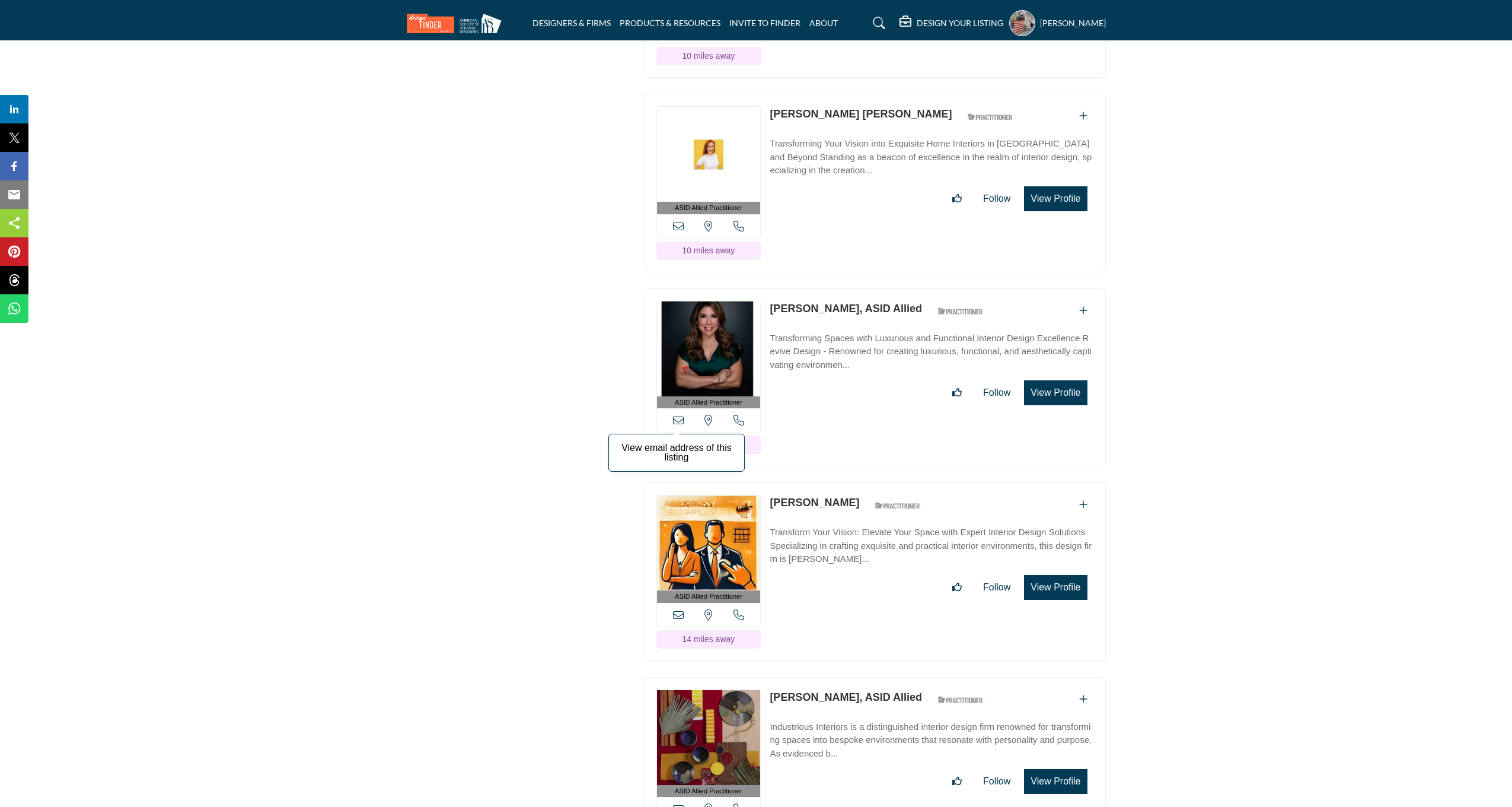
click at [678, 416] on icon at bounding box center [678, 420] width 11 height 11
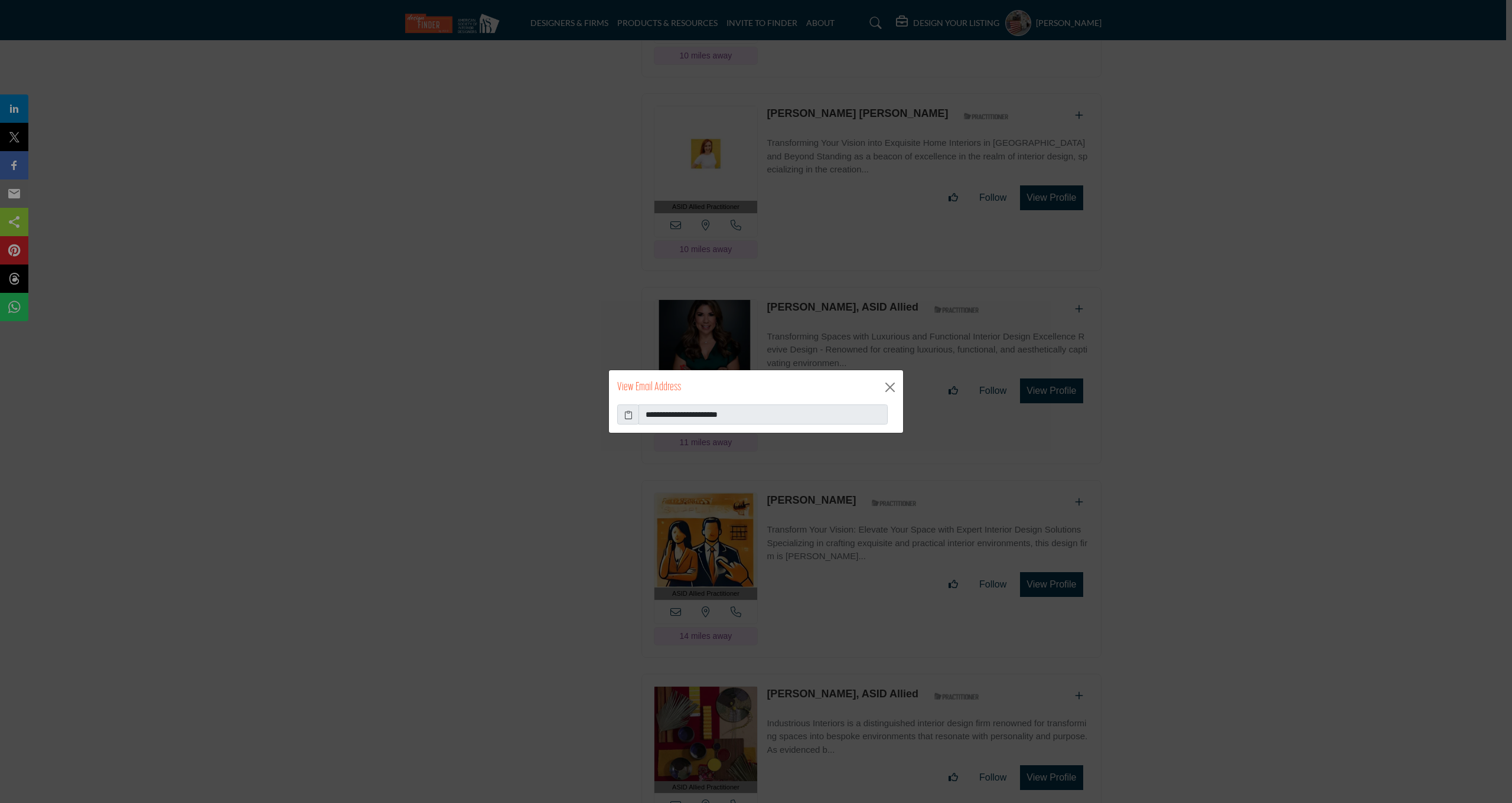
click at [631, 415] on icon at bounding box center [629, 415] width 8 height 13
click at [889, 389] on button "Close" at bounding box center [890, 387] width 18 height 18
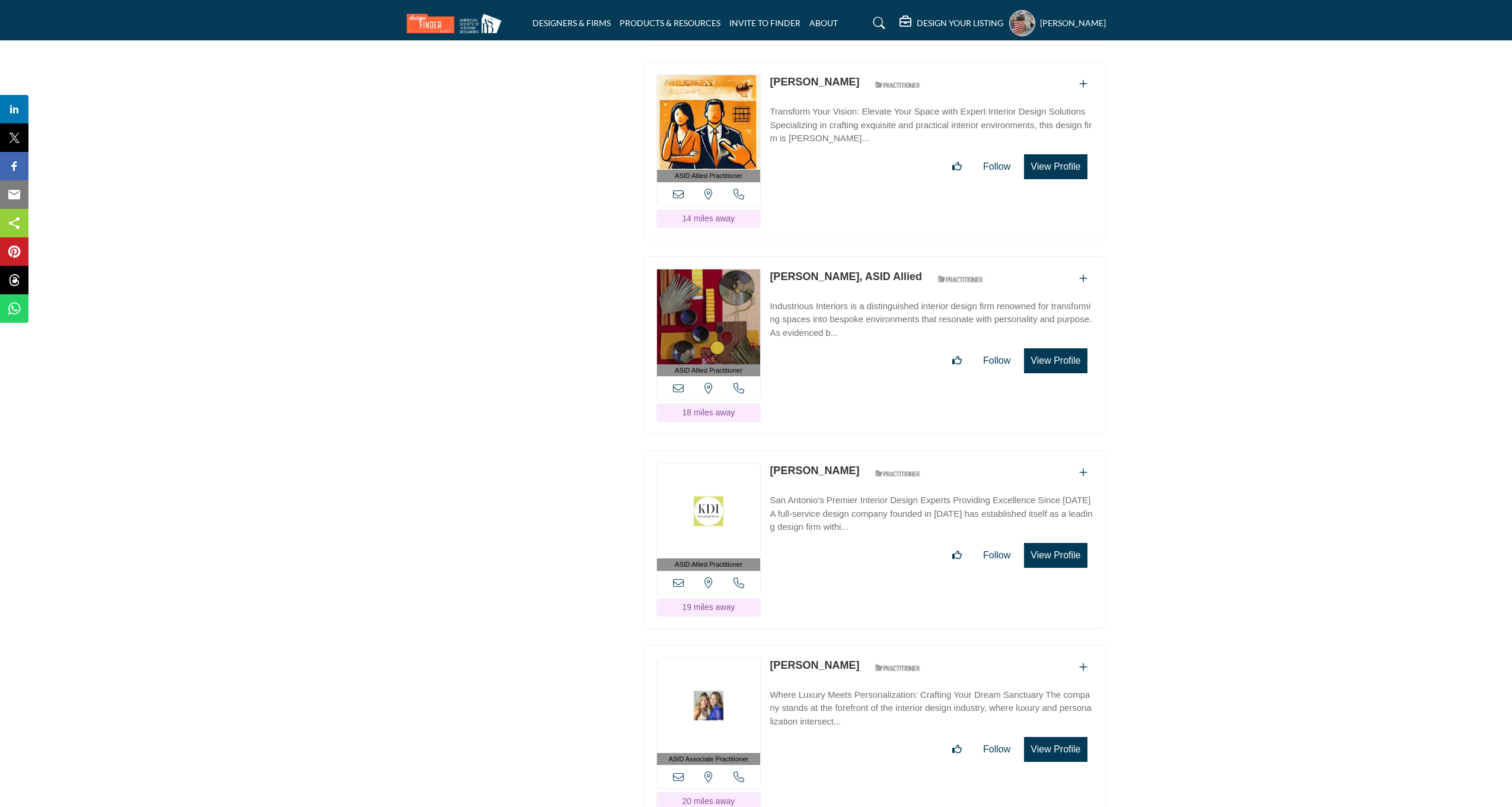
scroll to position [7718, 0]
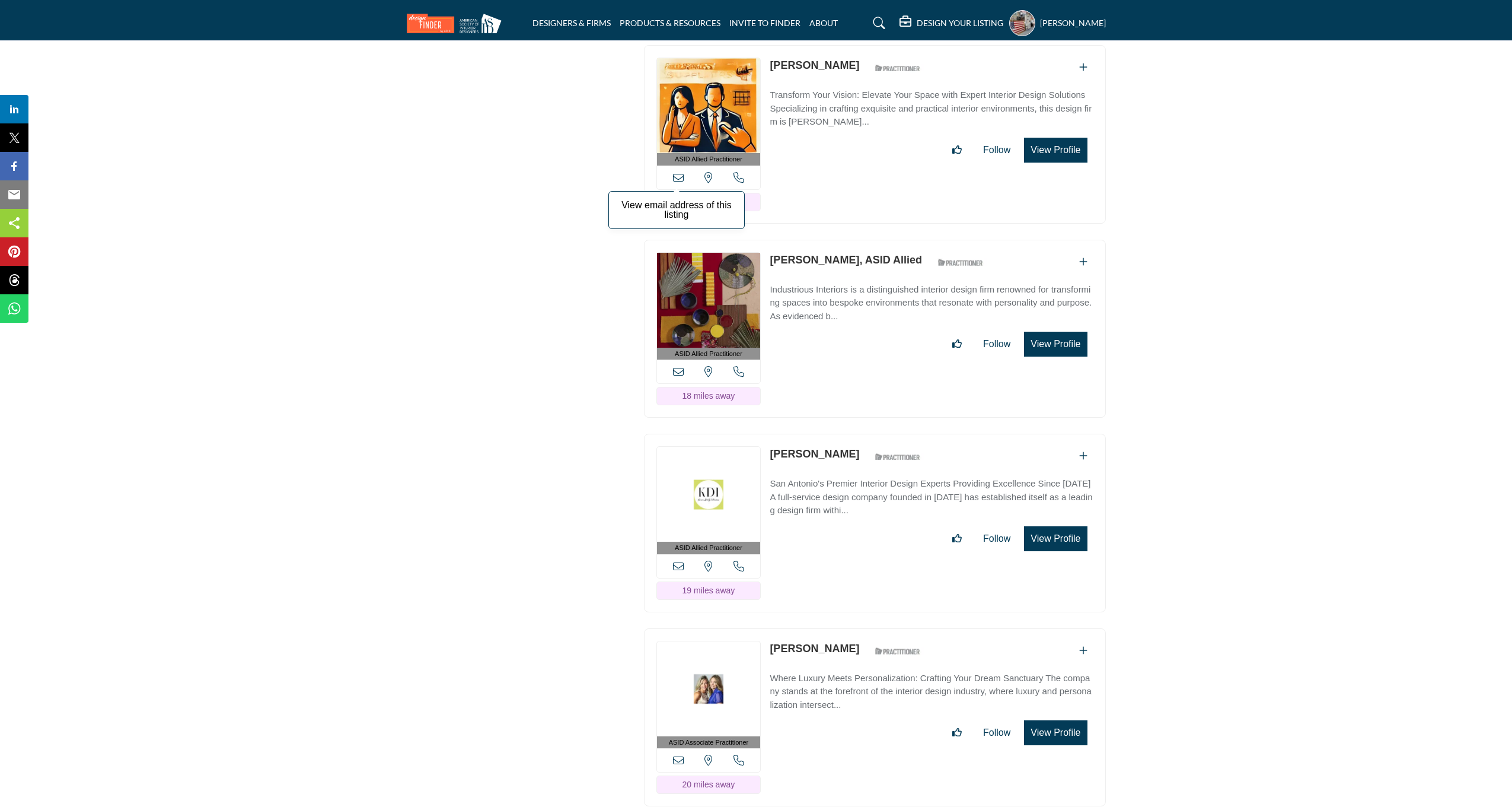
click at [673, 172] on icon at bounding box center [678, 177] width 11 height 11
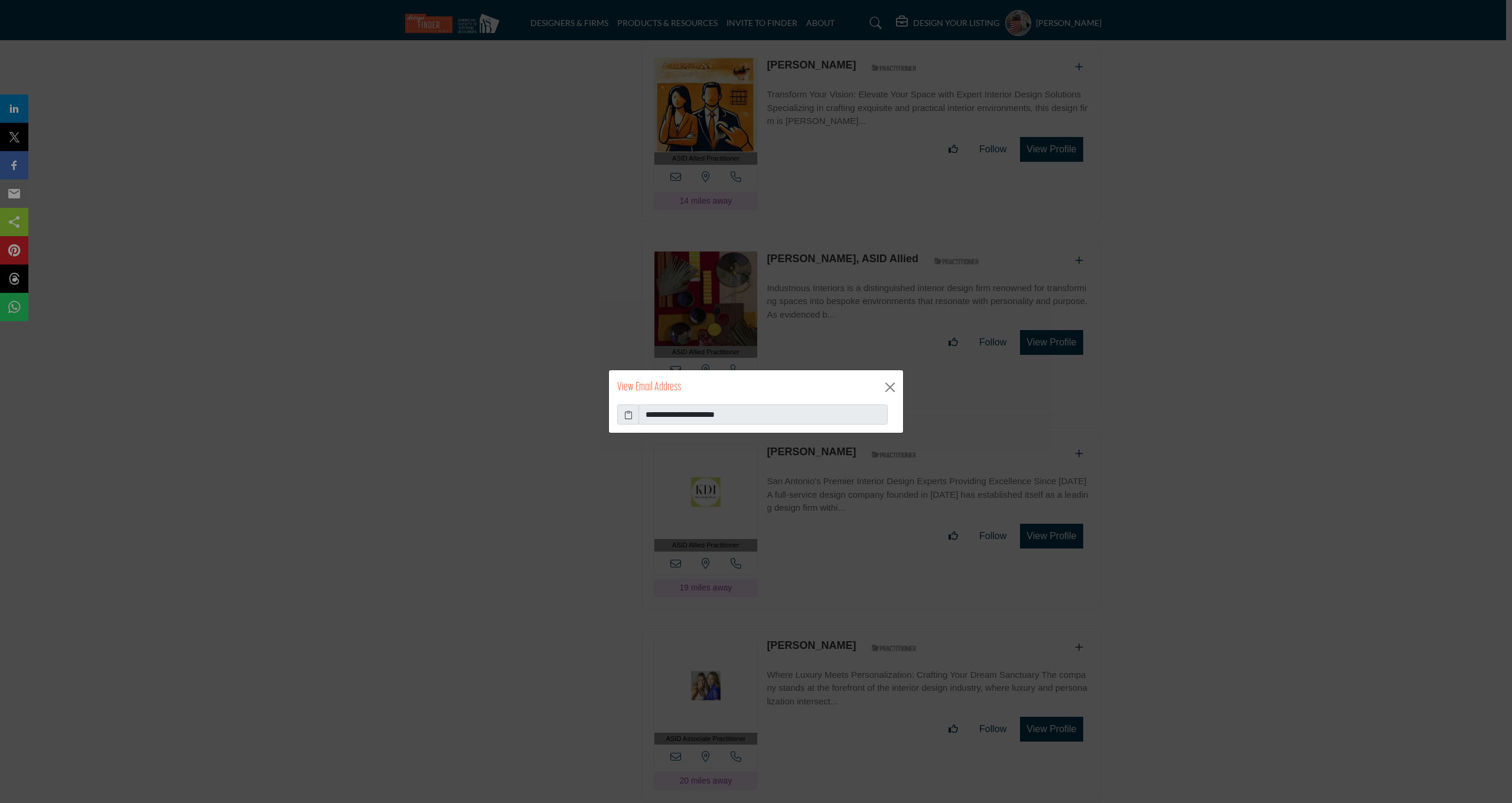
click at [628, 417] on icon at bounding box center [629, 415] width 8 height 13
click at [895, 389] on button "Close" at bounding box center [890, 387] width 18 height 18
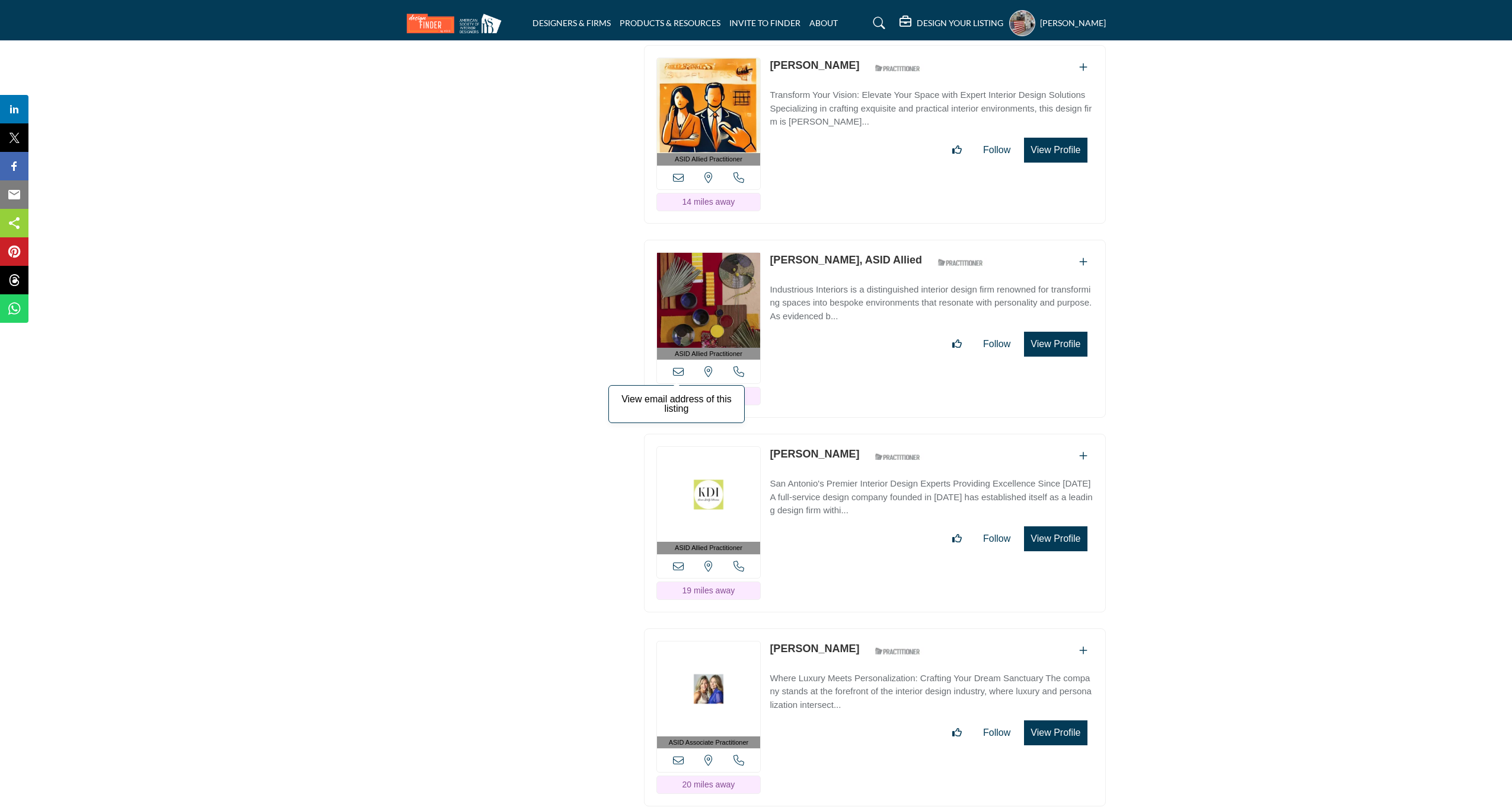
click at [673, 366] on icon at bounding box center [678, 371] width 11 height 11
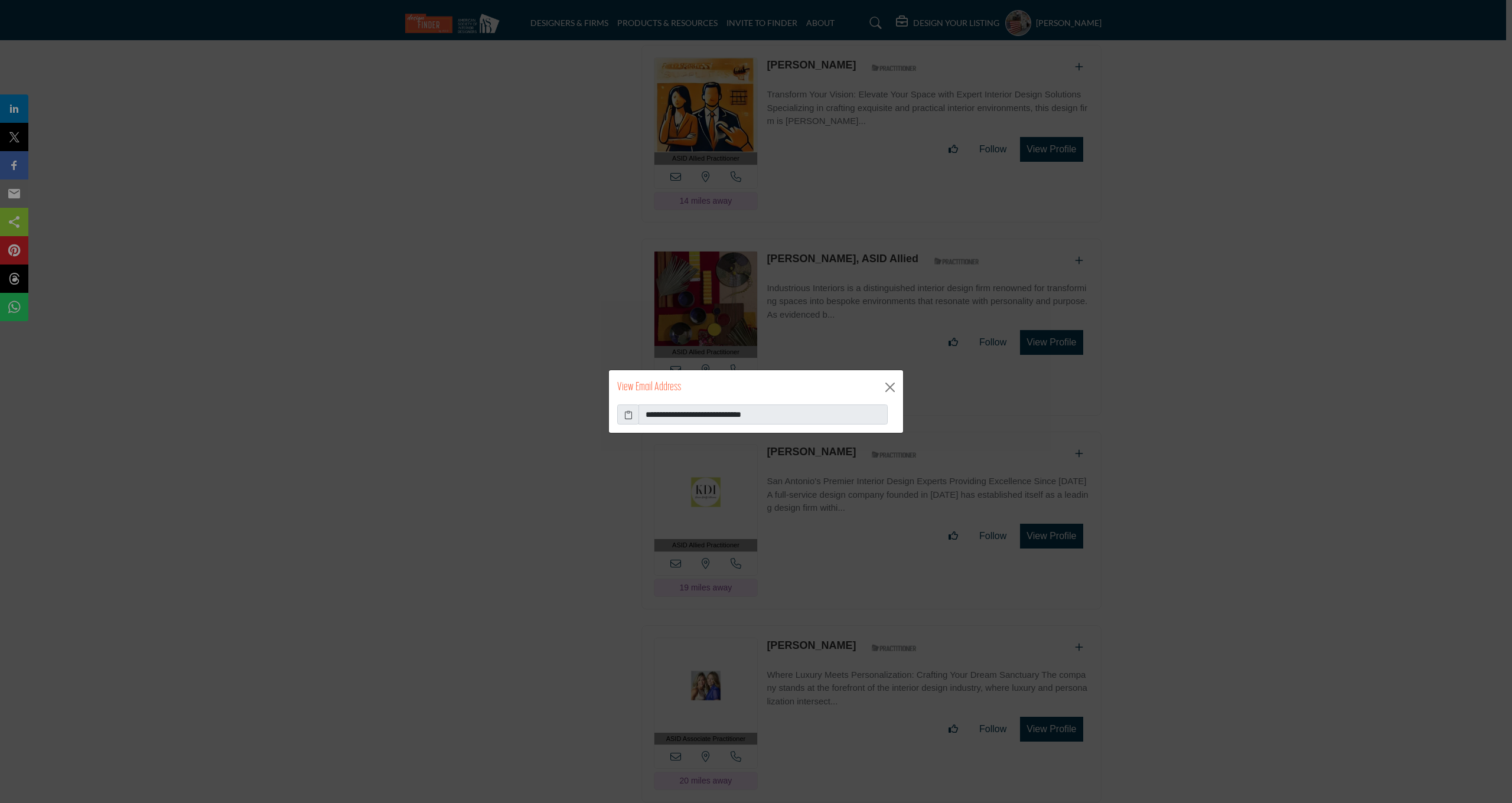
click at [626, 415] on icon at bounding box center [629, 415] width 8 height 13
click at [890, 391] on button "Close" at bounding box center [890, 387] width 18 height 18
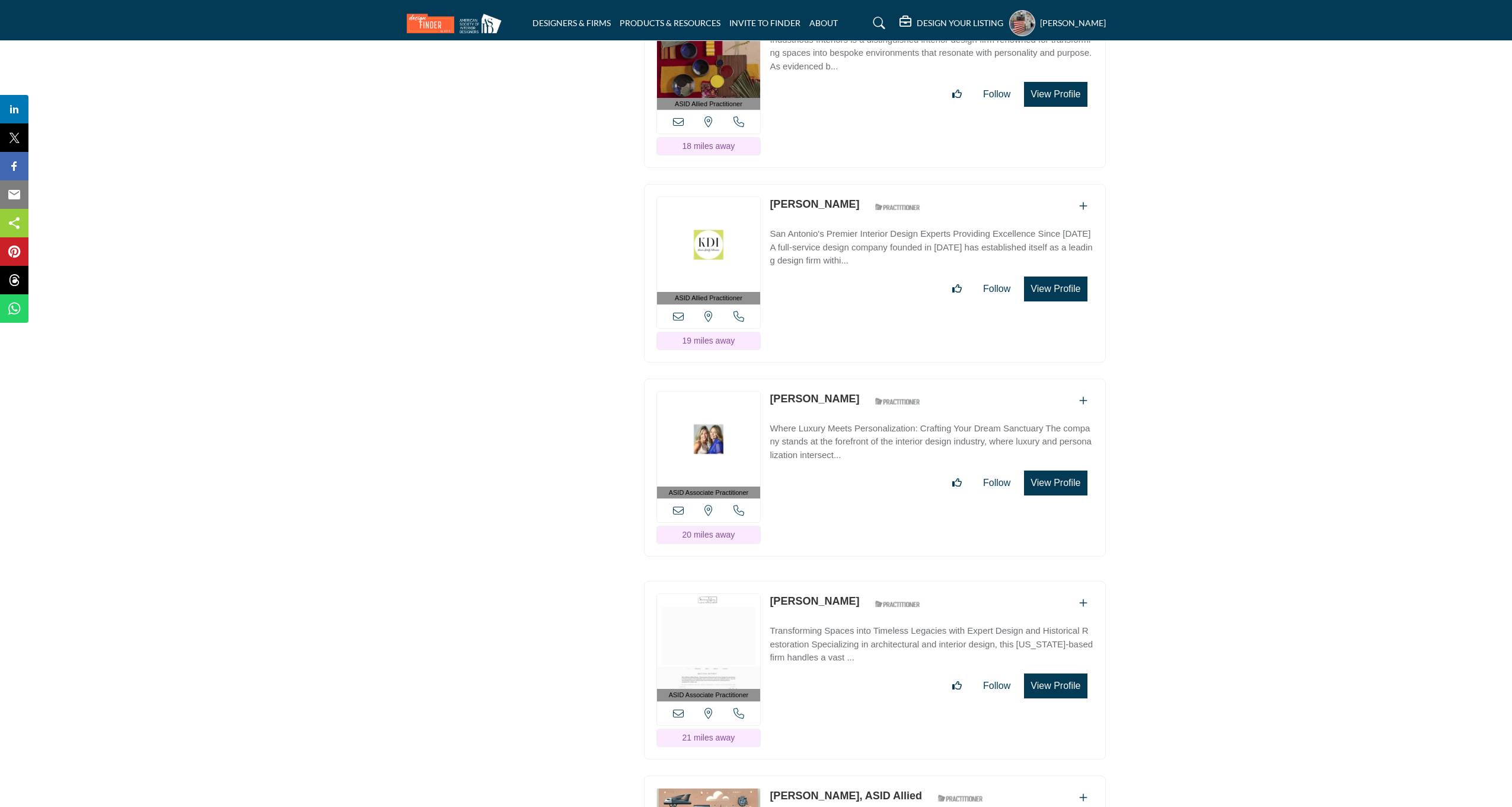
scroll to position [8075, 0]
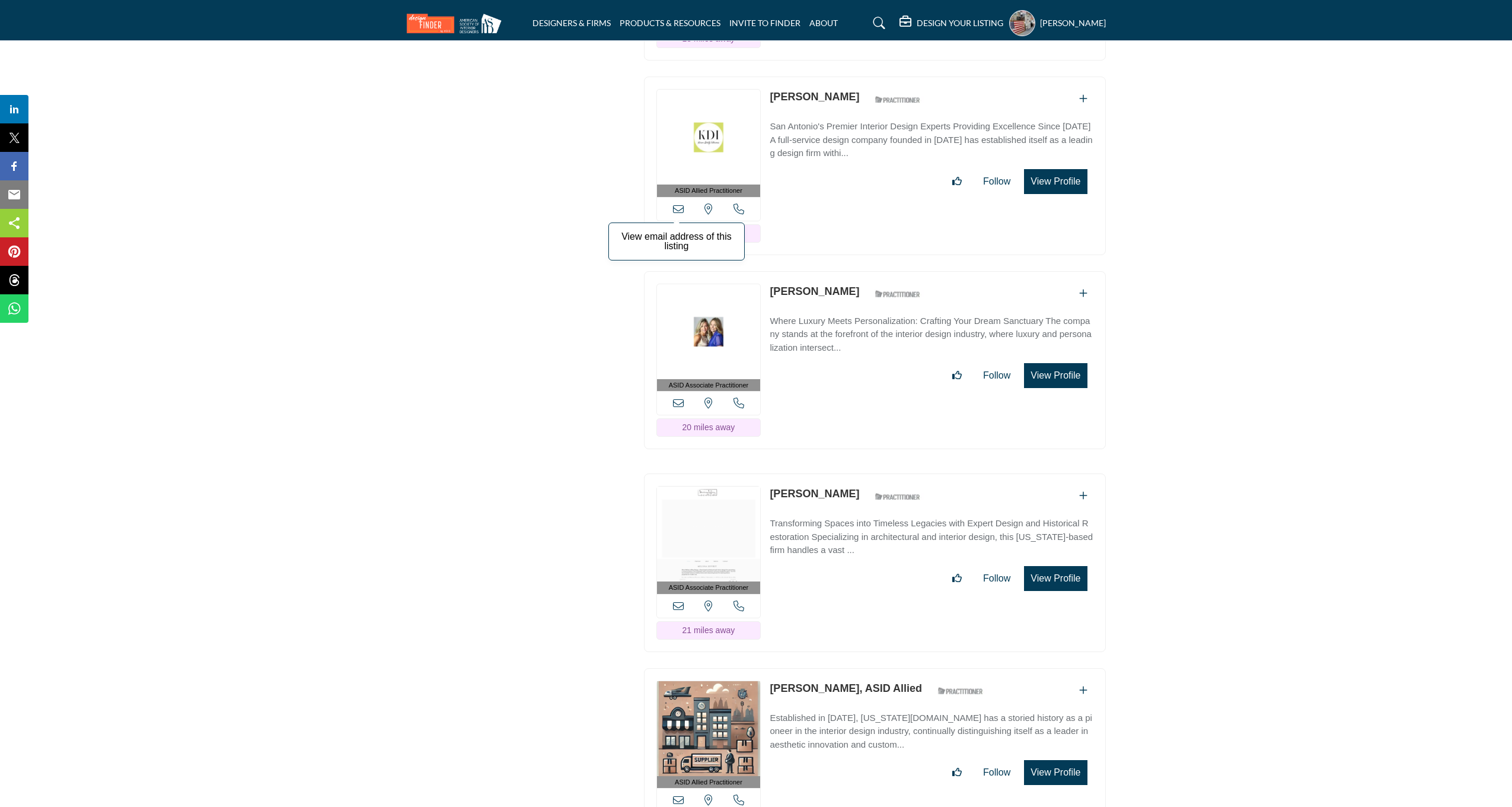
click at [681, 203] on icon at bounding box center [678, 208] width 11 height 11
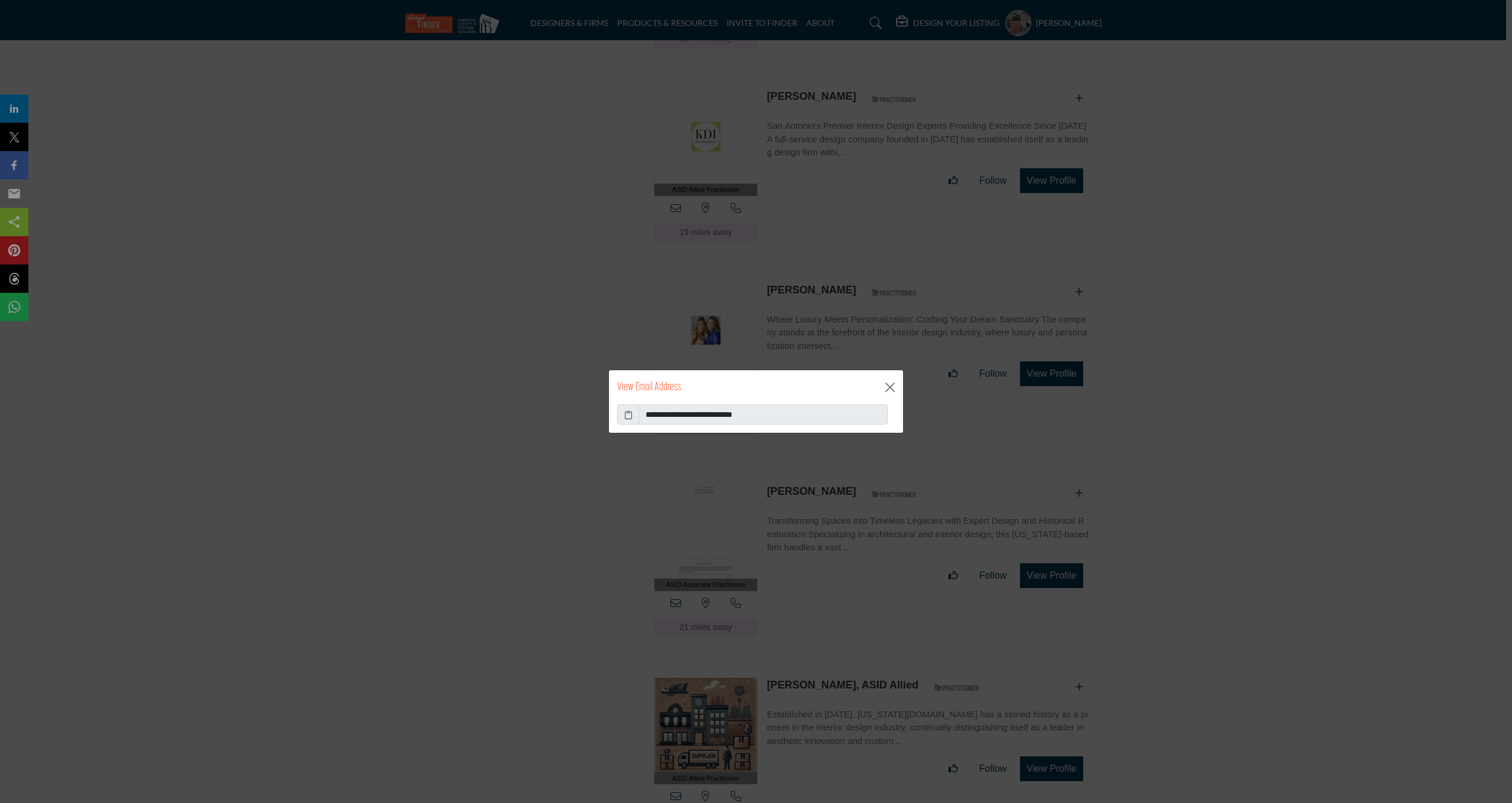
click at [629, 414] on icon at bounding box center [629, 415] width 8 height 13
click at [887, 385] on button "Close" at bounding box center [890, 387] width 18 height 18
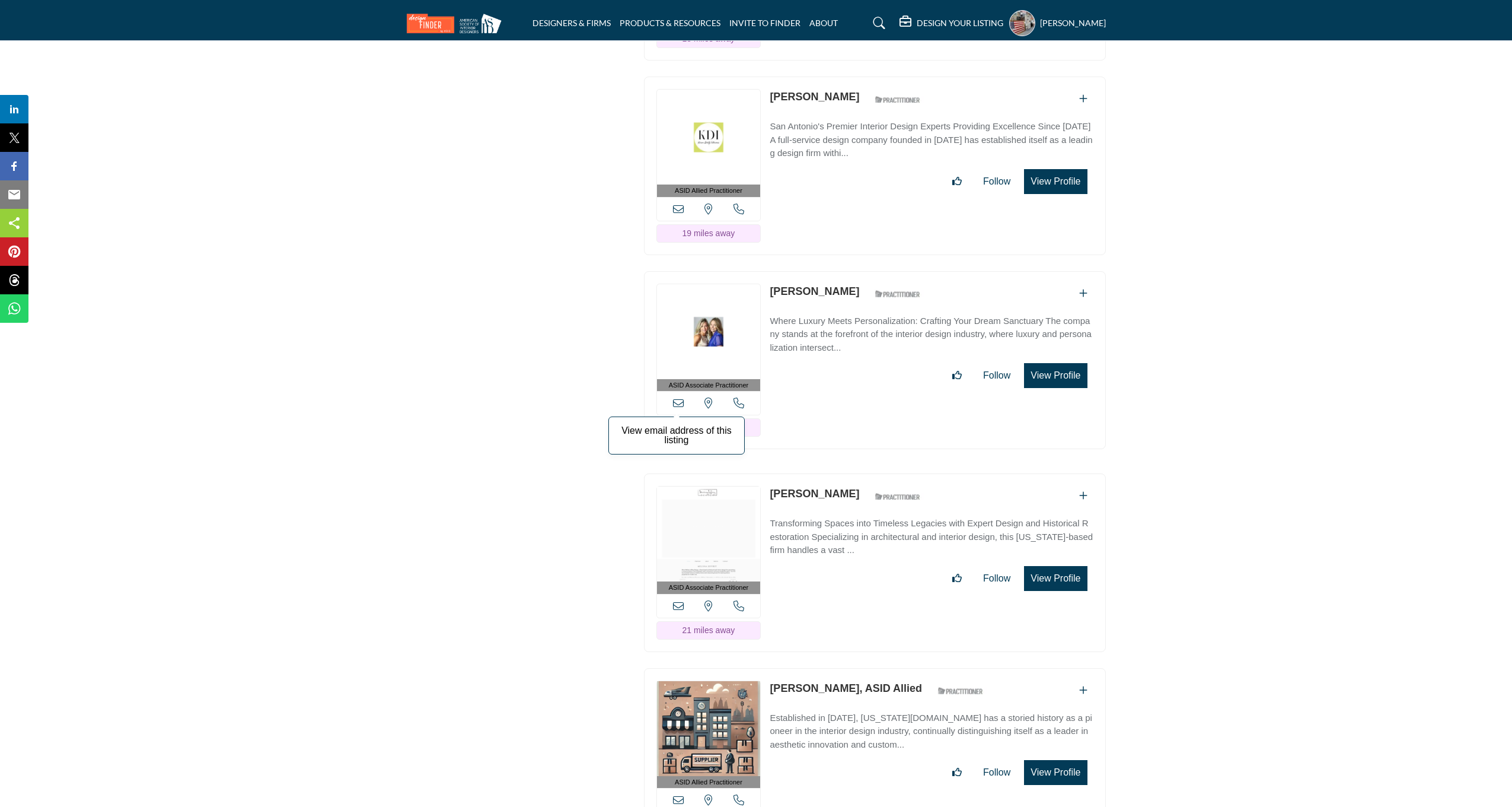
click at [678, 397] on icon at bounding box center [678, 402] width 11 height 11
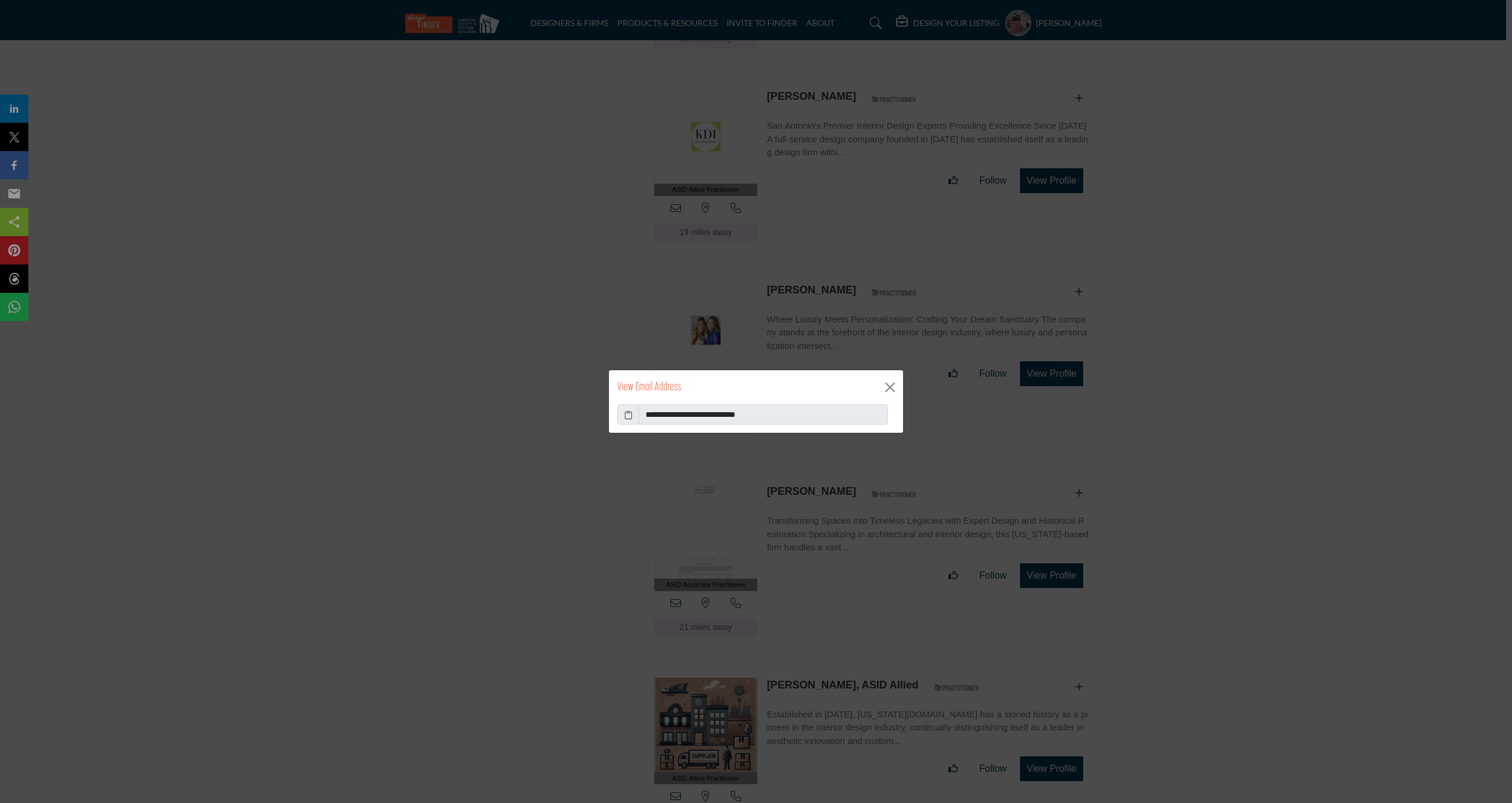
click at [629, 413] on icon at bounding box center [629, 415] width 8 height 13
click at [882, 391] on button "Close" at bounding box center [890, 387] width 18 height 18
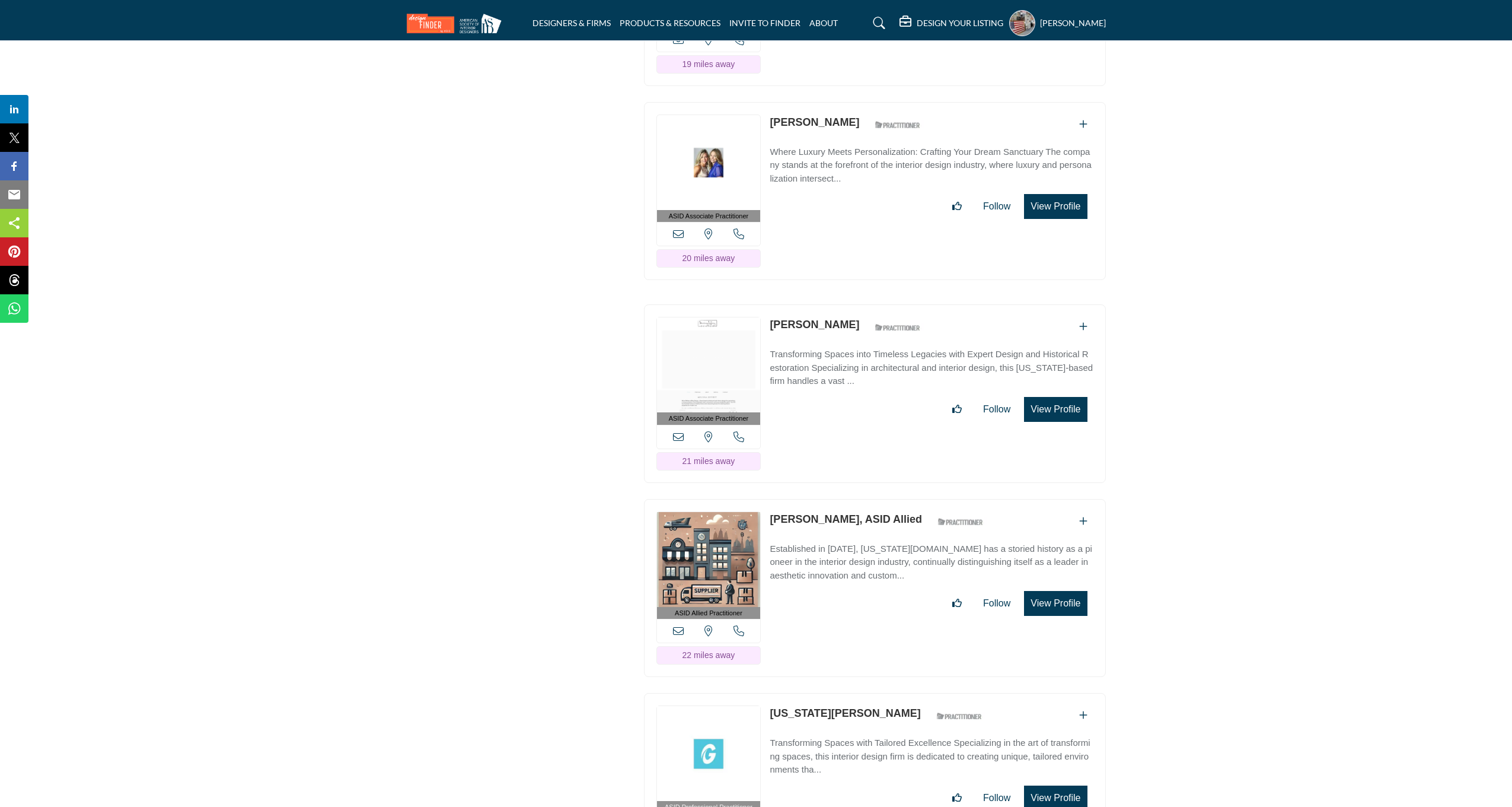
scroll to position [8289, 0]
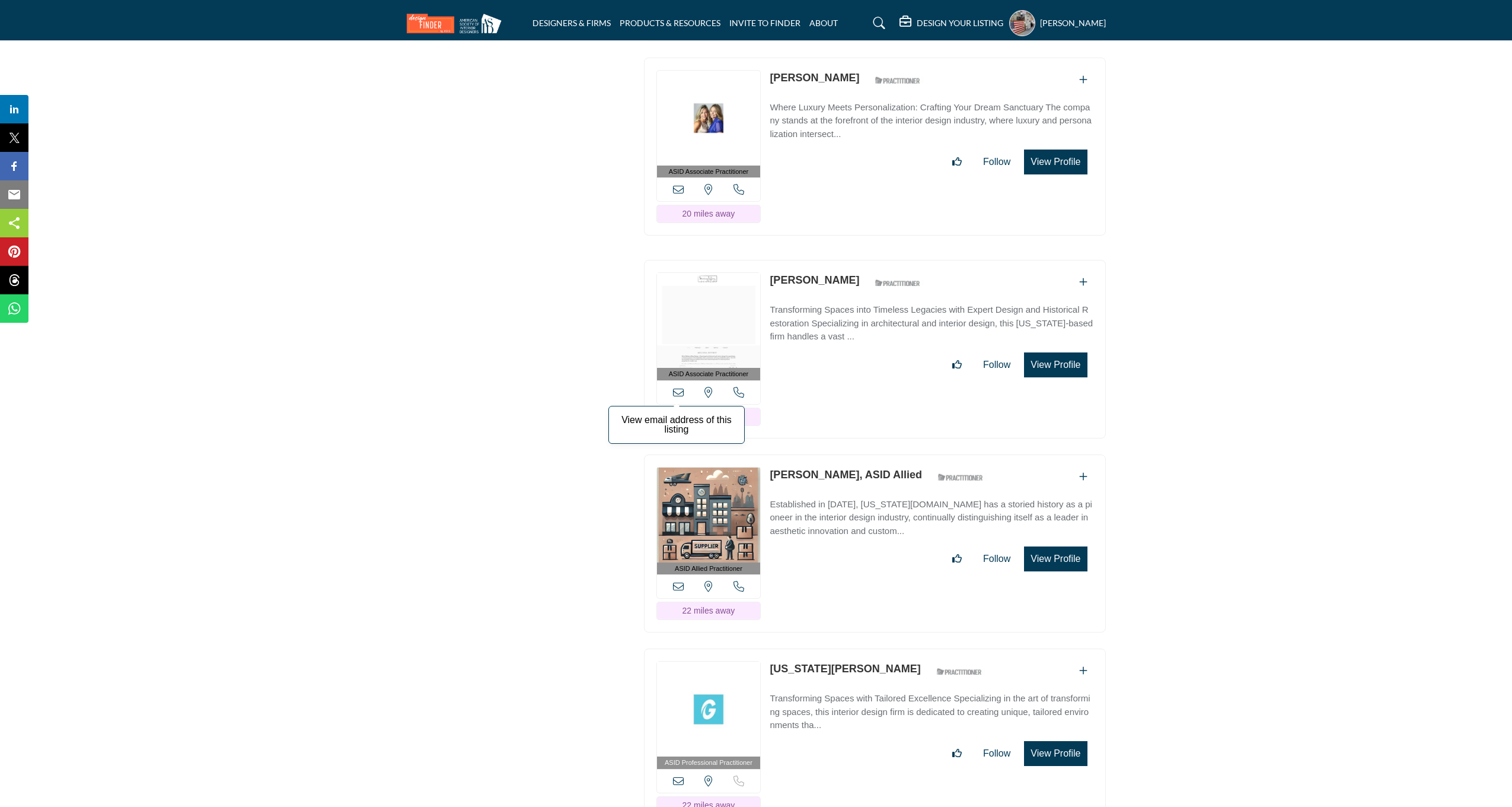
click at [678, 387] on icon at bounding box center [678, 392] width 11 height 11
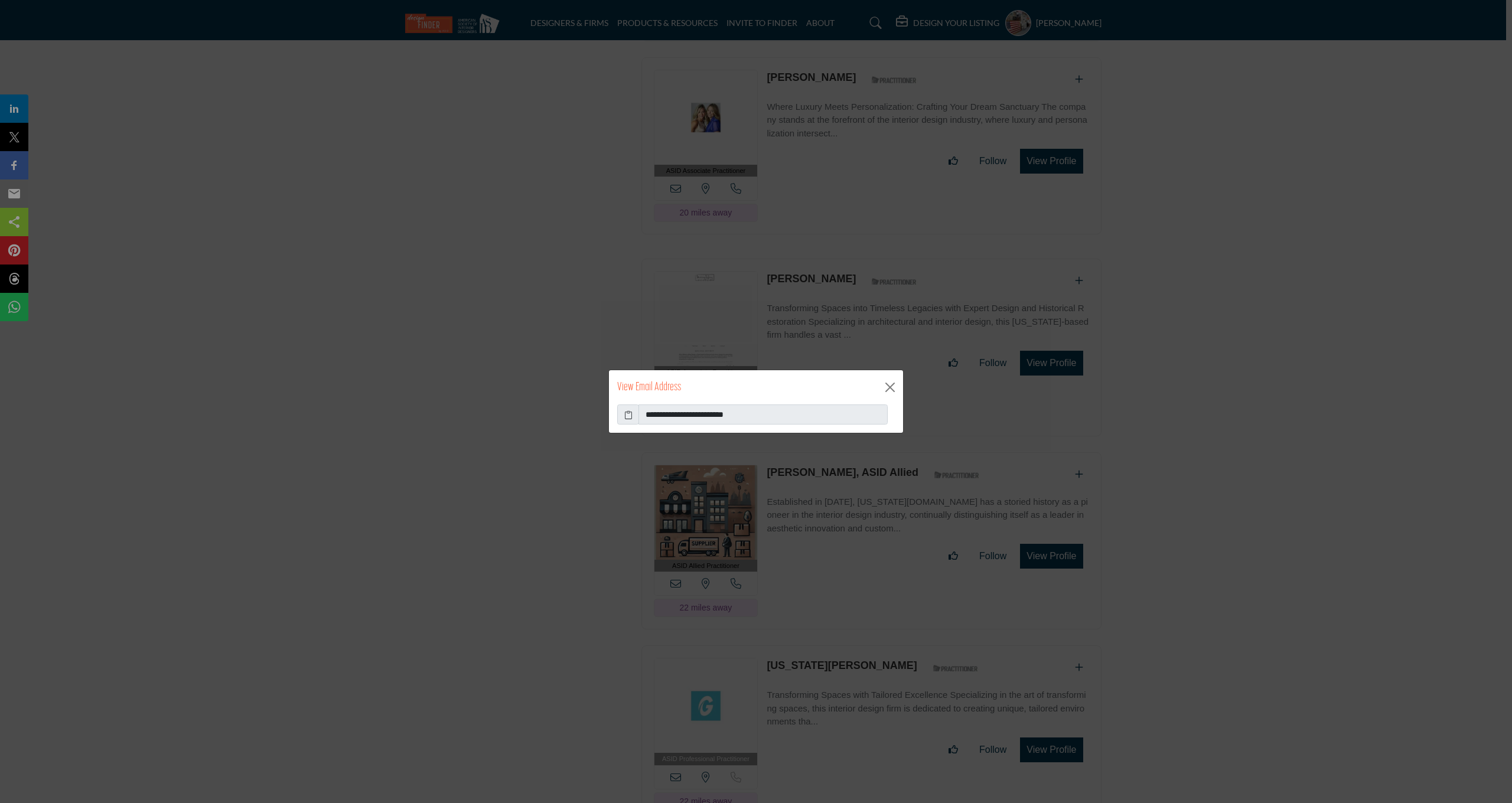
click at [628, 415] on icon at bounding box center [629, 415] width 8 height 13
click at [891, 388] on button "Close" at bounding box center [890, 387] width 18 height 18
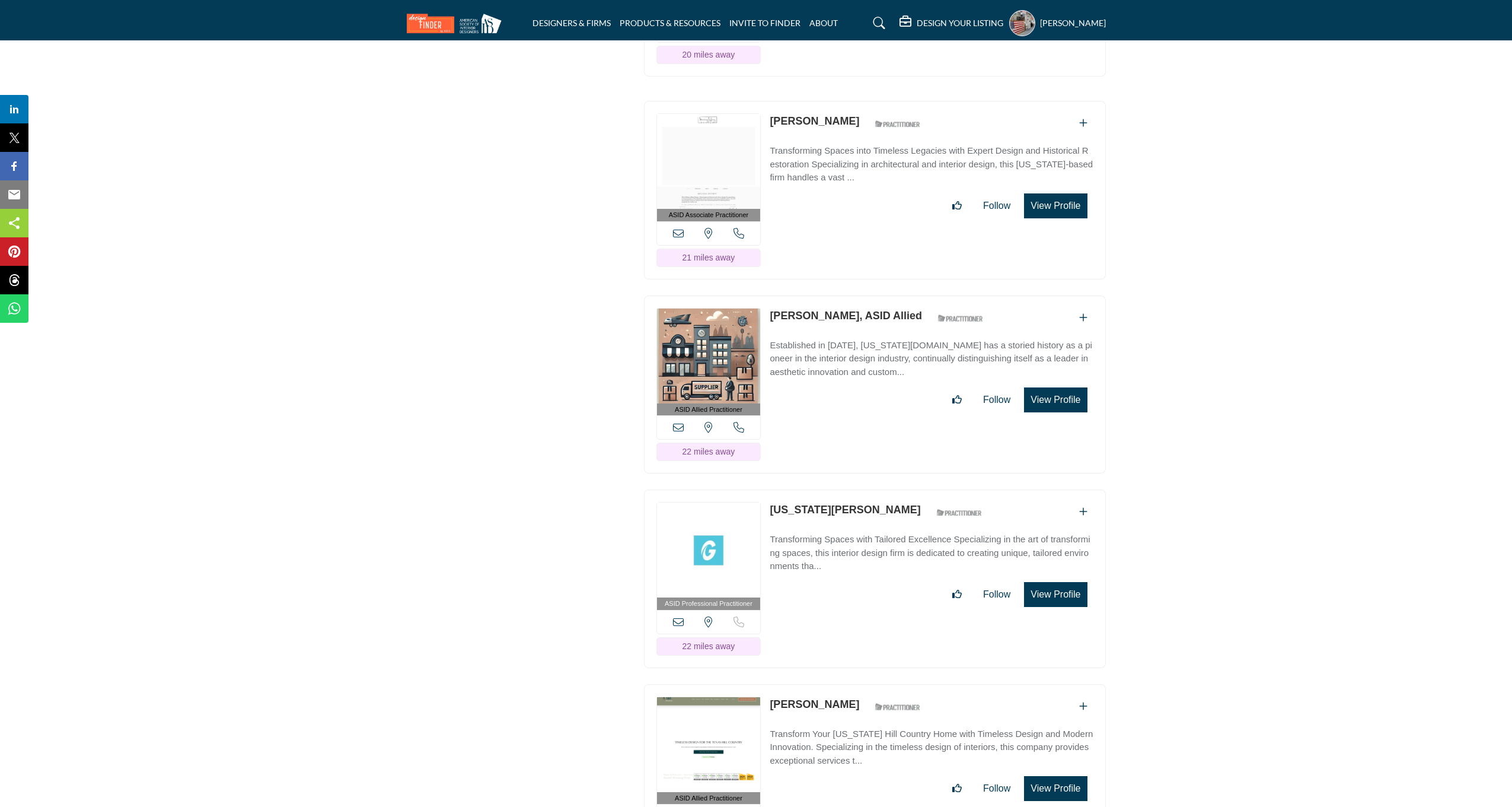
scroll to position [8618, 0]
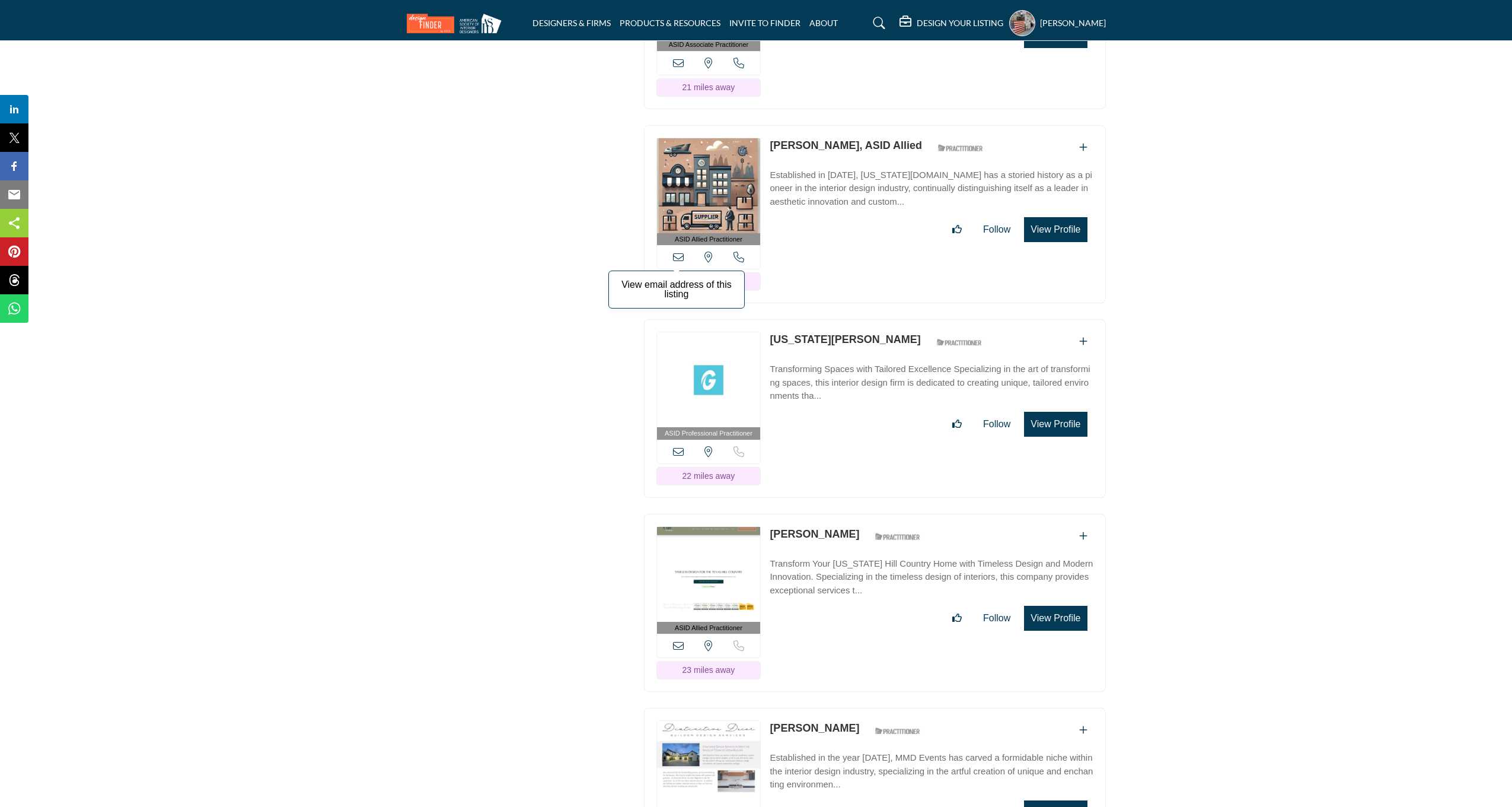
click at [681, 251] on icon at bounding box center [678, 256] width 11 height 11
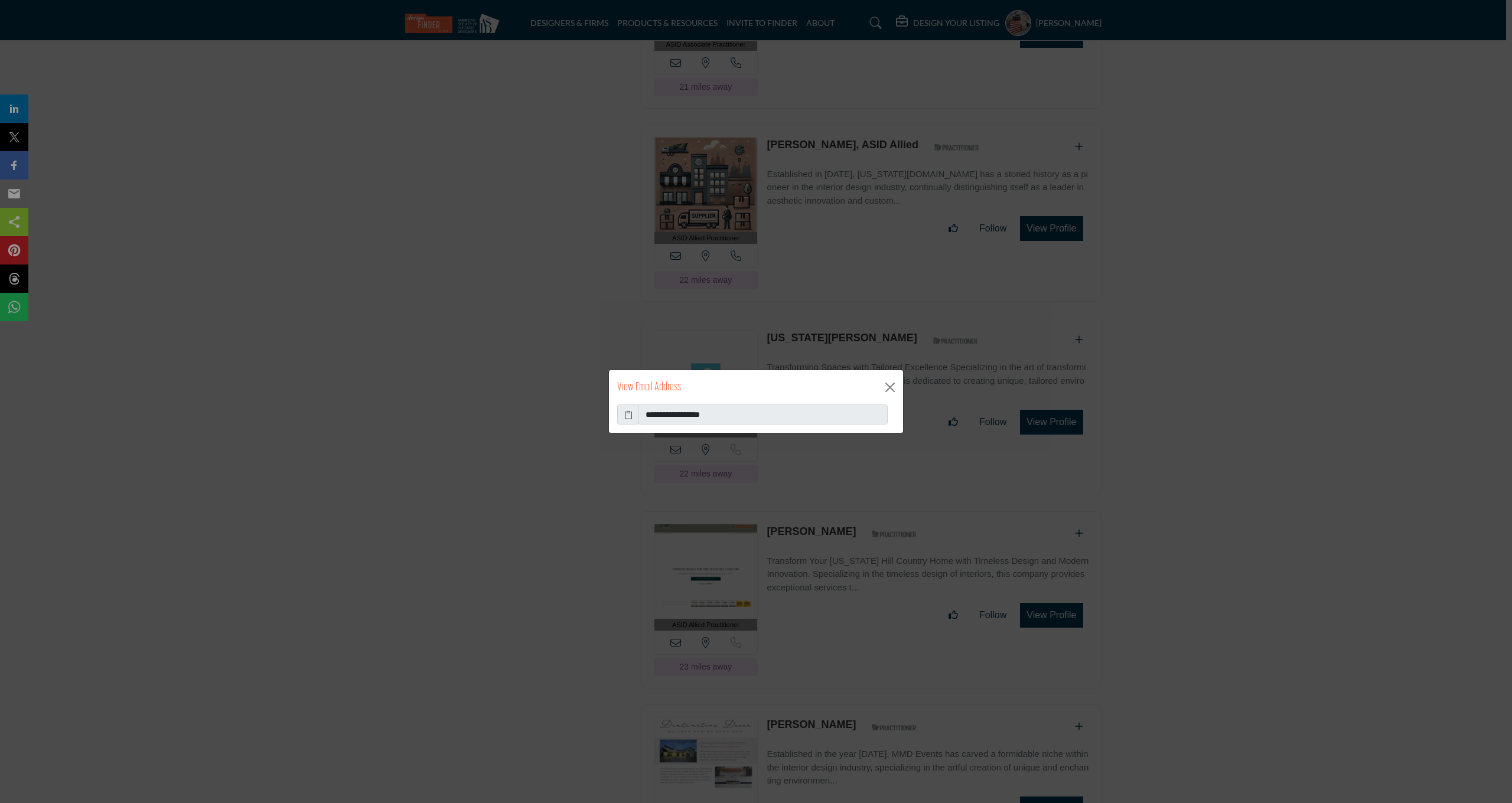
click at [622, 407] on span at bounding box center [628, 415] width 22 height 20
click at [625, 416] on icon at bounding box center [629, 415] width 8 height 13
click at [872, 381] on div "View Email Address" at bounding box center [756, 387] width 294 height 34
click at [890, 383] on button "Close" at bounding box center [890, 387] width 18 height 18
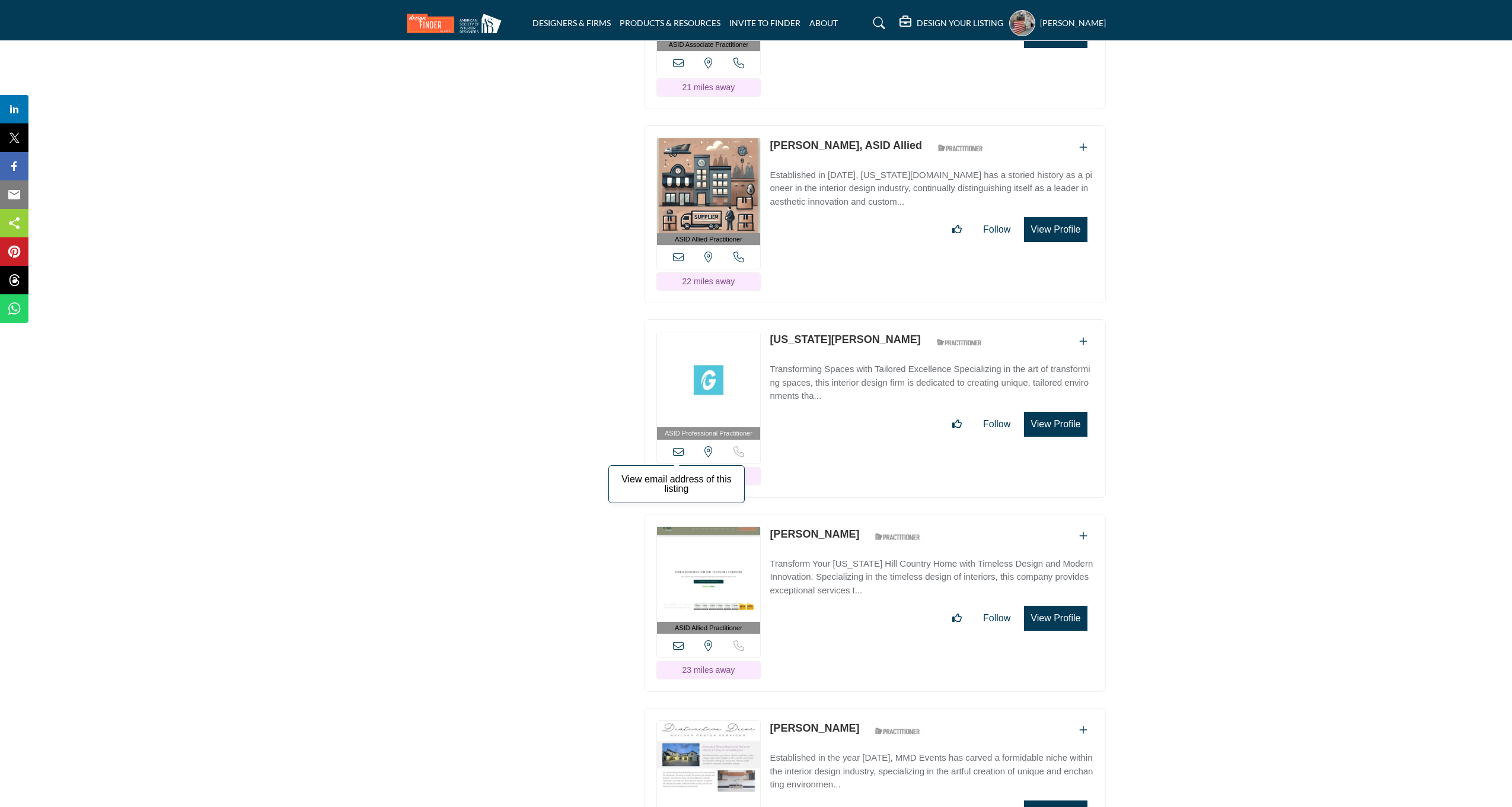
click at [674, 446] on icon at bounding box center [678, 451] width 11 height 11
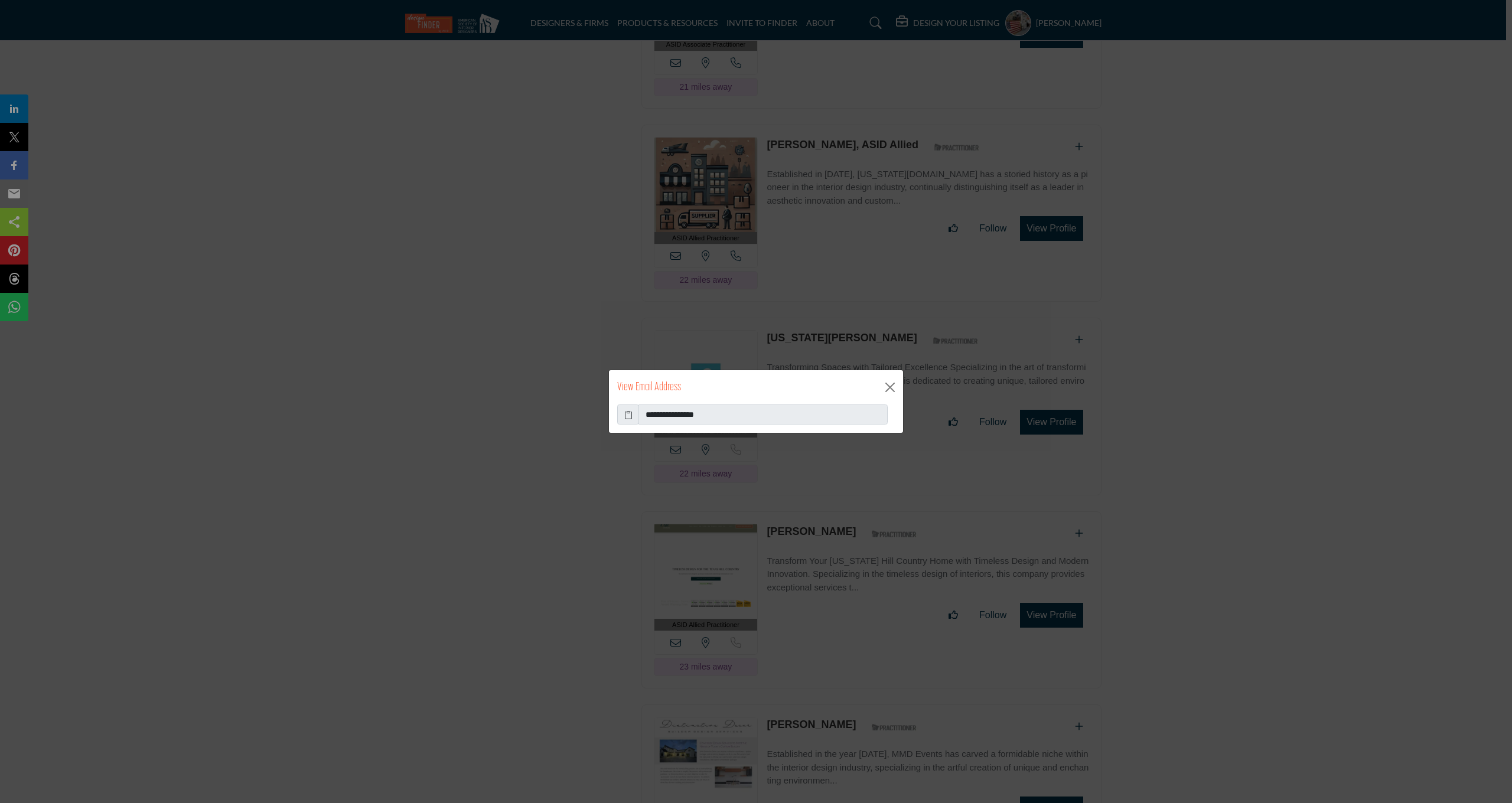
click at [630, 417] on icon at bounding box center [629, 415] width 8 height 13
click at [897, 378] on button "Close" at bounding box center [890, 387] width 18 height 18
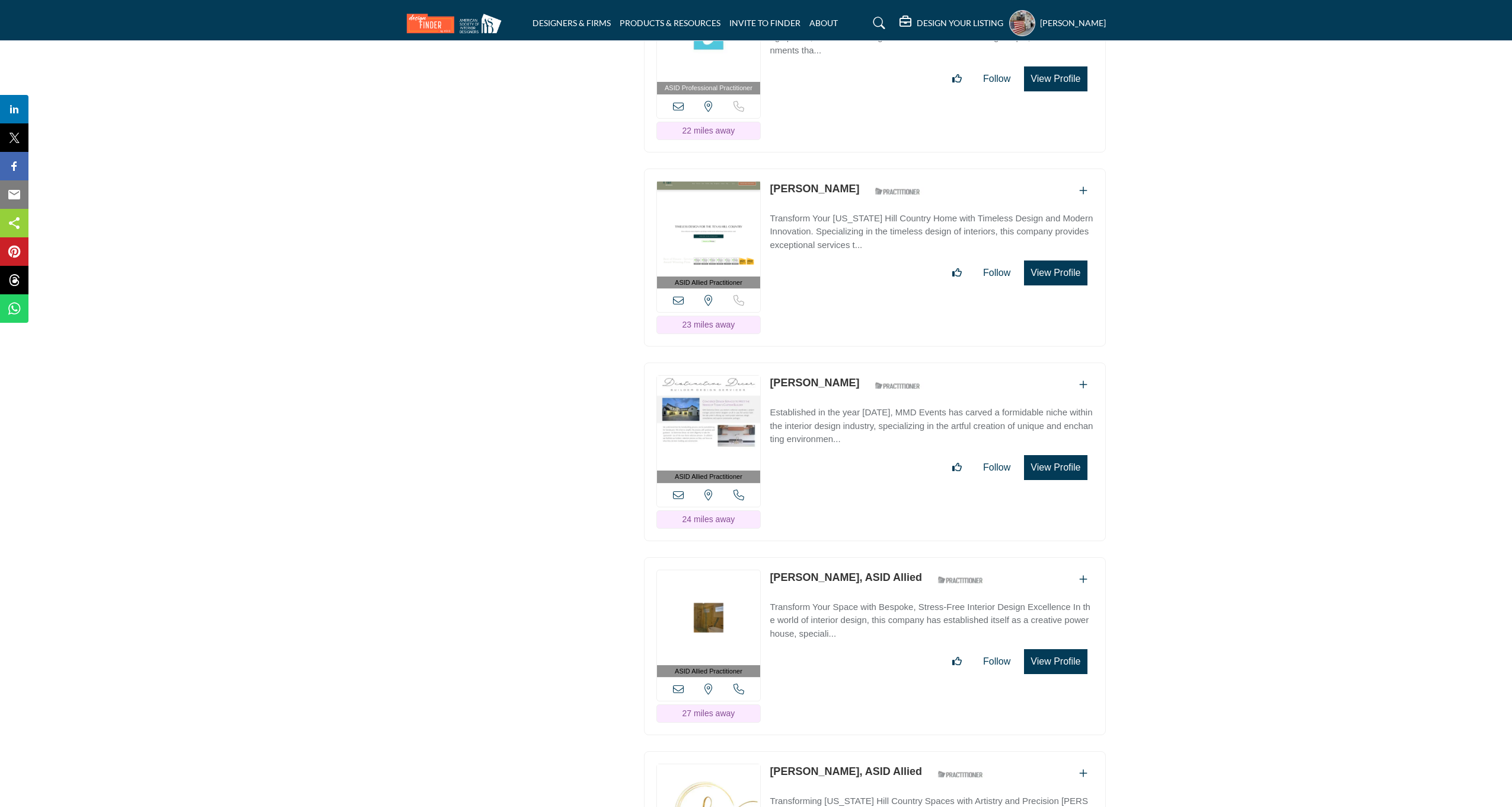
scroll to position [9005, 0]
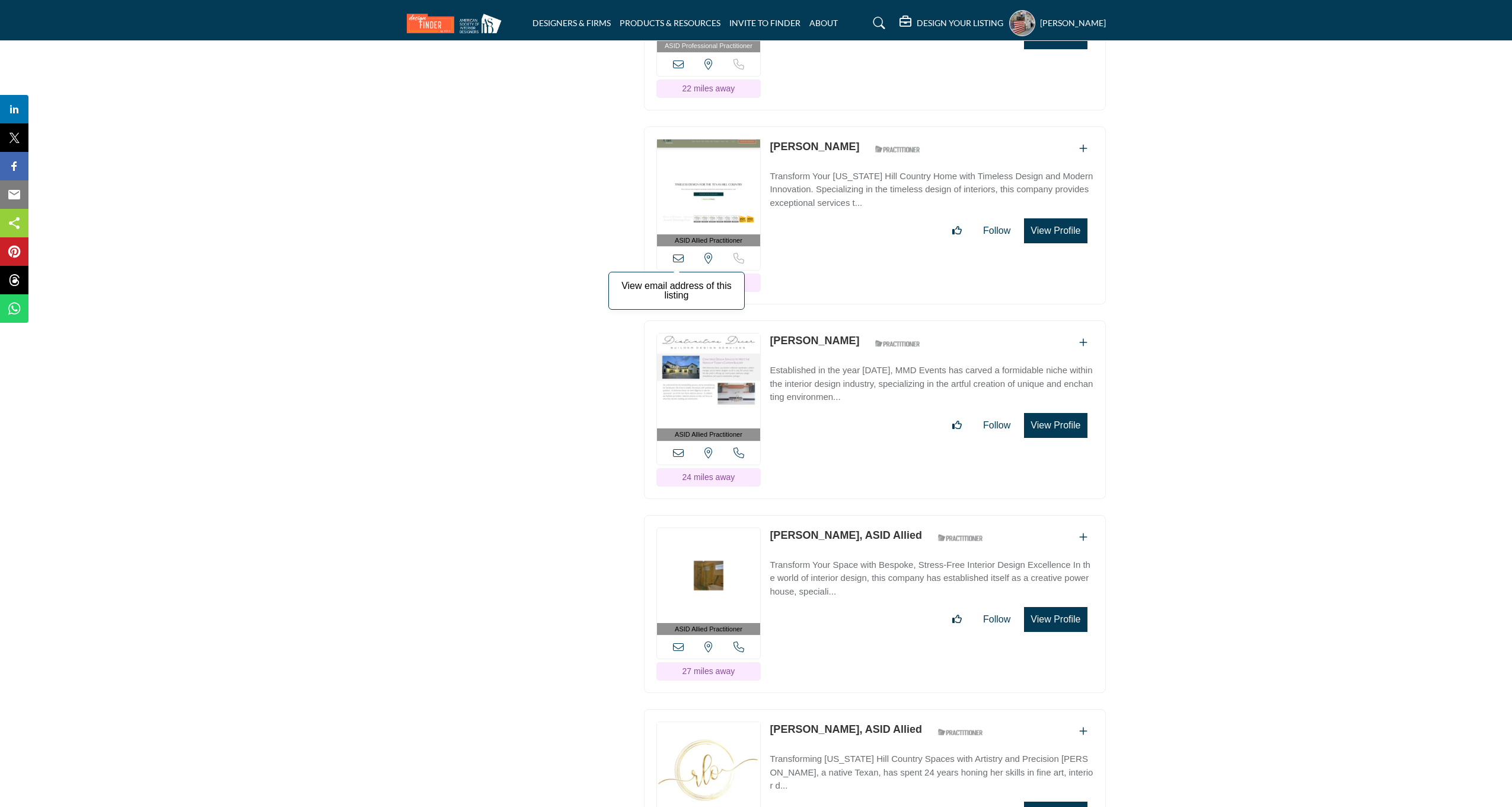
click at [684, 253] on icon at bounding box center [678, 258] width 11 height 11
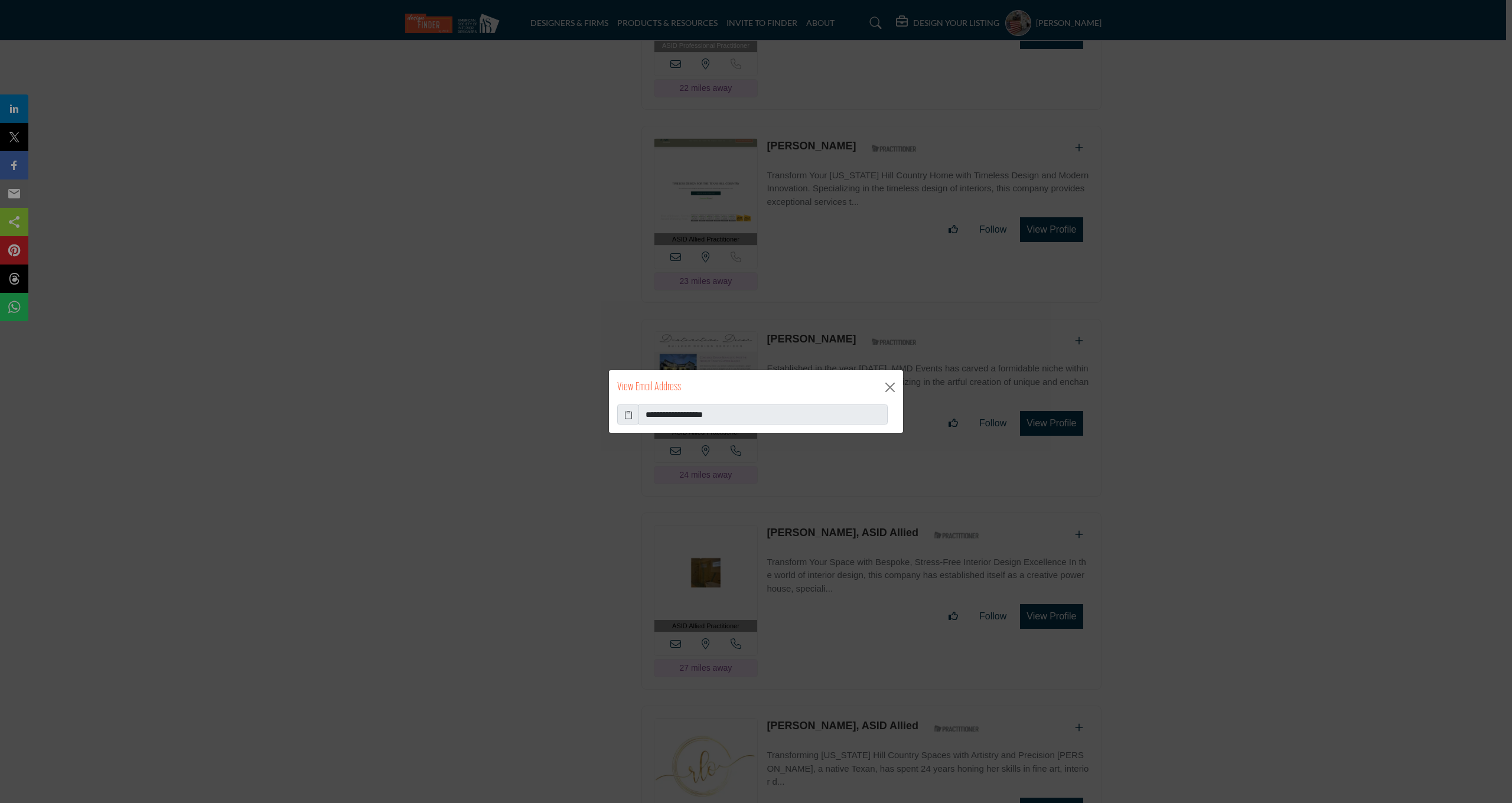
click at [627, 415] on icon at bounding box center [629, 415] width 8 height 13
click at [893, 389] on button "Close" at bounding box center [890, 387] width 18 height 18
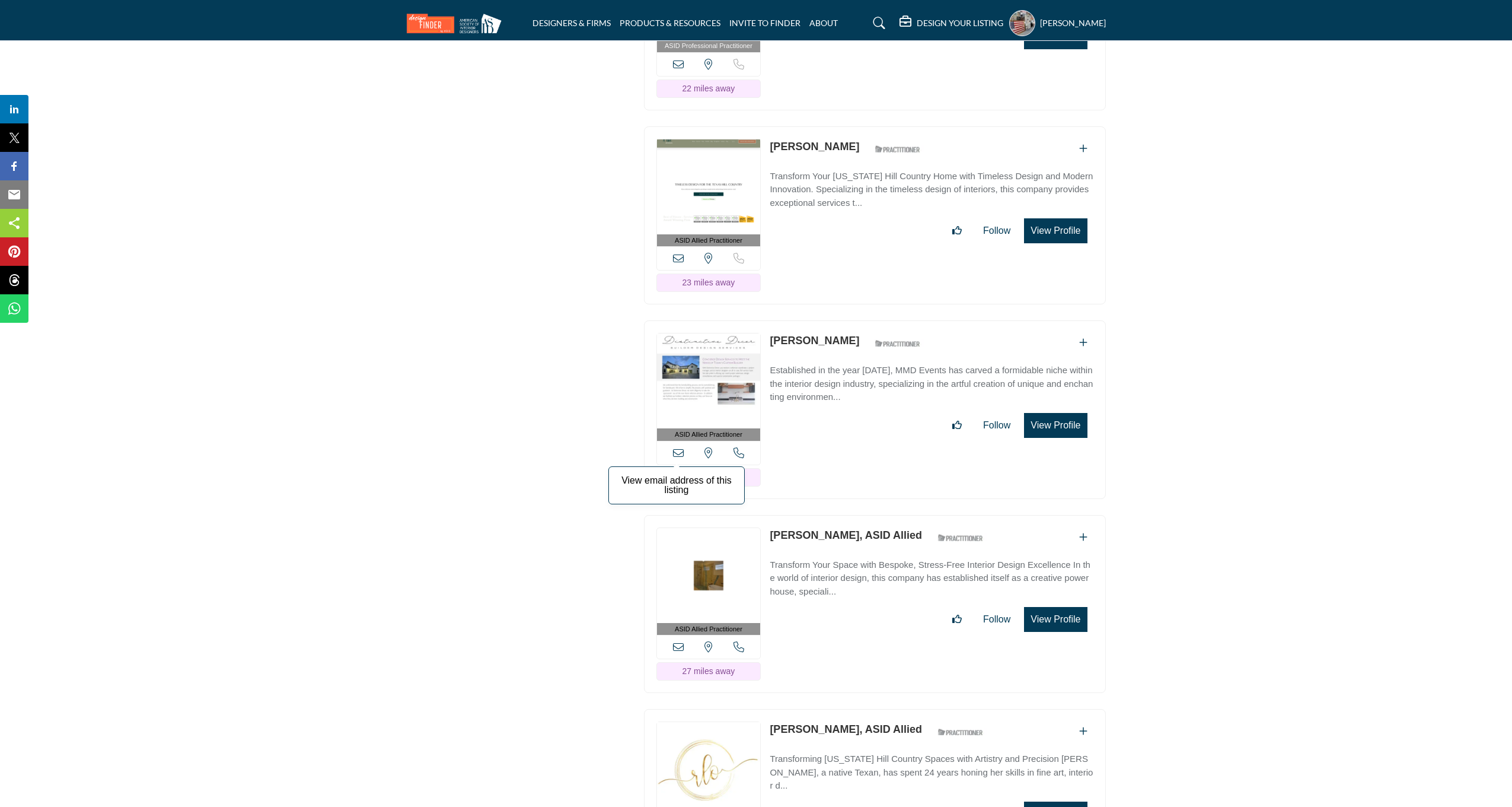
click at [677, 447] on icon at bounding box center [678, 452] width 11 height 11
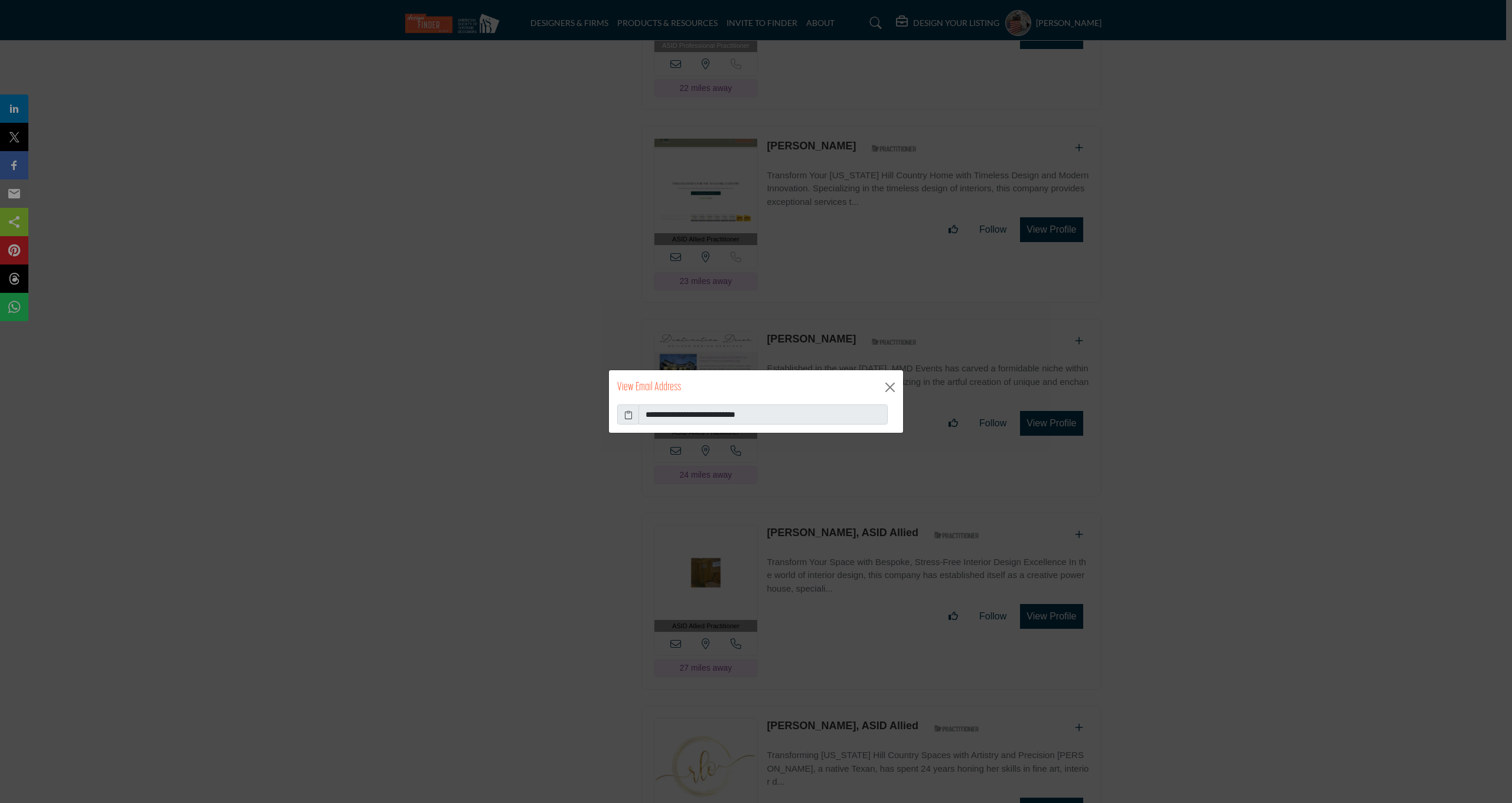
click at [631, 417] on icon at bounding box center [629, 415] width 8 height 13
click at [889, 387] on button "Close" at bounding box center [890, 387] width 18 height 18
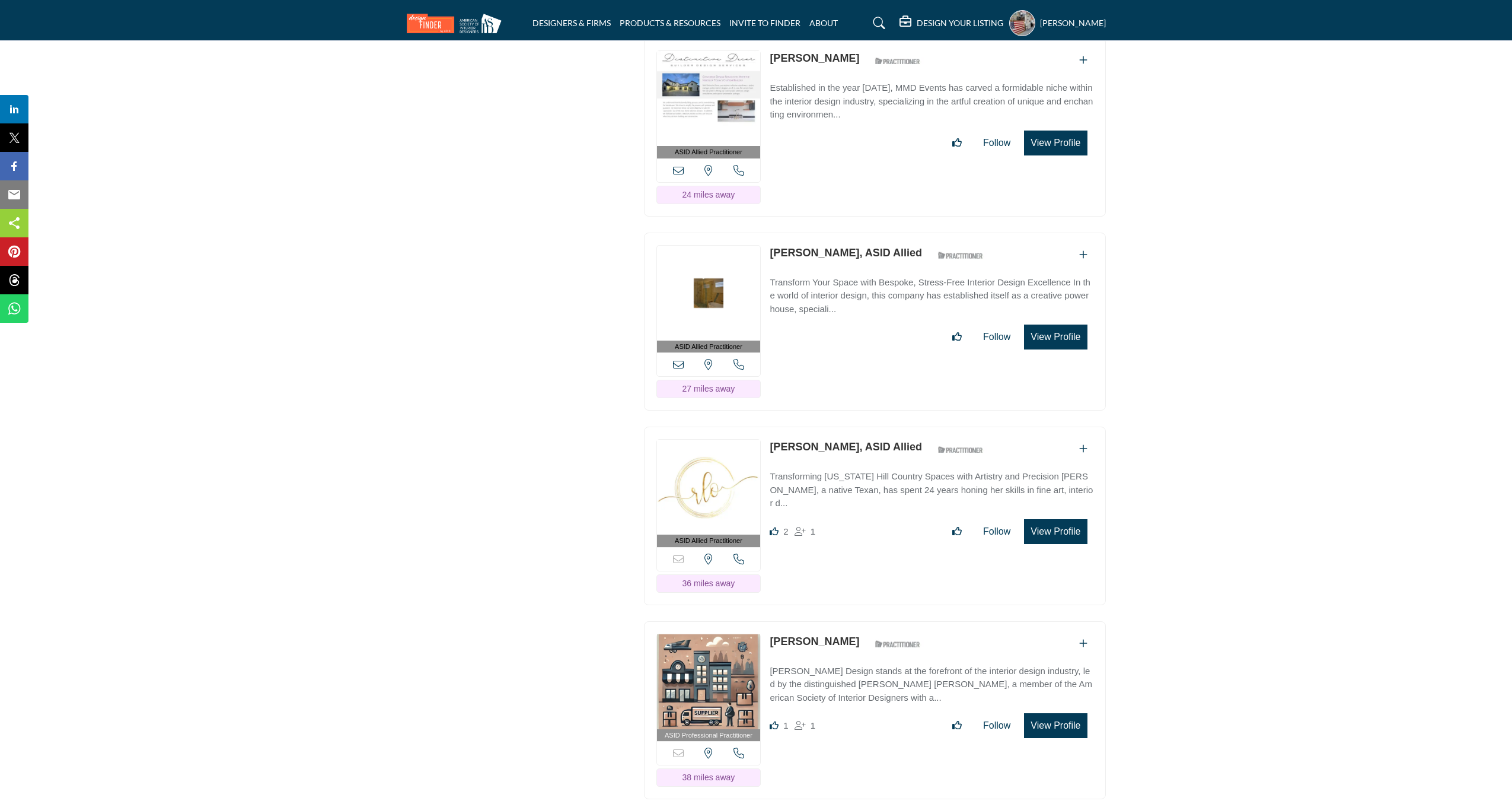
scroll to position [9352, 0]
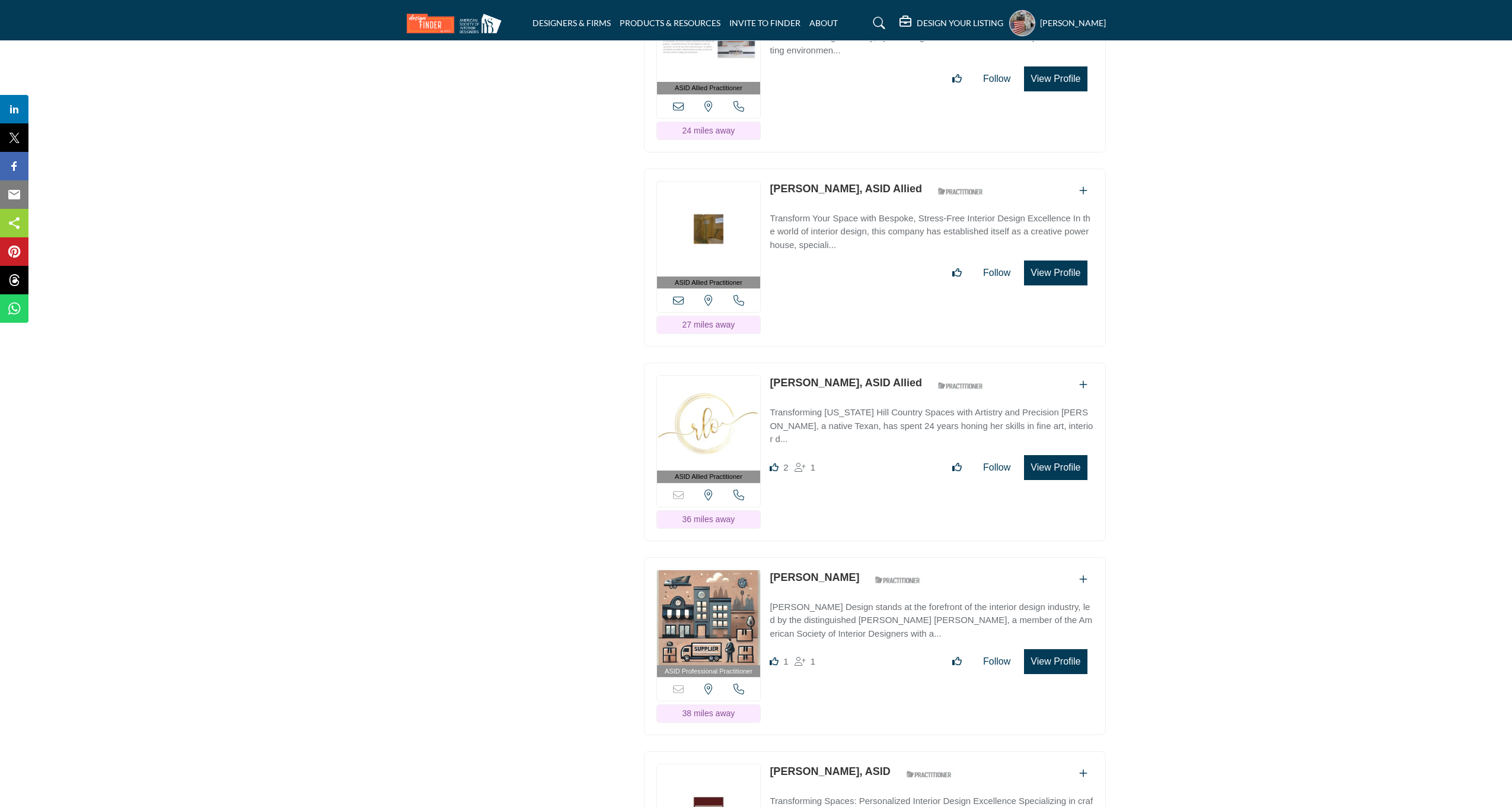
click at [673, 288] on div "View email address of this listing View the location of this listing Call Number" at bounding box center [708, 300] width 104 height 24
click at [675, 295] on icon at bounding box center [678, 300] width 11 height 11
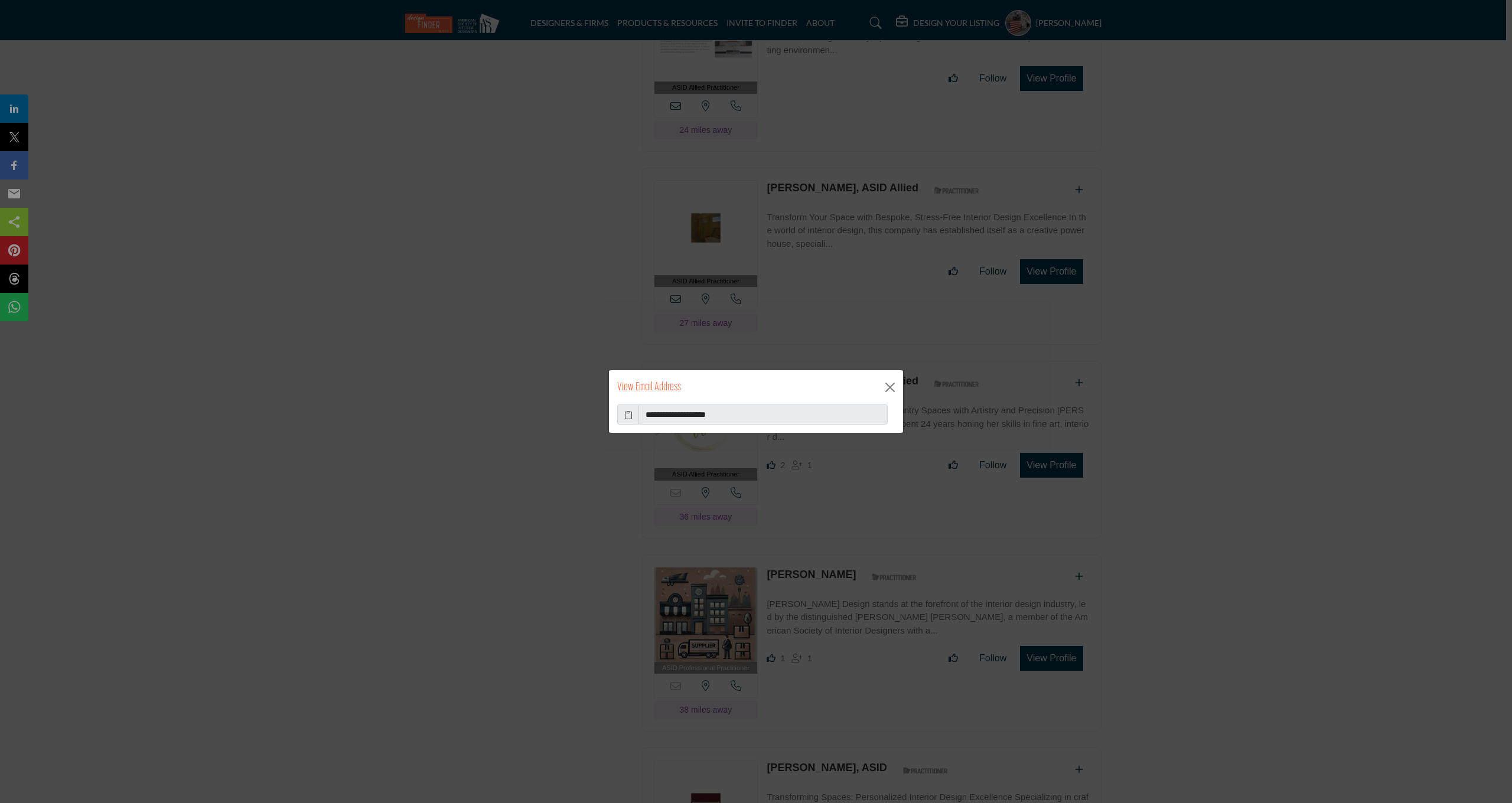
click at [623, 412] on span at bounding box center [628, 415] width 22 height 20
click at [631, 416] on icon at bounding box center [629, 415] width 8 height 13
click at [889, 389] on button "Close" at bounding box center [890, 387] width 18 height 18
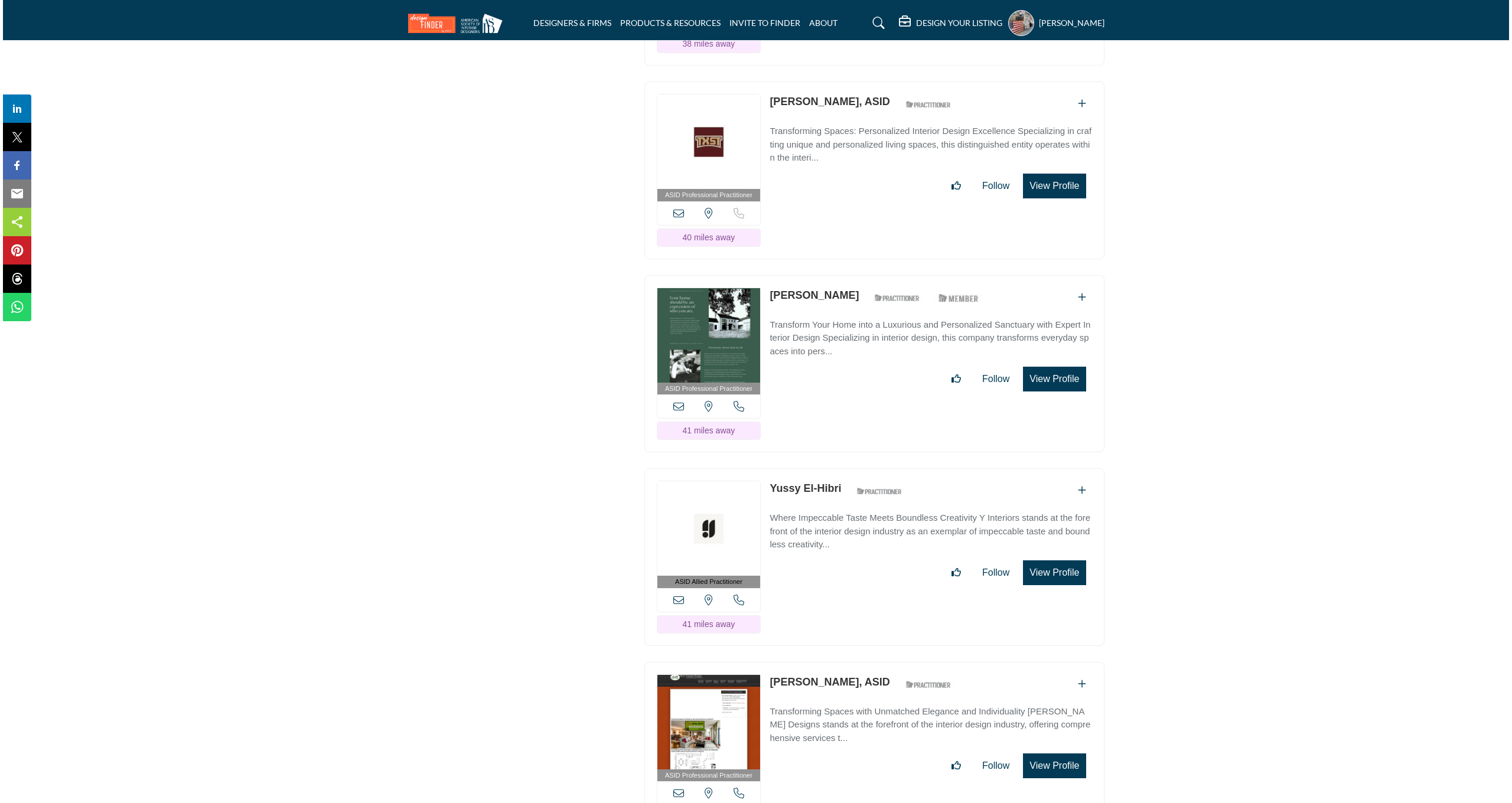
scroll to position [9997, 0]
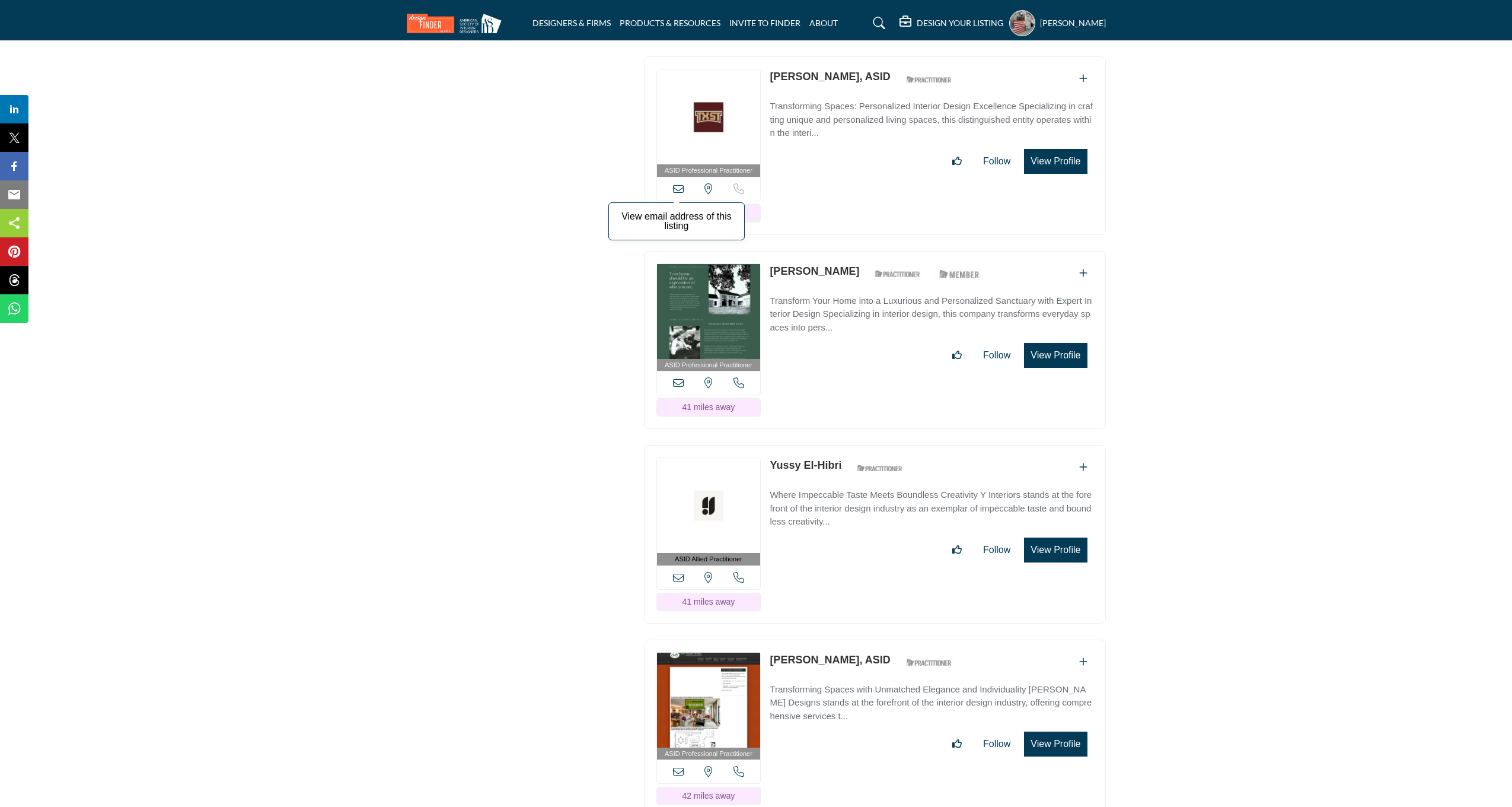
click at [678, 183] on icon at bounding box center [678, 188] width 11 height 11
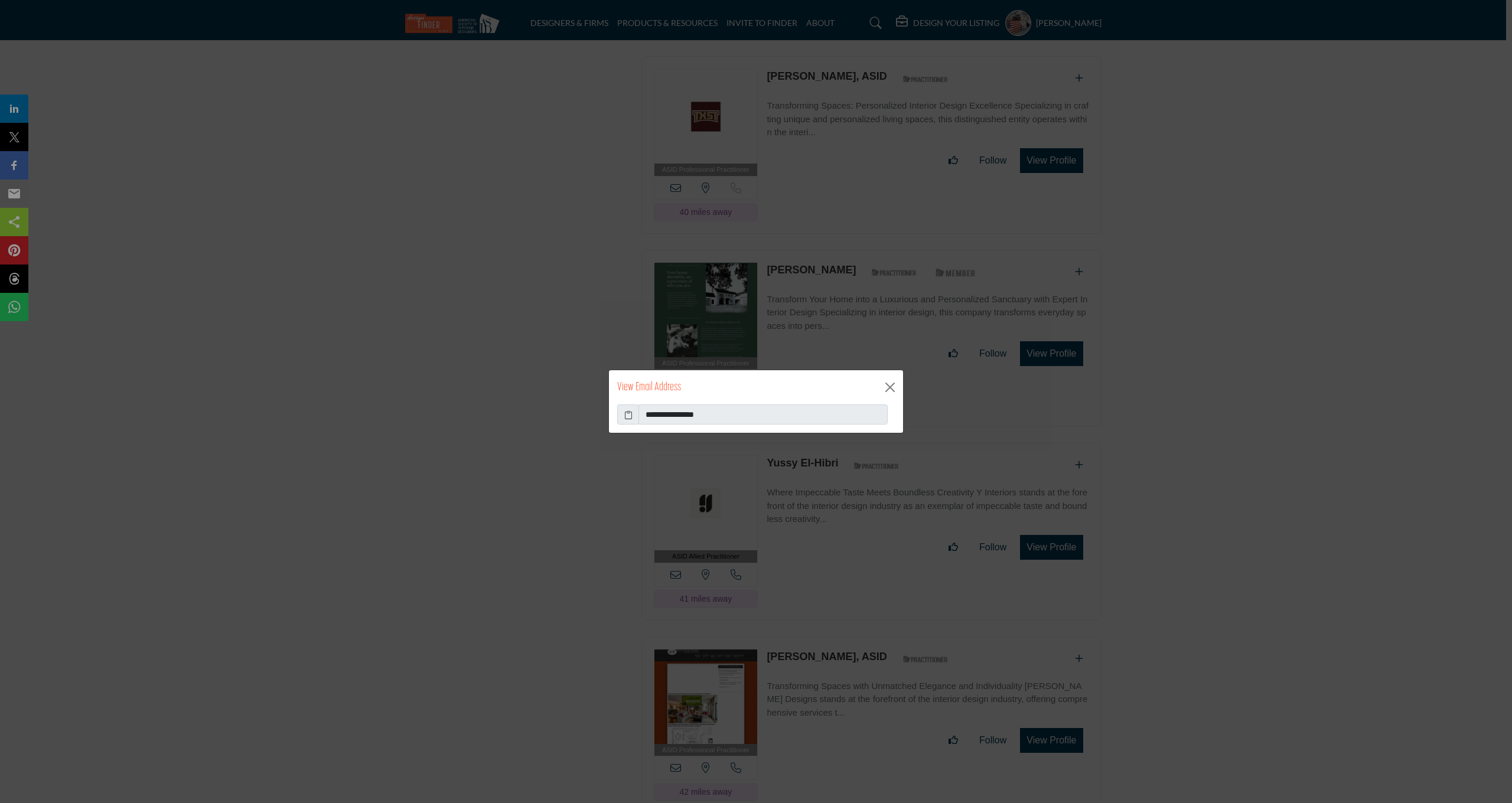
click at [628, 414] on icon at bounding box center [629, 415] width 8 height 13
click at [892, 390] on button "Close" at bounding box center [890, 387] width 18 height 18
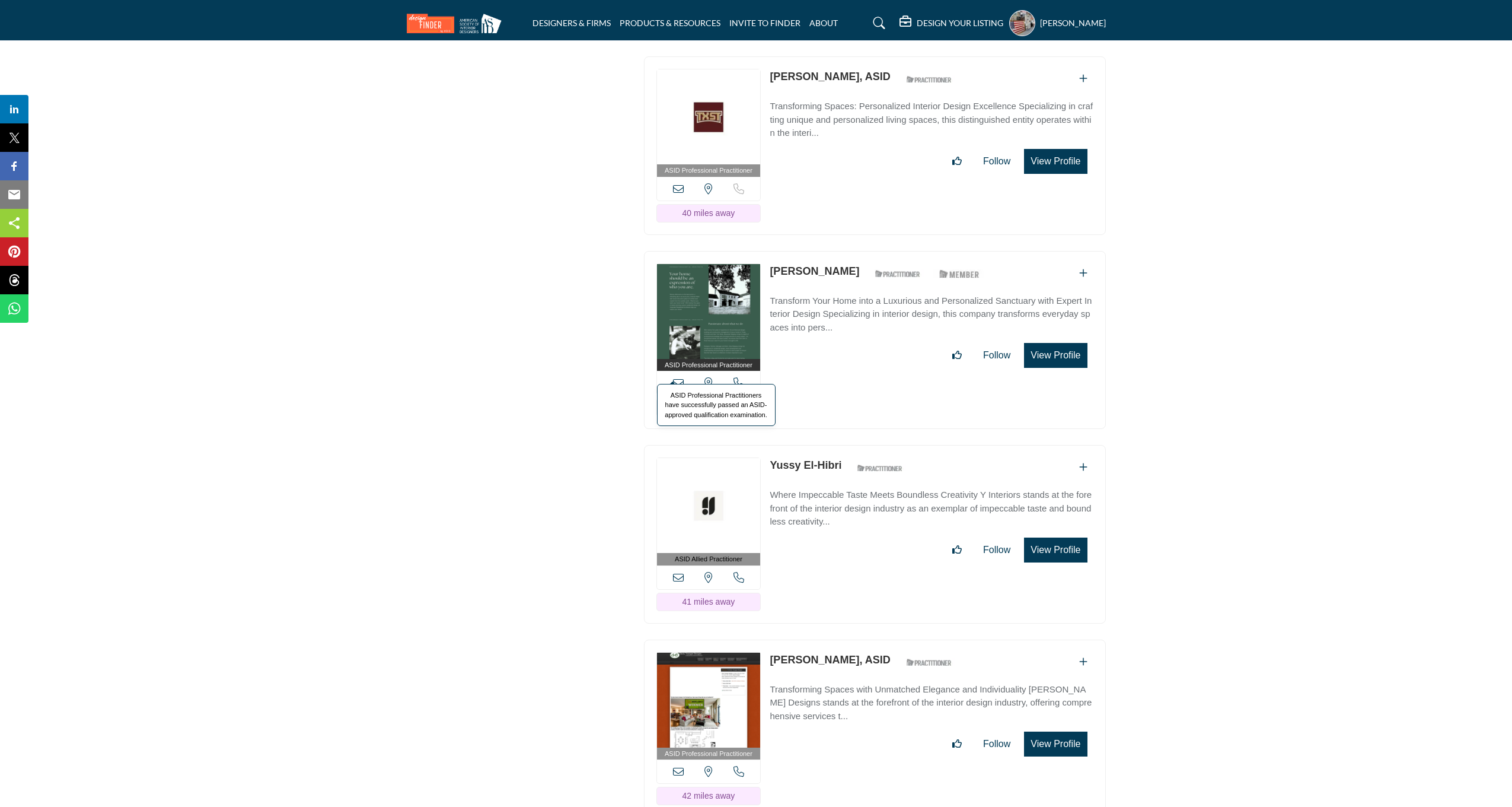
click at [676, 384] on span "ASID Professional Practitioners have successfully passed an ASID-approved quali…" at bounding box center [716, 405] width 119 height 43
click at [681, 377] on icon at bounding box center [678, 382] width 11 height 11
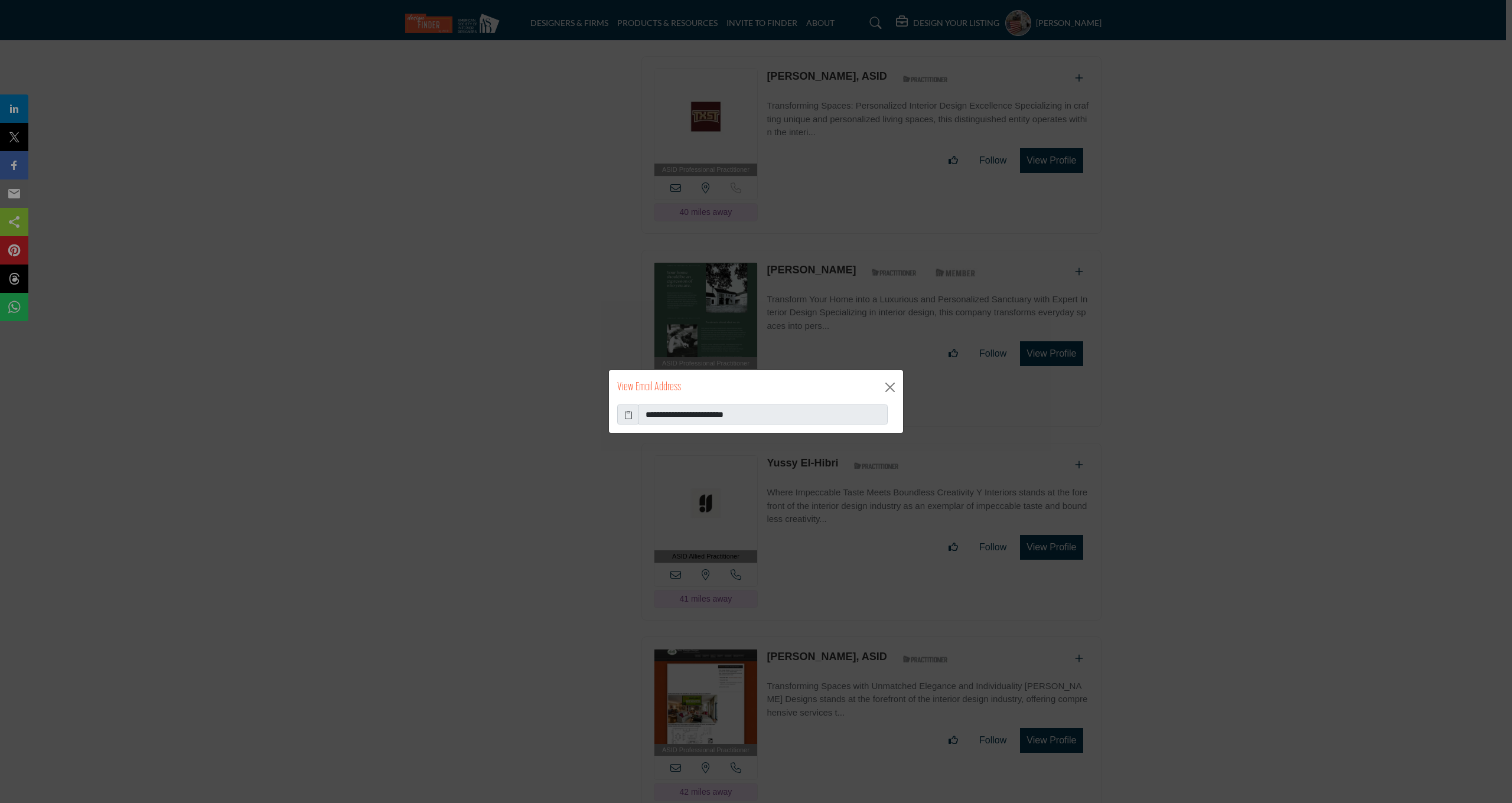
click at [630, 418] on icon at bounding box center [629, 415] width 8 height 13
click at [892, 391] on button "Close" at bounding box center [890, 387] width 18 height 18
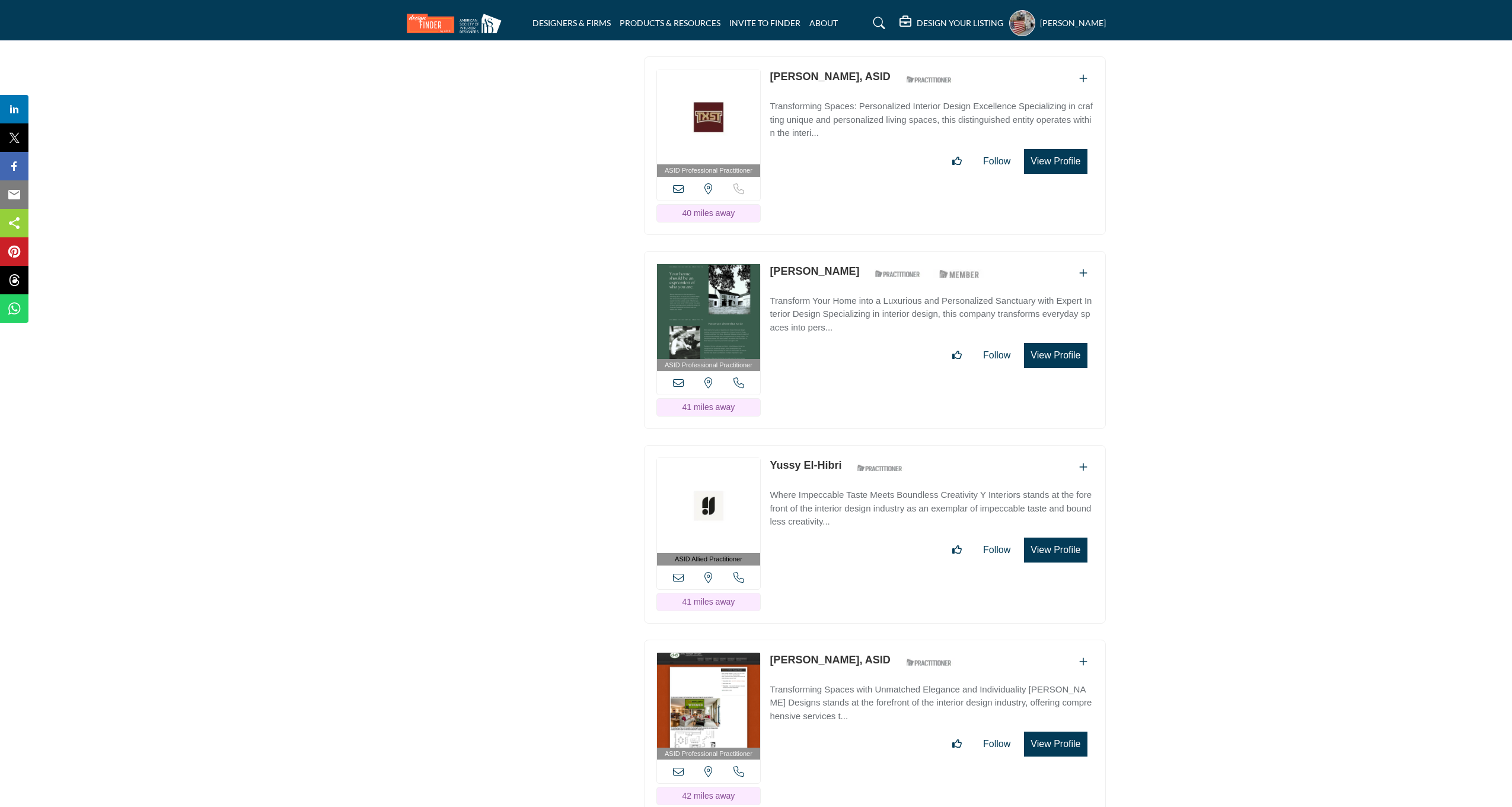
scroll to position [10047, 0]
click at [680, 572] on icon at bounding box center [678, 577] width 11 height 11
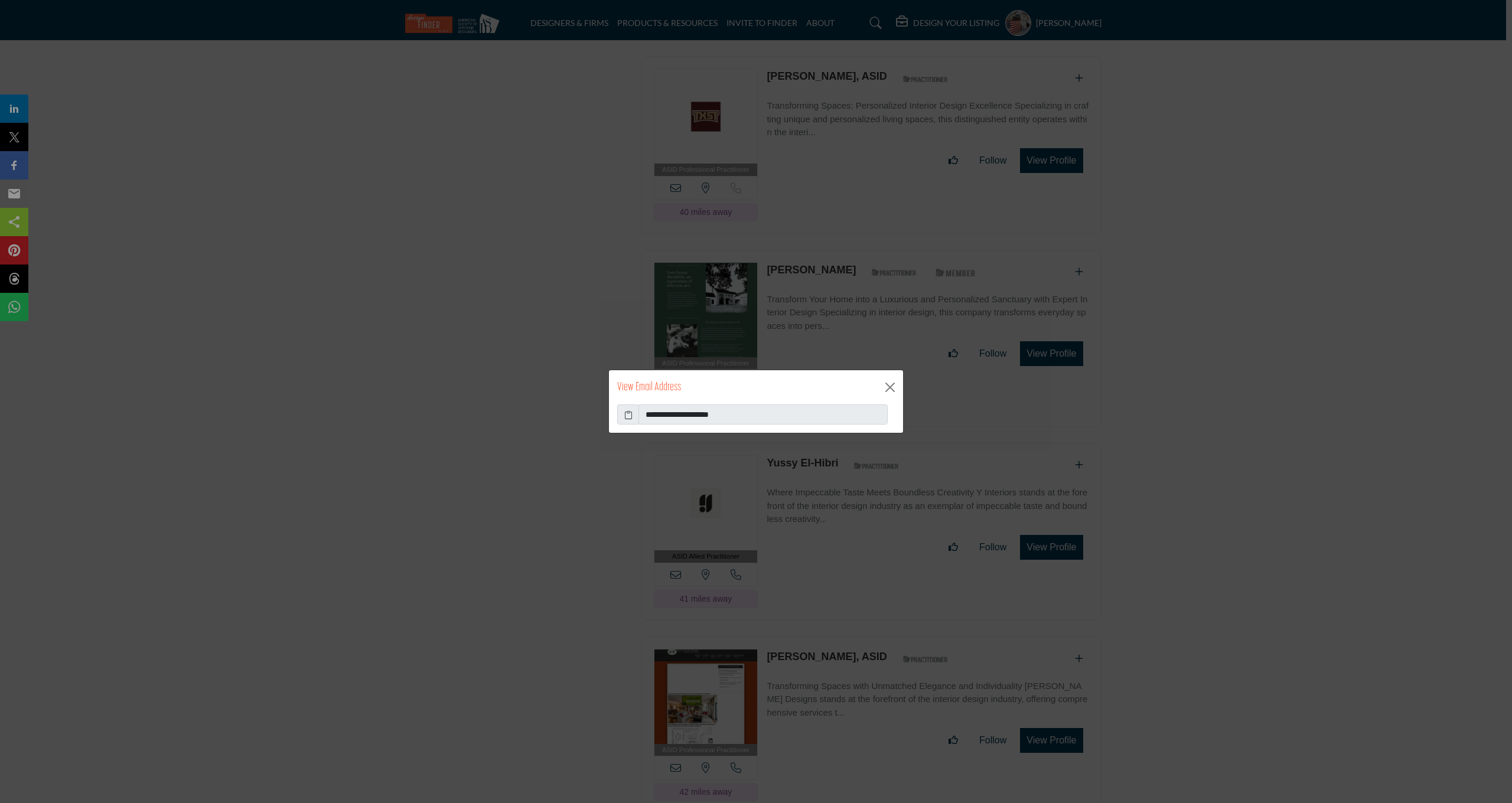
click at [630, 413] on icon at bounding box center [629, 415] width 8 height 13
click at [891, 389] on button "Close" at bounding box center [890, 387] width 18 height 18
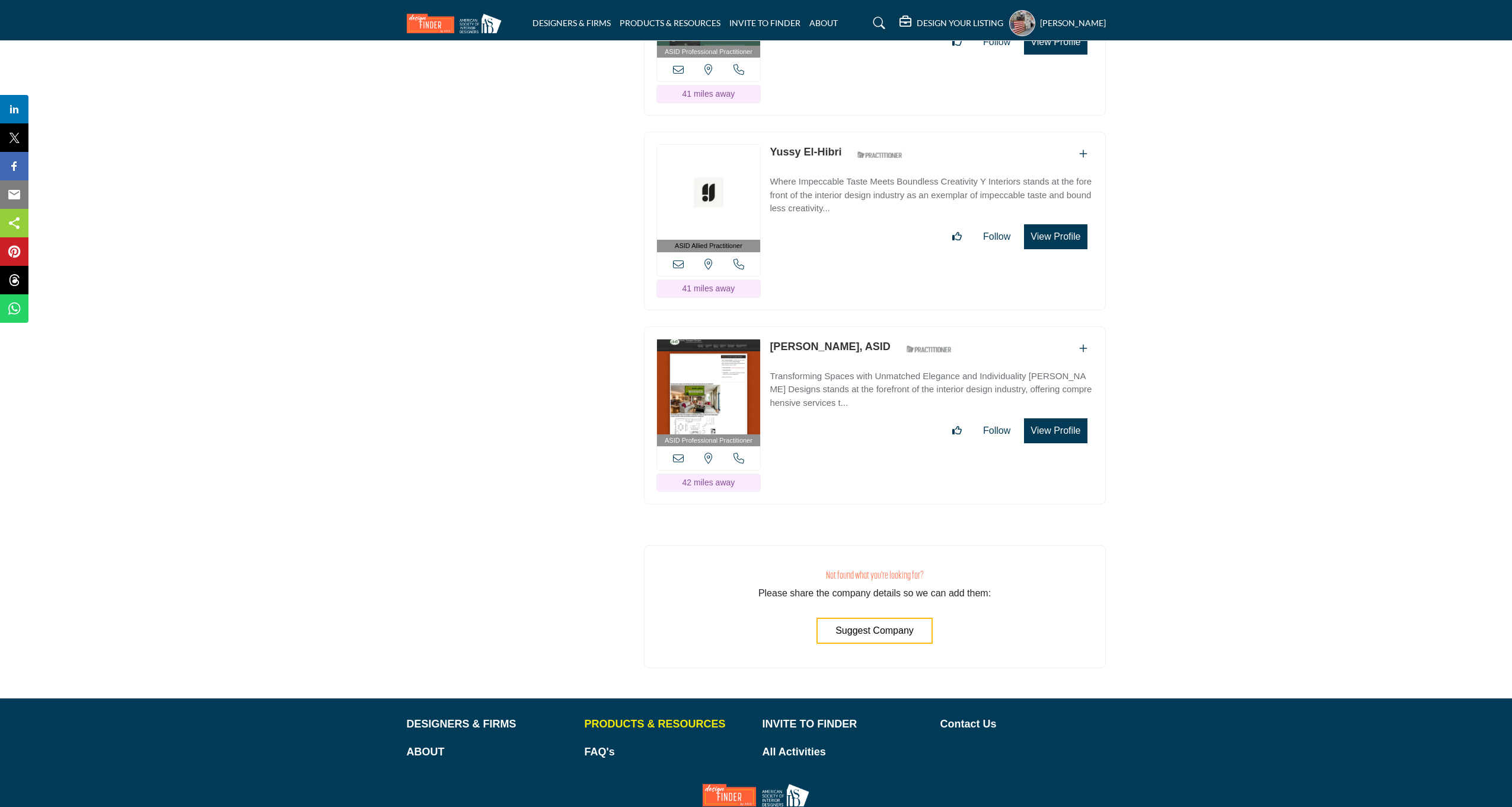
scroll to position [10405, 0]
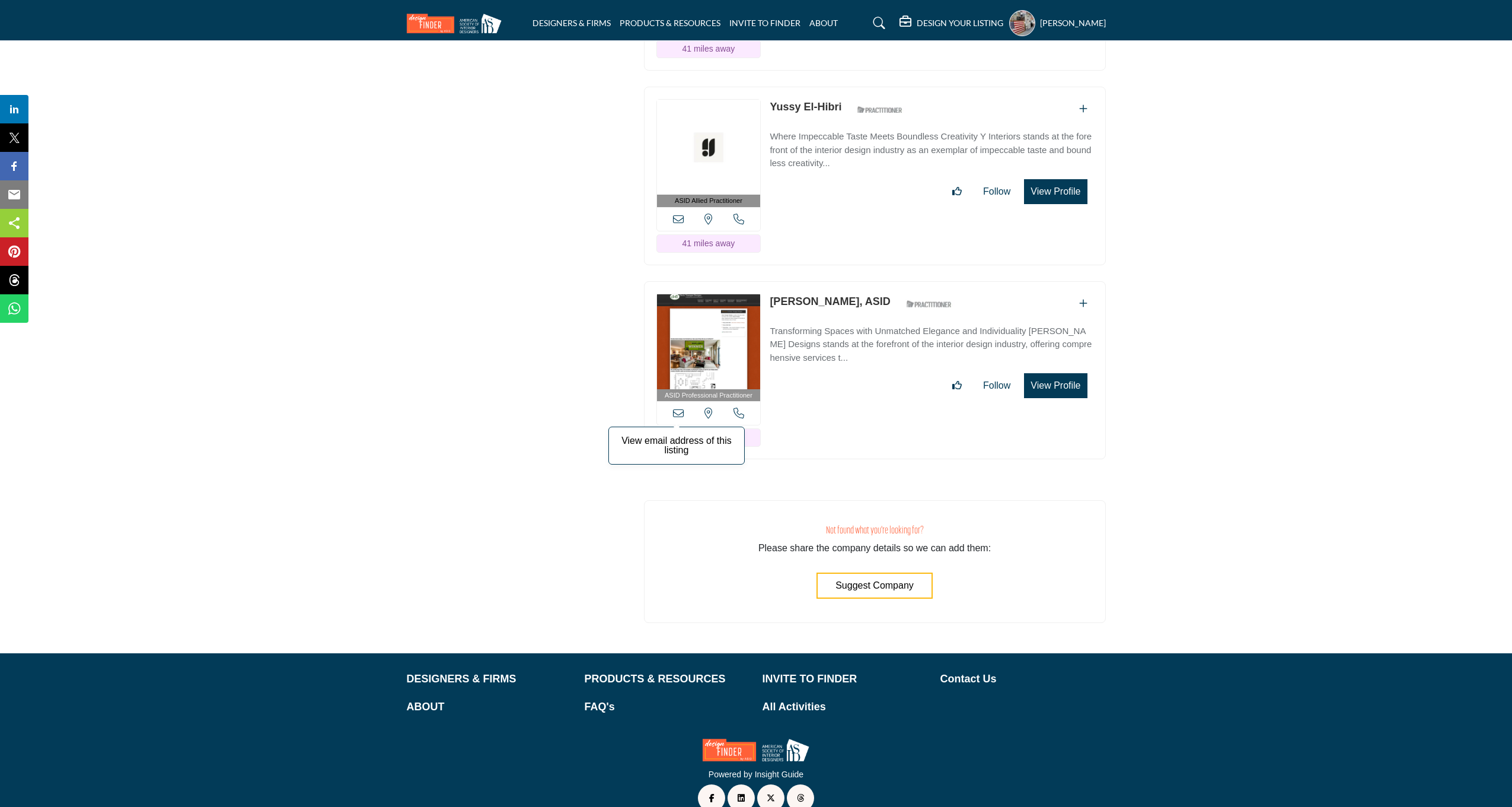
click at [677, 407] on icon at bounding box center [678, 412] width 11 height 11
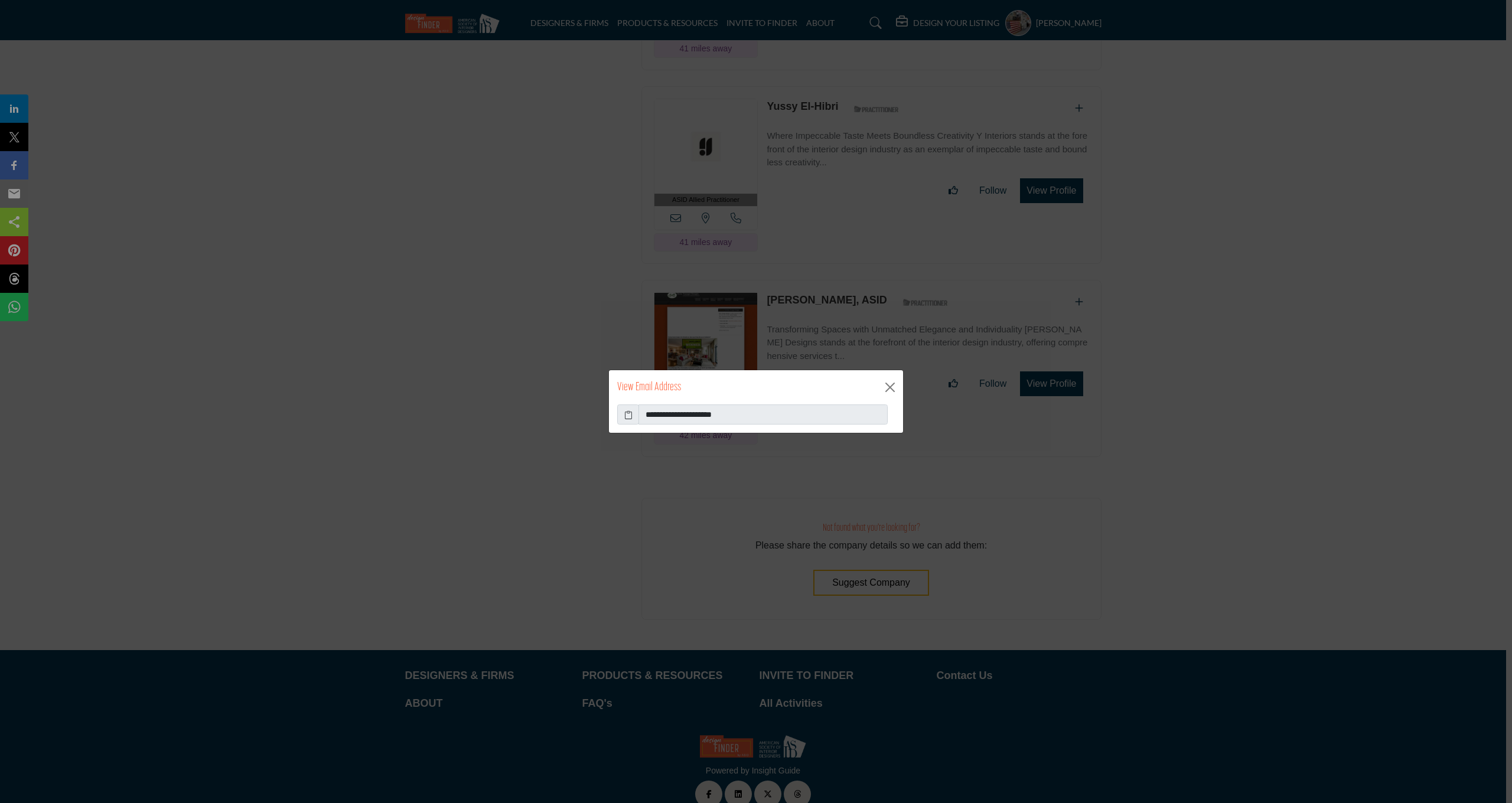
click at [626, 411] on icon at bounding box center [629, 415] width 8 height 13
click at [625, 409] on icon at bounding box center [629, 415] width 8 height 13
click at [626, 416] on icon at bounding box center [629, 415] width 8 height 13
drag, startPoint x: 641, startPoint y: 411, endPoint x: 781, endPoint y: 424, distance: 140.6
click at [779, 424] on input "**********" at bounding box center [762, 415] width 249 height 20
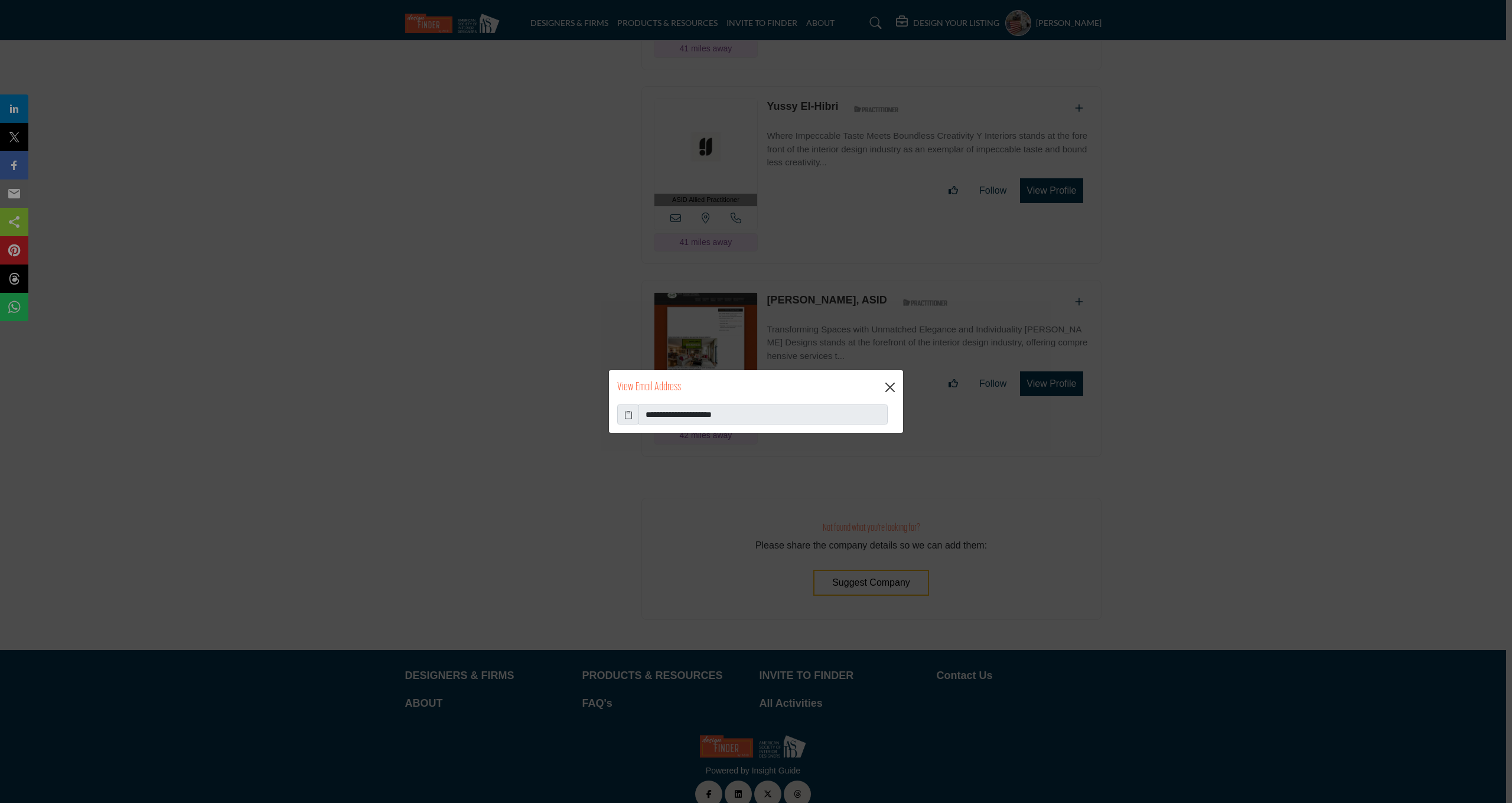
click at [885, 388] on button "Close" at bounding box center [890, 387] width 18 height 18
